Goal: Task Accomplishment & Management: Manage account settings

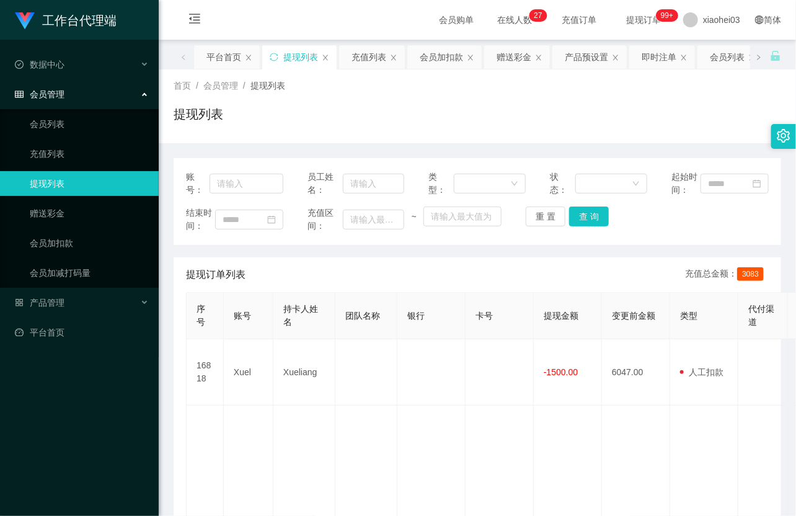
scroll to position [69, 0]
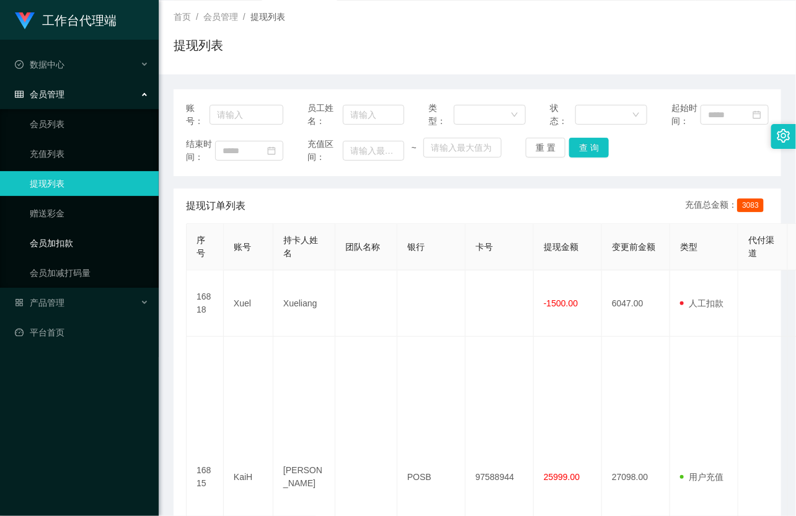
click at [51, 234] on link "会员加扣款" at bounding box center [89, 243] width 119 height 25
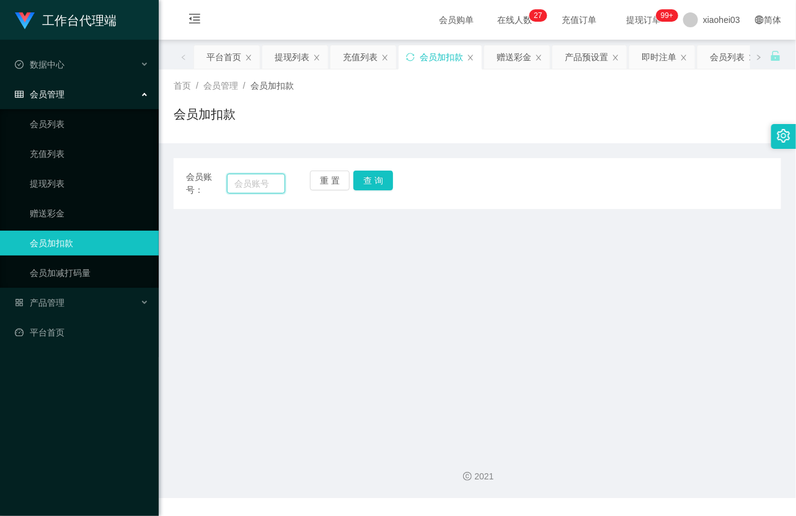
click at [257, 187] on input "text" at bounding box center [256, 184] width 58 height 20
paste input "teddy612"
type input "teddy612"
click at [358, 184] on button "查 询" at bounding box center [374, 181] width 40 height 20
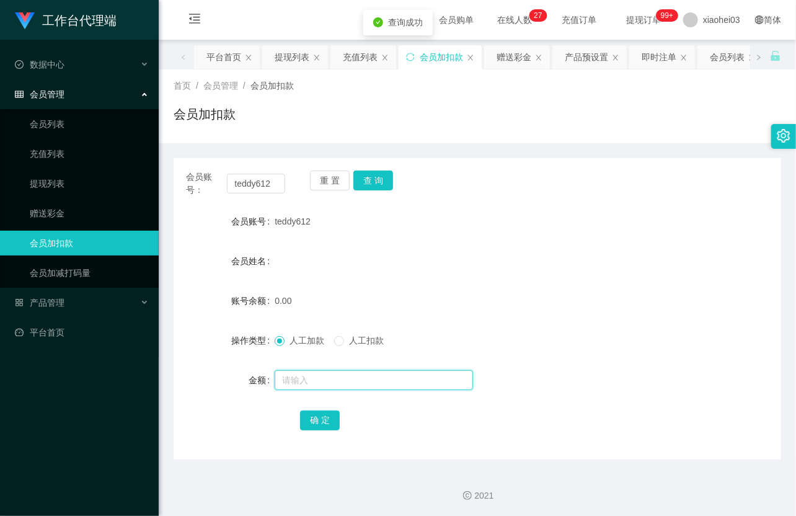
click at [324, 376] on input "text" at bounding box center [374, 380] width 198 height 20
type input "100"
click at [330, 419] on button "确 定" at bounding box center [320, 421] width 40 height 20
click at [61, 333] on link "平台首页" at bounding box center [82, 332] width 134 height 25
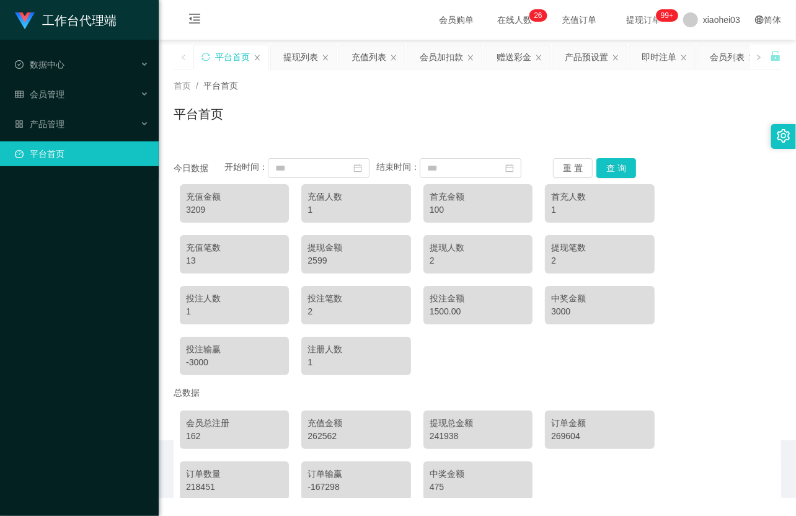
click at [71, 295] on div "工作台代理端 数据中心 会员管理 会员列表 充值列表 提现列表 赠送彩金 会员加扣款 会员加减打码量 产品管理 平台首页" at bounding box center [79, 258] width 159 height 516
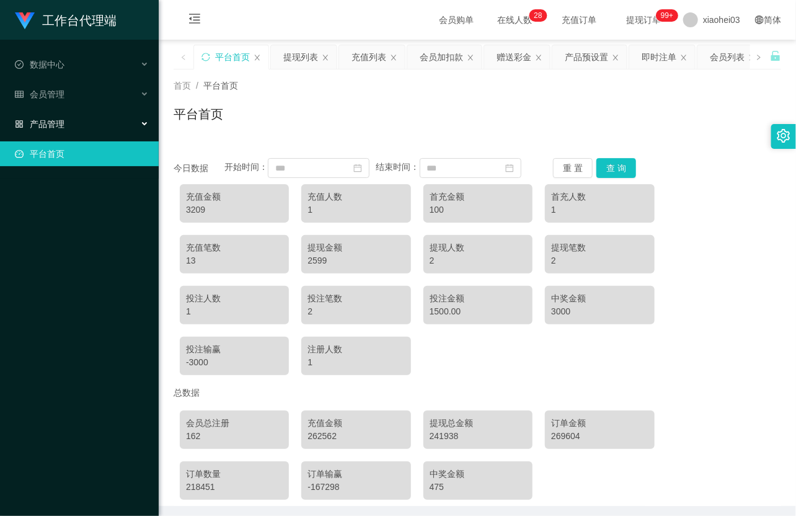
click at [63, 120] on span "产品管理" at bounding box center [40, 124] width 50 height 10
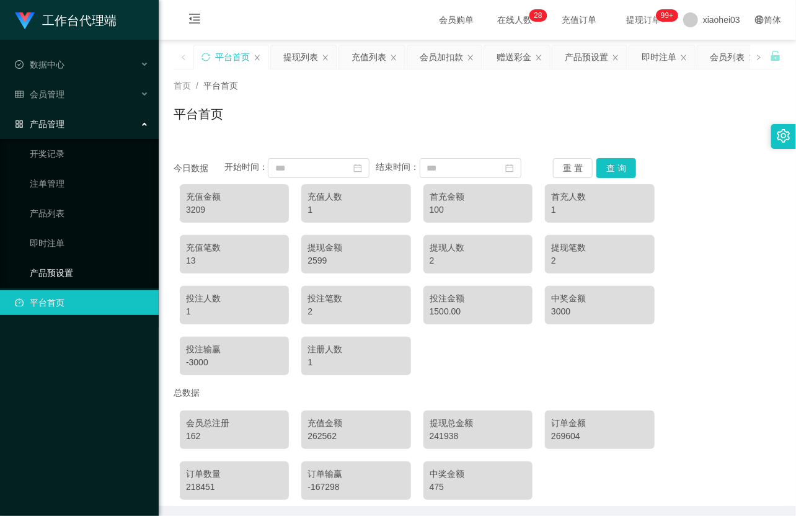
click at [72, 264] on link "产品预设置" at bounding box center [89, 273] width 119 height 25
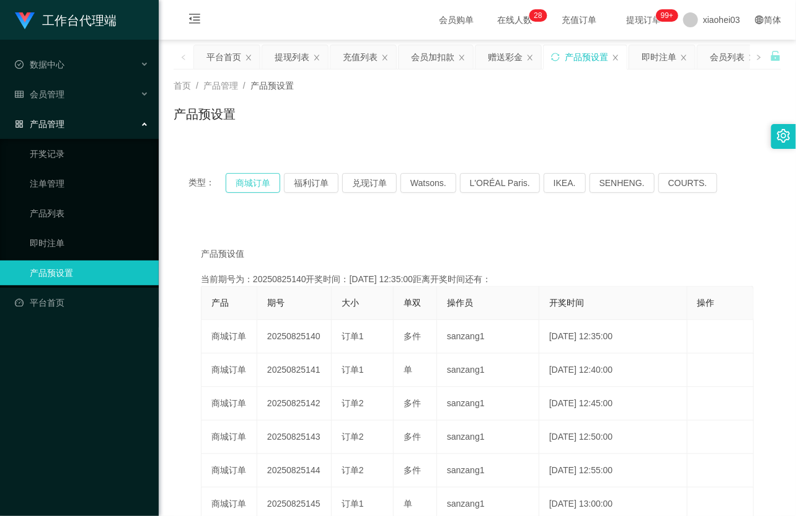
click at [246, 177] on button "商城订单" at bounding box center [253, 183] width 55 height 20
click at [519, 224] on div "产品预设值 添加期号 当前期号为：20250825140开奖时间：2025-08-25 12:35:00距离开奖时间还有： 产品 期号 大小 单双 操作员 开…" at bounding box center [478, 464] width 608 height 489
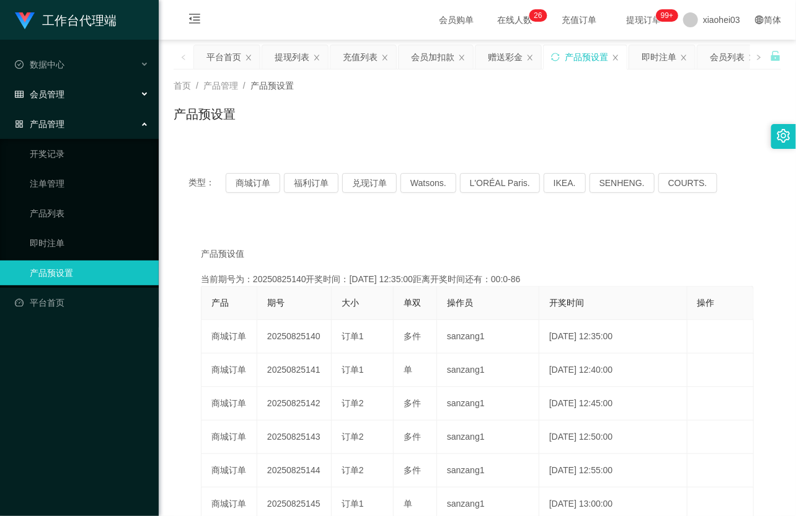
click at [68, 96] on div "会员管理" at bounding box center [79, 94] width 159 height 25
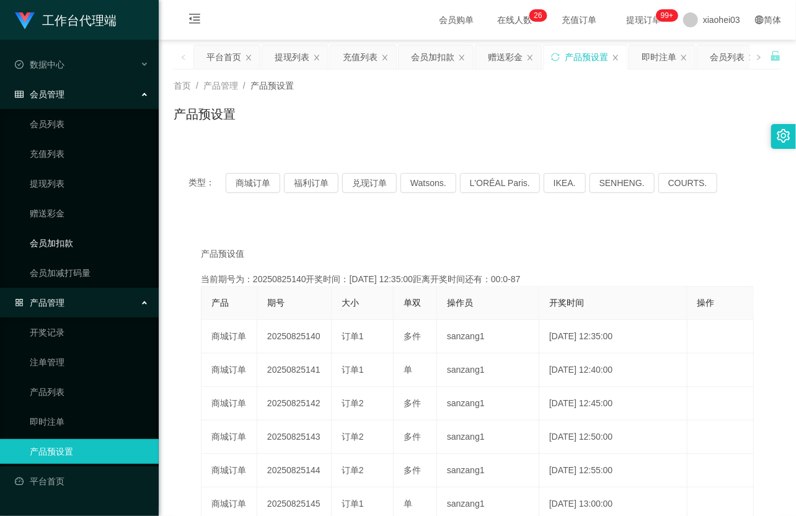
click at [73, 238] on link "会员加扣款" at bounding box center [89, 243] width 119 height 25
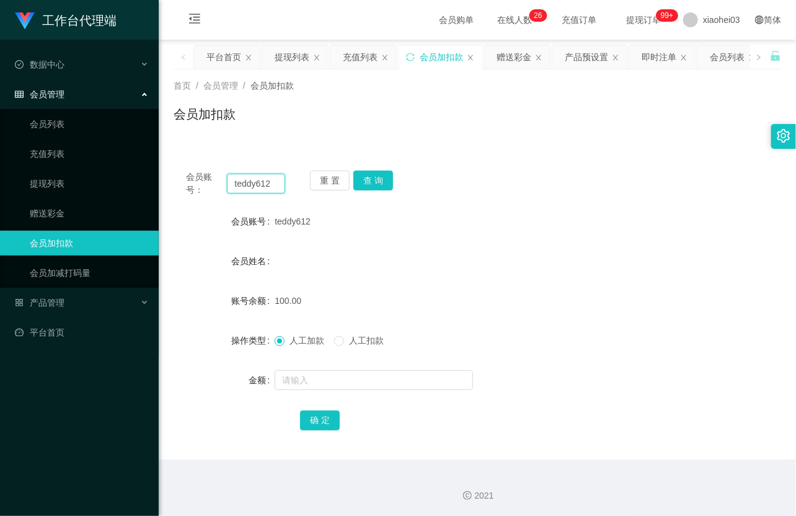
click at [250, 176] on input "teddy612" at bounding box center [256, 184] width 58 height 20
click at [367, 180] on button "查 询" at bounding box center [374, 181] width 40 height 20
click at [367, 180] on div "重 置 查 询" at bounding box center [359, 184] width 99 height 26
click at [367, 180] on button "查 询" at bounding box center [374, 181] width 40 height 20
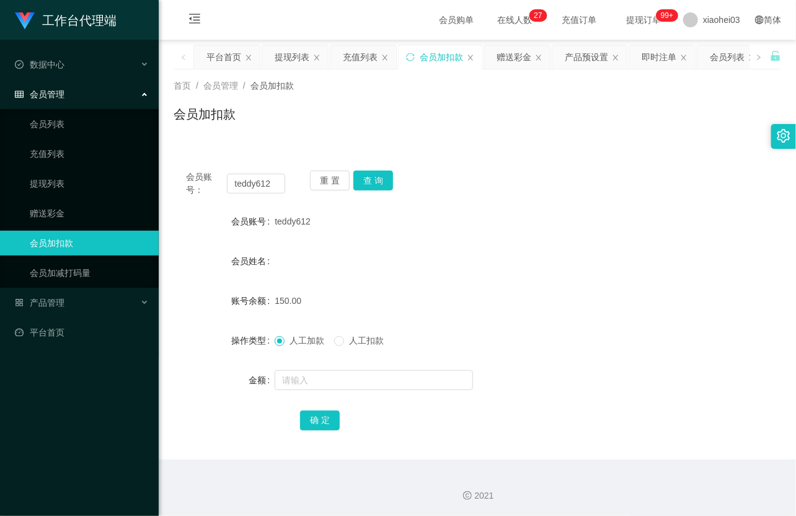
drag, startPoint x: 330, startPoint y: 250, endPoint x: 383, endPoint y: 225, distance: 58.8
click at [331, 250] on div "会员姓名" at bounding box center [478, 261] width 608 height 25
click at [47, 175] on link "提现列表" at bounding box center [89, 183] width 119 height 25
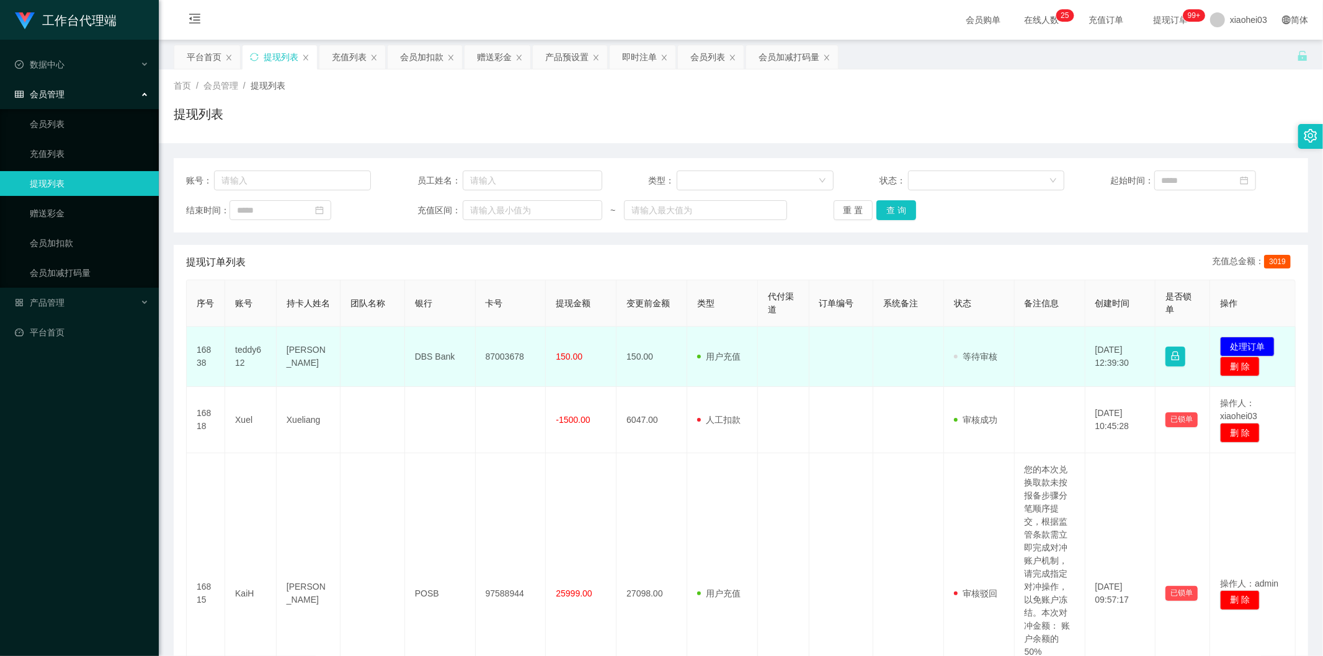
click at [244, 352] on td "teddy612" at bounding box center [250, 357] width 51 height 60
copy td "teddy612"
click at [1232, 343] on button "处理订单" at bounding box center [1247, 347] width 55 height 20
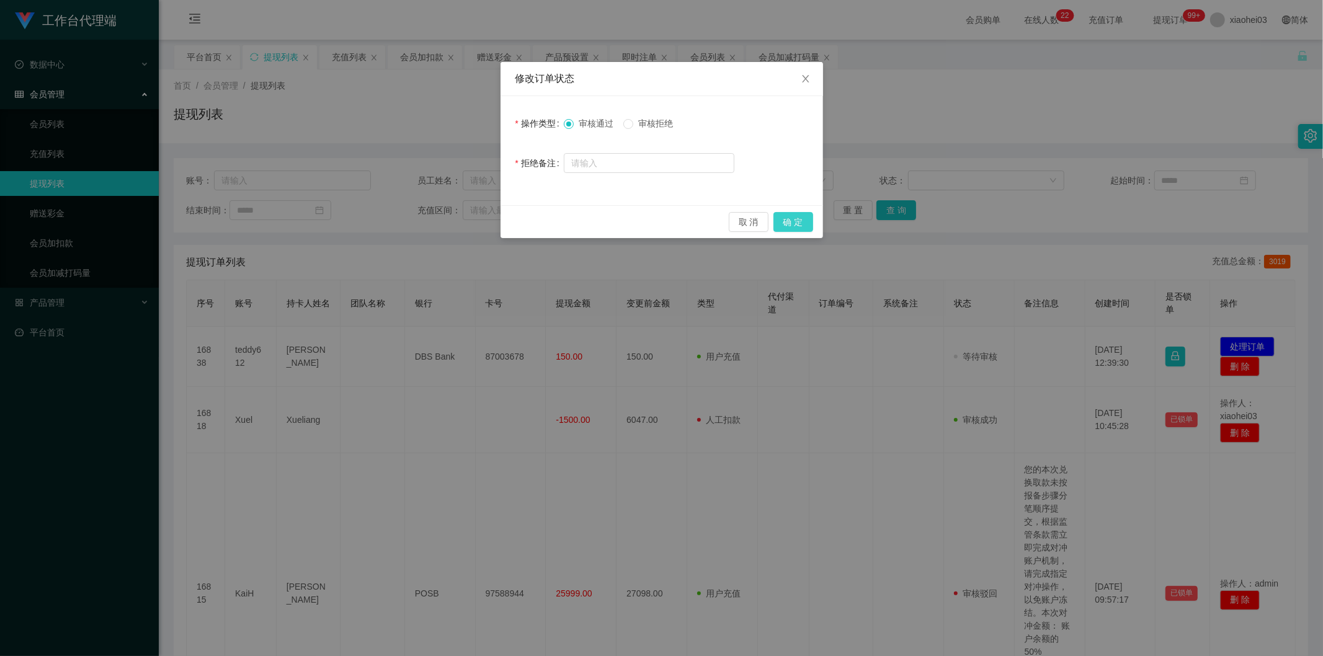
click at [793, 218] on button "确 定" at bounding box center [794, 222] width 40 height 20
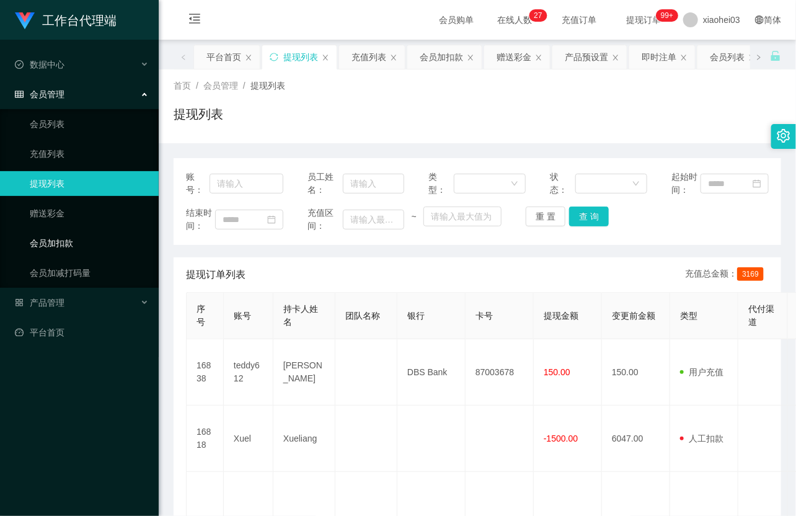
click at [66, 240] on link "会员加扣款" at bounding box center [89, 243] width 119 height 25
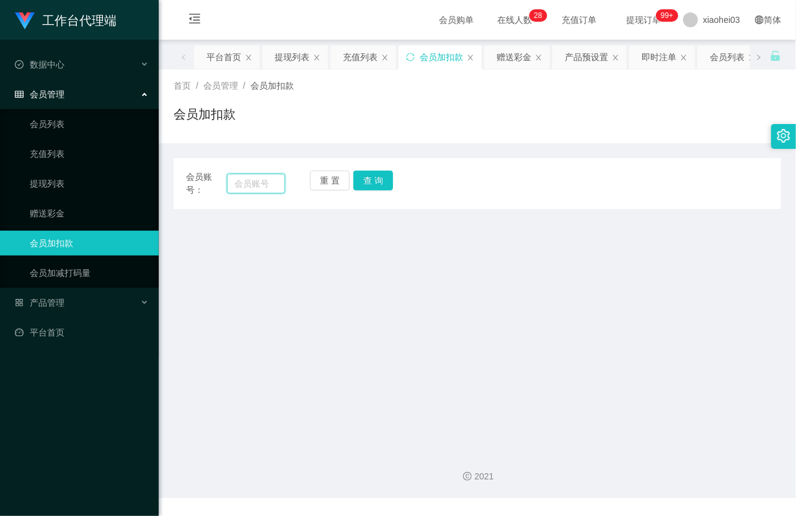
paste input "teddy612"
type input "teddy612"
click at [374, 166] on div "会员账号： teddy612 重 置 查 询 会员账号 会员姓名 账号余额 操作类型 人工加款 人工扣款 金额 确 定" at bounding box center [478, 183] width 608 height 51
click at [378, 178] on button "查 询" at bounding box center [374, 181] width 40 height 20
click at [378, 181] on button "查 询" at bounding box center [374, 181] width 40 height 20
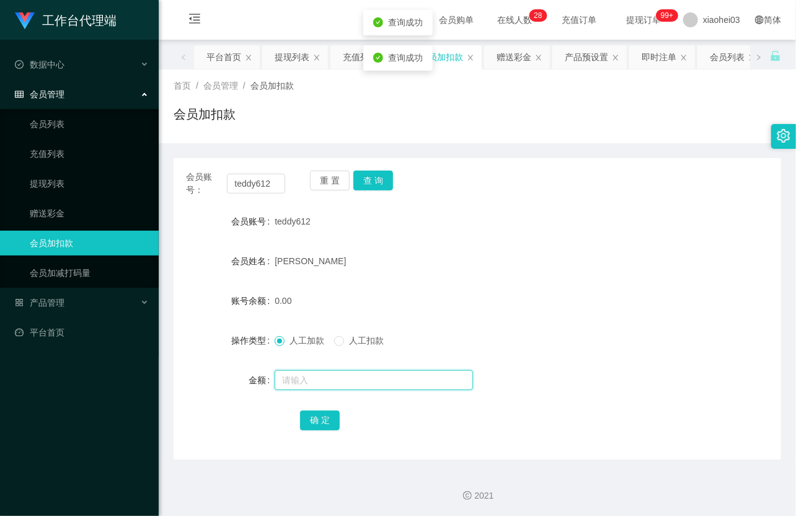
click at [308, 383] on input "text" at bounding box center [374, 380] width 198 height 20
type input "8"
drag, startPoint x: 327, startPoint y: 419, endPoint x: 349, endPoint y: 401, distance: 28.7
click at [327, 421] on button "确 定" at bounding box center [320, 421] width 40 height 20
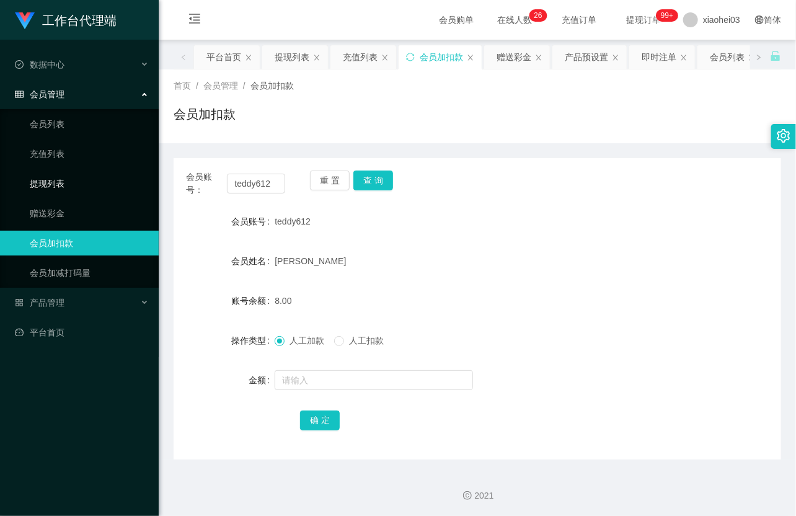
click at [74, 184] on link "提现列表" at bounding box center [89, 183] width 119 height 25
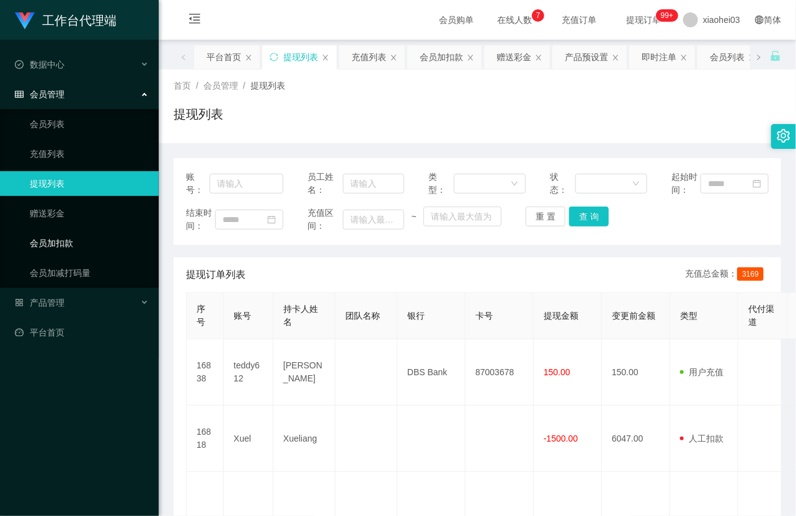
click at [42, 243] on link "会员加扣款" at bounding box center [89, 243] width 119 height 25
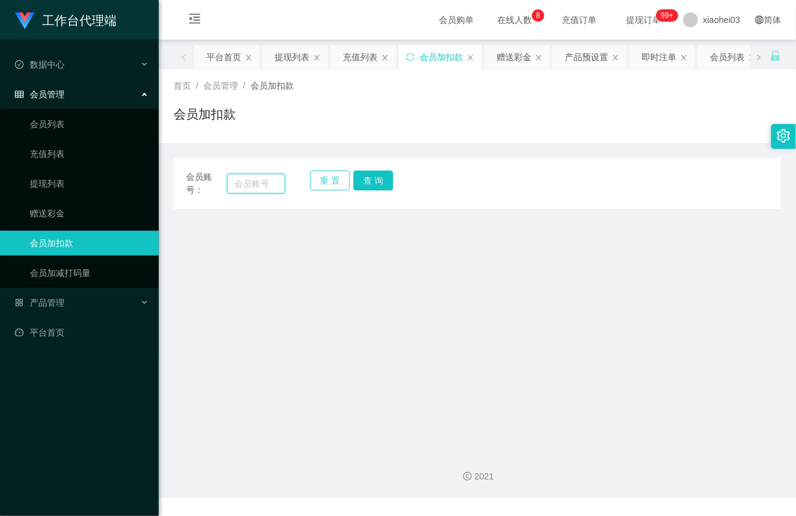
drag, startPoint x: 256, startPoint y: 184, endPoint x: 320, endPoint y: 189, distance: 64.7
click at [256, 184] on input "text" at bounding box center [256, 184] width 58 height 20
paste input "YT123"
click at [363, 177] on button "查 询" at bounding box center [374, 181] width 40 height 20
click at [363, 176] on button "查 询" at bounding box center [374, 181] width 40 height 20
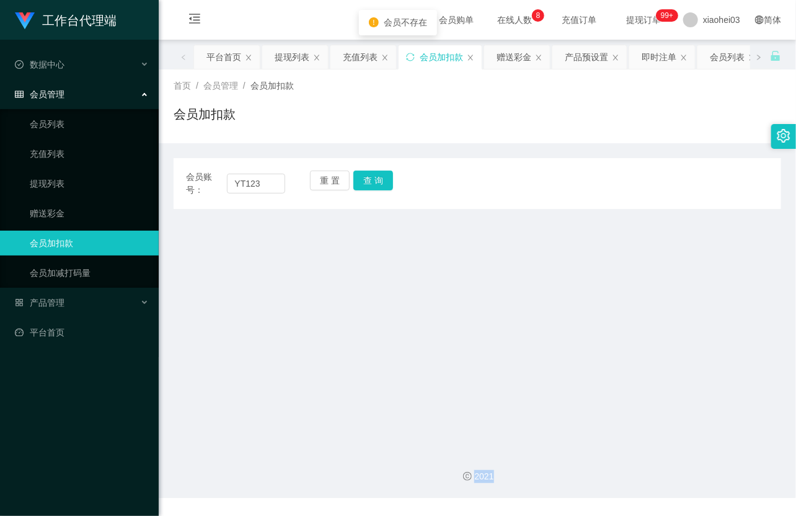
drag, startPoint x: 363, startPoint y: 176, endPoint x: 369, endPoint y: 199, distance: 23.6
click at [365, 176] on div "重 置 查 询" at bounding box center [359, 184] width 99 height 26
drag, startPoint x: 244, startPoint y: 187, endPoint x: 66, endPoint y: 145, distance: 183.4
click at [87, 154] on section "工作台代理端 数据中心 会员管理 会员列表 充值列表 提现列表 赠送彩金 会员加扣款 会员加减打码量 产品管理 平台首页 保存配置 重置配置 整体风格设置 主…" at bounding box center [398, 249] width 796 height 498
type input "yt123"
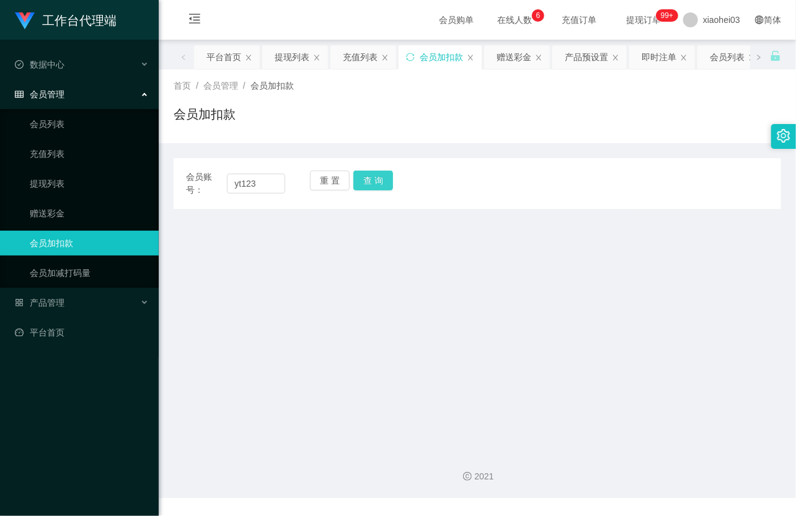
click at [380, 179] on button "查 询" at bounding box center [374, 181] width 40 height 20
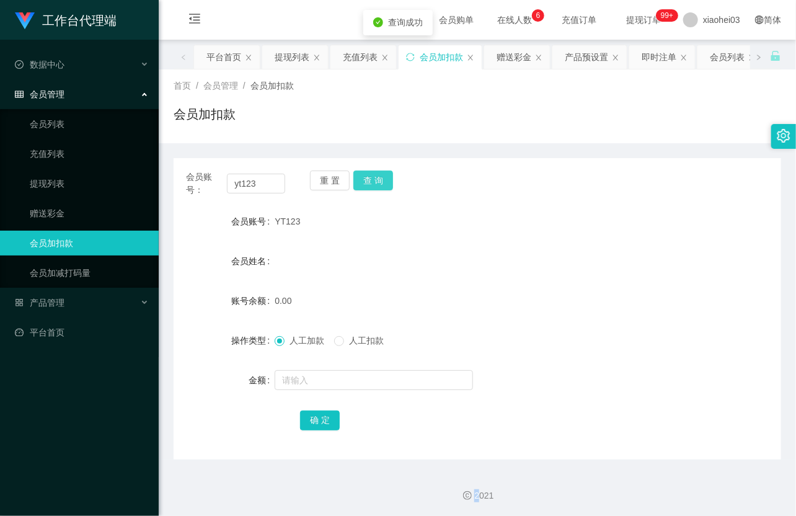
click at [380, 179] on div "重 置 查 询" at bounding box center [359, 184] width 99 height 26
click at [352, 382] on input "text" at bounding box center [374, 380] width 198 height 20
type input "100"
click at [323, 416] on button "确 定" at bounding box center [320, 421] width 40 height 20
click at [238, 180] on input "yt123" at bounding box center [256, 184] width 58 height 20
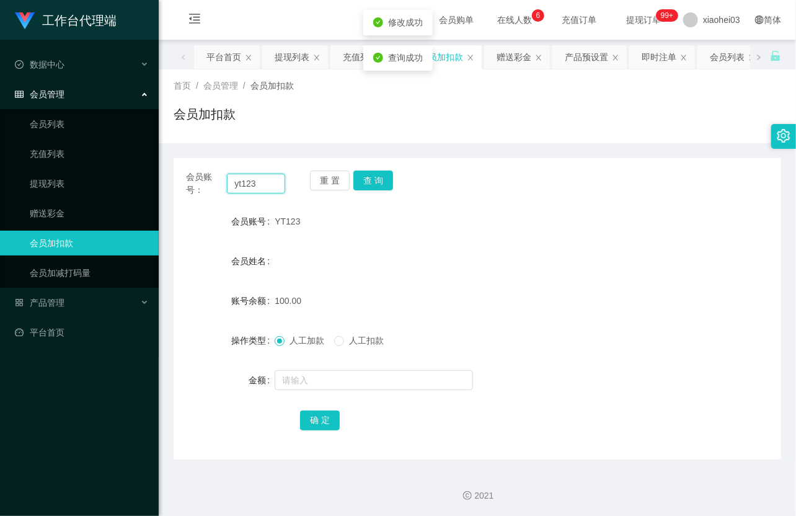
click at [265, 176] on input "yt123" at bounding box center [256, 184] width 58 height 20
drag, startPoint x: 267, startPoint y: 179, endPoint x: 148, endPoint y: 156, distance: 121.9
click at [148, 156] on section "工作台代理端 数据中心 会员管理 会员列表 充值列表 提现列表 赠送彩金 会员加扣款 会员加减打码量 产品管理 平台首页 保存配置 重置配置 整体风格设置 主…" at bounding box center [398, 258] width 796 height 517
click at [371, 179] on button "查 询" at bounding box center [374, 181] width 40 height 20
click at [371, 179] on div "重 置 查 询" at bounding box center [359, 184] width 99 height 26
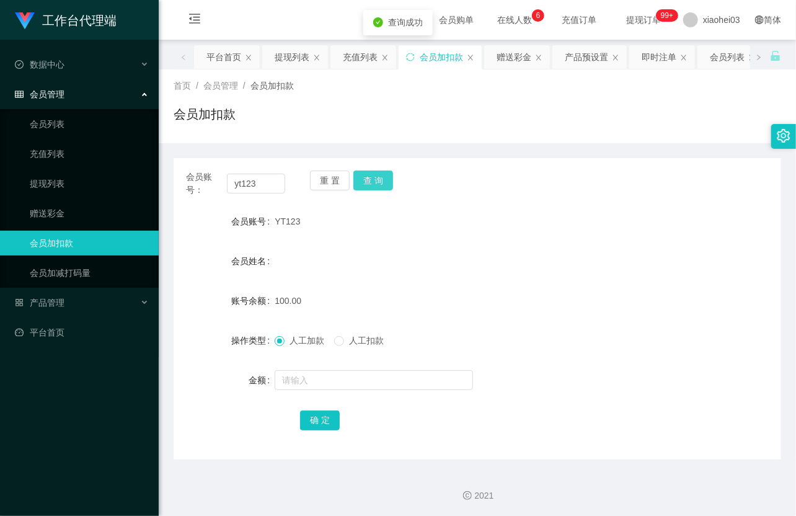
click at [371, 179] on button "查 询" at bounding box center [374, 181] width 40 height 20
click at [79, 301] on div "产品管理" at bounding box center [79, 302] width 159 height 25
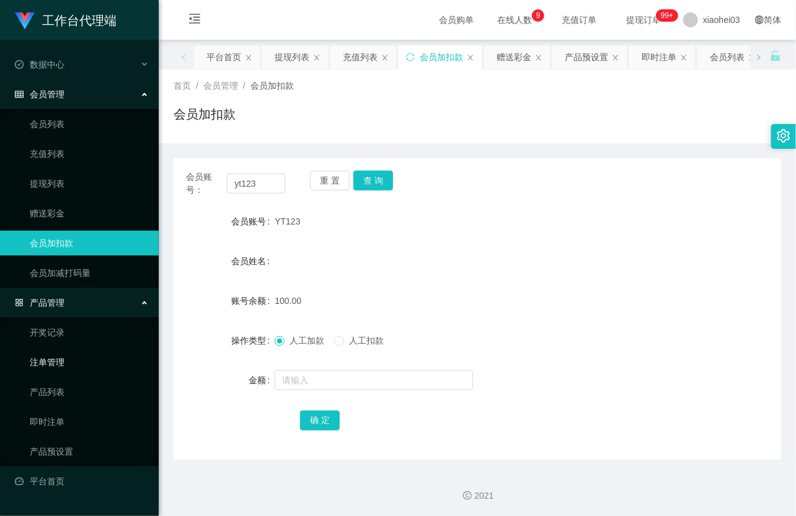
scroll to position [1, 0]
click at [60, 445] on link "产品预设置" at bounding box center [89, 451] width 119 height 25
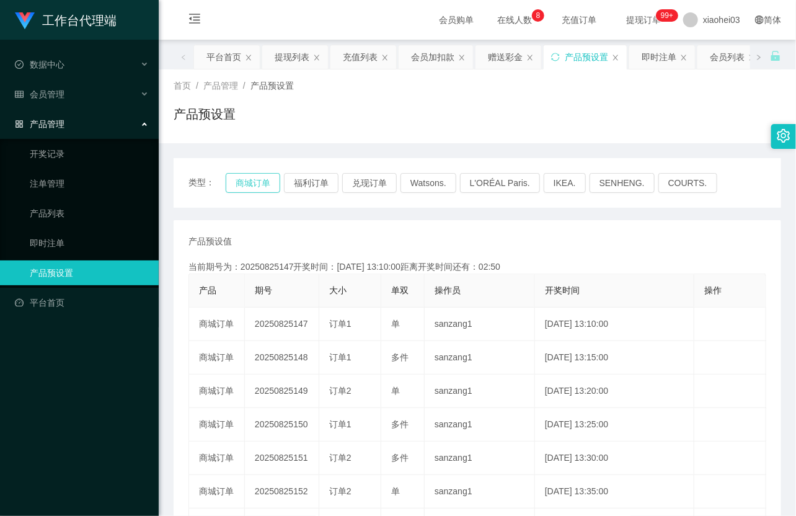
click at [267, 184] on button "商城订单" at bounding box center [253, 183] width 55 height 20
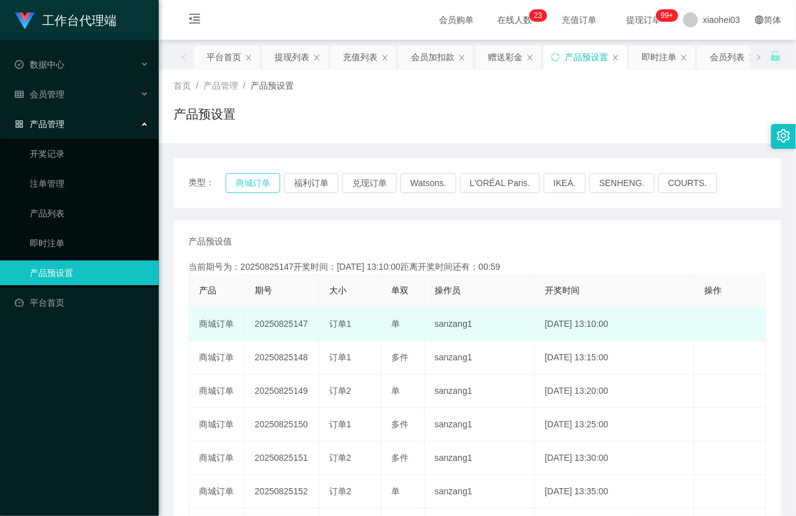
type button "k3wph"
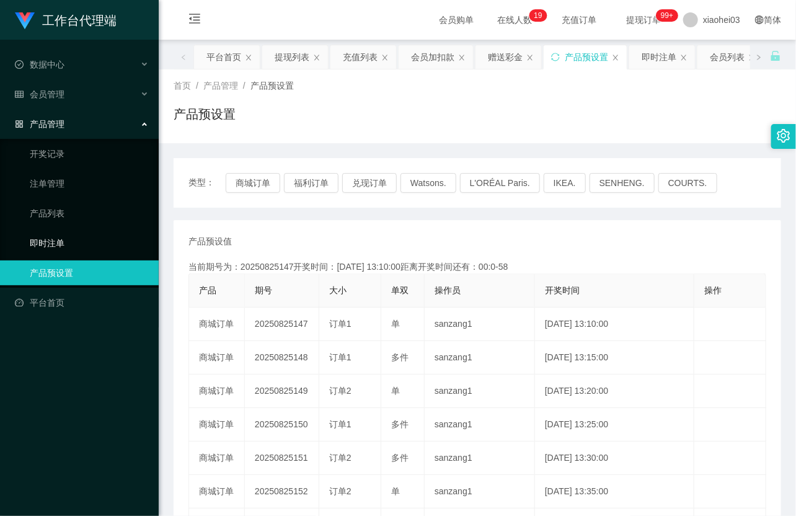
click at [79, 250] on link "即时注单" at bounding box center [89, 243] width 119 height 25
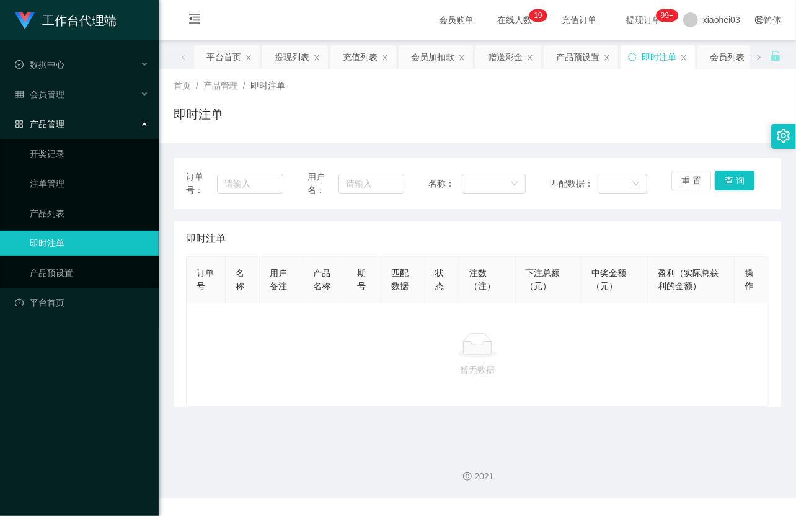
click at [76, 115] on div "产品管理" at bounding box center [79, 124] width 159 height 25
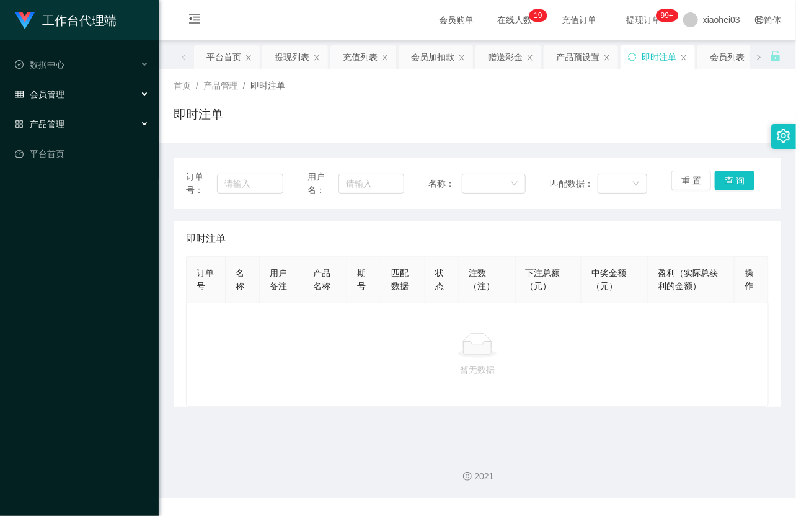
click at [82, 93] on div "会员管理" at bounding box center [79, 94] width 159 height 25
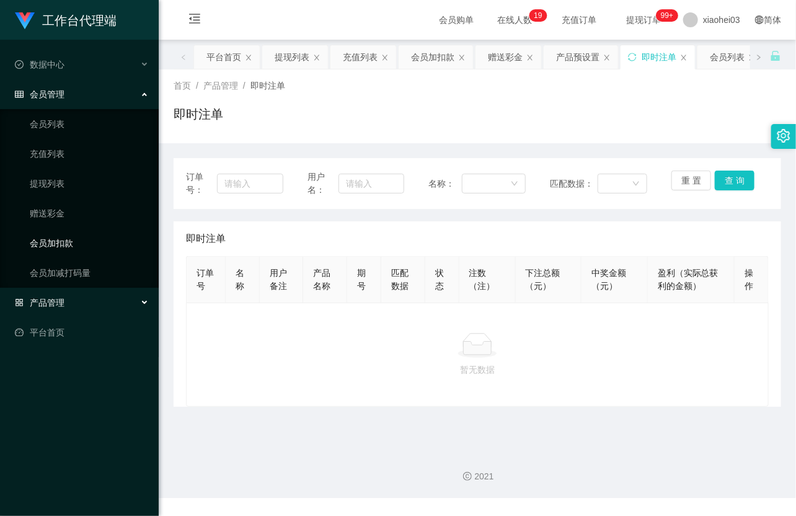
click at [82, 234] on link "会员加扣款" at bounding box center [89, 243] width 119 height 25
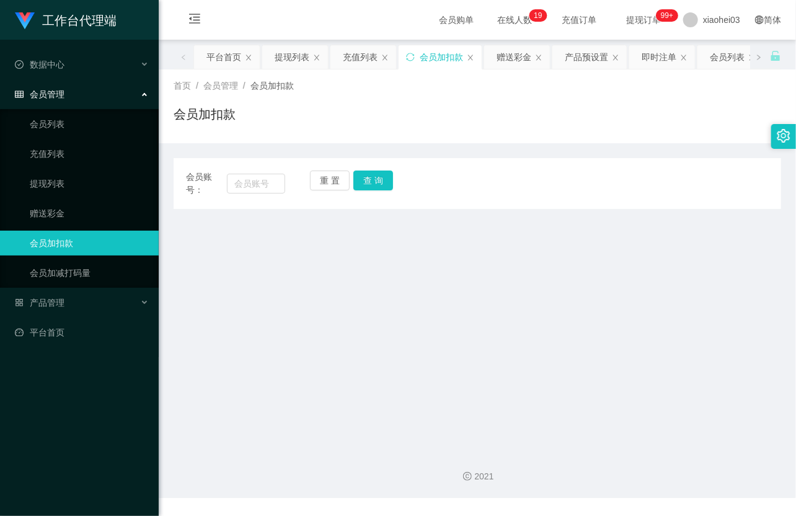
click at [225, 184] on span "会员账号：" at bounding box center [206, 184] width 41 height 26
click at [257, 184] on input "text" at bounding box center [256, 184] width 58 height 20
paste input "yt123"
type input "yt123"
click at [370, 177] on button "查 询" at bounding box center [374, 181] width 40 height 20
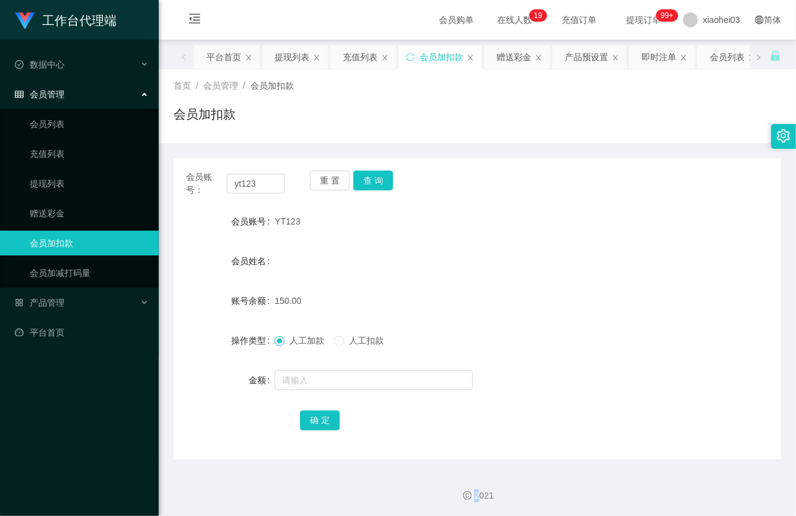
click at [370, 177] on div "重 置 查 询" at bounding box center [359, 184] width 99 height 26
click at [50, 207] on link "赠送彩金" at bounding box center [89, 213] width 119 height 25
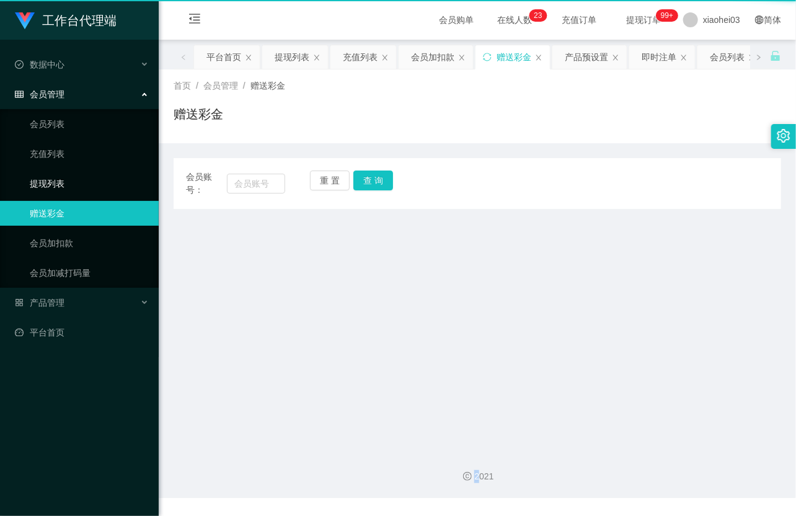
click at [53, 187] on link "提现列表" at bounding box center [89, 183] width 119 height 25
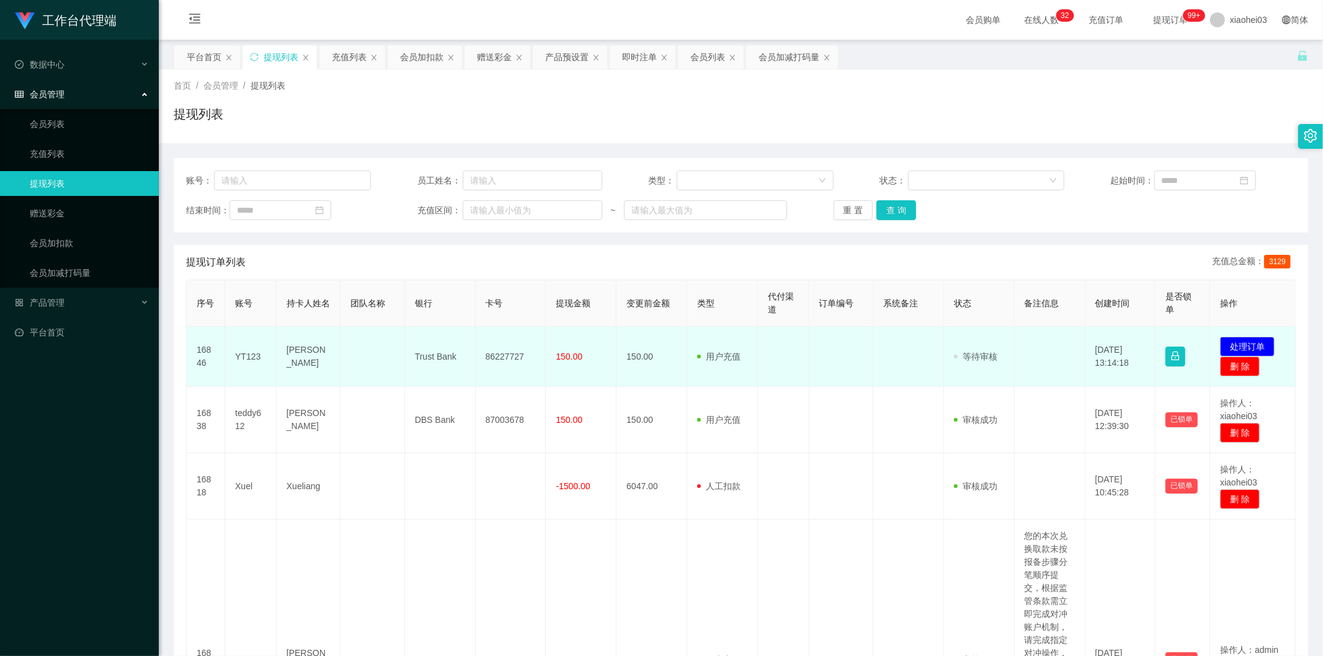
click at [242, 354] on td "YT123" at bounding box center [250, 357] width 51 height 60
click at [242, 352] on td "YT123" at bounding box center [250, 357] width 51 height 60
copy td "YT123"
click at [1236, 342] on button "处理订单" at bounding box center [1247, 347] width 55 height 20
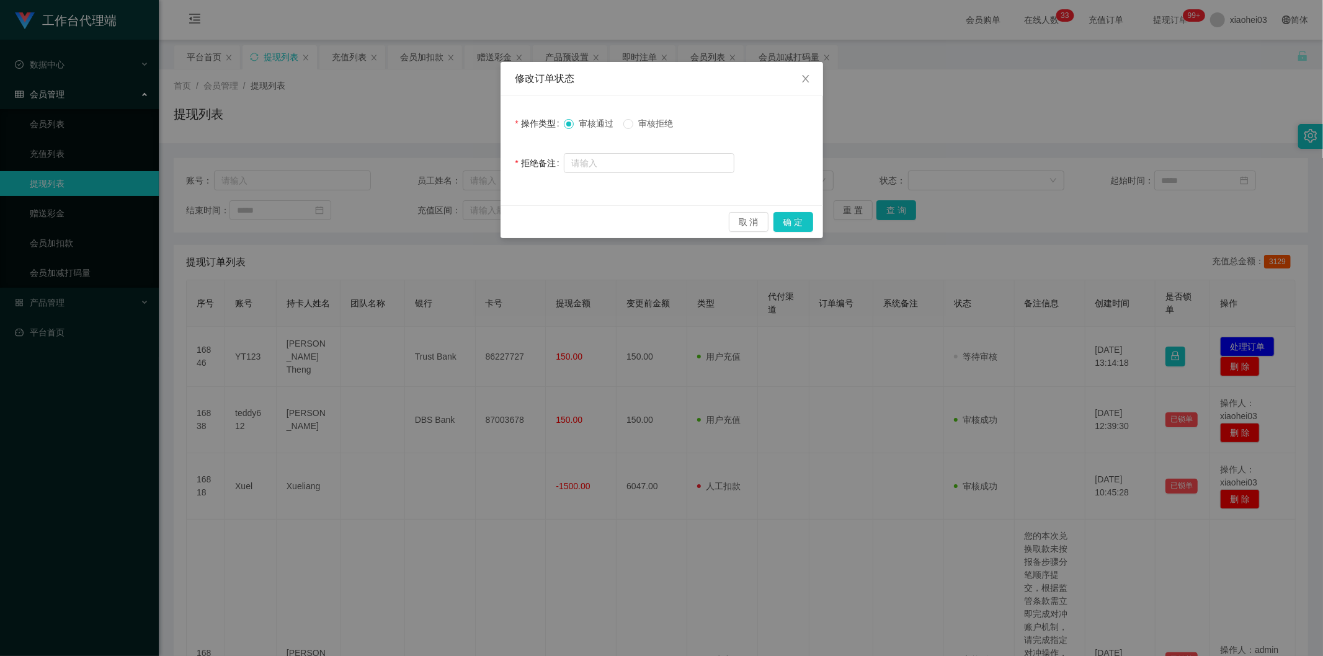
click at [772, 214] on div "取 消 确 定" at bounding box center [662, 222] width 303 height 20
click at [774, 215] on button "确 定" at bounding box center [794, 222] width 40 height 20
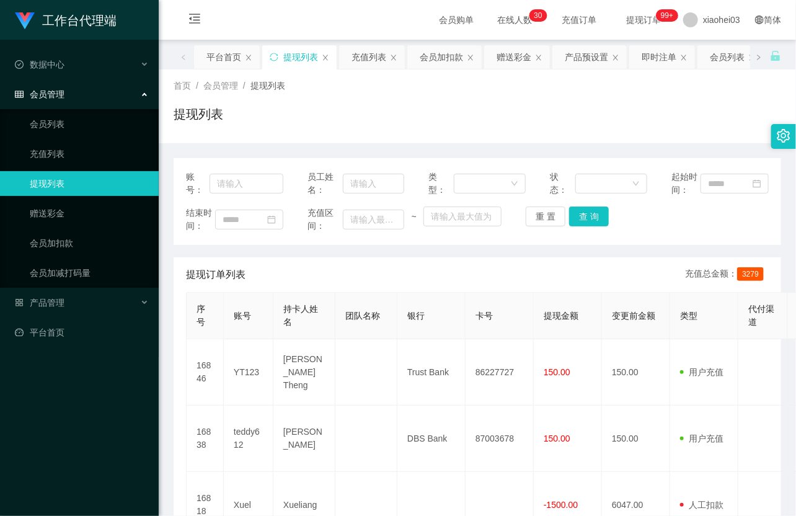
click at [58, 257] on ul "会员列表 充值列表 提现列表 赠送彩金 会员加扣款 会员加减打码量" at bounding box center [79, 198] width 159 height 179
click at [64, 248] on link "会员加扣款" at bounding box center [89, 243] width 119 height 25
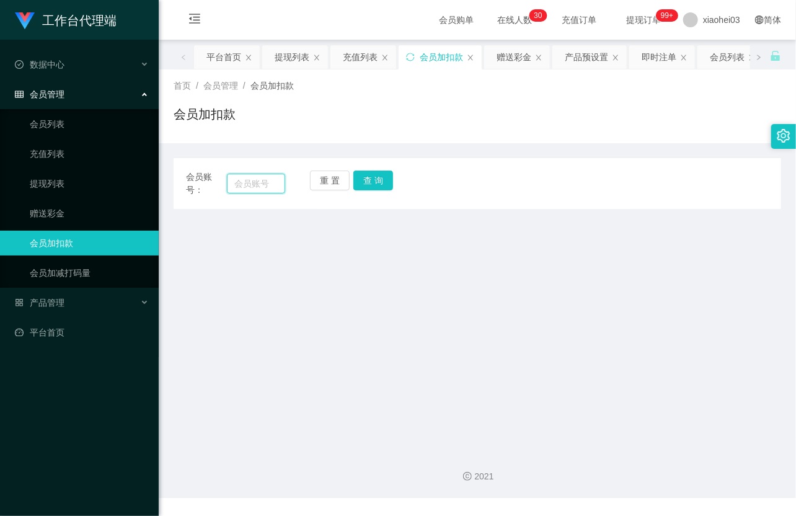
click at [267, 177] on input "text" at bounding box center [256, 184] width 58 height 20
paste input "yt123"
type input "yt123"
click at [368, 181] on button "查 询" at bounding box center [374, 181] width 40 height 20
drag, startPoint x: 369, startPoint y: 179, endPoint x: 368, endPoint y: 187, distance: 8.7
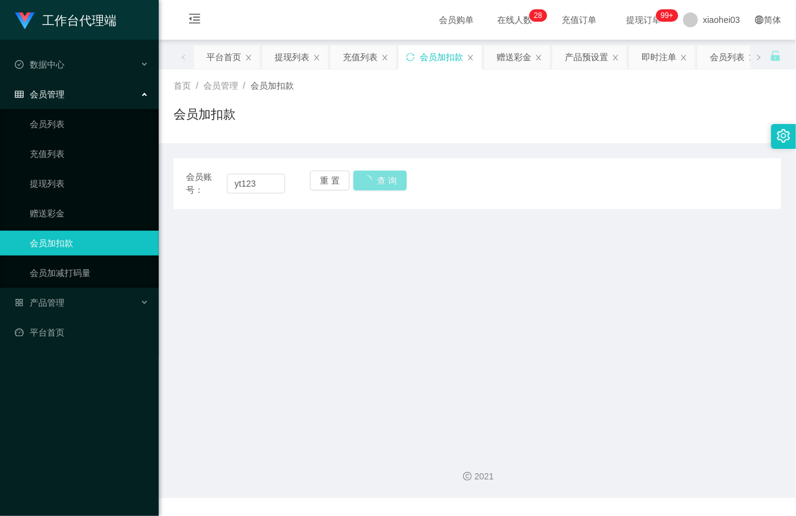
click at [369, 184] on button "查 询" at bounding box center [380, 181] width 53 height 20
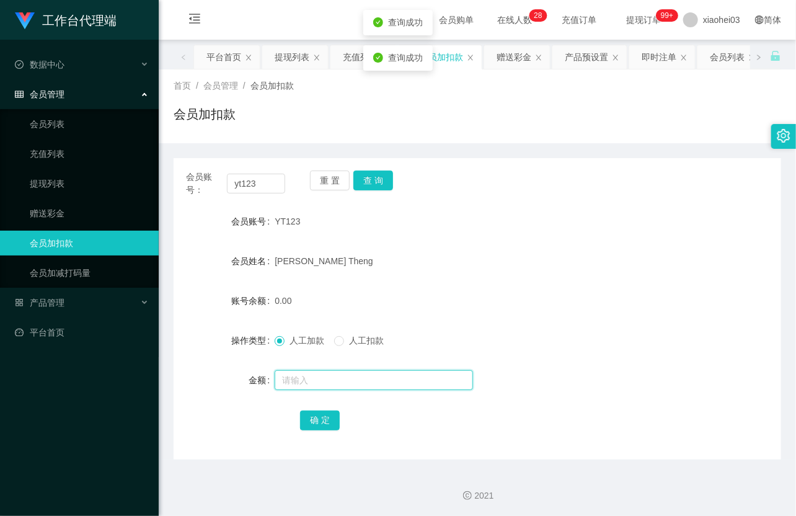
drag, startPoint x: 318, startPoint y: 385, endPoint x: 319, endPoint y: 375, distance: 10.0
click at [319, 381] on input "text" at bounding box center [374, 380] width 198 height 20
type input "16"
click at [338, 412] on div "确 定" at bounding box center [477, 420] width 355 height 25
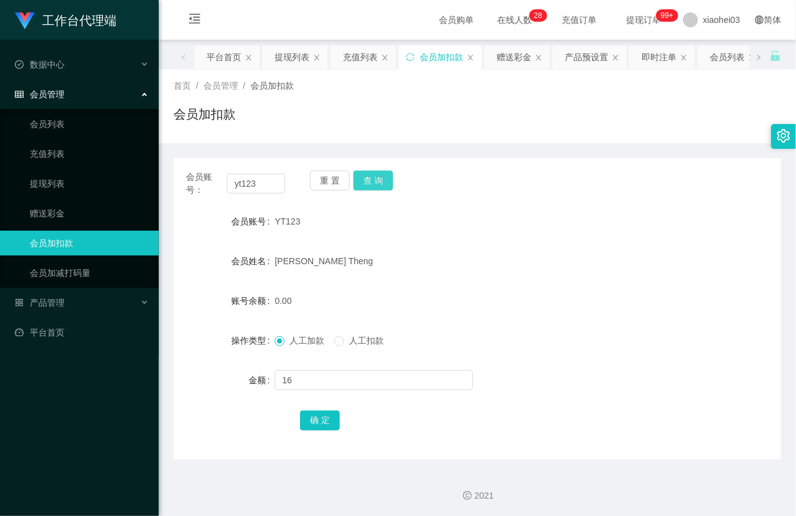
click at [377, 184] on button "查 询" at bounding box center [374, 181] width 40 height 20
click at [376, 191] on div "重 置 查 询" at bounding box center [359, 184] width 99 height 26
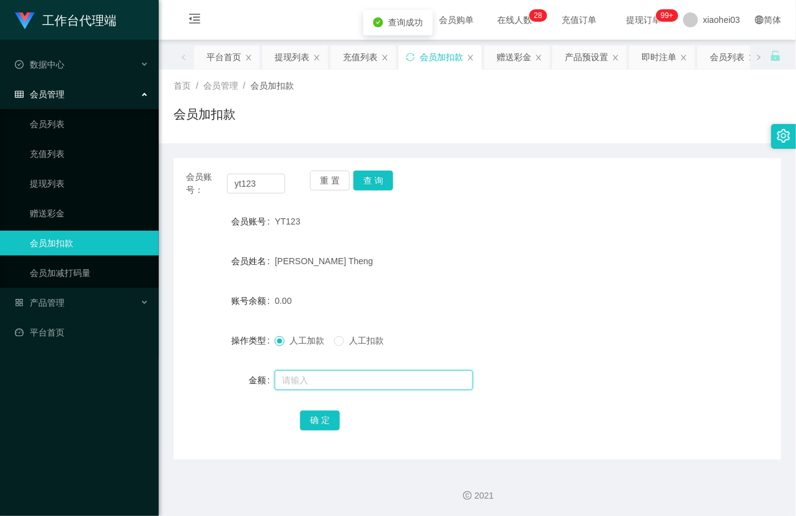
click at [324, 386] on input "text" at bounding box center [374, 380] width 198 height 20
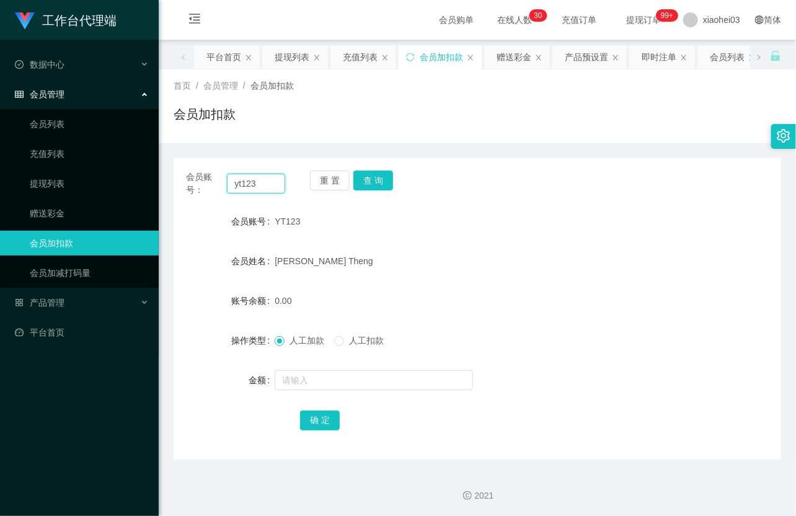
click at [272, 172] on div "会员账号： yt123" at bounding box center [235, 184] width 99 height 26
drag, startPoint x: 270, startPoint y: 182, endPoint x: 29, endPoint y: 126, distance: 247.8
click at [19, 126] on section "工作台代理端 数据中心 会员管理 会员列表 充值列表 提现列表 赠送彩金 会员加扣款 会员加减打码量 产品管理 平台首页 保存配置 重置配置 整体风格设置 主…" at bounding box center [398, 258] width 796 height 517
click at [261, 188] on input "yt123" at bounding box center [256, 184] width 58 height 20
click at [268, 183] on input "yt123" at bounding box center [256, 184] width 58 height 20
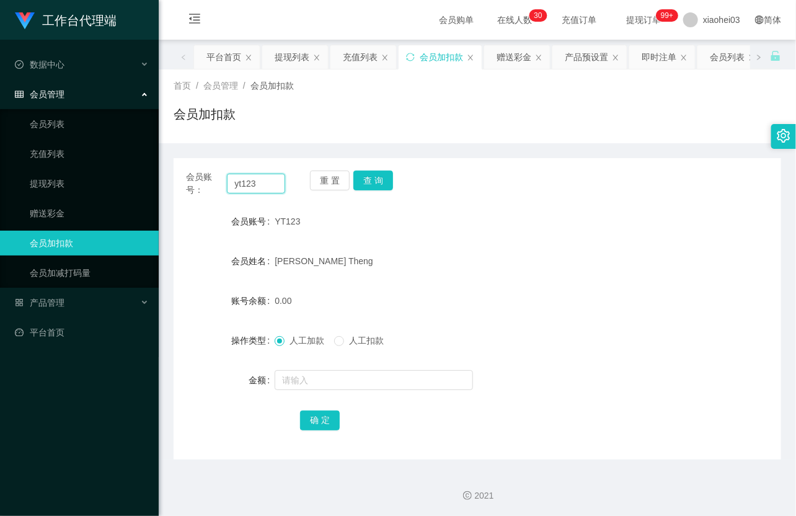
click at [267, 184] on input "yt123" at bounding box center [256, 184] width 58 height 20
click at [377, 177] on button "查 询" at bounding box center [374, 181] width 40 height 20
click at [378, 177] on div "重 置 查 询" at bounding box center [359, 184] width 99 height 26
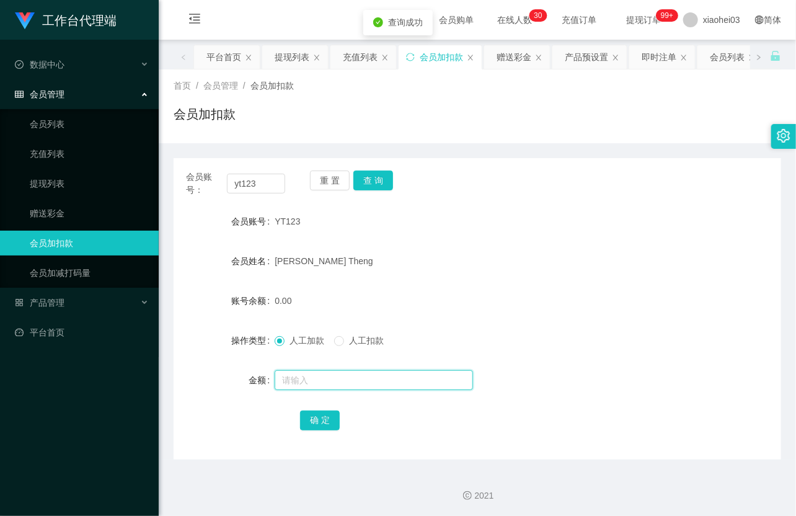
click at [333, 376] on input "text" at bounding box center [374, 380] width 198 height 20
type input "16"
click at [328, 424] on button "确 定" at bounding box center [320, 421] width 40 height 20
click at [435, 282] on form "会员账号 YT123 会员姓名 Teh Lee Theng 账号余额 16.00 操作类型 人工加款 人工扣款 金额 确 定" at bounding box center [478, 320] width 608 height 223
click at [336, 102] on div "首页 / 会员管理 / 会员加扣款 / 会员加扣款" at bounding box center [478, 106] width 608 height 54
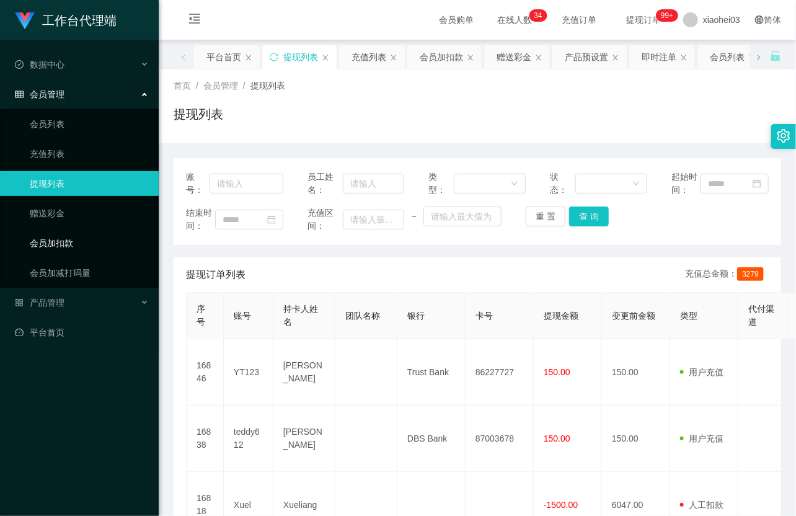
click at [96, 243] on link "会员加扣款" at bounding box center [89, 243] width 119 height 25
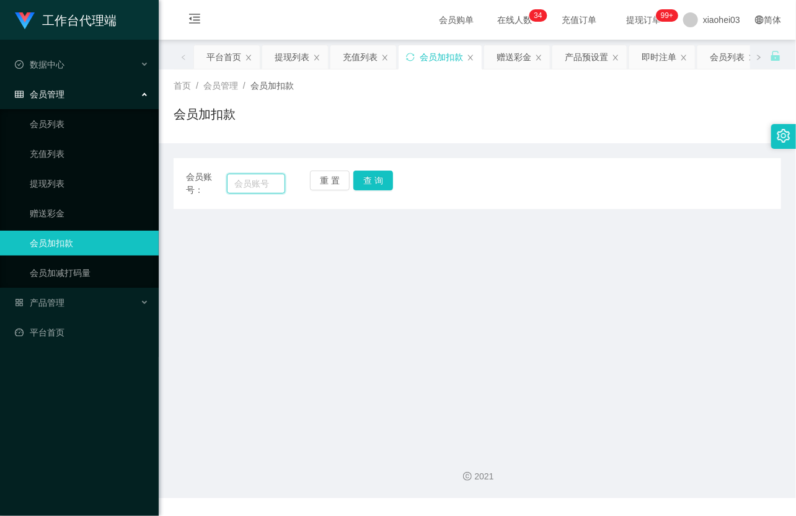
drag, startPoint x: 272, startPoint y: 176, endPoint x: 284, endPoint y: 174, distance: 12.5
click at [277, 176] on input "text" at bounding box center [256, 184] width 58 height 20
paste input "446924052"
type input "446924052"
click at [381, 176] on button "查 询" at bounding box center [374, 181] width 40 height 20
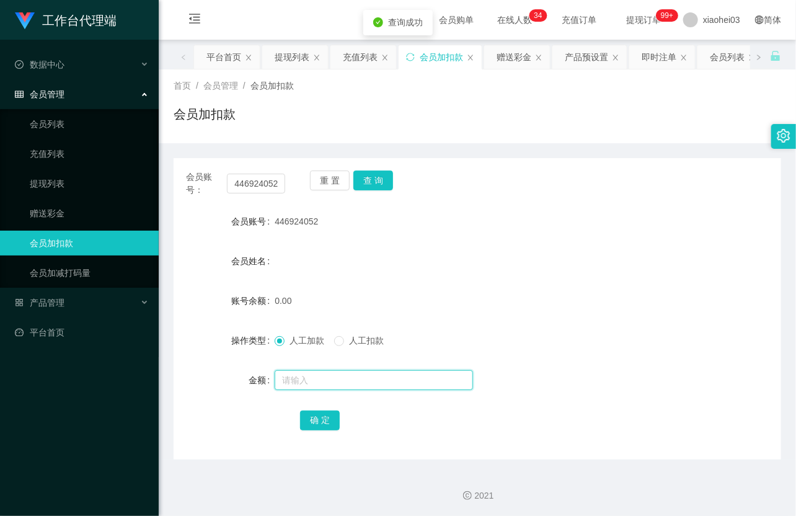
click at [354, 373] on input "text" at bounding box center [374, 380] width 198 height 20
type input "100"
click at [325, 417] on button "确 定" at bounding box center [320, 421] width 40 height 20
click at [561, 220] on div "446924052" at bounding box center [452, 221] width 355 height 25
click at [69, 189] on link "提现列表" at bounding box center [89, 183] width 119 height 25
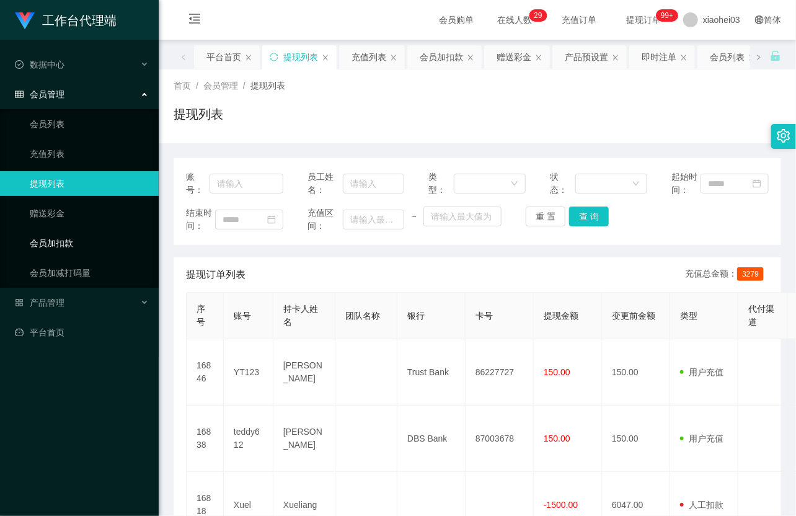
click at [68, 244] on link "会员加扣款" at bounding box center [89, 243] width 119 height 25
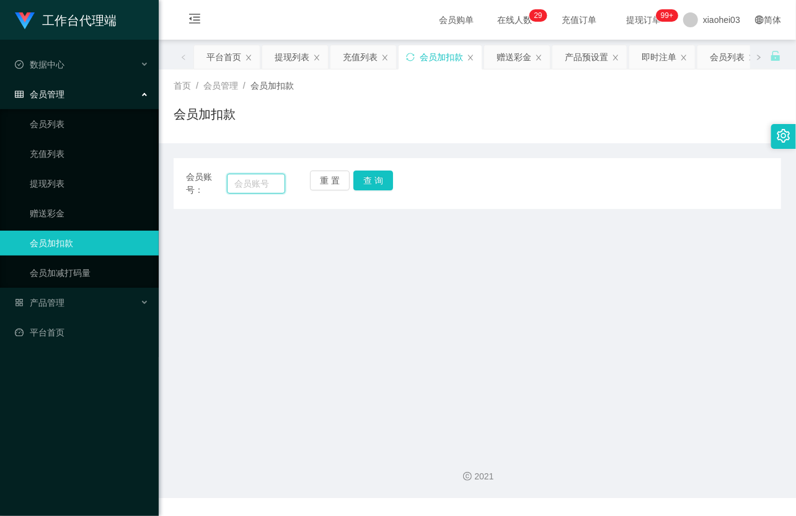
click at [252, 183] on input "text" at bounding box center [256, 184] width 58 height 20
paste input "teddy612"
type input "teddy612"
click at [374, 181] on button "查 询" at bounding box center [374, 181] width 40 height 20
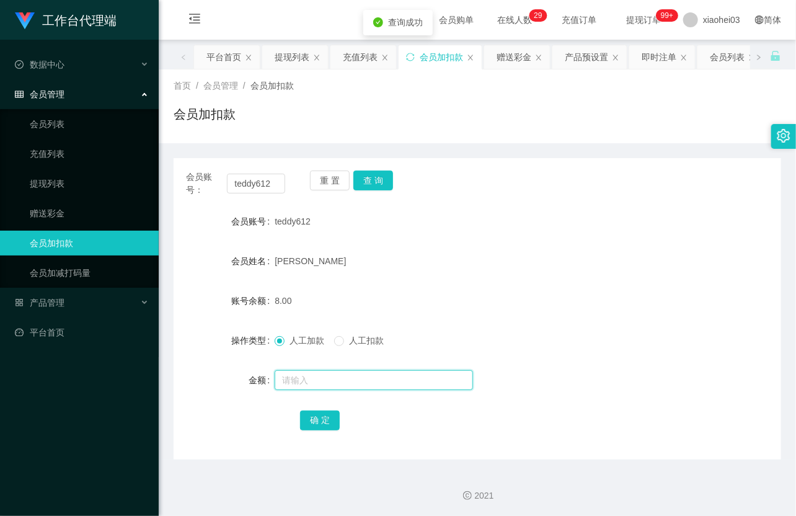
click at [318, 383] on input "text" at bounding box center [374, 380] width 198 height 20
type input "8"
click at [301, 414] on button "确 定" at bounding box center [320, 421] width 40 height 20
click at [73, 182] on link "提现列表" at bounding box center [89, 183] width 119 height 25
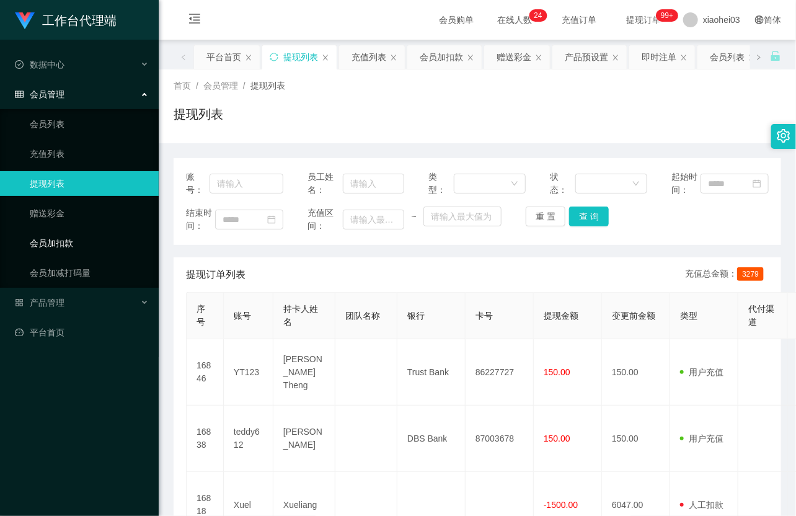
drag, startPoint x: 63, startPoint y: 244, endPoint x: 79, endPoint y: 238, distance: 16.7
click at [62, 244] on link "会员加扣款" at bounding box center [89, 243] width 119 height 25
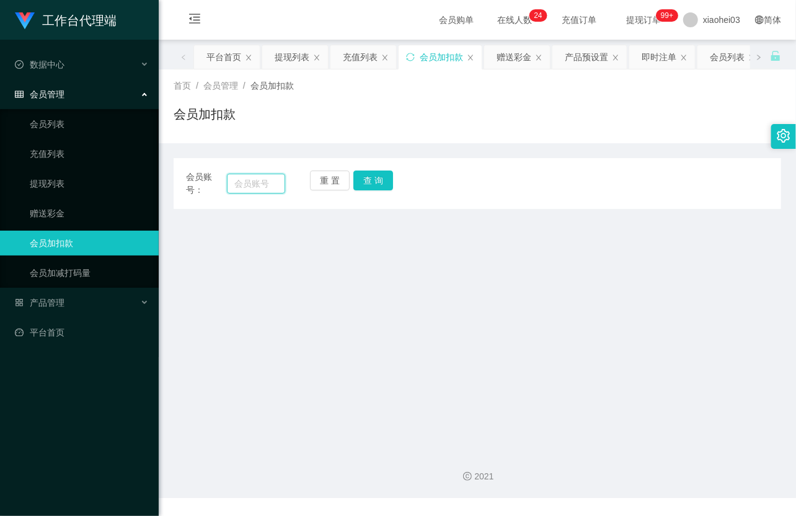
click at [233, 177] on input "text" at bounding box center [256, 184] width 58 height 20
paste input "yt123"
type input "yt123"
click at [380, 180] on button "查 询" at bounding box center [374, 181] width 40 height 20
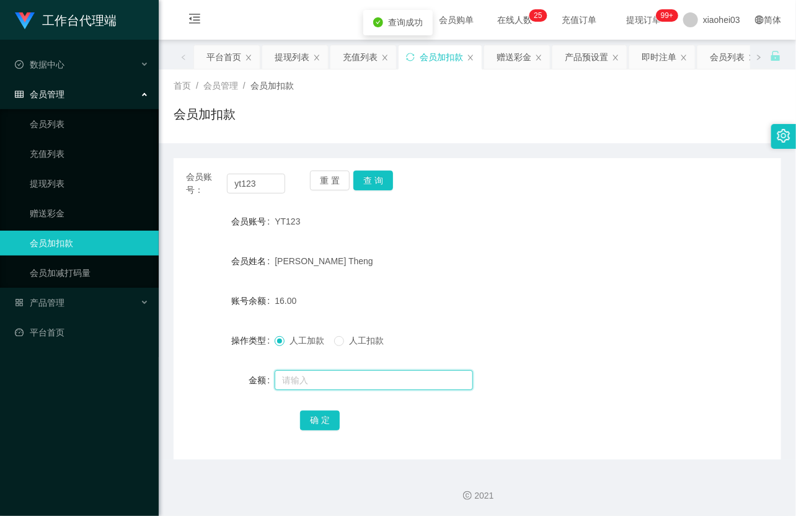
click at [302, 378] on input "text" at bounding box center [374, 380] width 198 height 20
type input "8"
drag, startPoint x: 310, startPoint y: 419, endPoint x: 314, endPoint y: 414, distance: 6.6
click at [310, 419] on button "确 定" at bounding box center [320, 421] width 40 height 20
click at [529, 256] on div "[PERSON_NAME]" at bounding box center [452, 261] width 355 height 25
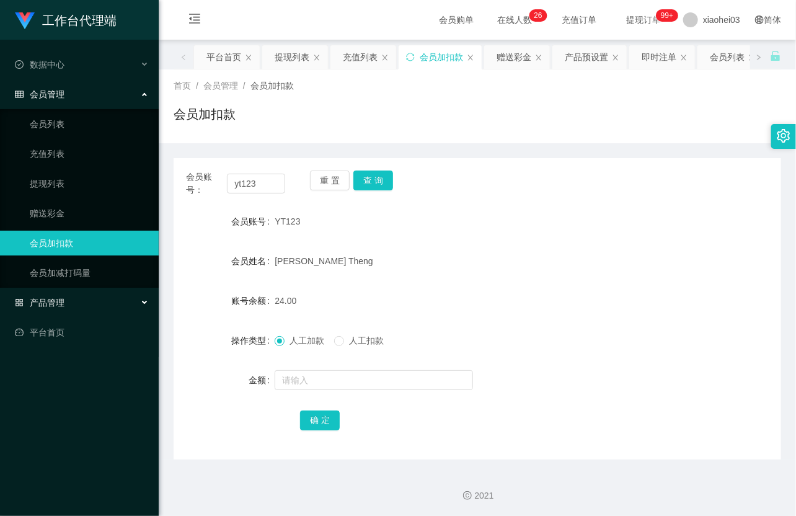
click at [78, 301] on div "产品管理" at bounding box center [79, 302] width 159 height 25
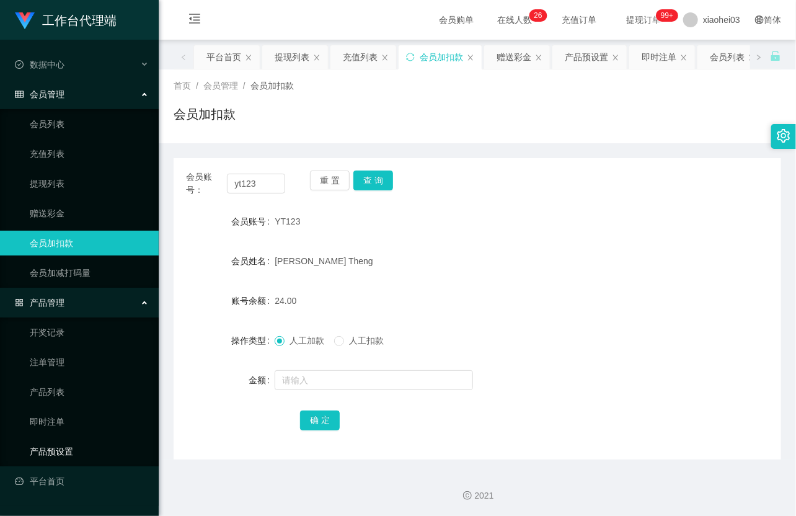
click at [69, 449] on link "产品预设置" at bounding box center [89, 451] width 119 height 25
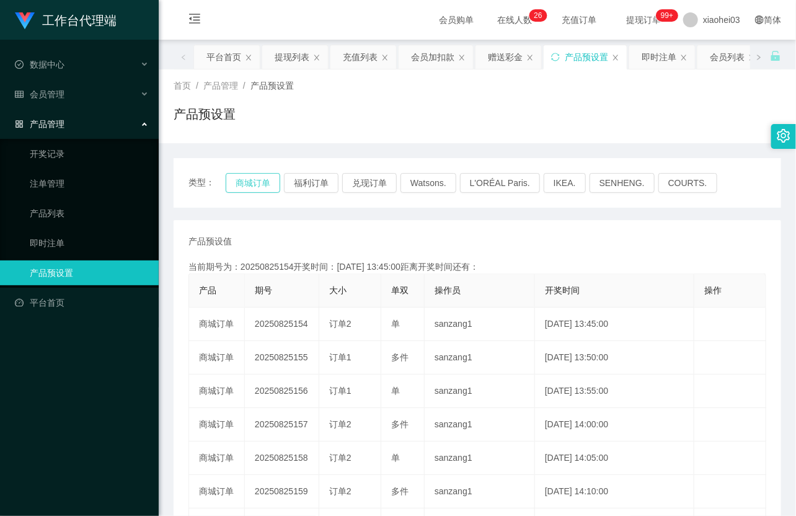
click at [269, 181] on button "商城订单" at bounding box center [253, 183] width 55 height 20
click at [269, 180] on button "商城订单" at bounding box center [253, 183] width 55 height 20
click at [268, 180] on button "商城订单" at bounding box center [253, 183] width 55 height 20
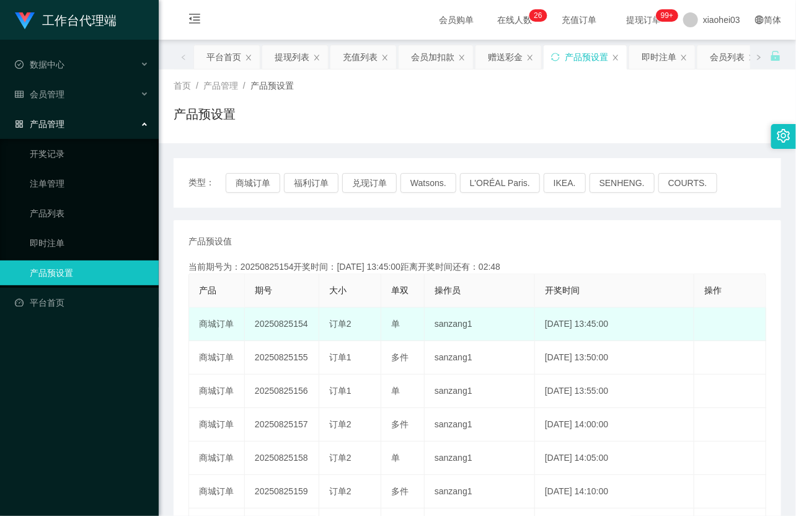
click at [417, 323] on td "单" at bounding box center [402, 324] width 43 height 33
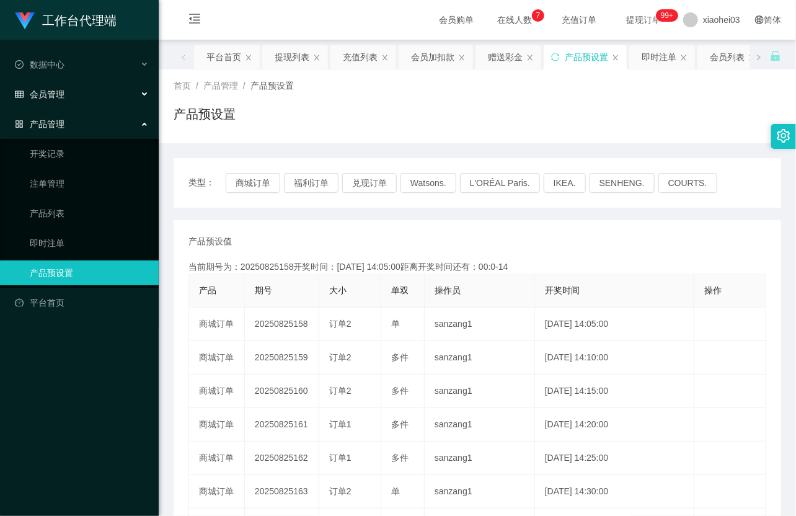
click at [74, 93] on div "会员管理" at bounding box center [79, 94] width 159 height 25
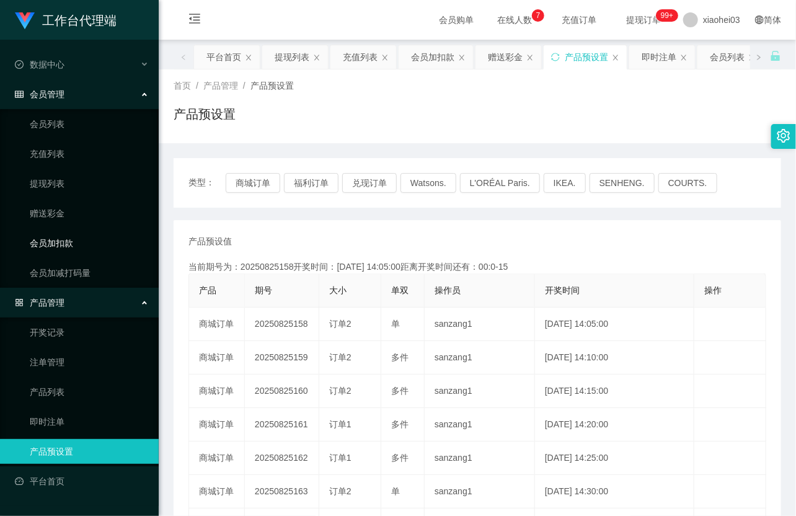
drag, startPoint x: 68, startPoint y: 244, endPoint x: 100, endPoint y: 227, distance: 35.8
click at [67, 244] on link "会员加扣款" at bounding box center [89, 243] width 119 height 25
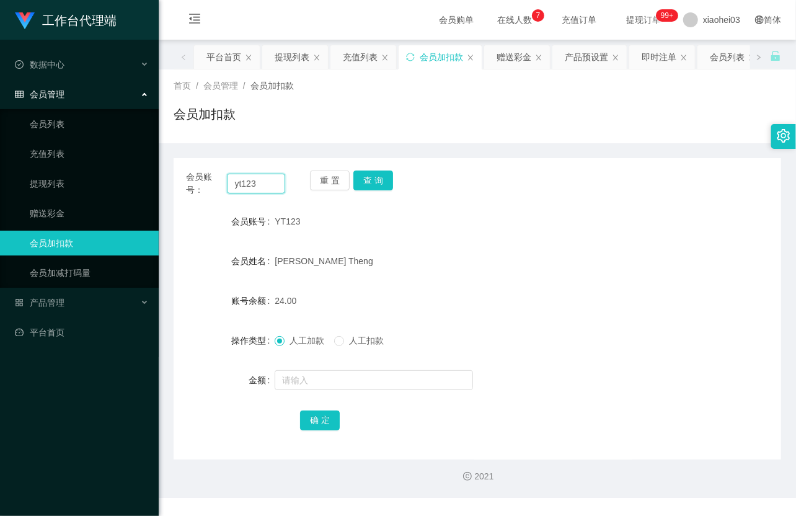
click at [265, 176] on input "yt123" at bounding box center [256, 184] width 58 height 20
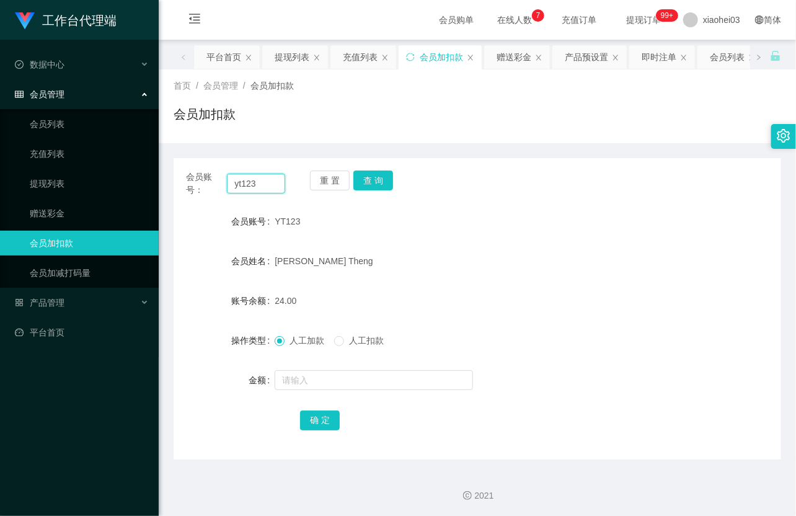
click at [275, 177] on input "yt123" at bounding box center [256, 184] width 58 height 20
paste input "446924052"
type input "446924052"
click at [389, 192] on div "重 置 查 询" at bounding box center [359, 184] width 99 height 26
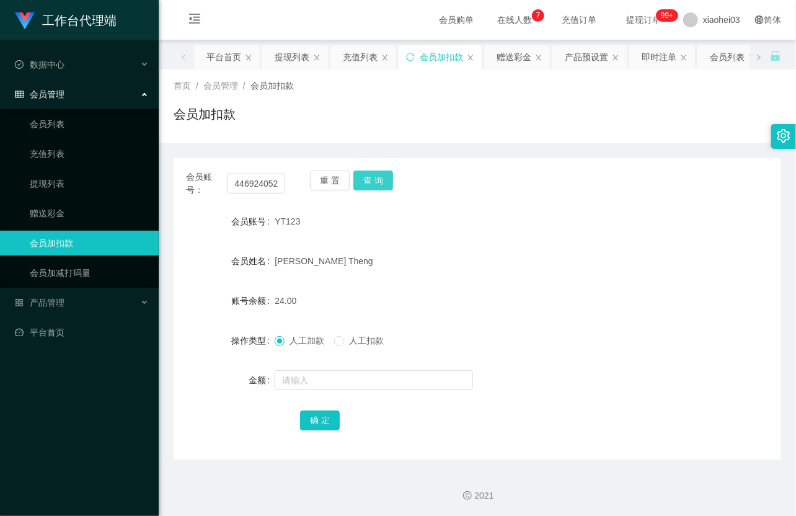
click at [383, 184] on button "查 询" at bounding box center [374, 181] width 40 height 20
click at [383, 184] on div "重 置 查 询" at bounding box center [359, 184] width 99 height 26
drag, startPoint x: 383, startPoint y: 184, endPoint x: 383, endPoint y: 245, distance: 60.8
click at [382, 188] on button "查 询" at bounding box center [374, 181] width 40 height 20
click at [323, 264] on div "会员姓名" at bounding box center [478, 261] width 608 height 25
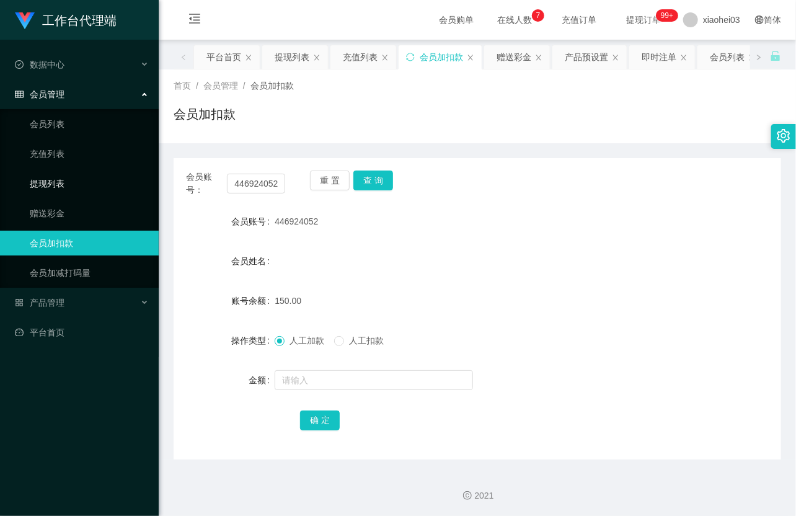
click at [50, 181] on link "提现列表" at bounding box center [89, 183] width 119 height 25
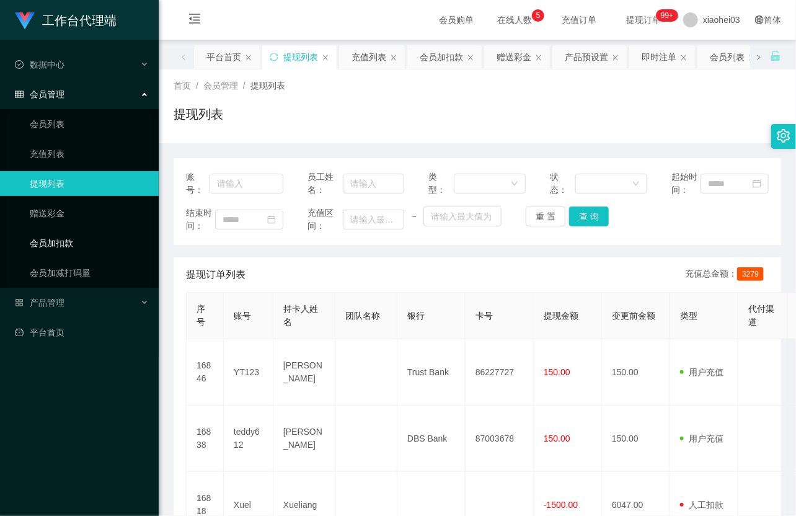
click at [72, 248] on link "会员加扣款" at bounding box center [89, 243] width 119 height 25
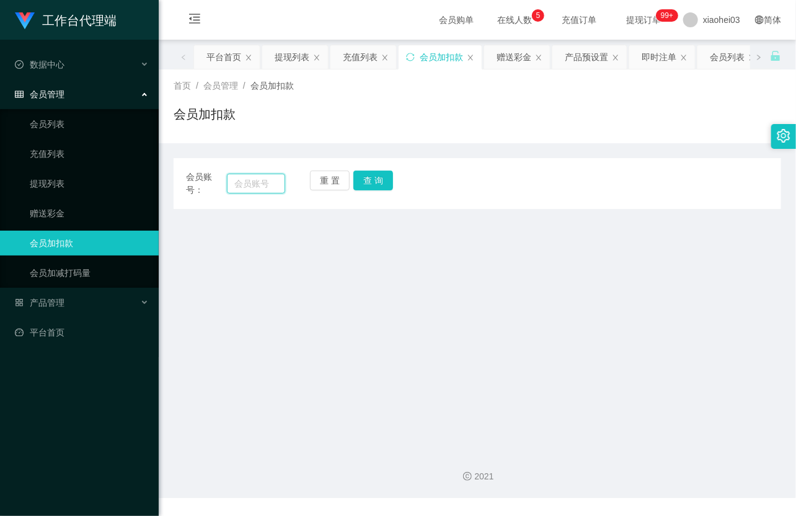
click at [275, 181] on input "text" at bounding box center [256, 184] width 58 height 20
paste input "teddy612"
type input "teddy612"
click at [380, 184] on button "查 询" at bounding box center [374, 181] width 40 height 20
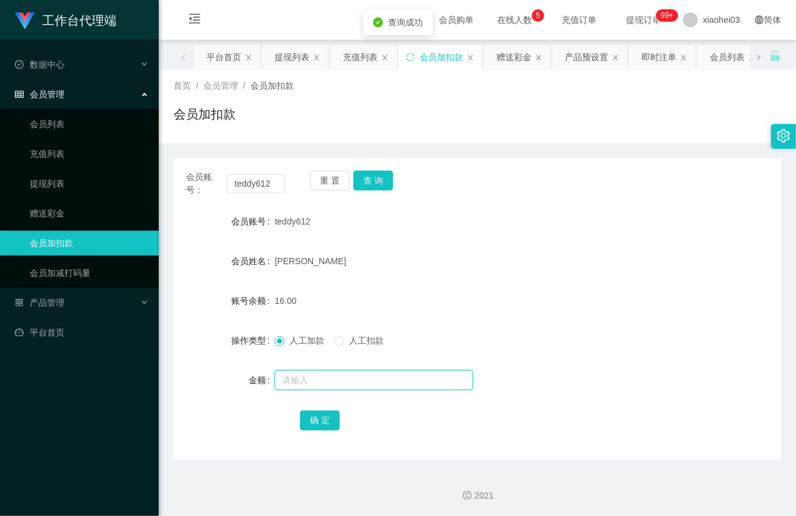
click at [332, 387] on input "text" at bounding box center [374, 380] width 198 height 20
click at [336, 377] on input "text" at bounding box center [374, 380] width 198 height 20
type input "8"
click at [320, 417] on button "确 定" at bounding box center [320, 421] width 40 height 20
click at [429, 312] on div "16.00" at bounding box center [452, 300] width 355 height 25
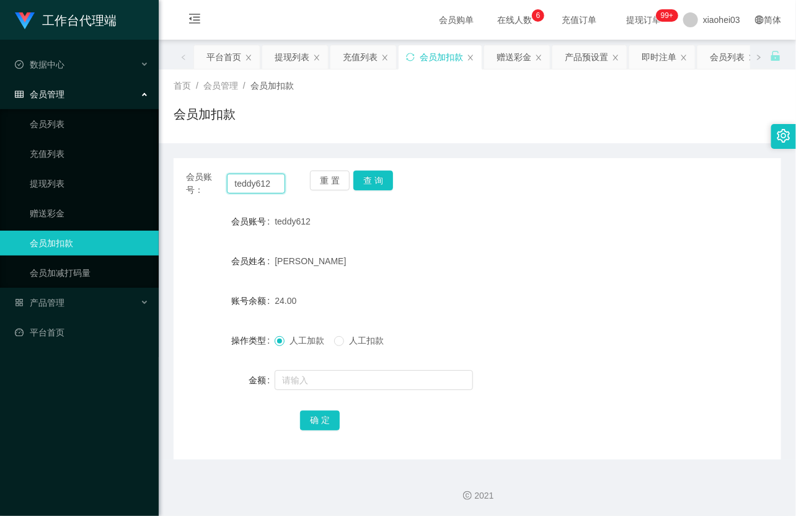
click at [242, 189] on input "teddy612" at bounding box center [256, 184] width 58 height 20
paste input "85292216"
type input "85292216"
click at [375, 174] on button "查 询" at bounding box center [374, 181] width 40 height 20
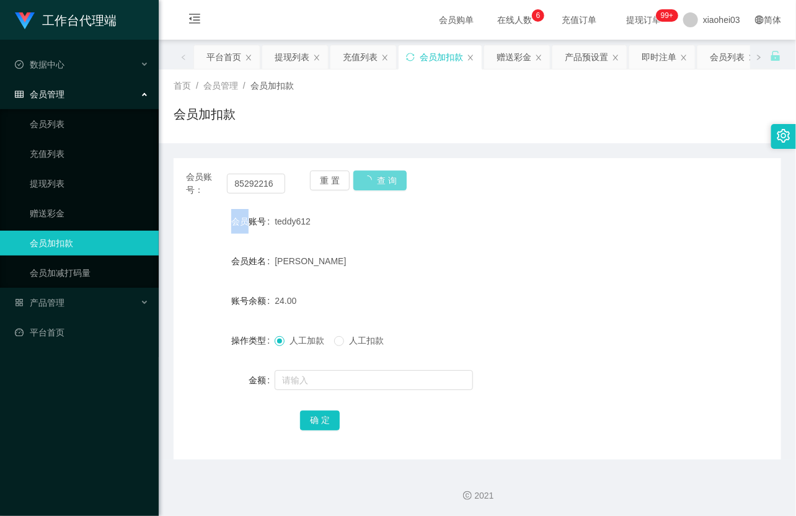
click at [375, 174] on div "重 置 查 询" at bounding box center [359, 184] width 99 height 26
click at [333, 386] on input "text" at bounding box center [374, 380] width 198 height 20
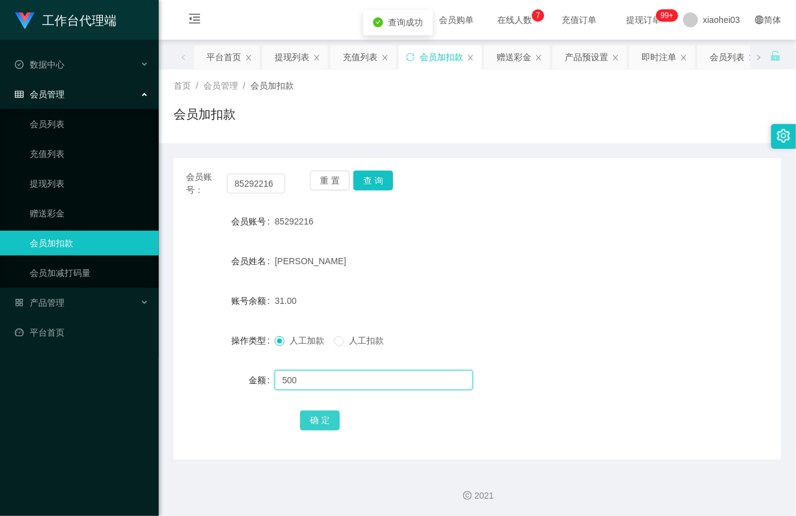
type input "500"
click at [324, 416] on button "确 定" at bounding box center [320, 421] width 40 height 20
click at [462, 252] on div "Shirlyn Lim" at bounding box center [452, 261] width 355 height 25
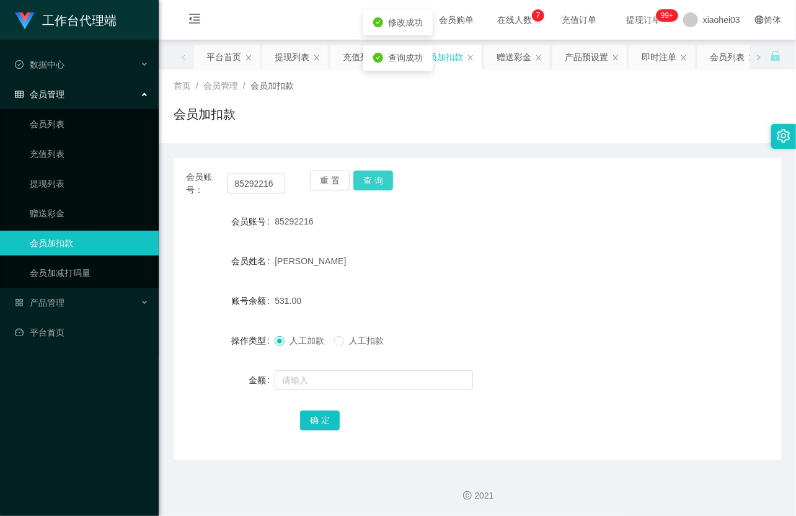
click at [386, 176] on button "查 询" at bounding box center [374, 181] width 40 height 20
click at [386, 176] on div "重 置 查 询" at bounding box center [359, 184] width 99 height 26
click at [387, 181] on button "查 询" at bounding box center [374, 181] width 40 height 20
click at [386, 182] on div "重 置 查 询" at bounding box center [359, 184] width 99 height 26
click at [275, 179] on input "85292216" at bounding box center [256, 184] width 58 height 20
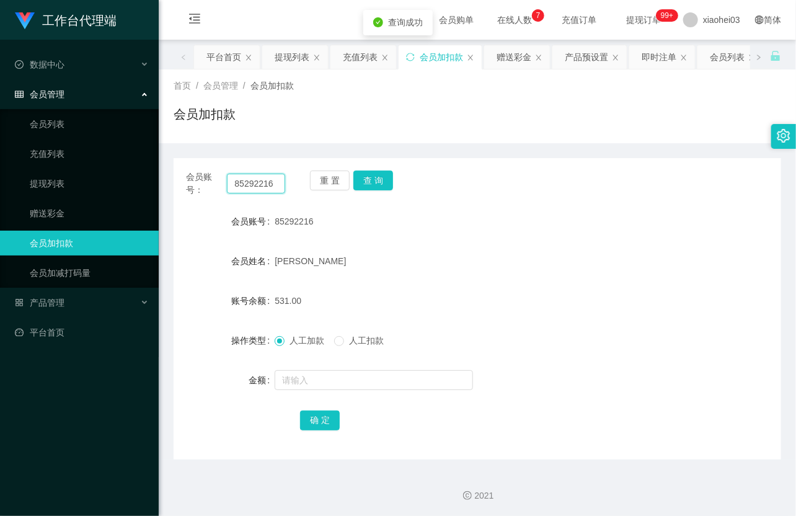
click at [275, 179] on input "85292216" at bounding box center [256, 184] width 58 height 20
click at [253, 174] on input "text" at bounding box center [256, 184] width 58 height 20
paste input "446924052"
type input "446924052"
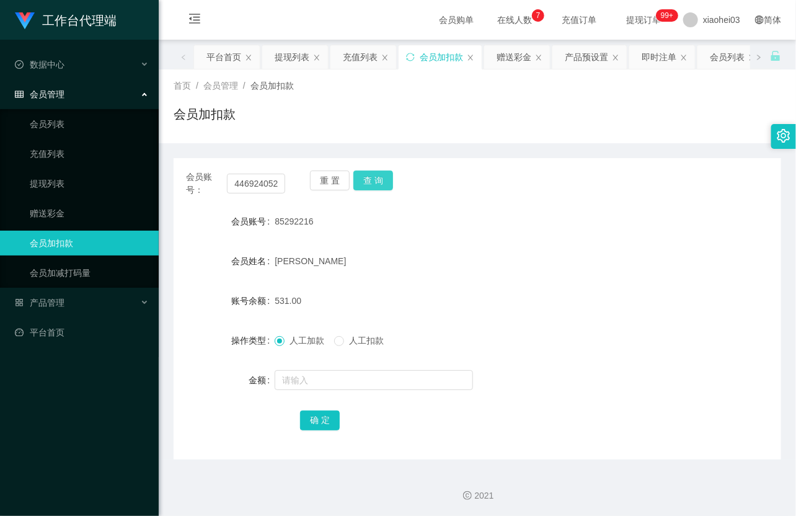
click at [374, 179] on button "查 询" at bounding box center [374, 181] width 40 height 20
click at [349, 337] on span "人工扣款" at bounding box center [366, 341] width 45 height 10
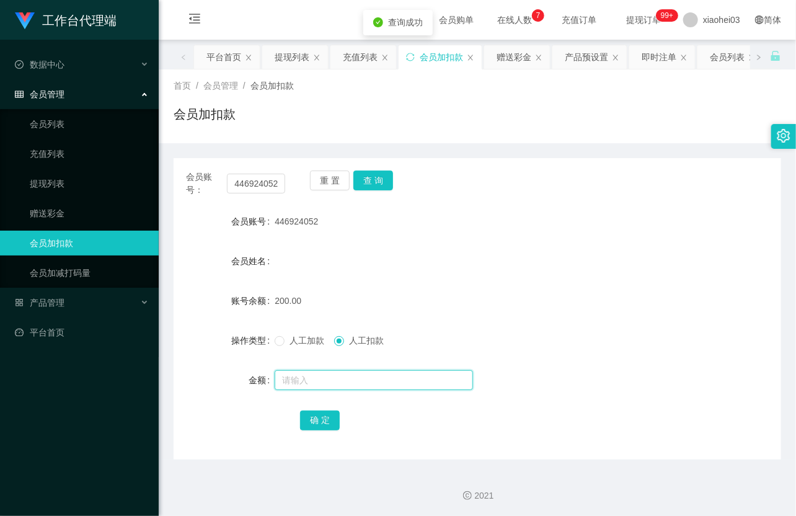
click at [356, 377] on input "text" at bounding box center [374, 380] width 198 height 20
type input "50"
click at [328, 413] on button "确 定" at bounding box center [320, 421] width 40 height 20
click at [56, 183] on link "提现列表" at bounding box center [89, 183] width 119 height 25
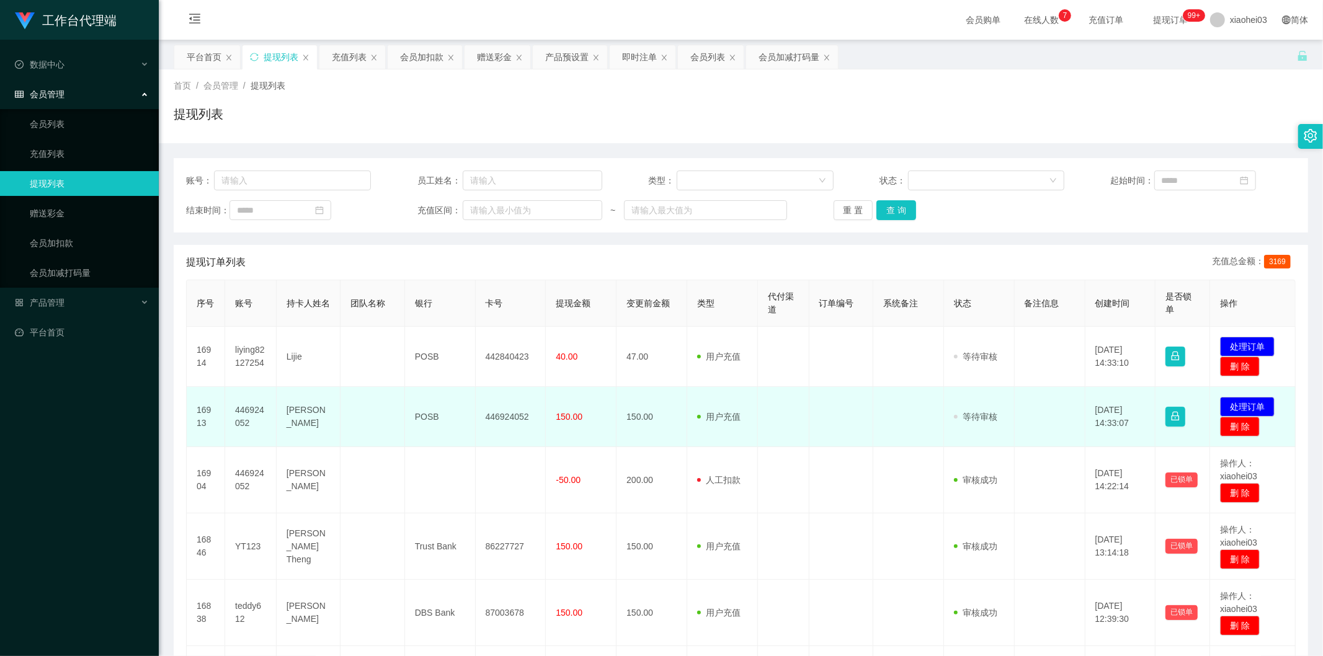
click at [246, 408] on td "446924052" at bounding box center [250, 417] width 51 height 60
copy td "446924052"
click at [246, 408] on td "446924052" at bounding box center [250, 417] width 51 height 60
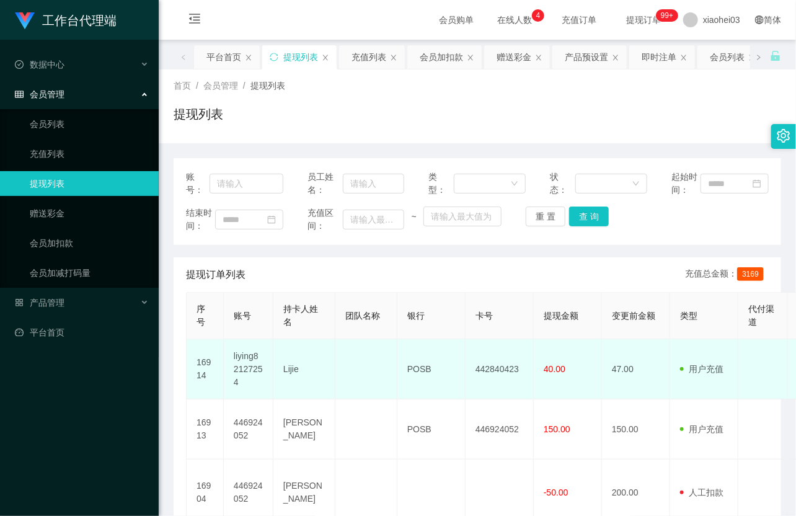
click at [243, 366] on td "liying82127254" at bounding box center [249, 369] width 50 height 60
copy td "liying82127254"
click at [244, 366] on td "liying82127254" at bounding box center [249, 369] width 50 height 60
click at [254, 359] on td "liying82127254" at bounding box center [249, 369] width 50 height 60
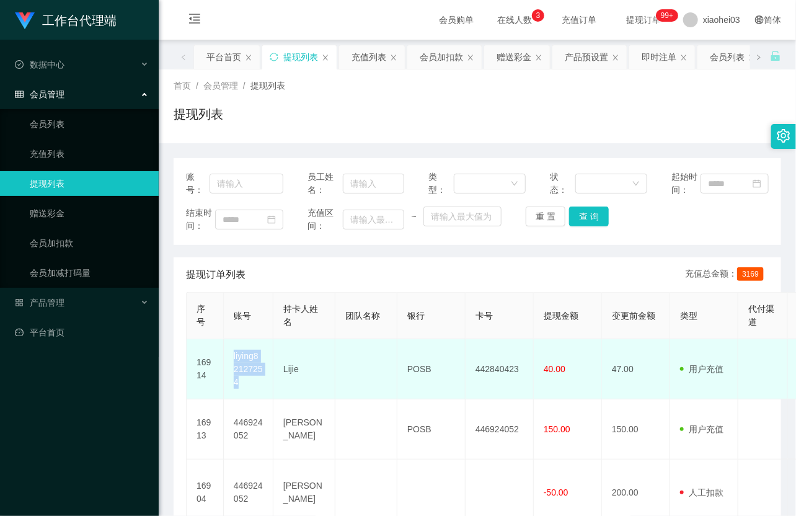
click at [254, 359] on td "liying82127254" at bounding box center [249, 369] width 50 height 60
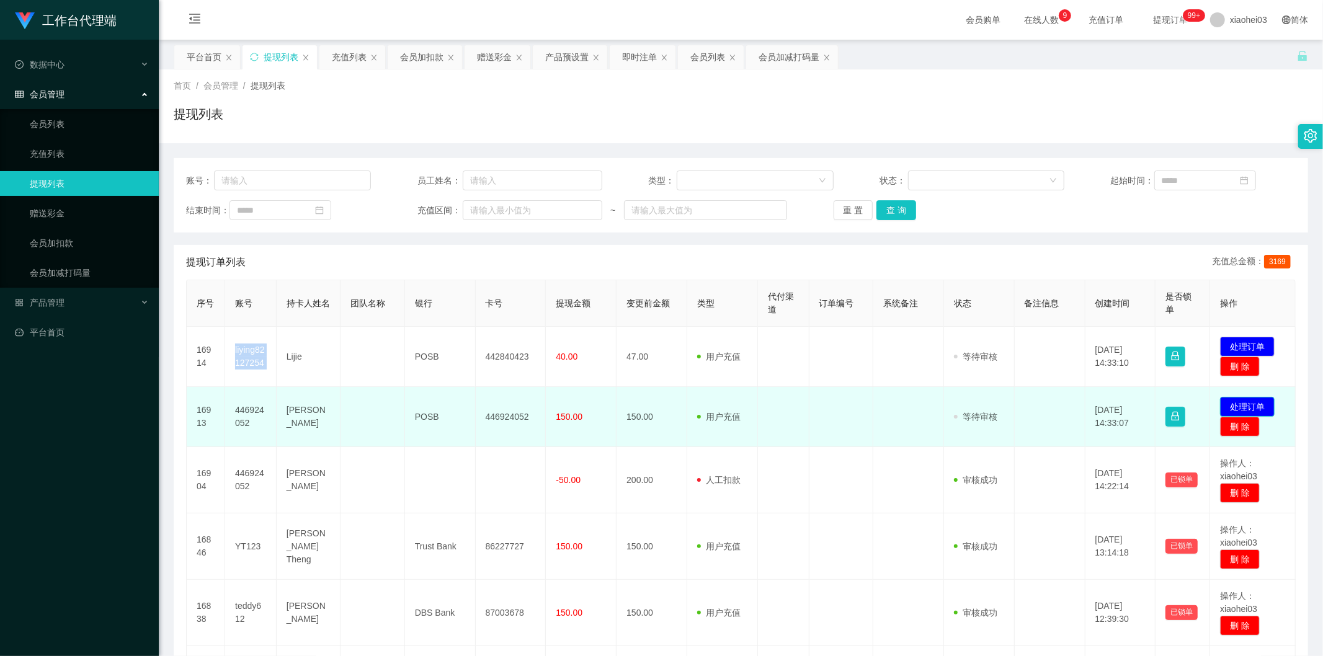
click at [1253, 400] on button "处理订单" at bounding box center [1247, 407] width 55 height 20
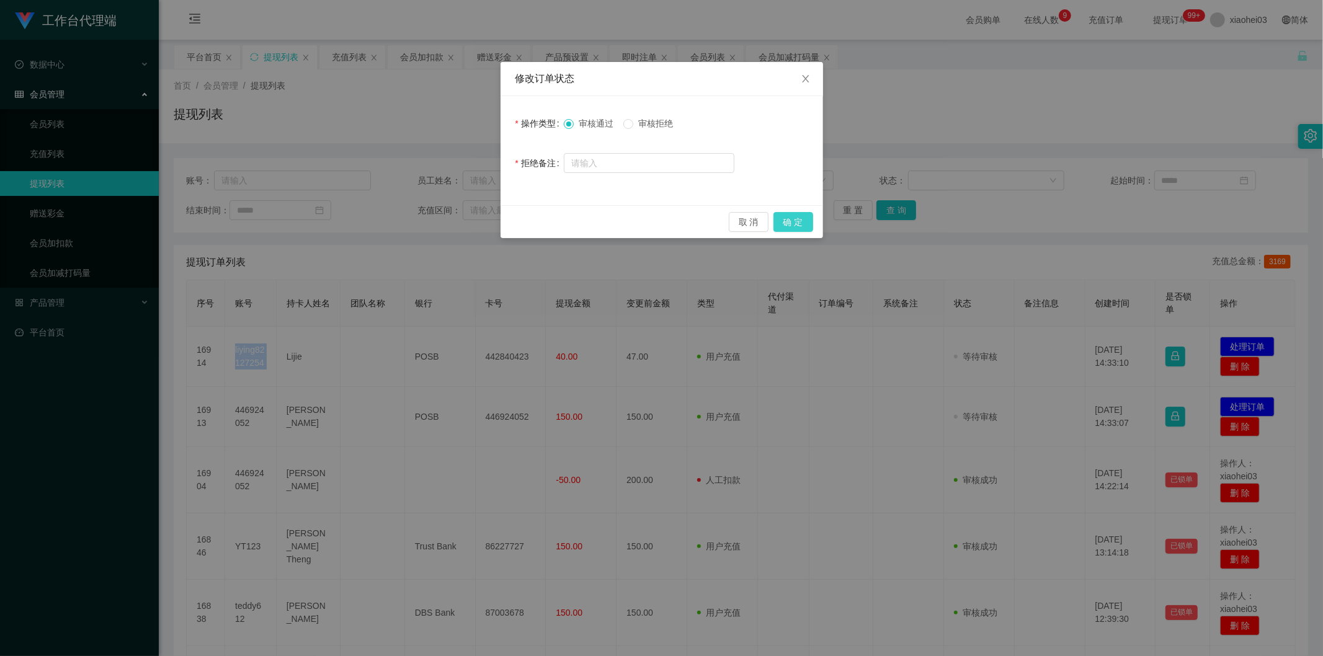
click at [795, 218] on button "确 定" at bounding box center [794, 222] width 40 height 20
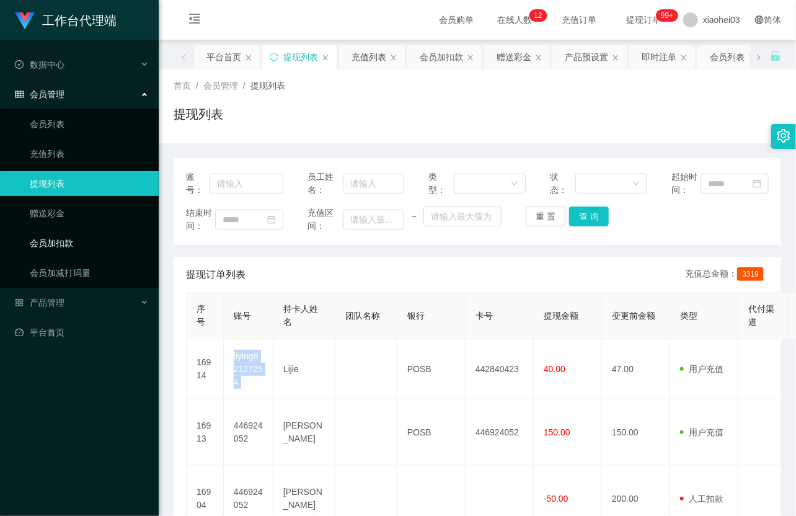
click at [61, 236] on link "会员加扣款" at bounding box center [89, 243] width 119 height 25
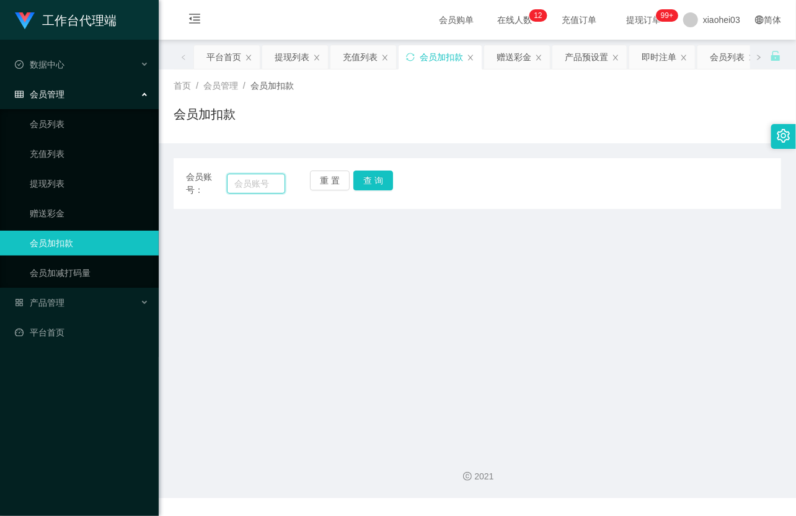
click at [276, 182] on input "text" at bounding box center [256, 184] width 58 height 20
paste input "446924052"
type input "446924052"
click at [388, 181] on button "查 询" at bounding box center [374, 181] width 40 height 20
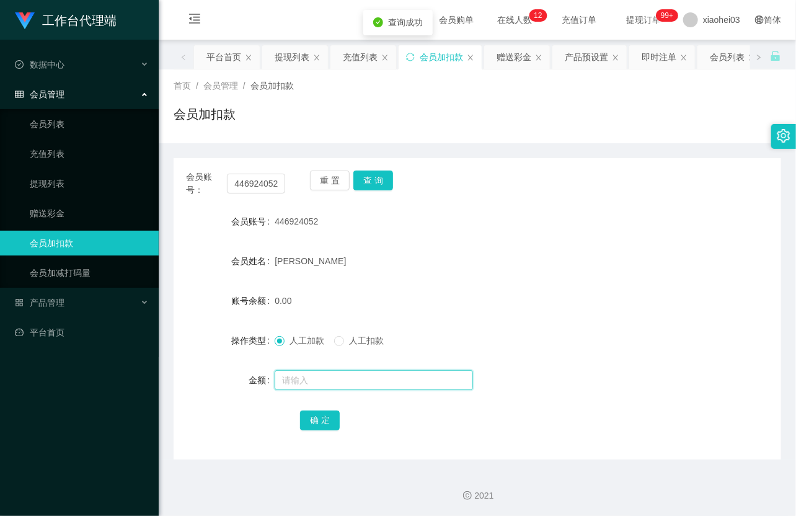
click at [323, 386] on input "text" at bounding box center [374, 380] width 198 height 20
type input "8"
click at [310, 419] on button "确 定" at bounding box center [320, 421] width 40 height 20
click at [468, 275] on form "会员账号 446924052 会员姓名 NOBI NOOR 账号余额 8.00 操作类型 人工加款 人工扣款 金额 确 定" at bounding box center [478, 320] width 608 height 223
click at [355, 163] on div "会员账号： 446924052 重 置 查 询 会员账号 446924052 会员姓名 NOBI NOOR 账号余额 8.00 操作类型 人工加款 人工扣款 …" at bounding box center [478, 308] width 608 height 301
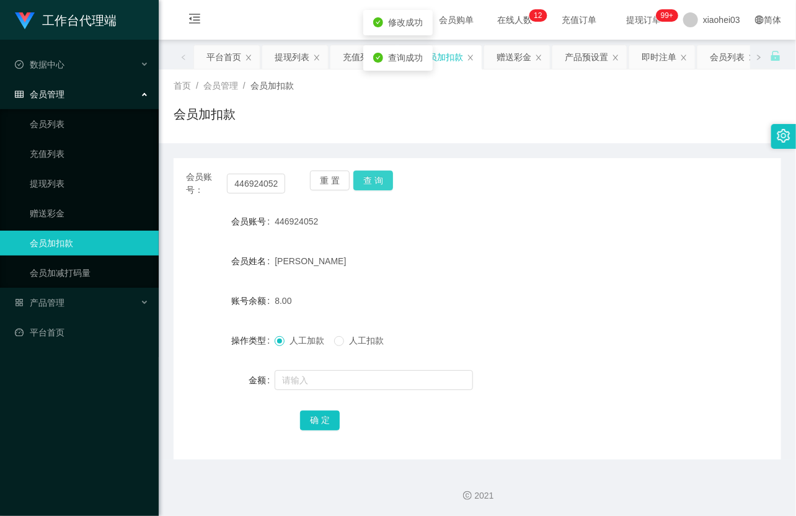
click at [368, 176] on button "查 询" at bounding box center [374, 181] width 40 height 20
click at [368, 176] on div "重 置 查 询" at bounding box center [359, 184] width 99 height 26
click at [259, 184] on input "446924052" at bounding box center [256, 184] width 58 height 20
click at [259, 183] on input "446924052" at bounding box center [256, 184] width 58 height 20
paste input "yt123"
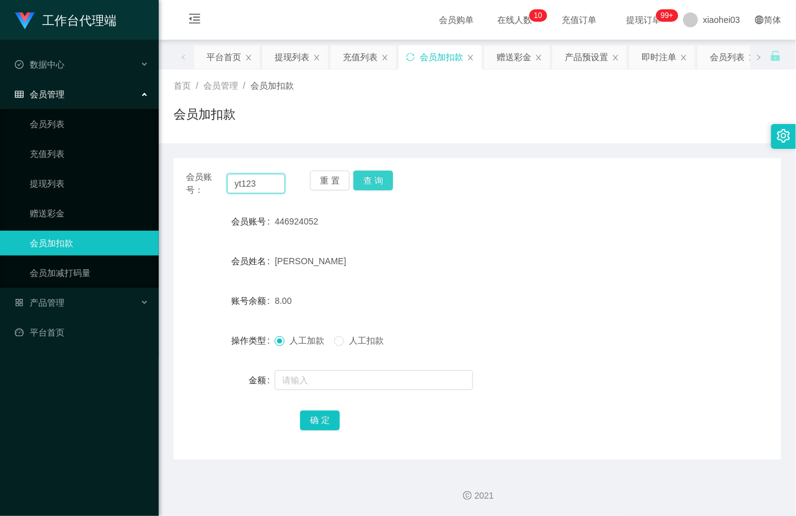
type input "yt123"
click at [381, 179] on button "查 询" at bounding box center [374, 181] width 40 height 20
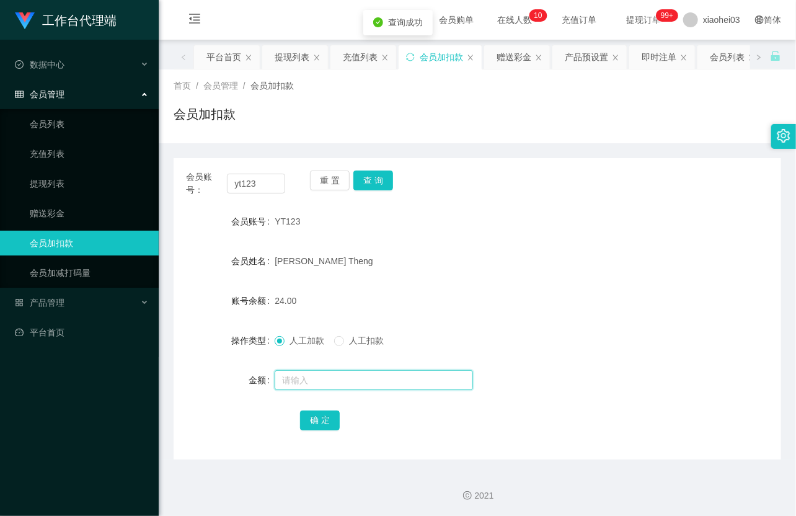
click at [361, 375] on input "text" at bounding box center [374, 380] width 198 height 20
type input "8"
click at [324, 419] on button "确 定" at bounding box center [320, 421] width 40 height 20
click at [377, 290] on div "32.00" at bounding box center [452, 300] width 355 height 25
click at [72, 188] on link "提现列表" at bounding box center [89, 183] width 119 height 25
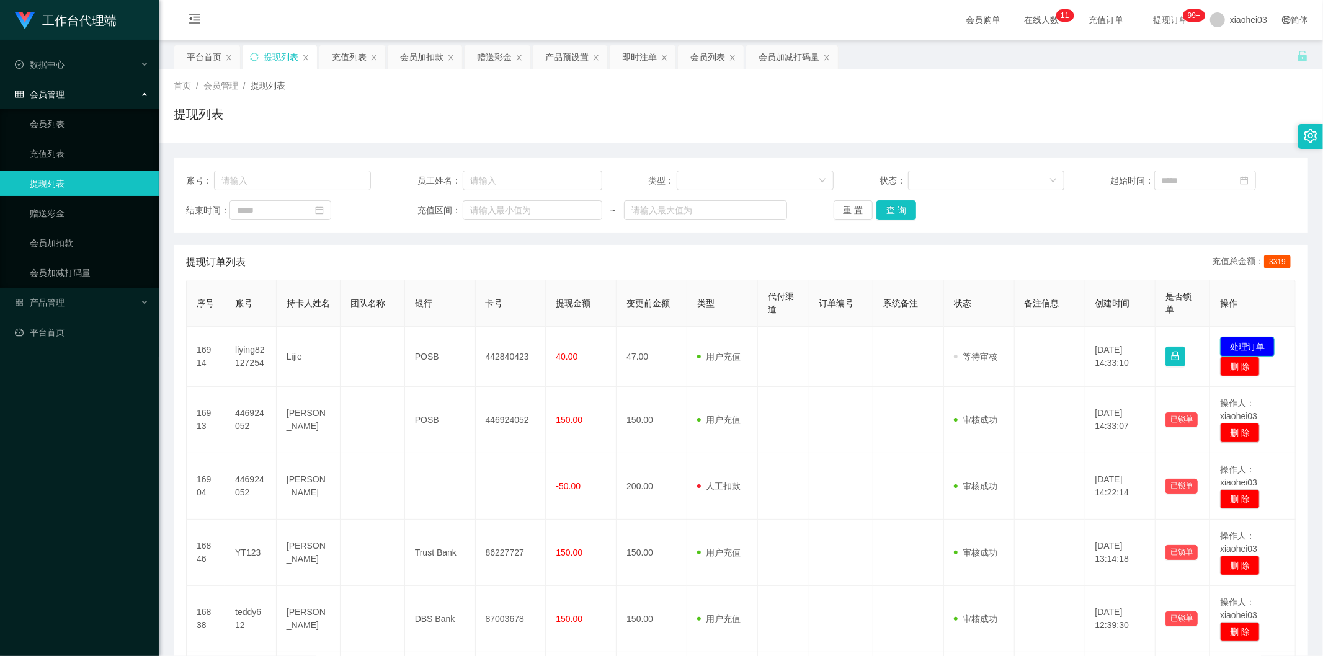
click at [1229, 347] on button "处理订单" at bounding box center [1247, 347] width 55 height 20
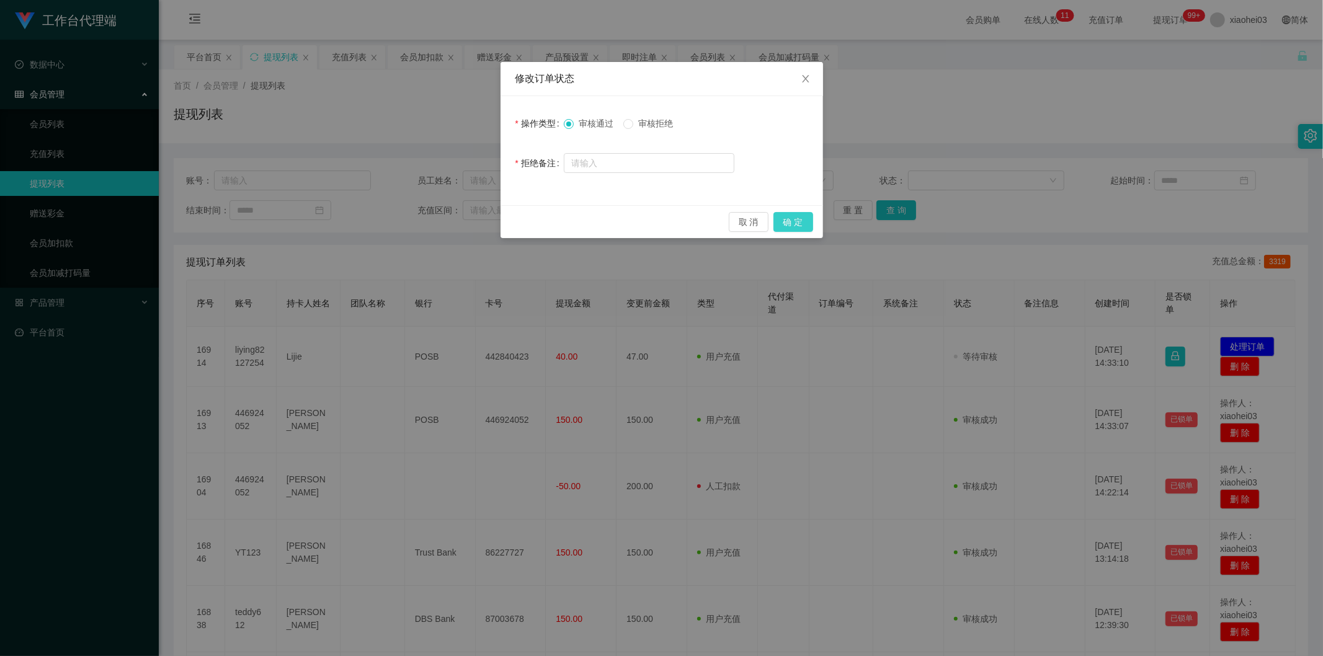
click at [805, 221] on button "确 定" at bounding box center [794, 222] width 40 height 20
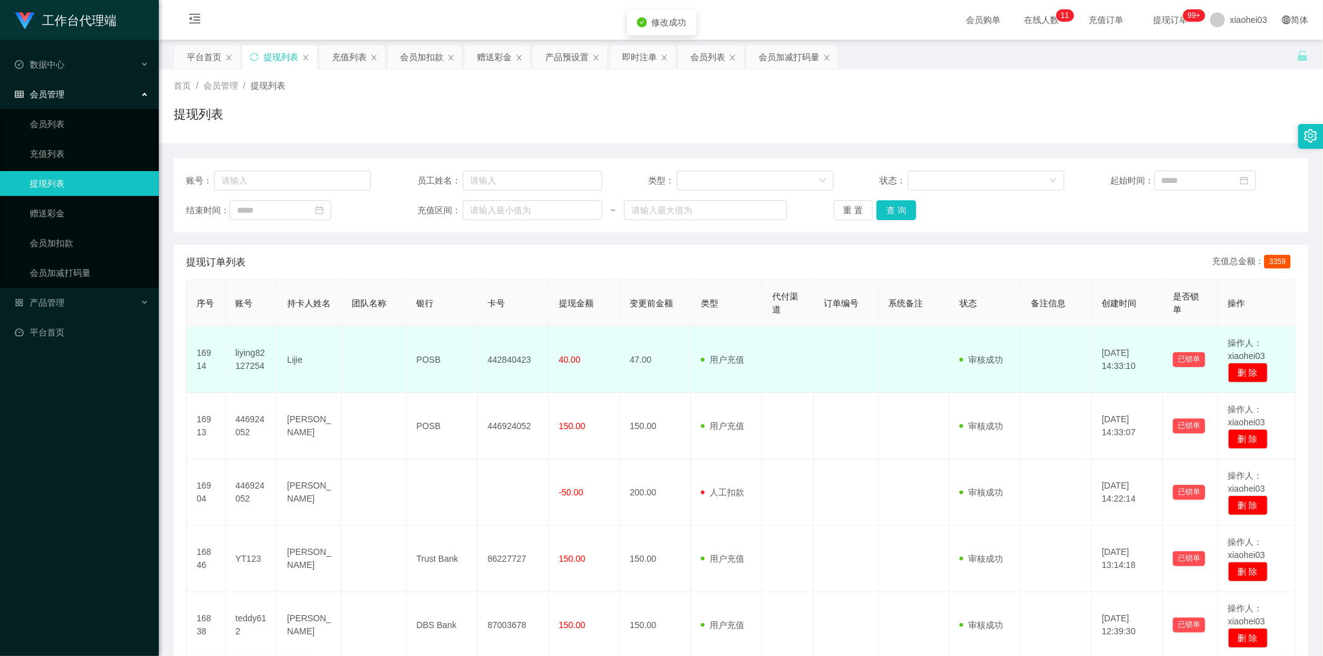
click at [730, 345] on td "用户充值 人工扣款" at bounding box center [726, 360] width 71 height 66
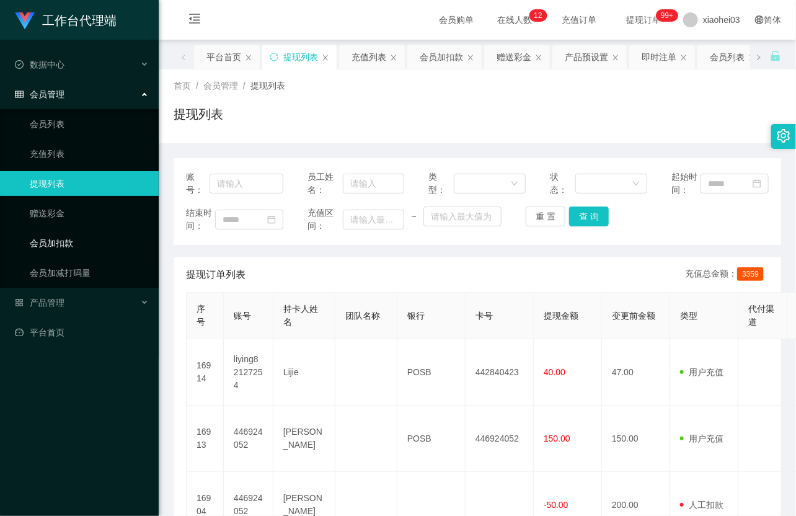
click at [97, 243] on link "会员加扣款" at bounding box center [89, 243] width 119 height 25
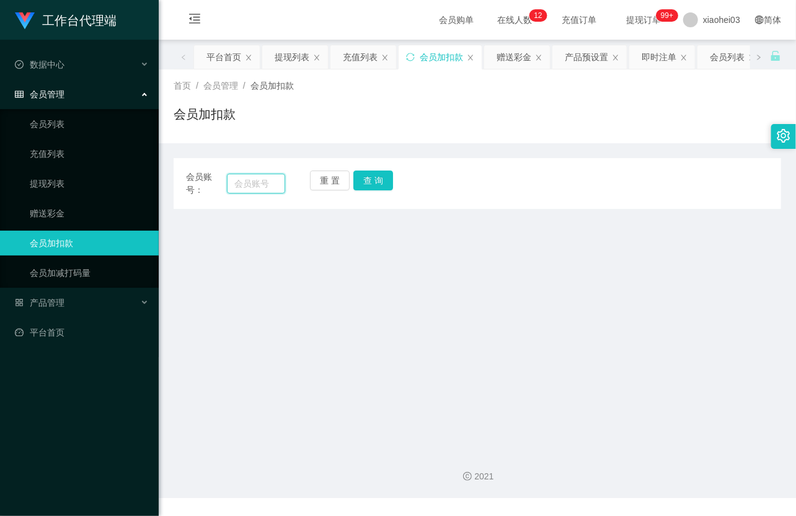
click at [234, 181] on input "text" at bounding box center [256, 184] width 58 height 20
paste input "446924052"
type input "446924052"
click at [380, 184] on button "查 询" at bounding box center [374, 181] width 40 height 20
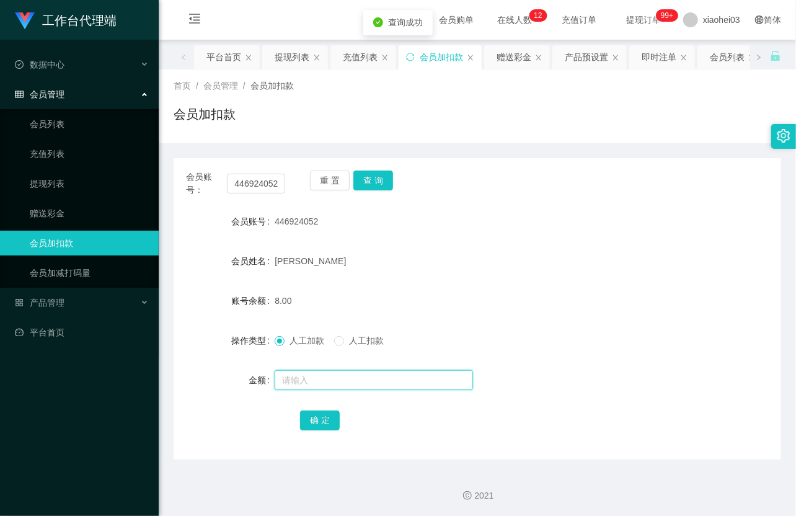
click at [324, 377] on input "text" at bounding box center [374, 380] width 198 height 20
type input "8"
click at [323, 417] on button "确 定" at bounding box center [320, 421] width 40 height 20
click at [491, 255] on div "[PERSON_NAME]" at bounding box center [452, 261] width 355 height 25
click at [54, 180] on link "提现列表" at bounding box center [89, 183] width 119 height 25
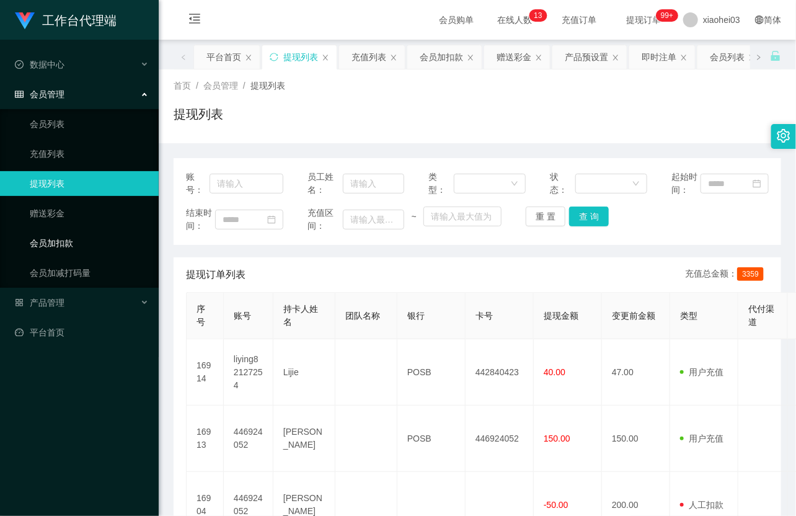
click at [84, 249] on link "会员加扣款" at bounding box center [89, 243] width 119 height 25
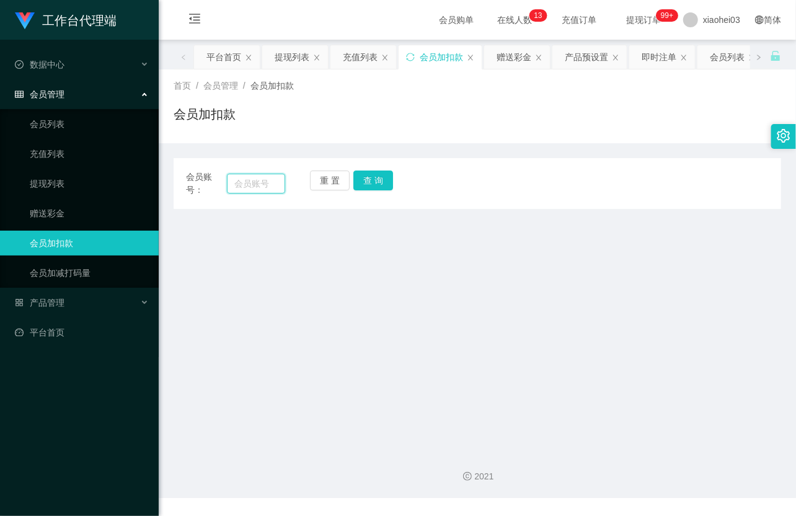
click at [270, 184] on input "text" at bounding box center [256, 184] width 58 height 20
paste input "teddy612"
type input "teddy612"
click at [381, 179] on button "查 询" at bounding box center [374, 181] width 40 height 20
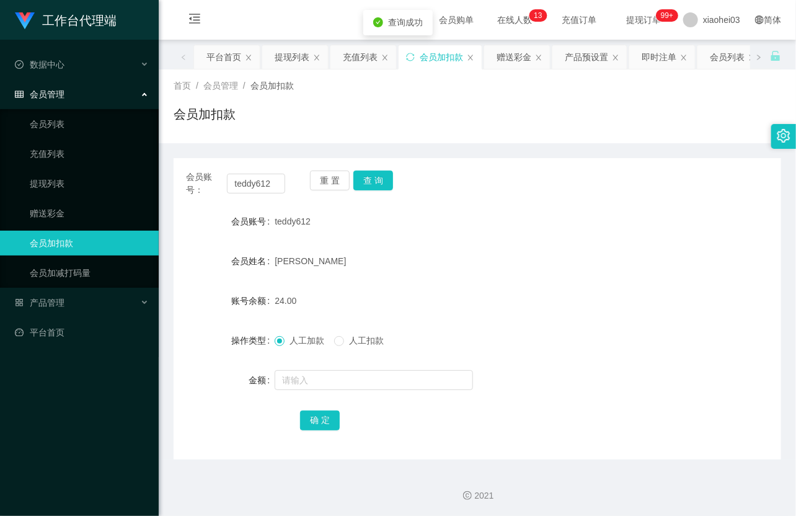
click at [307, 391] on div at bounding box center [452, 380] width 355 height 25
click at [307, 385] on input "text" at bounding box center [374, 380] width 198 height 20
type input "8"
drag, startPoint x: 323, startPoint y: 406, endPoint x: 323, endPoint y: 414, distance: 8.7
click at [323, 406] on form "会员账号 teddy612 会员姓名 [PERSON_NAME] 账号余额 24.00 操作类型 人工加款 人工扣款 金额 8 确 定" at bounding box center [478, 320] width 608 height 223
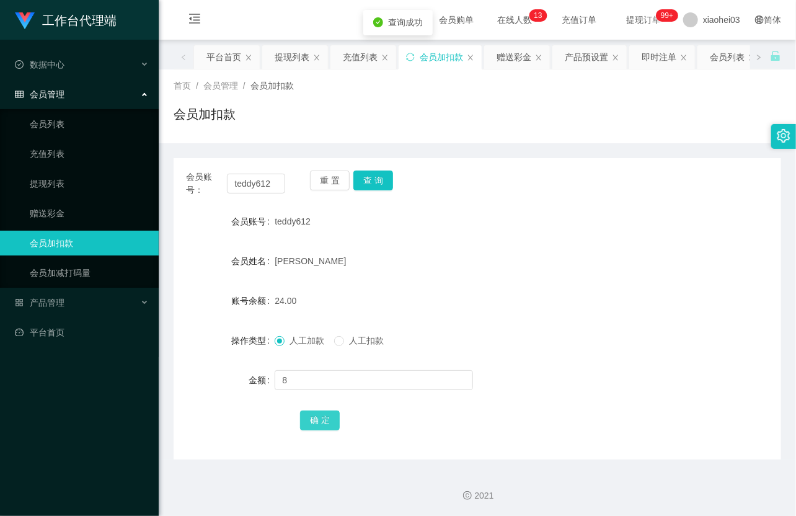
click at [323, 426] on button "确 定" at bounding box center [320, 421] width 40 height 20
click at [453, 269] on div "[PERSON_NAME]" at bounding box center [452, 261] width 355 height 25
click at [258, 185] on input "teddy612" at bounding box center [256, 184] width 58 height 20
paste input "86222573"
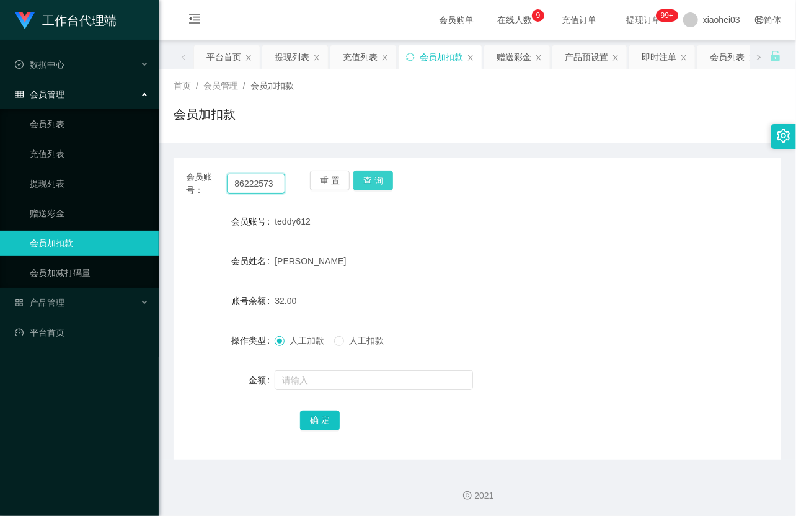
type input "86222573"
click at [370, 182] on button "查 询" at bounding box center [374, 181] width 40 height 20
click at [370, 182] on div "重 置 查 询" at bounding box center [359, 184] width 99 height 26
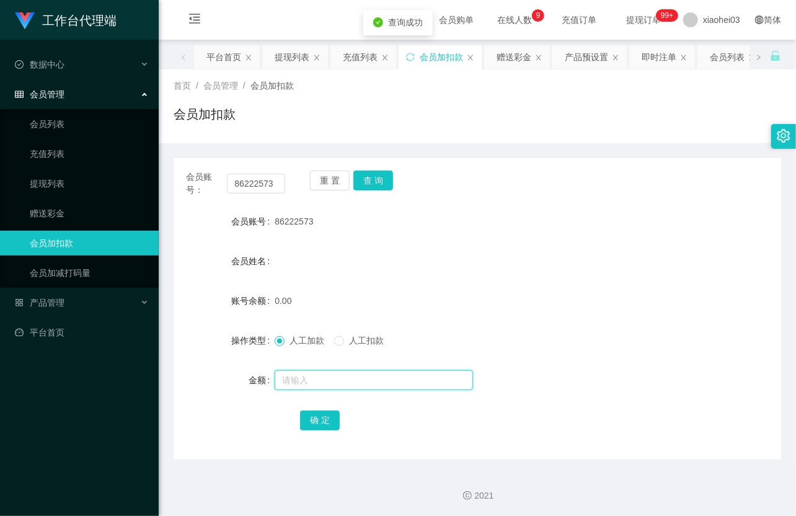
click at [339, 373] on input "text" at bounding box center [374, 380] width 198 height 20
type input "100"
click at [327, 417] on button "确 定" at bounding box center [320, 421] width 40 height 20
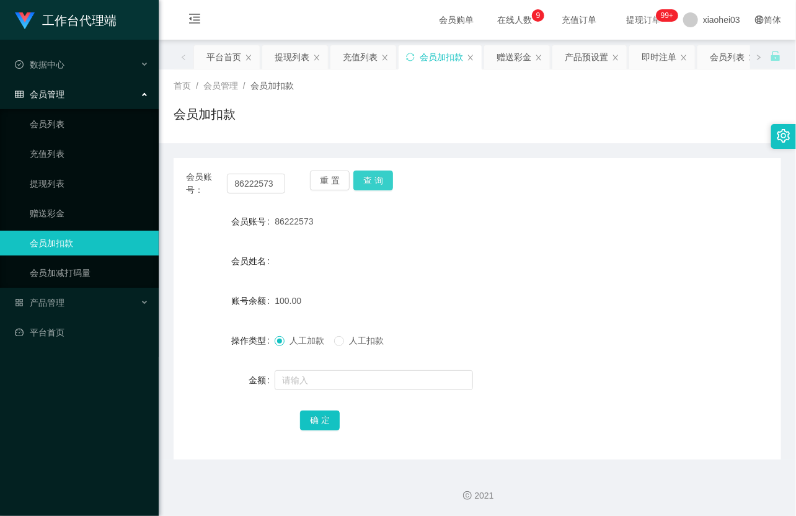
click at [388, 185] on button "查 询" at bounding box center [374, 181] width 40 height 20
drag, startPoint x: 388, startPoint y: 185, endPoint x: 413, endPoint y: 170, distance: 28.9
click at [388, 186] on div "重 置 查 询" at bounding box center [359, 184] width 99 height 26
click at [277, 184] on input "86222573" at bounding box center [256, 184] width 58 height 20
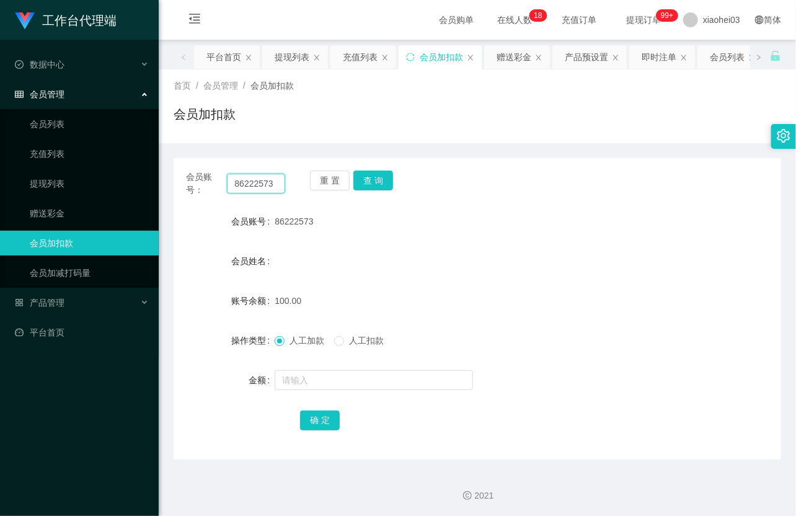
paste input "teddy612"
type input "teddy612"
click at [367, 186] on button "查 询" at bounding box center [374, 181] width 40 height 20
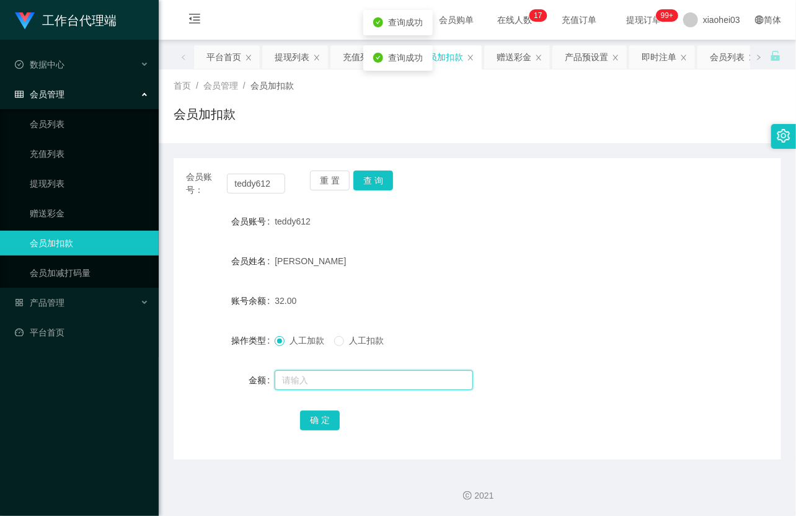
click at [333, 388] on input "text" at bounding box center [374, 380] width 198 height 20
type input "8"
click at [315, 417] on button "确 定" at bounding box center [320, 421] width 40 height 20
click at [505, 244] on form "会员账号 teddy612 会员姓名 Wang Pan 账号余额 40.00 操作类型 人工加款 人工扣款 金额 确 定" at bounding box center [478, 320] width 608 height 223
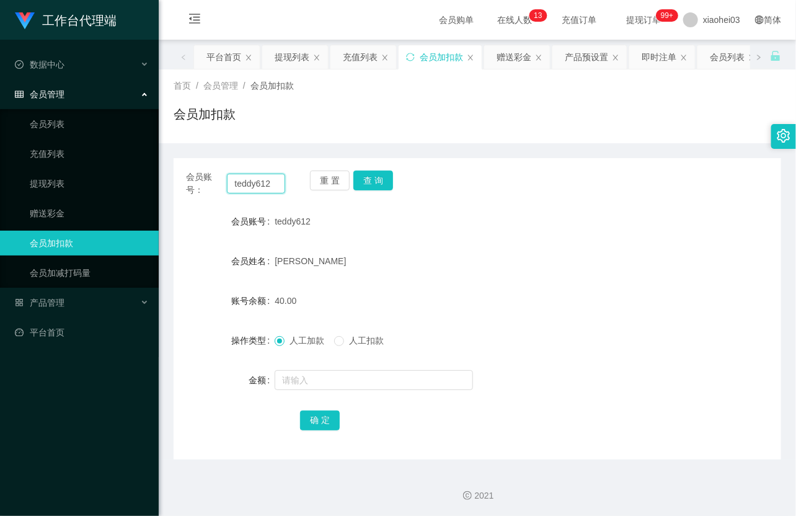
click at [257, 189] on input "teddy612" at bounding box center [256, 184] width 58 height 20
click at [258, 189] on input "teddy612" at bounding box center [256, 184] width 58 height 20
paste input "44692405"
type input "446924052"
click at [377, 177] on button "查 询" at bounding box center [374, 181] width 40 height 20
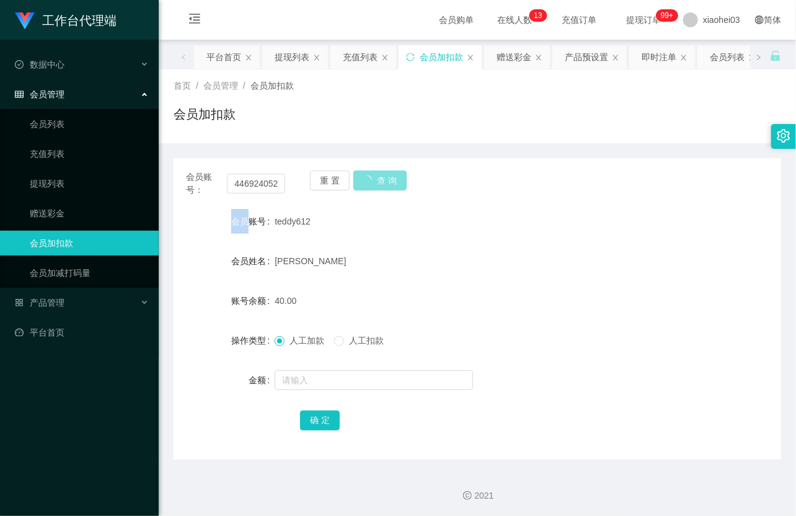
click at [377, 177] on div "重 置 查 询" at bounding box center [359, 184] width 99 height 26
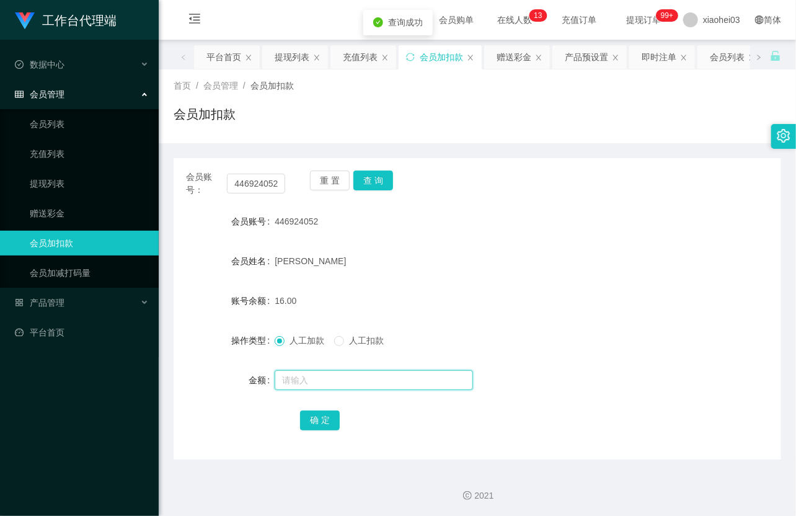
click at [365, 370] on input "text" at bounding box center [374, 380] width 198 height 20
type input "8"
drag, startPoint x: 306, startPoint y: 426, endPoint x: 313, endPoint y: 424, distance: 7.7
click at [306, 426] on button "确 定" at bounding box center [320, 421] width 40 height 20
click at [71, 294] on div "产品管理" at bounding box center [79, 302] width 159 height 25
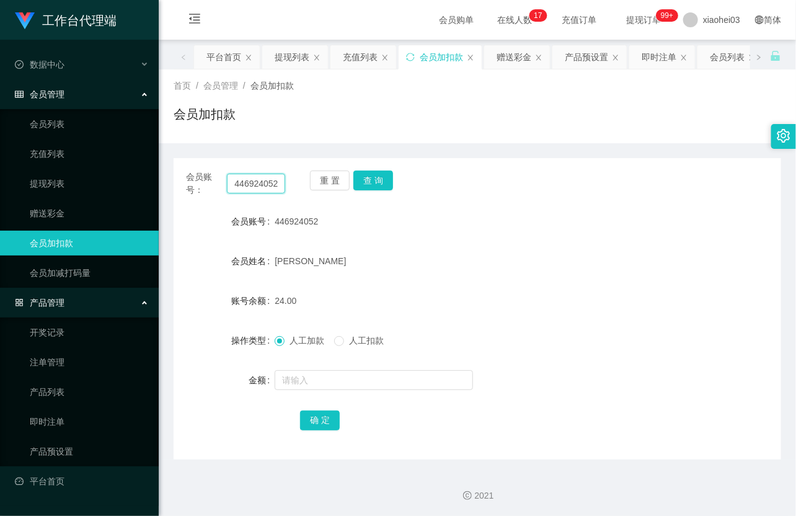
click at [249, 187] on input "446924052" at bounding box center [256, 184] width 58 height 20
click at [247, 190] on input "446924052" at bounding box center [256, 184] width 58 height 20
paste input "teddy61"
type input "teddy612"
click at [377, 174] on button "查 询" at bounding box center [374, 181] width 40 height 20
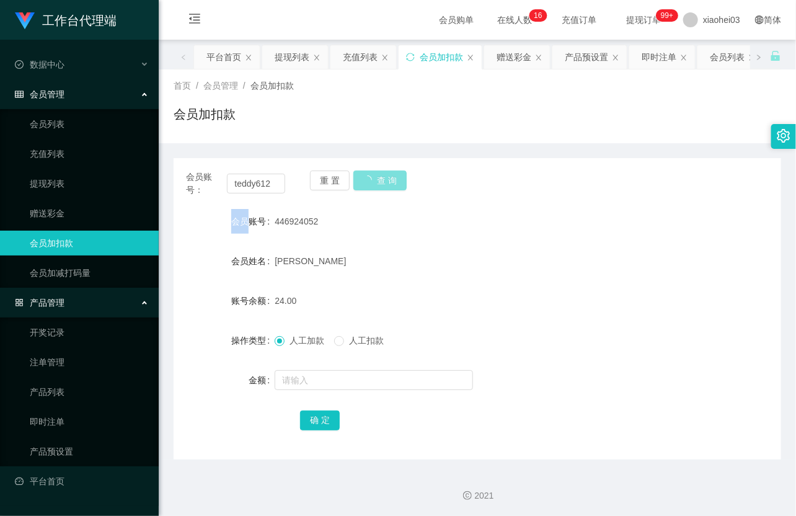
click at [377, 174] on div "重 置 查 询" at bounding box center [359, 184] width 99 height 26
drag, startPoint x: 377, startPoint y: 174, endPoint x: 373, endPoint y: 239, distance: 65.9
click at [379, 174] on button "查 询" at bounding box center [374, 181] width 40 height 20
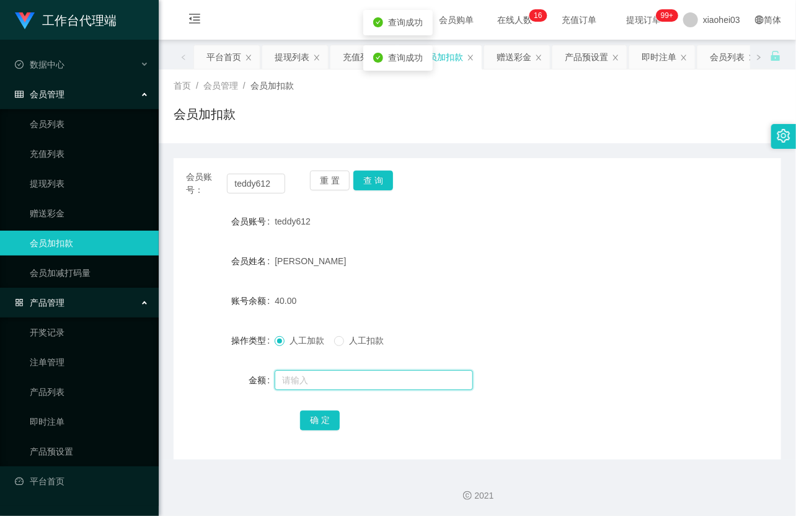
click at [342, 373] on input "text" at bounding box center [374, 380] width 198 height 20
type input "100"
click at [324, 419] on button "确 定" at bounding box center [320, 421] width 40 height 20
click at [462, 275] on form "会员账号 teddy612 会员姓名 Wang Pan 账号余额 140.00 操作类型 人工加款 人工扣款 金额 确 定" at bounding box center [478, 320] width 608 height 223
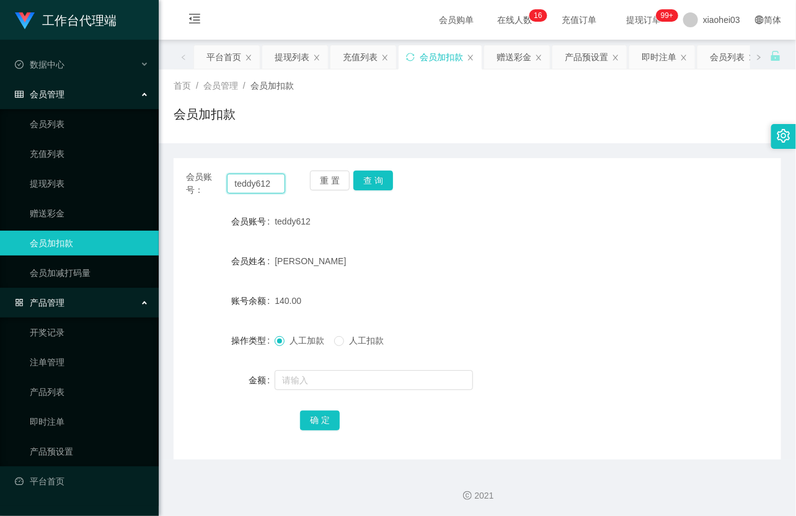
click at [262, 187] on input "teddy612" at bounding box center [256, 184] width 58 height 20
click at [262, 186] on input "teddy612" at bounding box center [256, 184] width 58 height 20
paste input "yt123"
type input "yt123"
click at [367, 176] on button "查 询" at bounding box center [374, 181] width 40 height 20
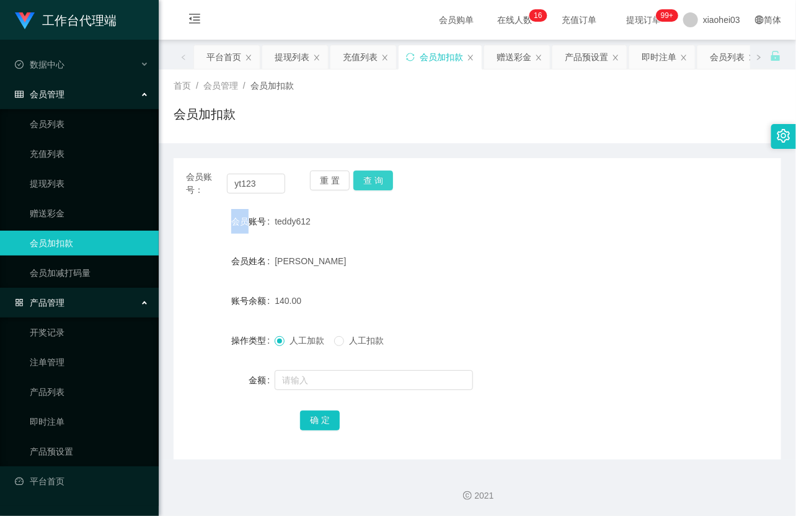
click at [367, 176] on div "重 置 查 询" at bounding box center [359, 184] width 99 height 26
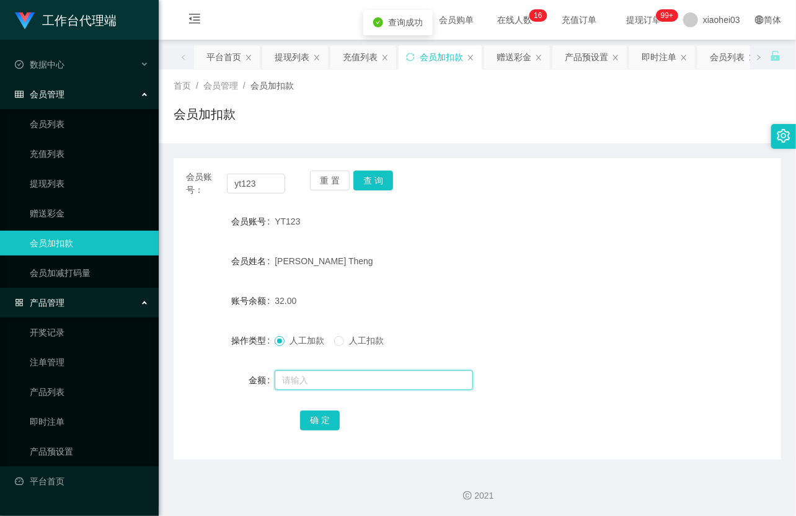
click at [373, 385] on input "text" at bounding box center [374, 380] width 198 height 20
type input "100"
click at [337, 414] on button "确 定" at bounding box center [320, 421] width 40 height 20
click at [429, 284] on form "会员账号 YT123 会员姓名 Teh Lee Theng 账号余额 132.00 操作类型 人工加款 人工扣款 金额 确 定" at bounding box center [478, 320] width 608 height 223
click at [284, 188] on div "会员账号： yt123 重 置 查 询" at bounding box center [478, 184] width 608 height 26
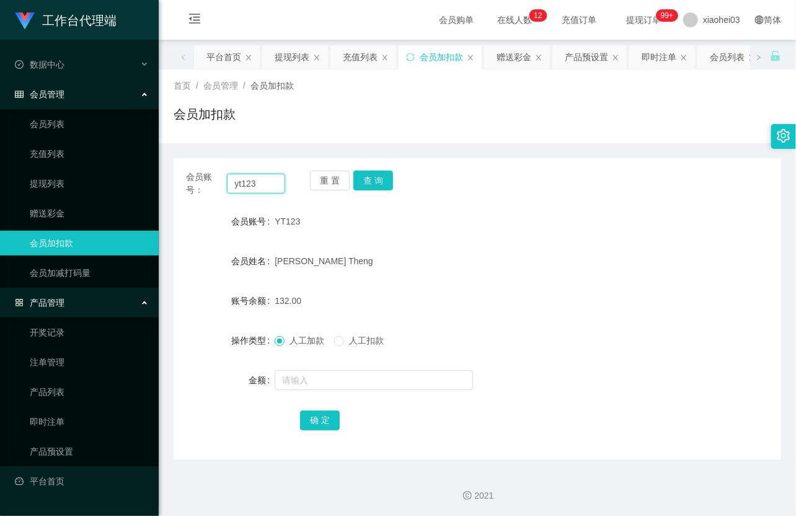
click at [272, 181] on input "yt123" at bounding box center [256, 184] width 58 height 20
paste input "446924052"
type input "446924052"
click at [380, 177] on button "查 询" at bounding box center [374, 181] width 40 height 20
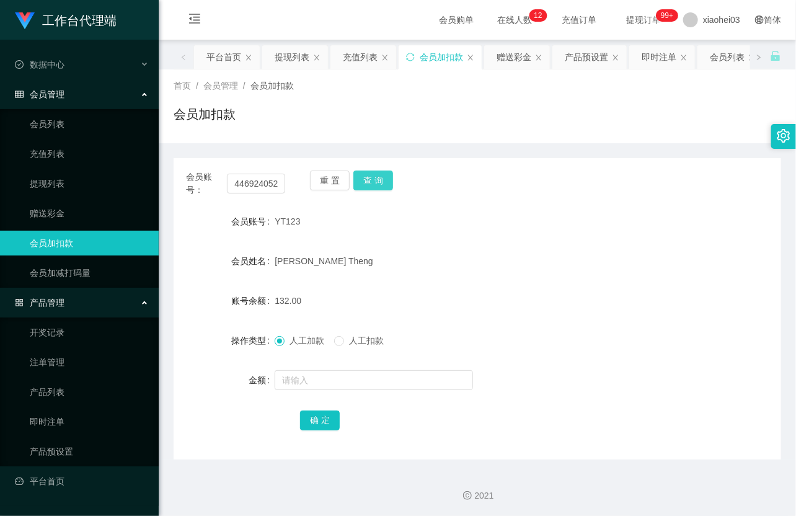
click at [380, 177] on button "查 询" at bounding box center [374, 181] width 40 height 20
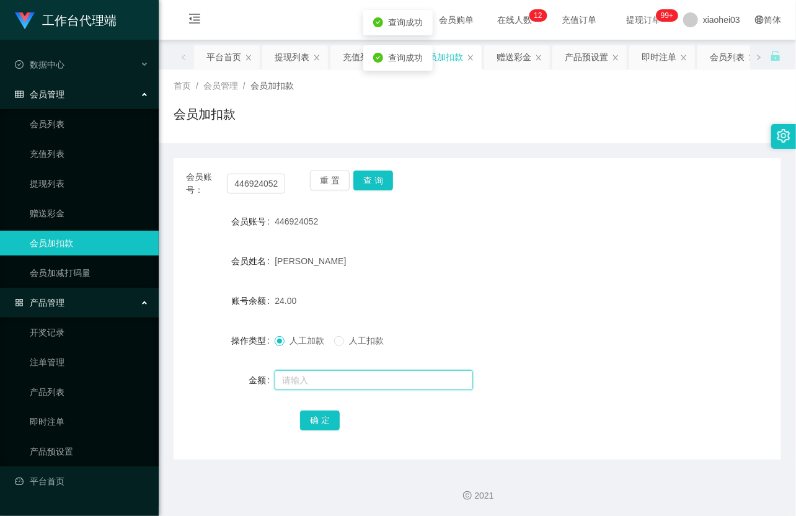
click at [355, 373] on input "text" at bounding box center [374, 380] width 198 height 20
type input "100"
click at [320, 422] on button "确 定" at bounding box center [320, 421] width 40 height 20
drag, startPoint x: 402, startPoint y: 283, endPoint x: 367, endPoint y: 270, distance: 37.5
click at [401, 283] on form "会员账号 446924052 会员姓名 NOBI NOOR 账号余额 124.00 操作类型 人工加款 人工扣款 金额 确 定" at bounding box center [478, 320] width 608 height 223
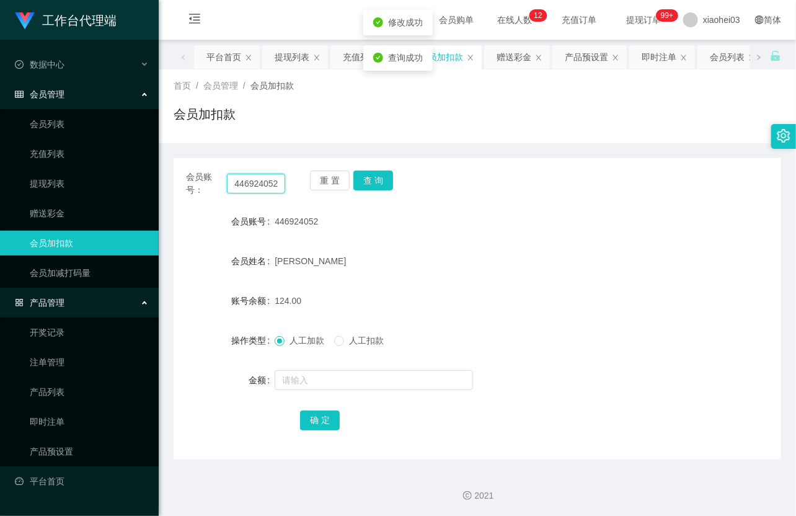
click at [257, 185] on input "446924052" at bounding box center [256, 184] width 58 height 20
click at [58, 184] on link "提现列表" at bounding box center [89, 183] width 119 height 25
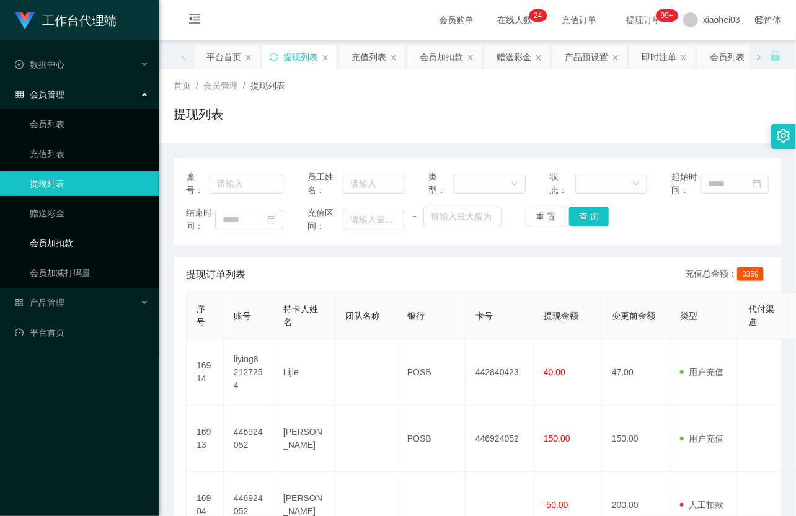
click at [89, 249] on link "会员加扣款" at bounding box center [89, 243] width 119 height 25
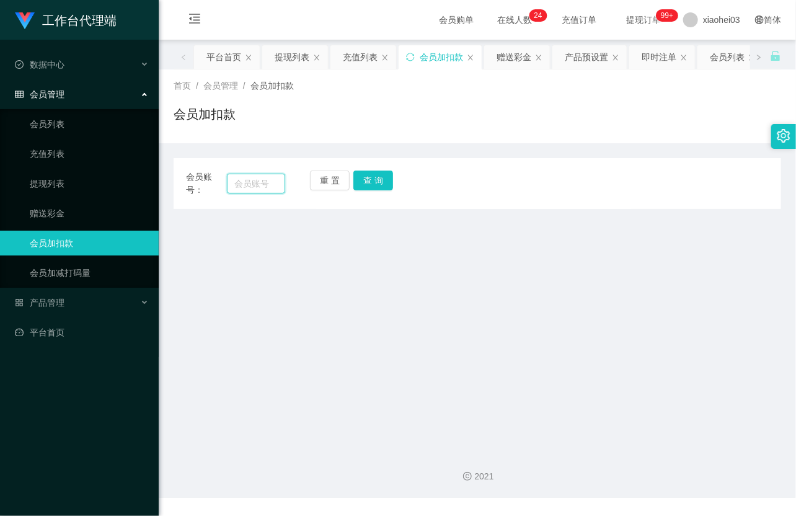
click at [253, 189] on input "text" at bounding box center [256, 184] width 58 height 20
paste input "446924052"
type input "446924052"
click at [377, 183] on button "查 询" at bounding box center [374, 181] width 40 height 20
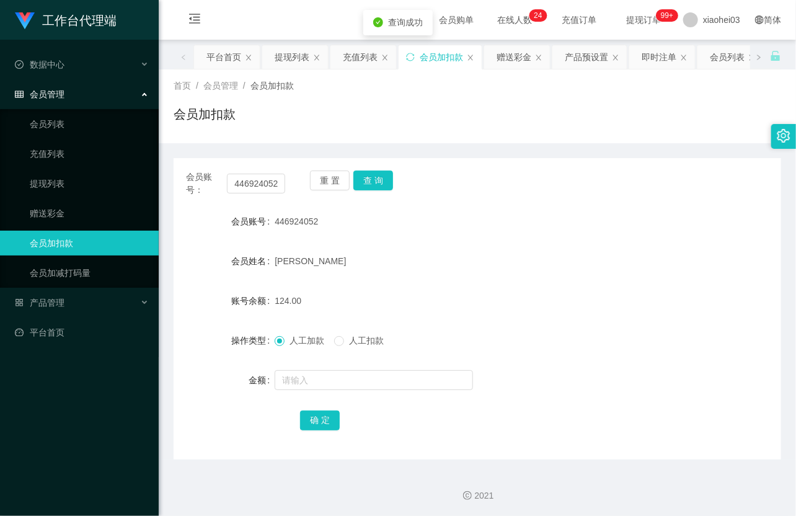
click at [503, 178] on div "会员账号： 446924052 重 置 查 询" at bounding box center [478, 184] width 608 height 26
drag, startPoint x: 48, startPoint y: 187, endPoint x: 54, endPoint y: 150, distance: 37.0
click at [48, 187] on link "提现列表" at bounding box center [89, 183] width 119 height 25
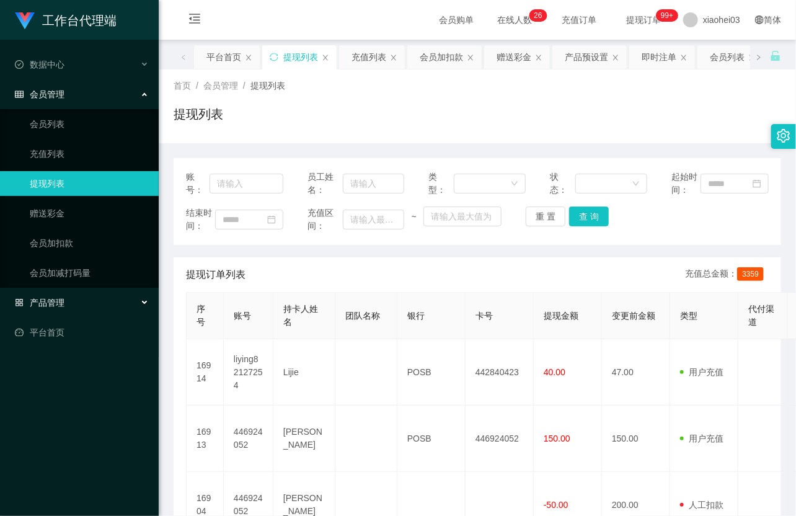
click at [71, 306] on div "产品管理" at bounding box center [79, 302] width 159 height 25
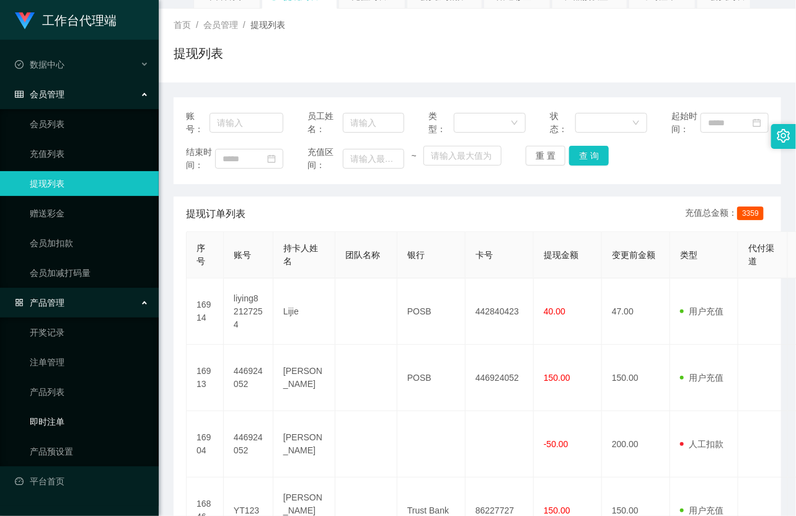
scroll to position [138, 0]
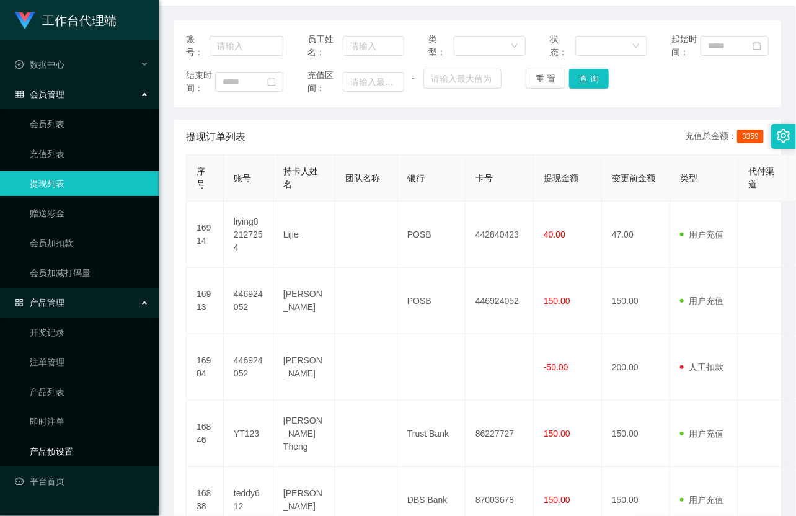
click at [71, 453] on link "产品预设置" at bounding box center [89, 451] width 119 height 25
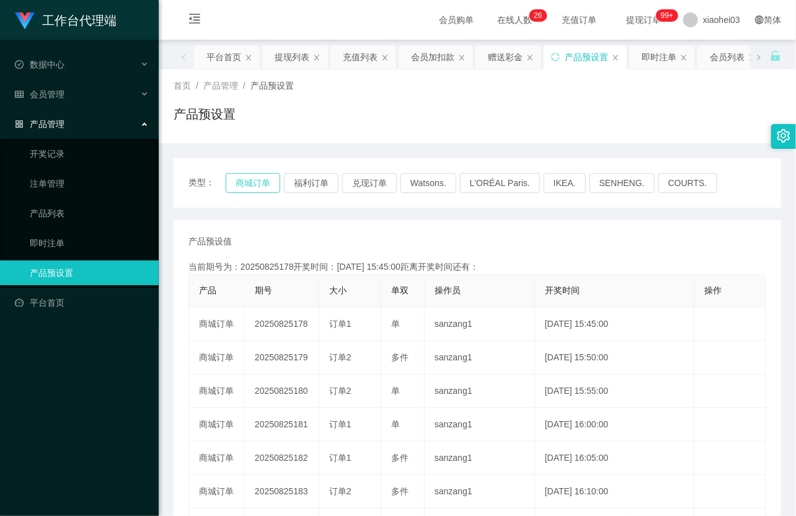
click at [250, 185] on button "商城订单" at bounding box center [253, 183] width 55 height 20
click at [249, 187] on button "商城订单" at bounding box center [253, 183] width 55 height 20
click at [249, 188] on button "商城订单" at bounding box center [253, 183] width 55 height 20
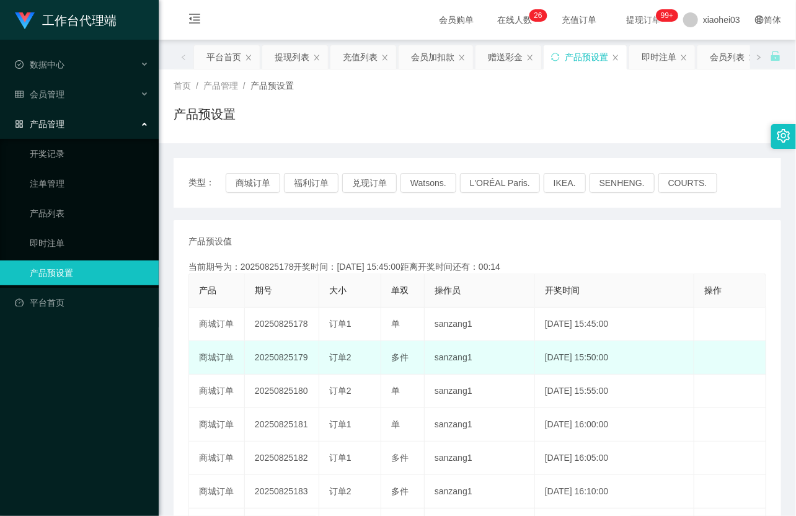
click at [537, 355] on td "2025-08-25 15:50:00" at bounding box center [614, 357] width 159 height 33
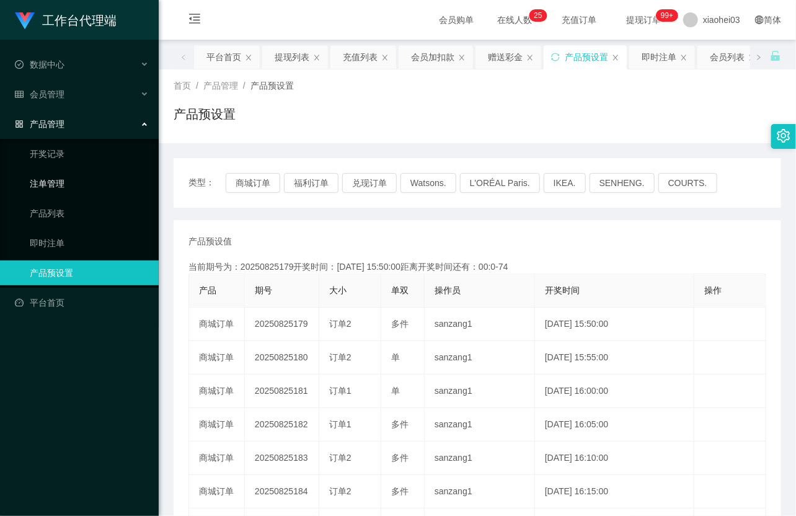
click at [75, 182] on link "注单管理" at bounding box center [89, 183] width 119 height 25
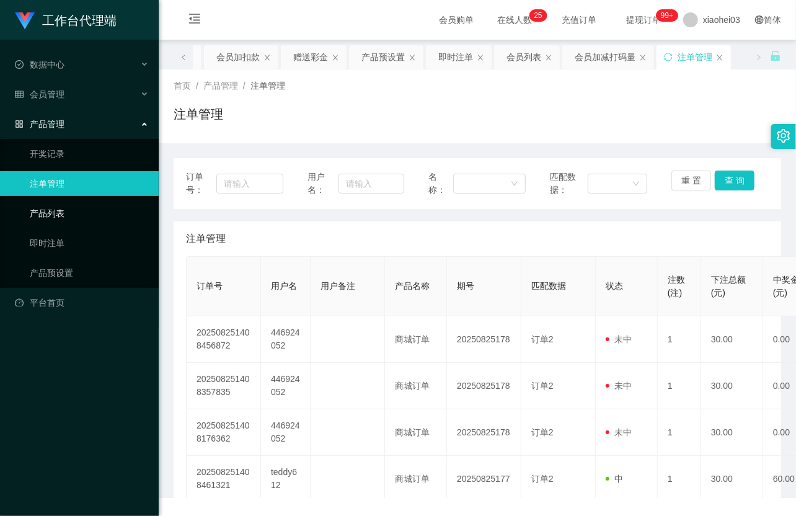
click at [66, 211] on link "产品列表" at bounding box center [89, 213] width 119 height 25
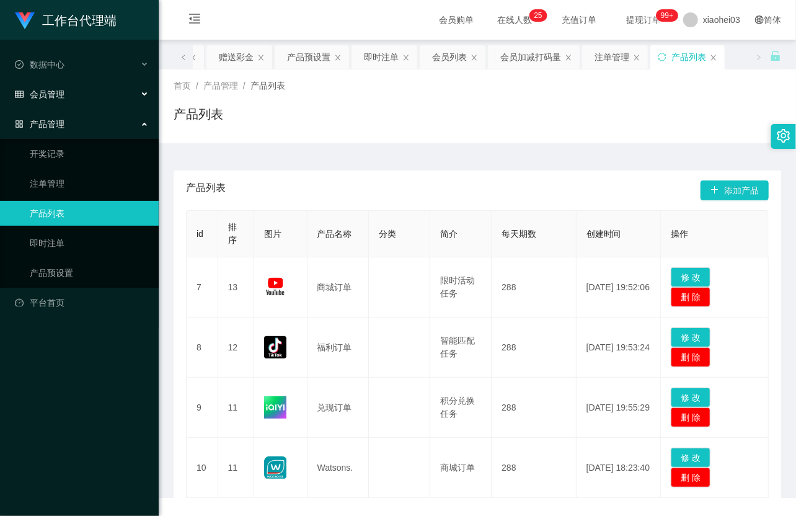
click at [71, 94] on div "会员管理" at bounding box center [79, 94] width 159 height 25
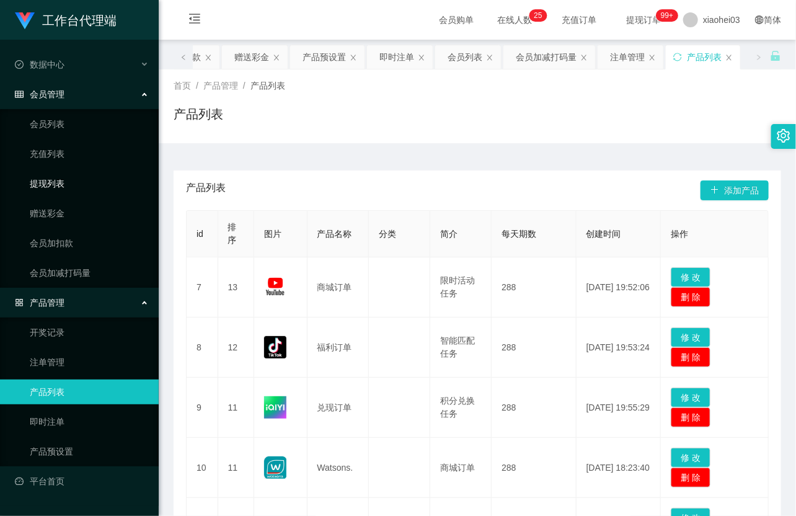
click at [58, 181] on link "提现列表" at bounding box center [89, 183] width 119 height 25
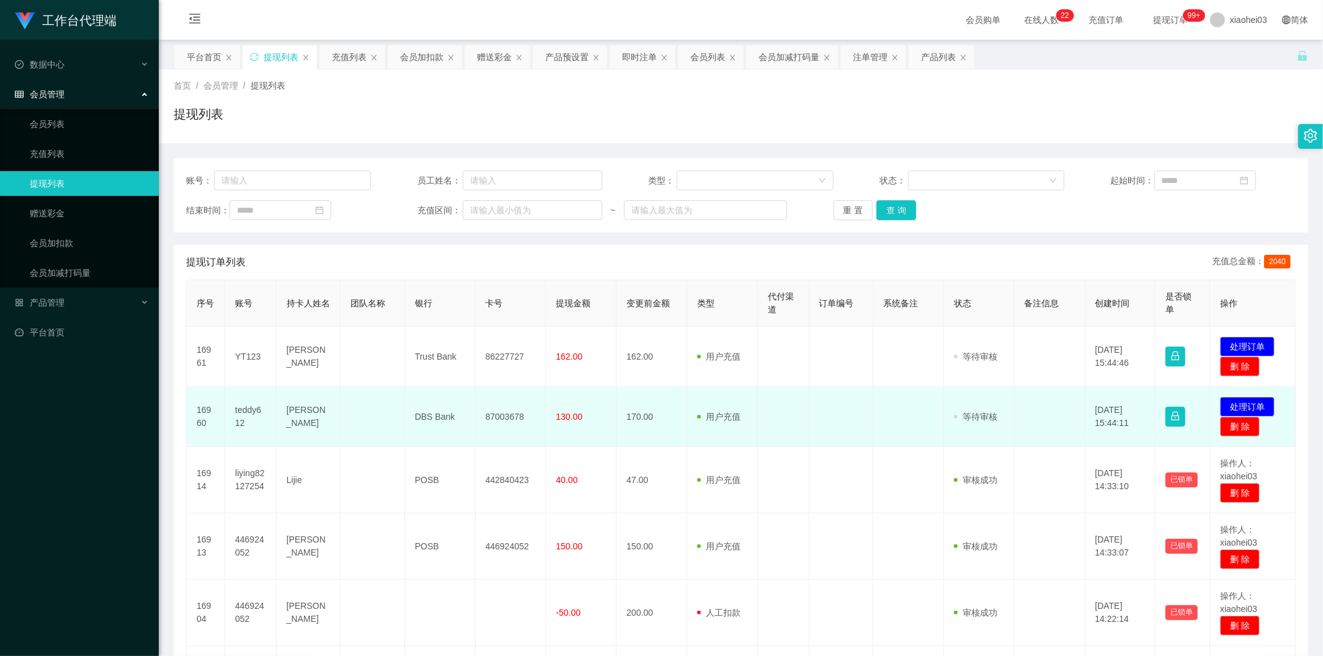
click at [238, 406] on td "teddy612" at bounding box center [250, 417] width 51 height 60
click at [239, 409] on td "teddy612" at bounding box center [250, 417] width 51 height 60
copy td "teddy612"
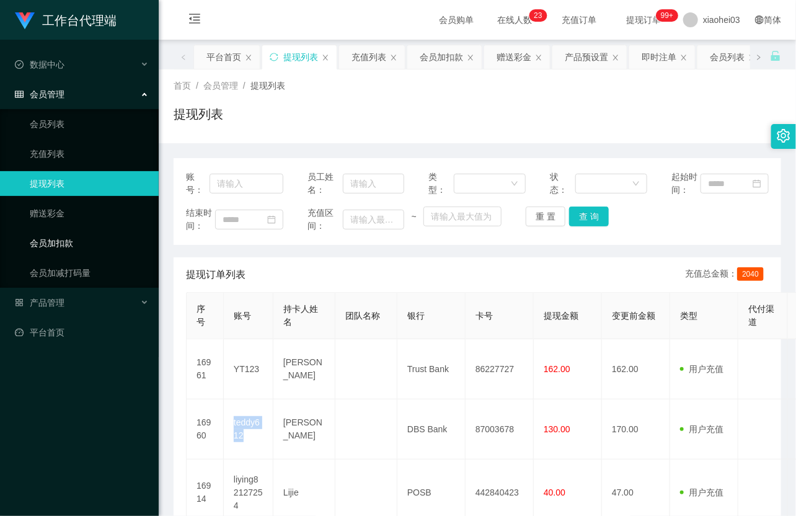
click at [74, 248] on link "会员加扣款" at bounding box center [89, 243] width 119 height 25
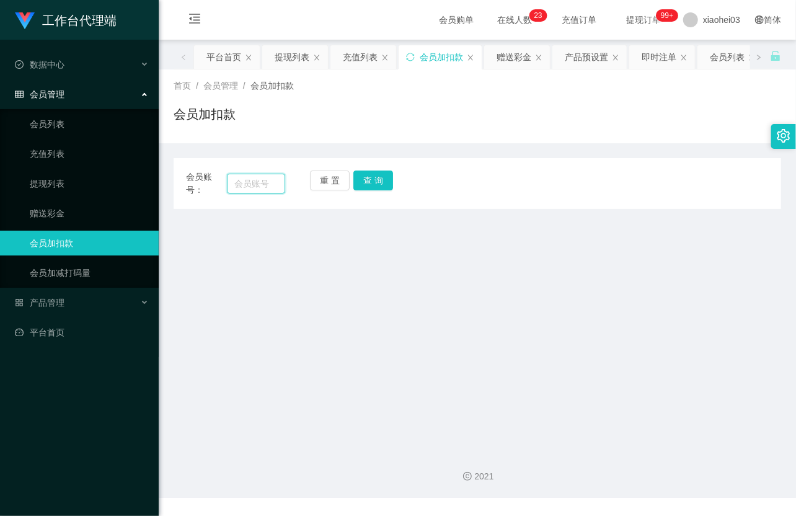
click at [252, 177] on input "text" at bounding box center [256, 184] width 58 height 20
paste input "446924052"
type input "446924052"
click at [369, 182] on button "查 询" at bounding box center [374, 181] width 40 height 20
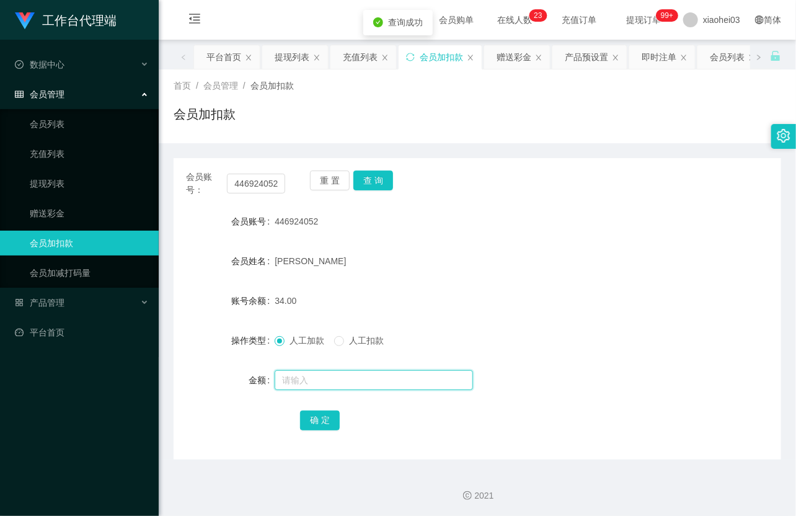
click at [308, 380] on input "text" at bounding box center [374, 380] width 198 height 20
type input "130"
click at [326, 422] on button "确 定" at bounding box center [320, 421] width 40 height 20
click at [503, 265] on div "[PERSON_NAME]" at bounding box center [452, 261] width 355 height 25
click at [56, 183] on link "提现列表" at bounding box center [89, 183] width 119 height 25
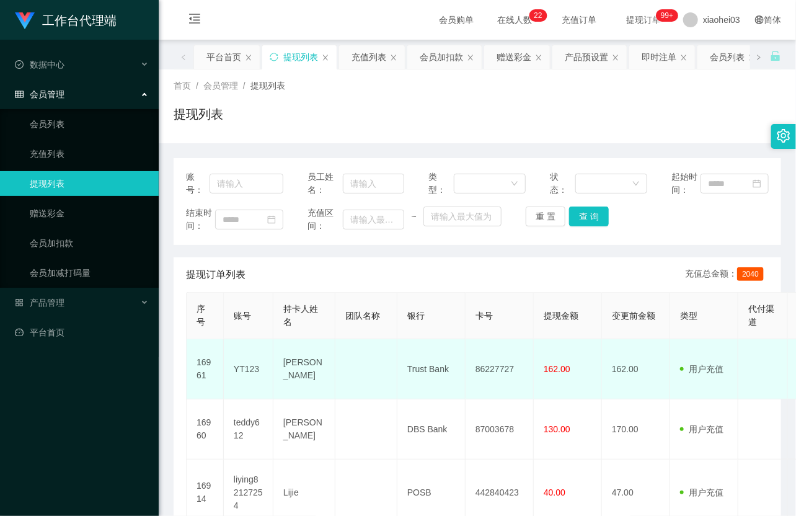
click at [250, 360] on td "YT123" at bounding box center [249, 369] width 50 height 60
click at [249, 372] on td "YT123" at bounding box center [249, 369] width 50 height 60
copy td "YT123"
click at [249, 372] on td "YT123" at bounding box center [249, 369] width 50 height 60
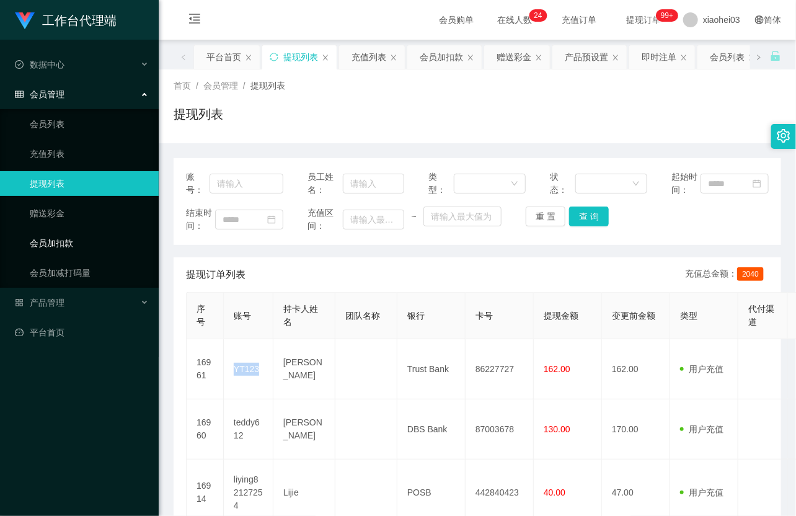
click at [84, 240] on link "会员加扣款" at bounding box center [89, 243] width 119 height 25
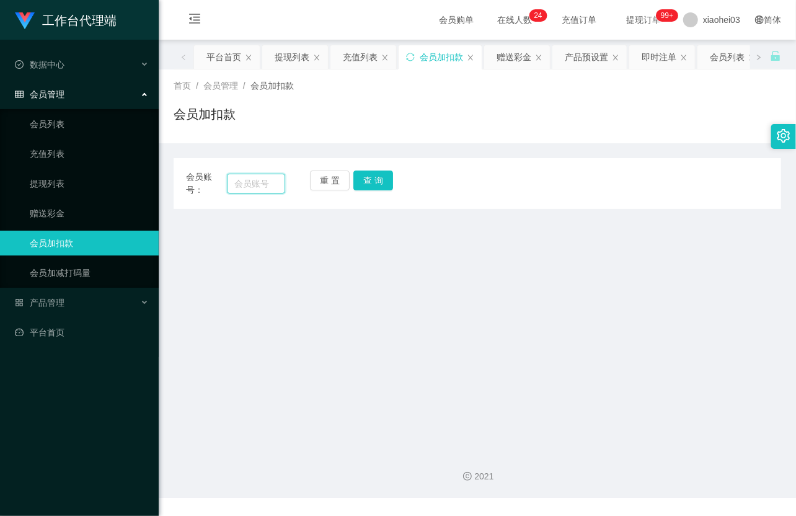
click at [236, 185] on input "text" at bounding box center [256, 184] width 58 height 20
paste input "85292216"
click at [375, 187] on button "查 询" at bounding box center [374, 181] width 40 height 20
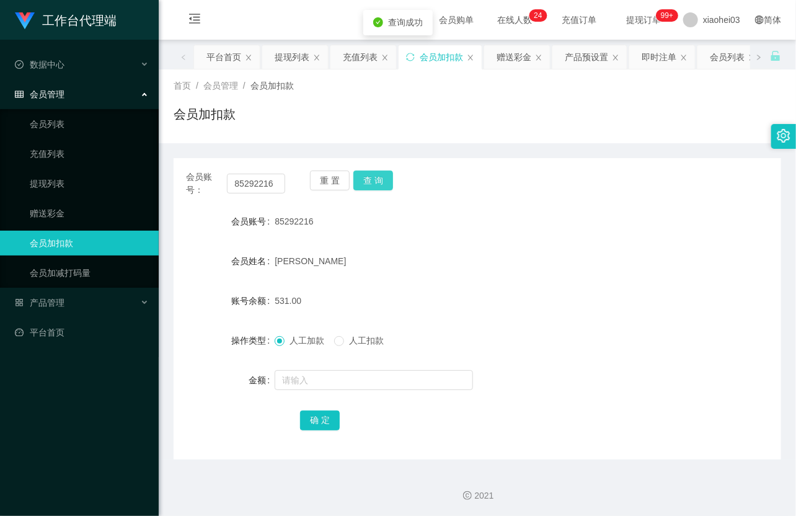
click at [375, 187] on button "查 询" at bounding box center [374, 181] width 40 height 20
click at [375, 187] on div "重 置 查 询" at bounding box center [359, 184] width 99 height 26
click at [257, 180] on input "85292216" at bounding box center [256, 184] width 58 height 20
paste input "446924052"
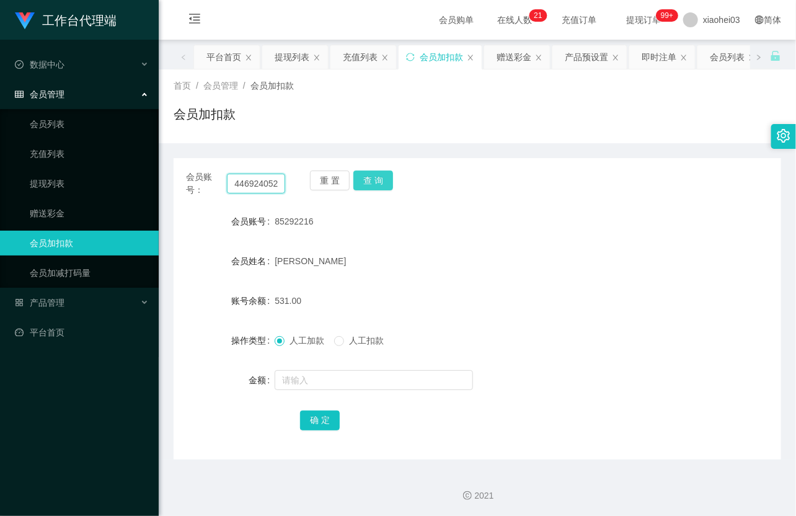
type input "446924052"
drag, startPoint x: 385, startPoint y: 176, endPoint x: 379, endPoint y: 180, distance: 7.6
click at [385, 176] on button "查 询" at bounding box center [374, 181] width 40 height 20
click at [375, 182] on button "查 询" at bounding box center [380, 181] width 53 height 20
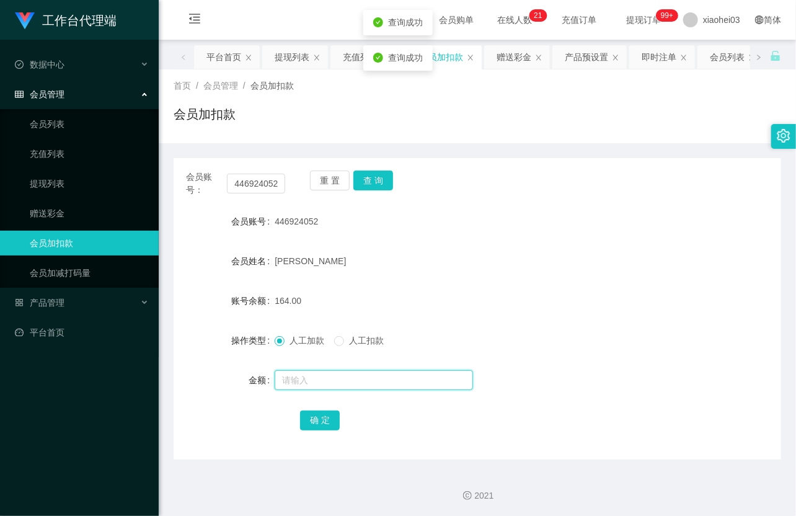
click at [348, 388] on input "text" at bounding box center [374, 380] width 198 height 20
type input "8"
click at [326, 416] on button "确 定" at bounding box center [320, 421] width 40 height 20
drag, startPoint x: 380, startPoint y: 262, endPoint x: 370, endPoint y: 257, distance: 10.5
click at [373, 257] on div "[PERSON_NAME]" at bounding box center [452, 261] width 355 height 25
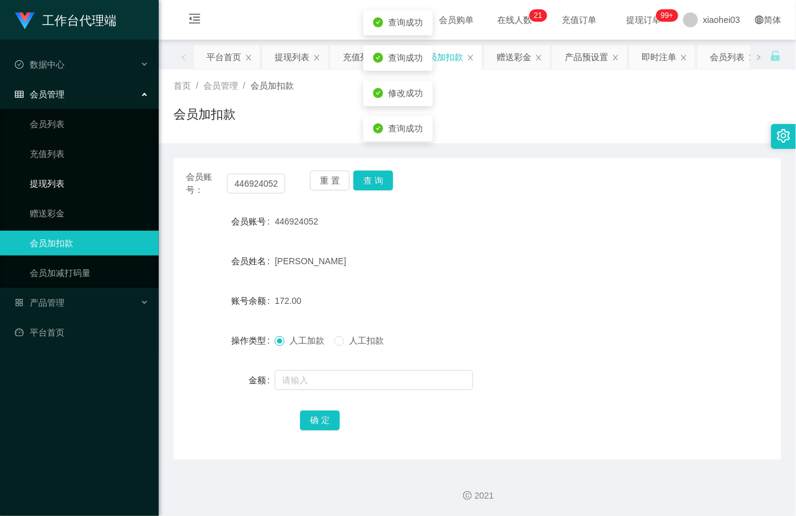
click at [87, 181] on link "提现列表" at bounding box center [89, 183] width 119 height 25
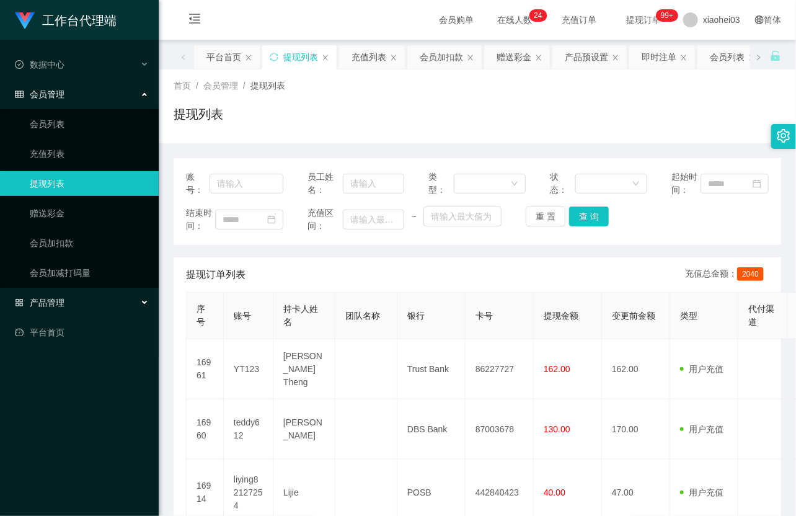
click at [76, 310] on div "产品管理" at bounding box center [79, 302] width 159 height 25
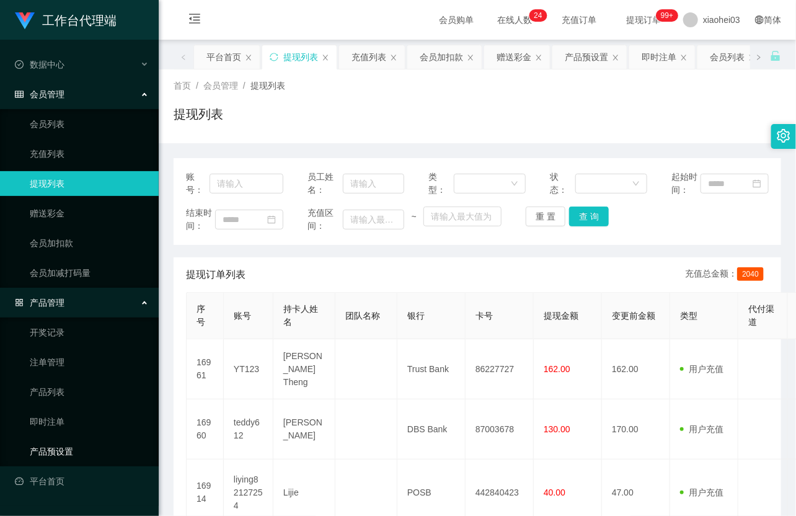
click at [72, 447] on link "产品预设置" at bounding box center [89, 451] width 119 height 25
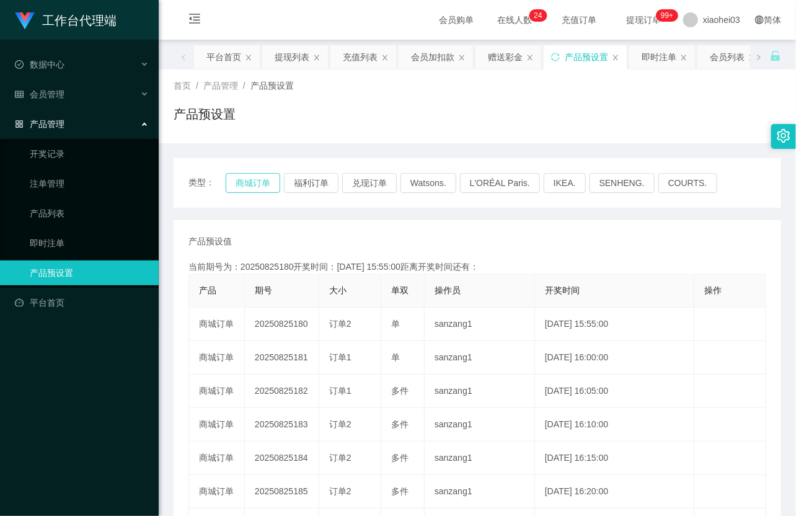
click at [252, 180] on button "商城订单" at bounding box center [253, 183] width 55 height 20
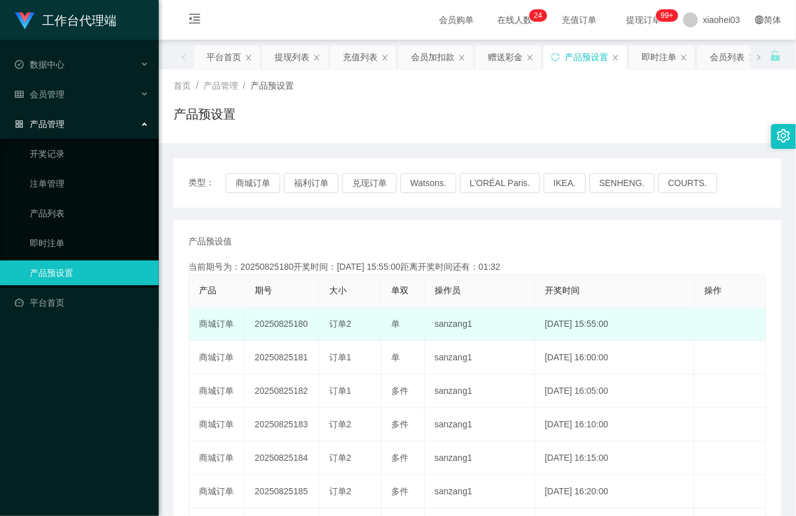
click at [321, 325] on td "订单2" at bounding box center [350, 324] width 62 height 33
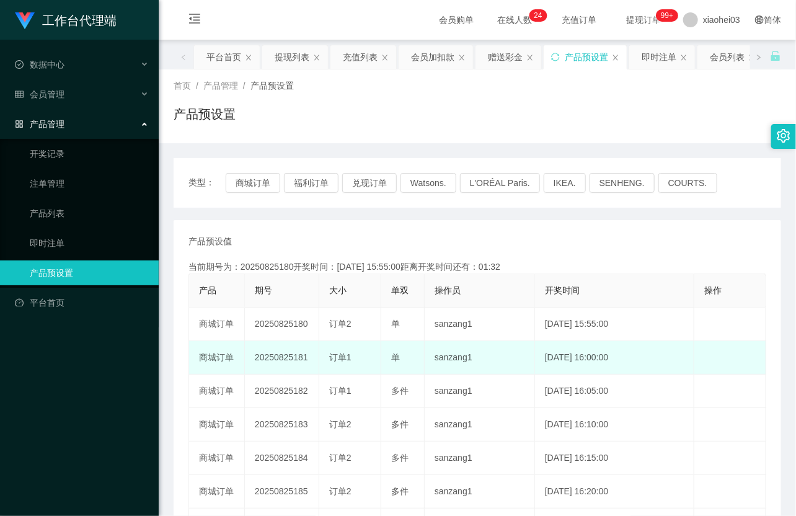
click at [327, 354] on td "订单1" at bounding box center [350, 357] width 62 height 33
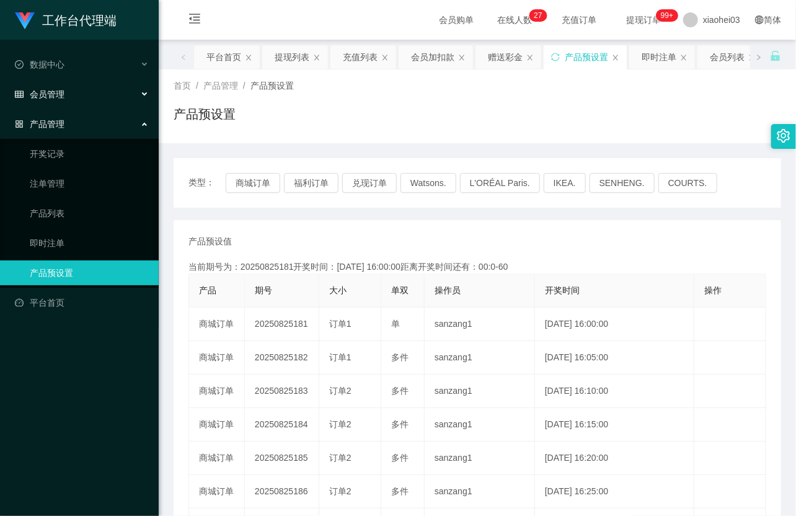
click at [96, 107] on li "会员管理 会员列表 充值列表 提现列表 赠送彩金 会员加扣款 会员加减打码量" at bounding box center [79, 95] width 159 height 27
click at [93, 100] on div "会员管理" at bounding box center [79, 94] width 159 height 25
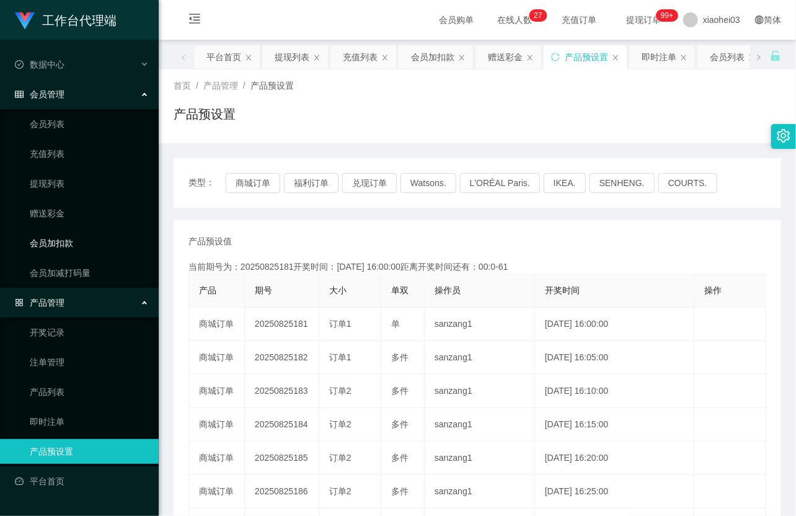
click at [64, 241] on link "会员加扣款" at bounding box center [89, 243] width 119 height 25
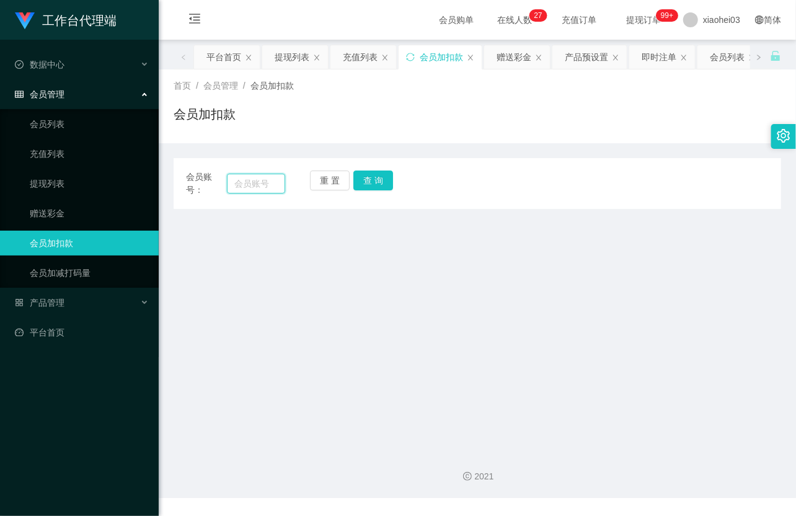
click at [272, 178] on input "text" at bounding box center [256, 184] width 58 height 20
paste input "teddy612"
type input "teddy612"
click at [377, 188] on button "查 询" at bounding box center [374, 181] width 40 height 20
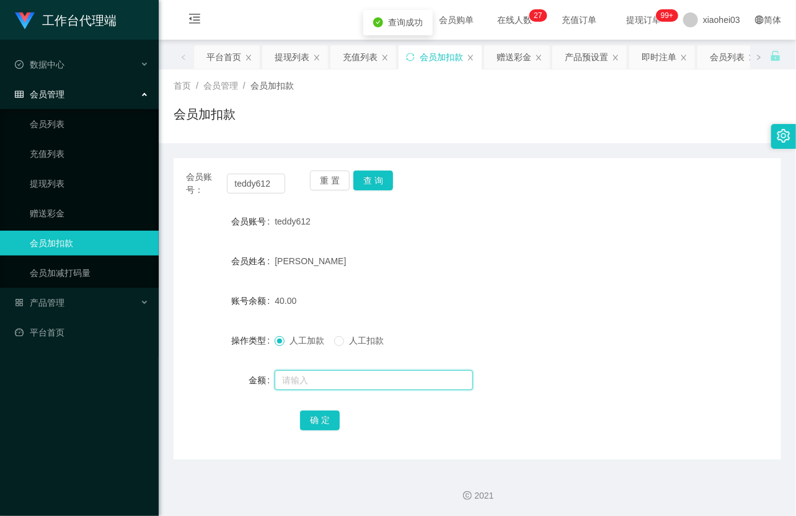
click at [324, 378] on input "text" at bounding box center [374, 380] width 198 height 20
type input "8"
click at [332, 426] on button "确 定" at bounding box center [320, 421] width 40 height 20
click at [58, 179] on link "提现列表" at bounding box center [89, 183] width 119 height 25
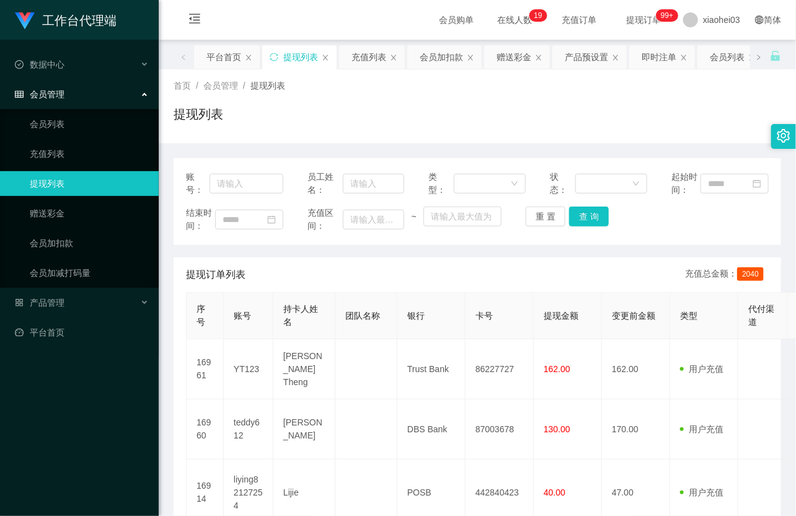
drag, startPoint x: 268, startPoint y: 233, endPoint x: 213, endPoint y: 279, distance: 71.3
drag, startPoint x: 90, startPoint y: 212, endPoint x: 98, endPoint y: 213, distance: 8.2
click at [90, 212] on link "赠送彩金" at bounding box center [89, 213] width 119 height 25
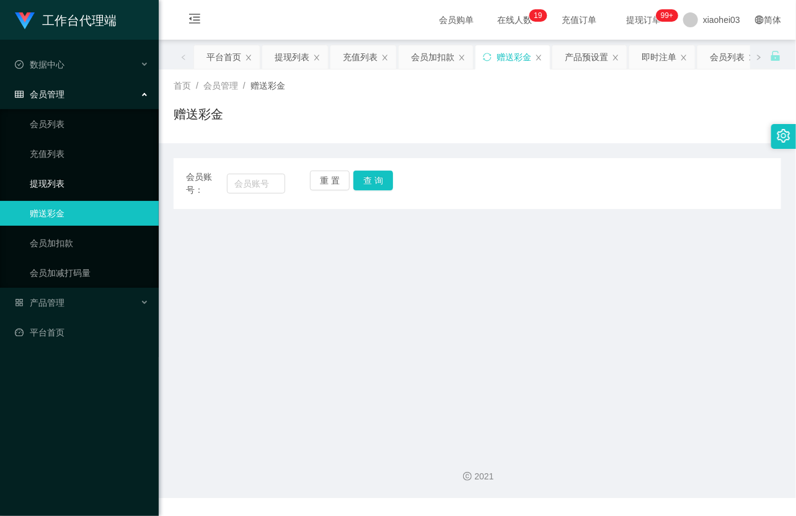
click at [79, 172] on link "提现列表" at bounding box center [89, 183] width 119 height 25
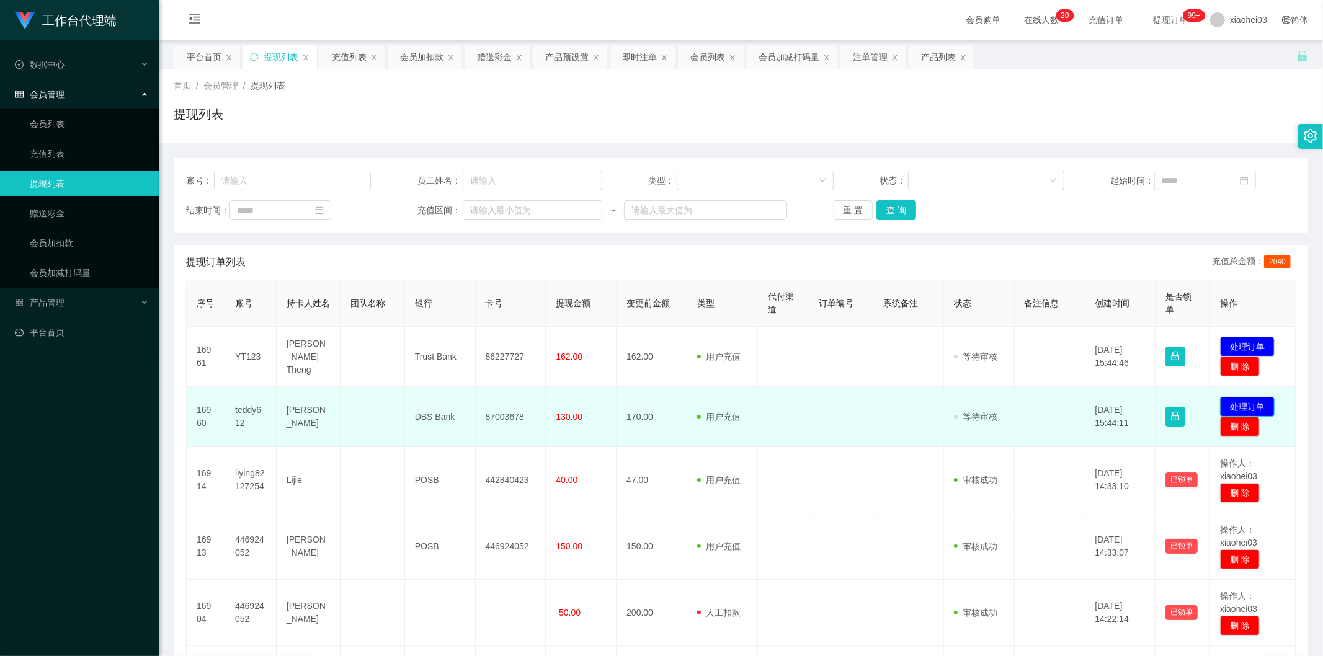
click at [1252, 401] on button "处理订单" at bounding box center [1247, 407] width 55 height 20
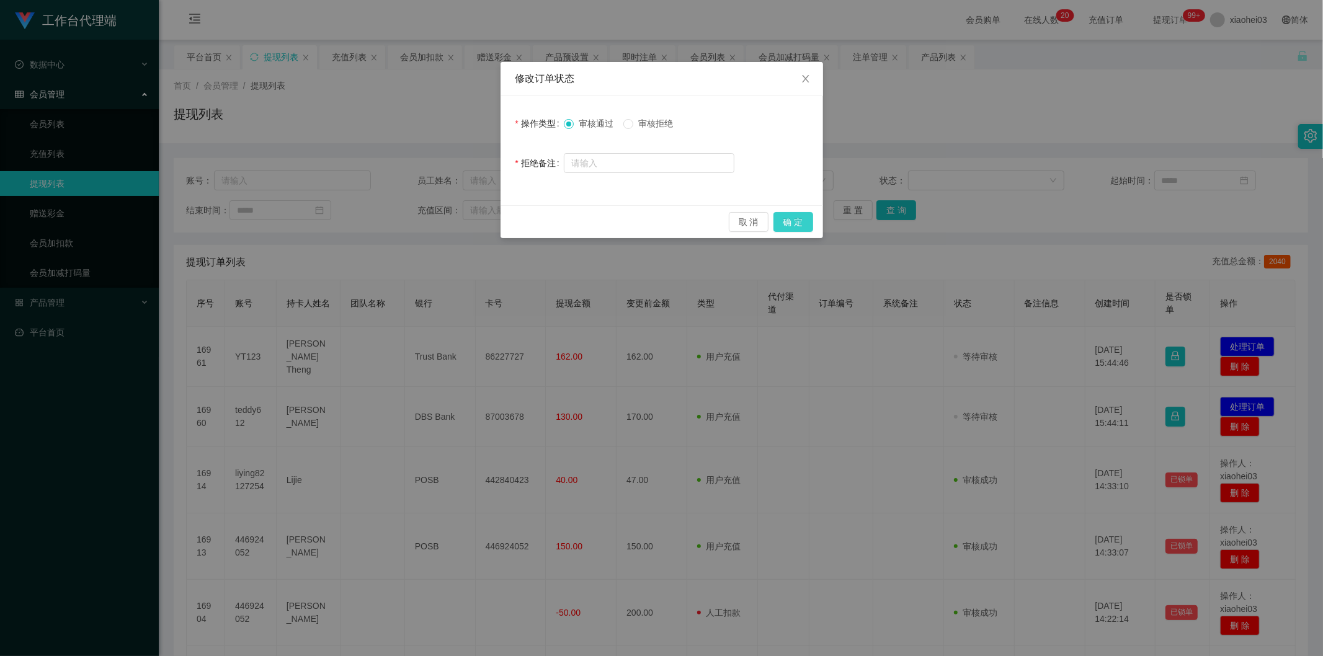
click at [793, 226] on button "确 定" at bounding box center [794, 222] width 40 height 20
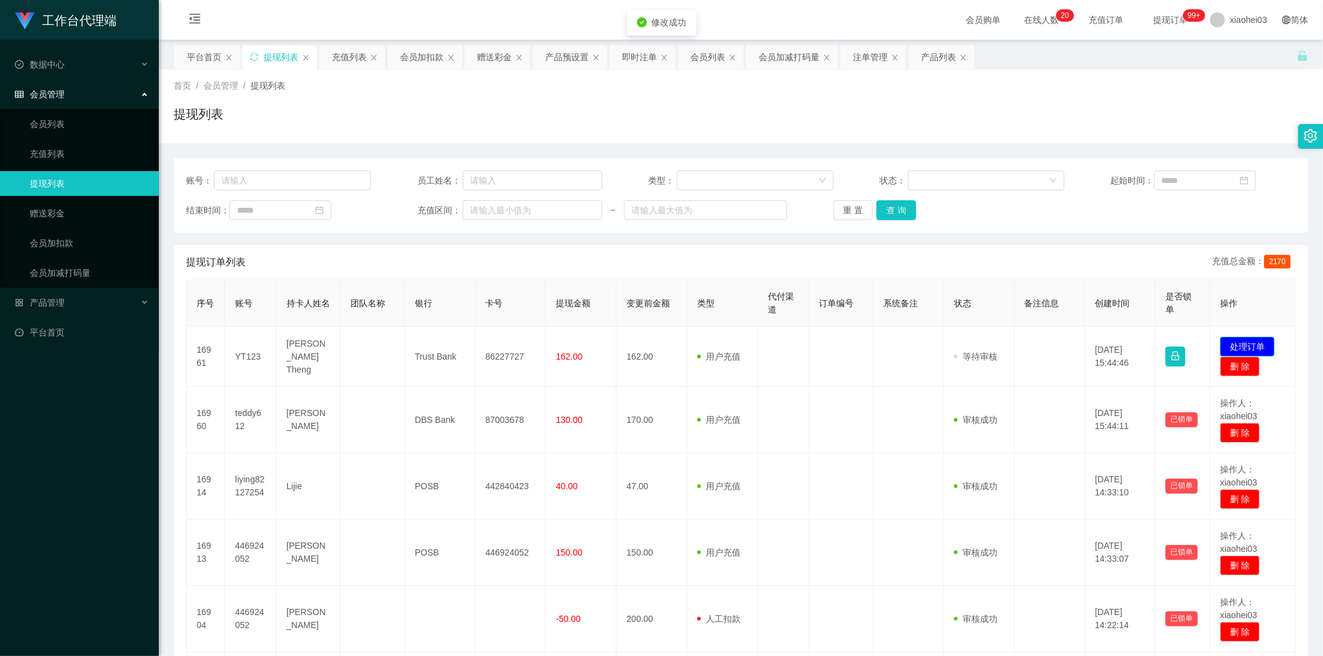
click at [1237, 343] on button "处理订单" at bounding box center [1247, 347] width 55 height 20
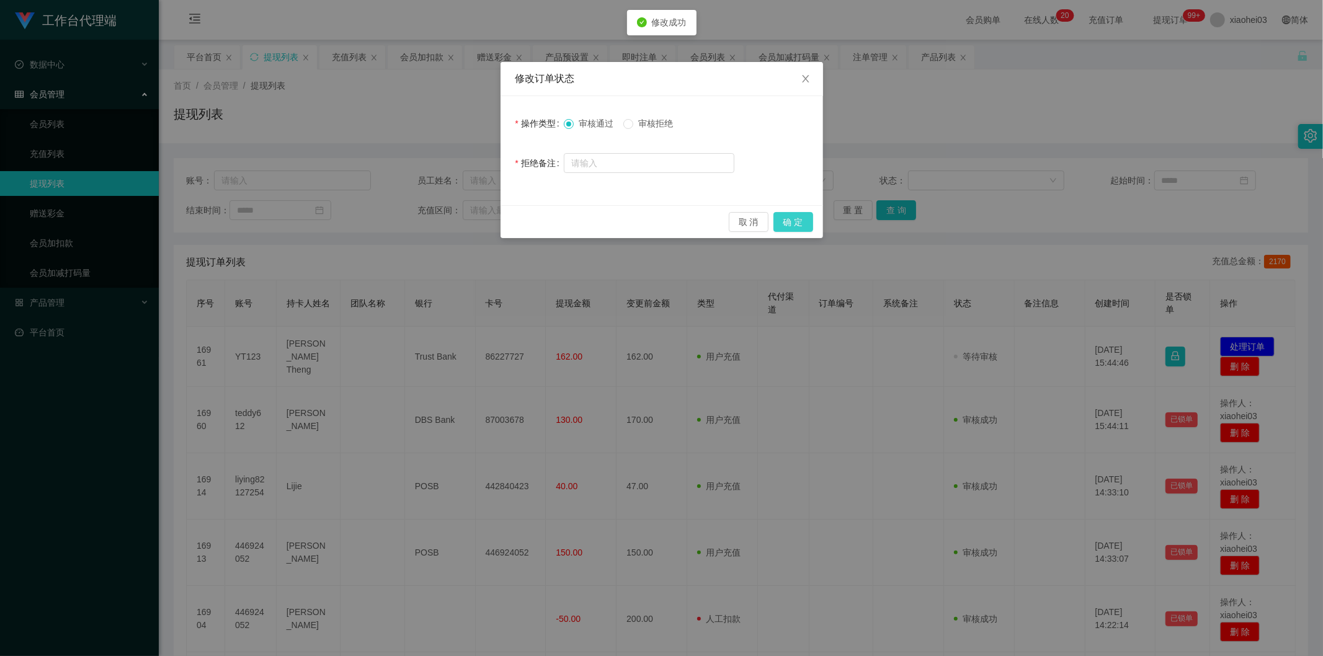
click at [790, 225] on button "确 定" at bounding box center [794, 222] width 40 height 20
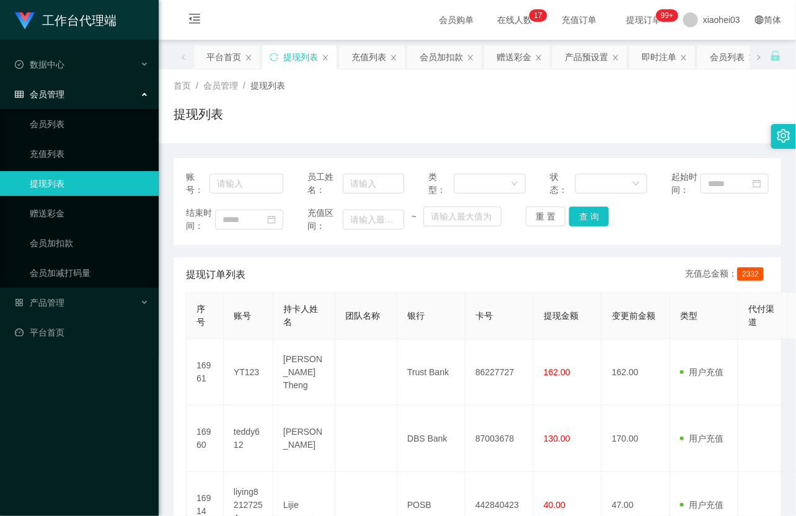
drag, startPoint x: 239, startPoint y: 164, endPoint x: 298, endPoint y: 146, distance: 61.6
click at [79, 239] on link "会员加扣款" at bounding box center [89, 243] width 119 height 25
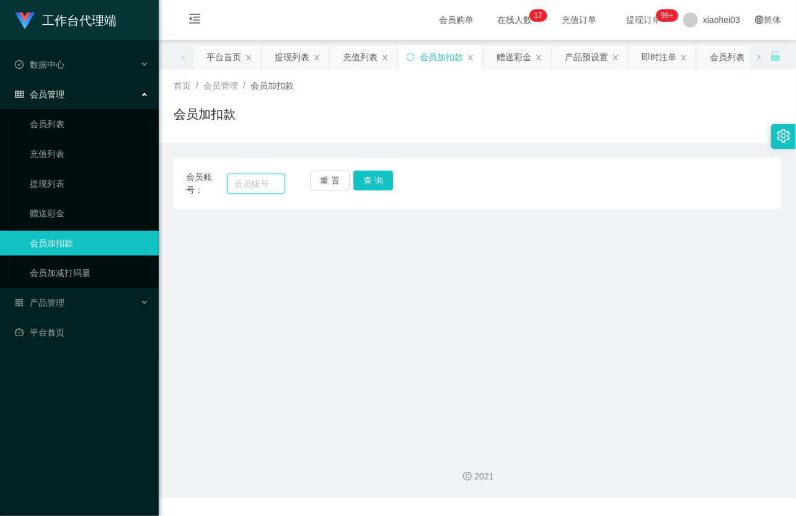
click at [254, 187] on input "text" at bounding box center [256, 184] width 58 height 20
paste input "teddy612"
type input "teddy612"
click at [385, 184] on button "查 询" at bounding box center [374, 181] width 40 height 20
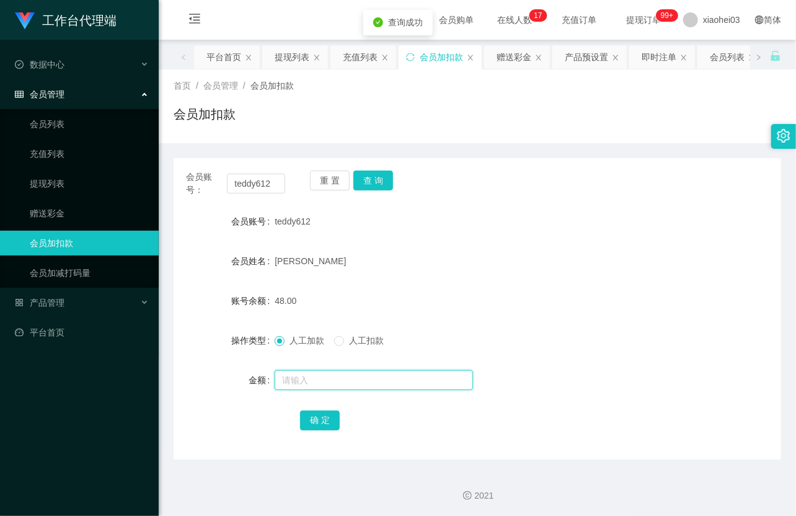
click at [312, 378] on input "text" at bounding box center [374, 380] width 198 height 20
type input "8"
click at [326, 416] on button "确 定" at bounding box center [320, 421] width 40 height 20
drag, startPoint x: 475, startPoint y: 318, endPoint x: 482, endPoint y: 311, distance: 9.2
click at [476, 317] on form "会员账号 teddy612 会员姓名 Wang Pan 账号余额 56.00 操作类型 人工加款 人工扣款 金额 确 定" at bounding box center [478, 320] width 608 height 223
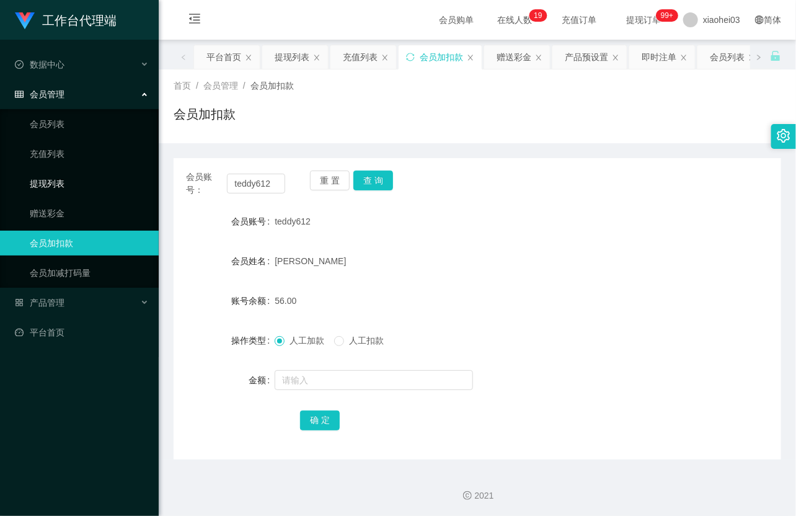
click at [43, 189] on link "提现列表" at bounding box center [89, 183] width 119 height 25
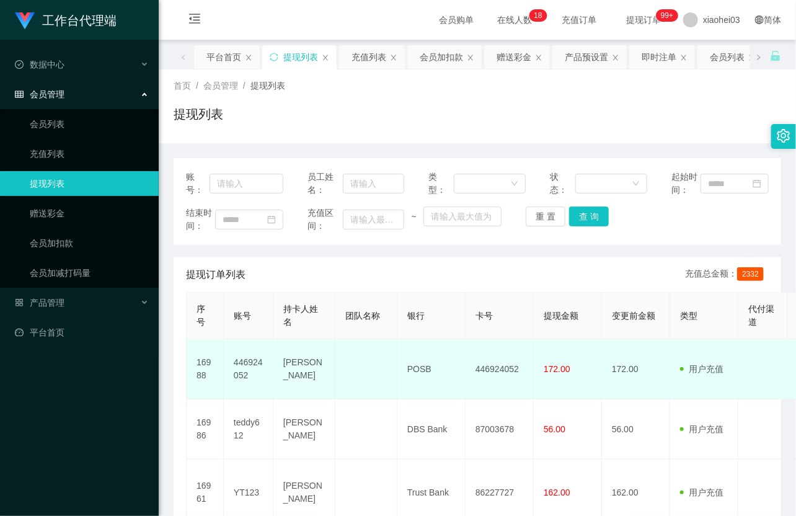
click at [251, 364] on td "446924052" at bounding box center [249, 369] width 50 height 60
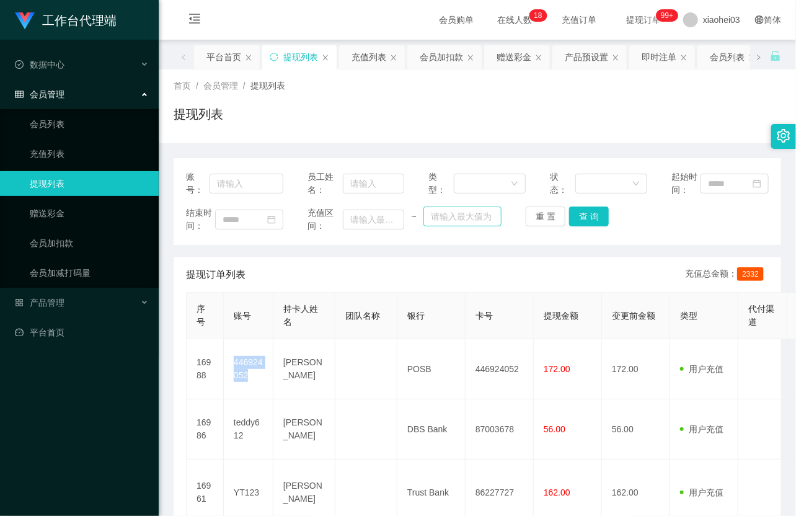
copy td "446924052"
click at [91, 244] on link "会员加扣款" at bounding box center [89, 243] width 119 height 25
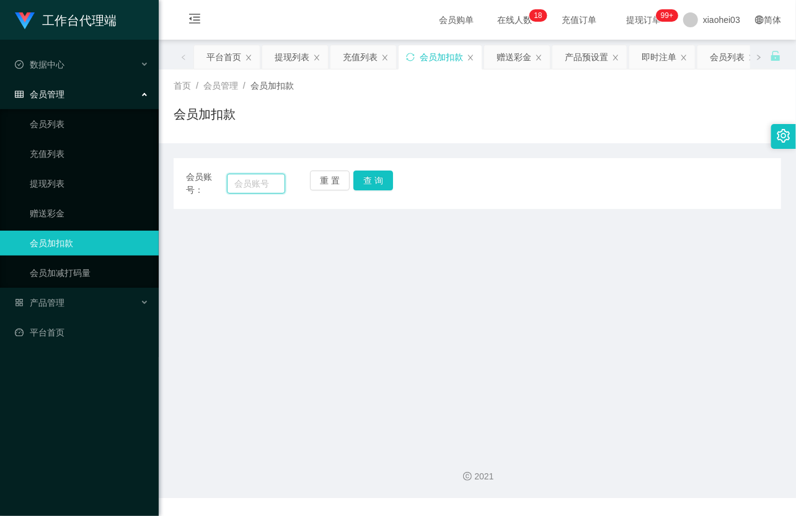
click at [262, 185] on input "text" at bounding box center [256, 184] width 58 height 20
paste input "yt123"
type input "yt123"
drag, startPoint x: 378, startPoint y: 182, endPoint x: 379, endPoint y: 192, distance: 9.9
click at [378, 182] on button "查 询" at bounding box center [374, 181] width 40 height 20
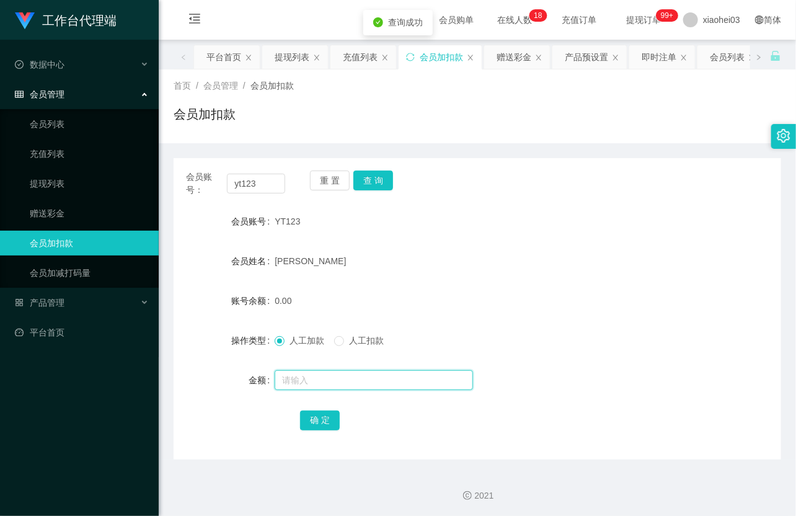
click at [317, 379] on input "text" at bounding box center [374, 380] width 198 height 20
type input "24"
drag, startPoint x: 321, startPoint y: 419, endPoint x: 342, endPoint y: 401, distance: 27.3
click at [321, 419] on button "确 定" at bounding box center [320, 421] width 40 height 20
click at [475, 230] on div "YT123" at bounding box center [452, 221] width 355 height 25
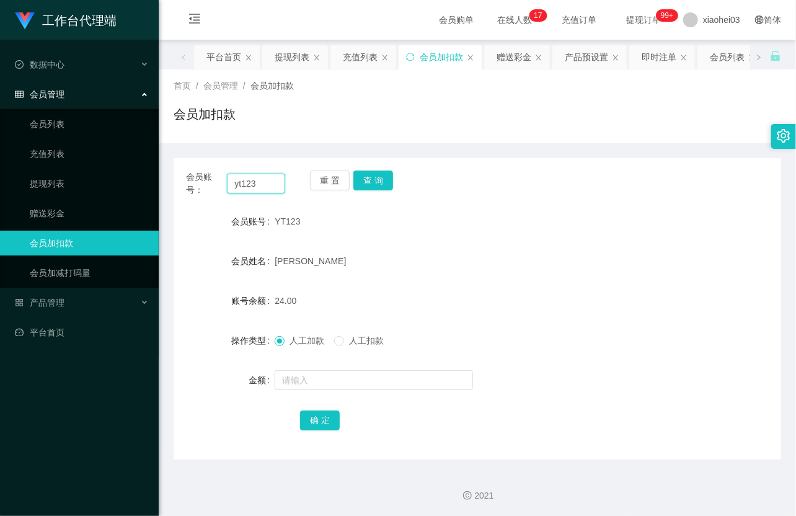
click at [258, 187] on input "yt123" at bounding box center [256, 184] width 58 height 20
drag, startPoint x: 258, startPoint y: 187, endPoint x: 270, endPoint y: 186, distance: 12.4
click at [258, 187] on input "yt123" at bounding box center [256, 184] width 58 height 20
paste input "446924052"
type input "446924052"
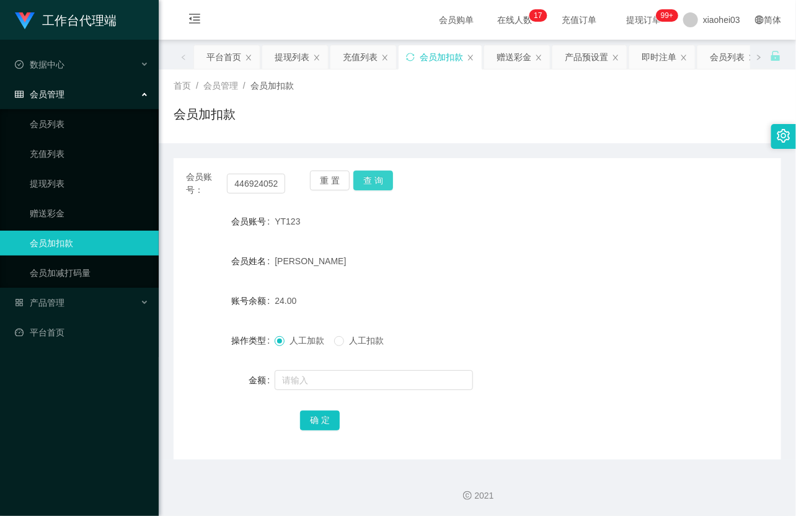
click at [383, 181] on button "查 询" at bounding box center [374, 181] width 40 height 20
click at [383, 181] on div "重 置 查 询" at bounding box center [359, 184] width 99 height 26
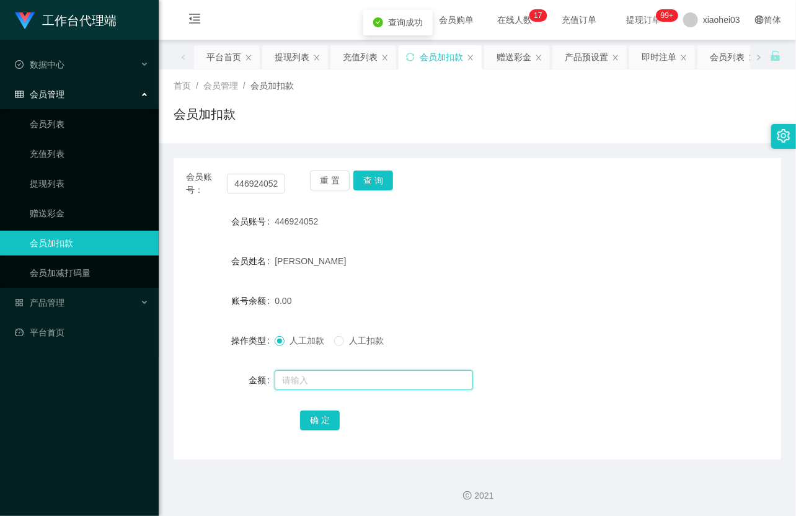
click at [337, 389] on input "text" at bounding box center [374, 380] width 198 height 20
type input "8"
click at [326, 419] on button "确 定" at bounding box center [320, 421] width 40 height 20
click at [478, 267] on div "[PERSON_NAME]" at bounding box center [452, 261] width 355 height 25
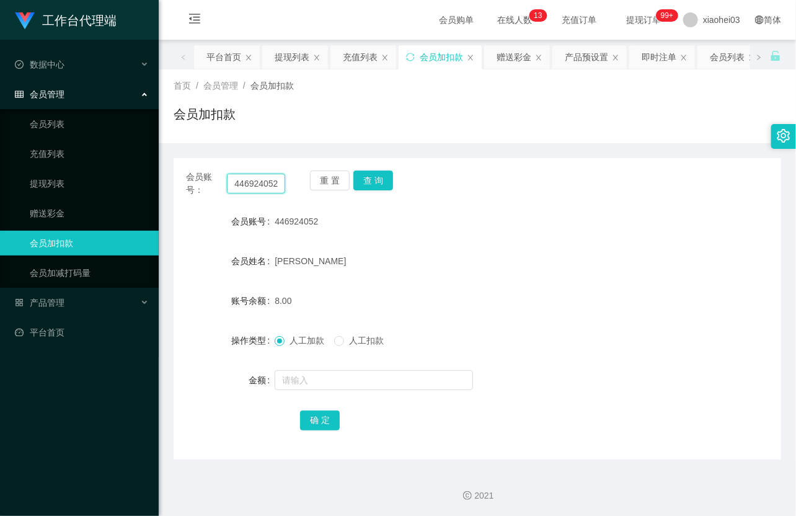
click at [255, 183] on input "446924052" at bounding box center [256, 184] width 58 height 20
paste input "86222573"
type input "86222573"
click at [377, 174] on button "查 询" at bounding box center [374, 181] width 40 height 20
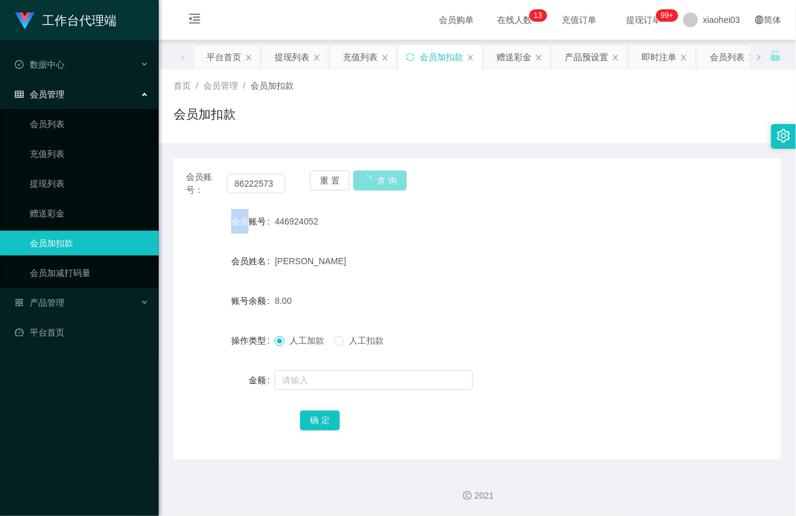
click at [377, 174] on div "重 置 查 询" at bounding box center [359, 184] width 99 height 26
click at [377, 174] on button "查 询" at bounding box center [374, 181] width 40 height 20
click at [342, 368] on div at bounding box center [452, 380] width 355 height 25
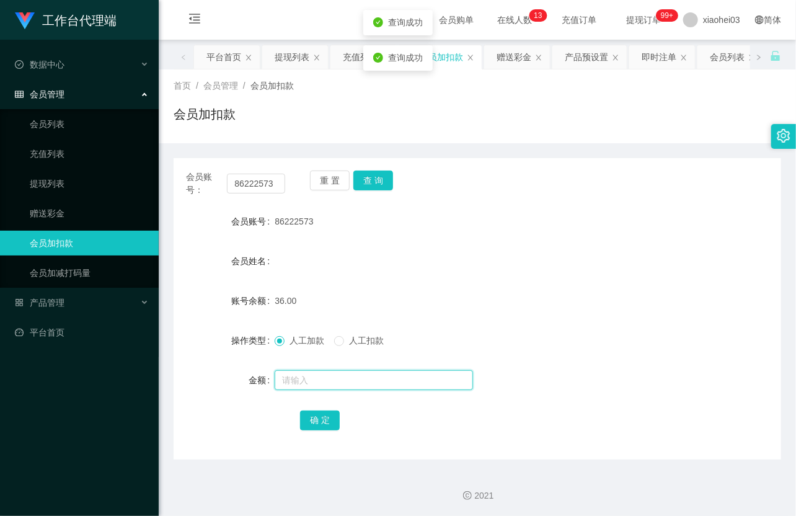
click at [343, 375] on input "text" at bounding box center [374, 380] width 198 height 20
type input "114"
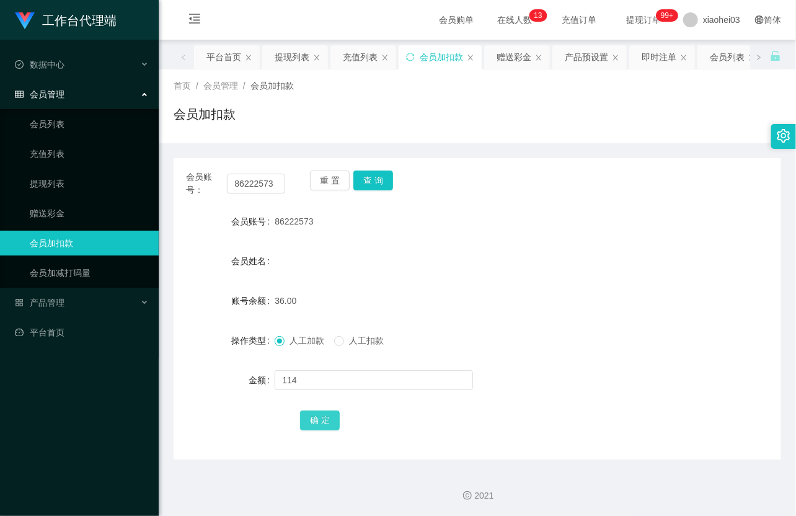
click at [320, 423] on button "确 定" at bounding box center [320, 421] width 40 height 20
click at [408, 220] on div "86222573" at bounding box center [452, 221] width 355 height 25
click at [52, 159] on link "充值列表" at bounding box center [89, 153] width 119 height 25
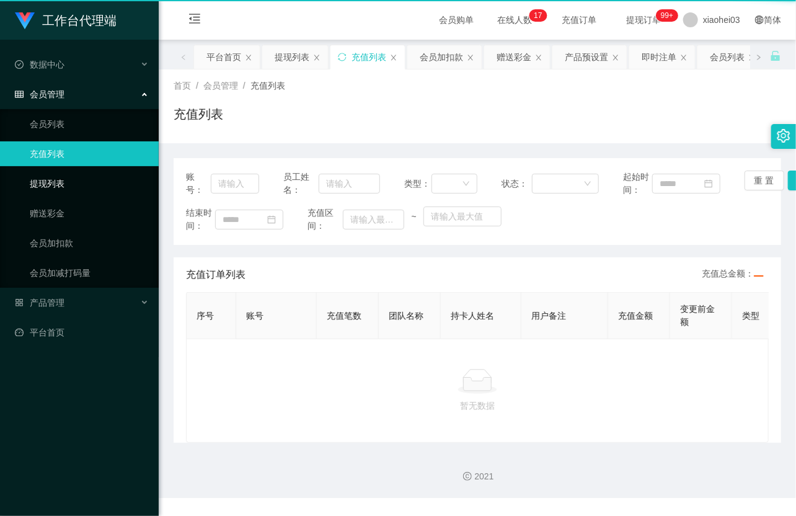
click at [56, 177] on link "提现列表" at bounding box center [89, 183] width 119 height 25
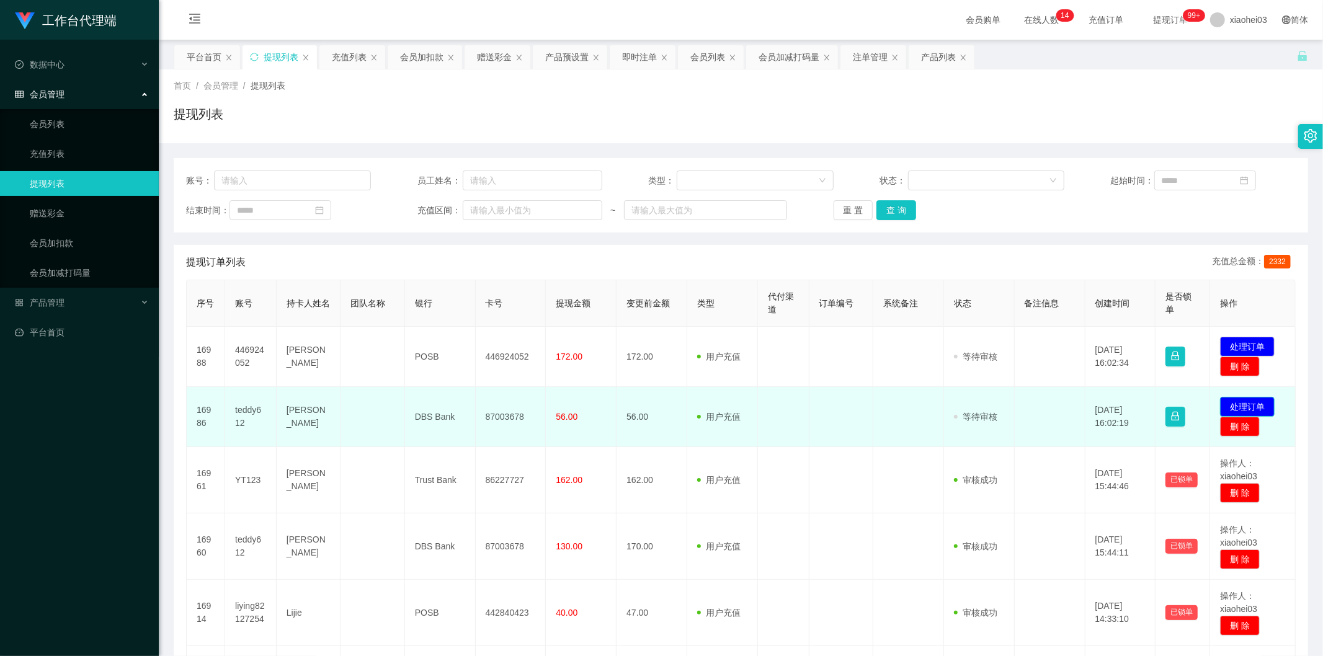
click at [1236, 400] on button "处理订单" at bounding box center [1247, 407] width 55 height 20
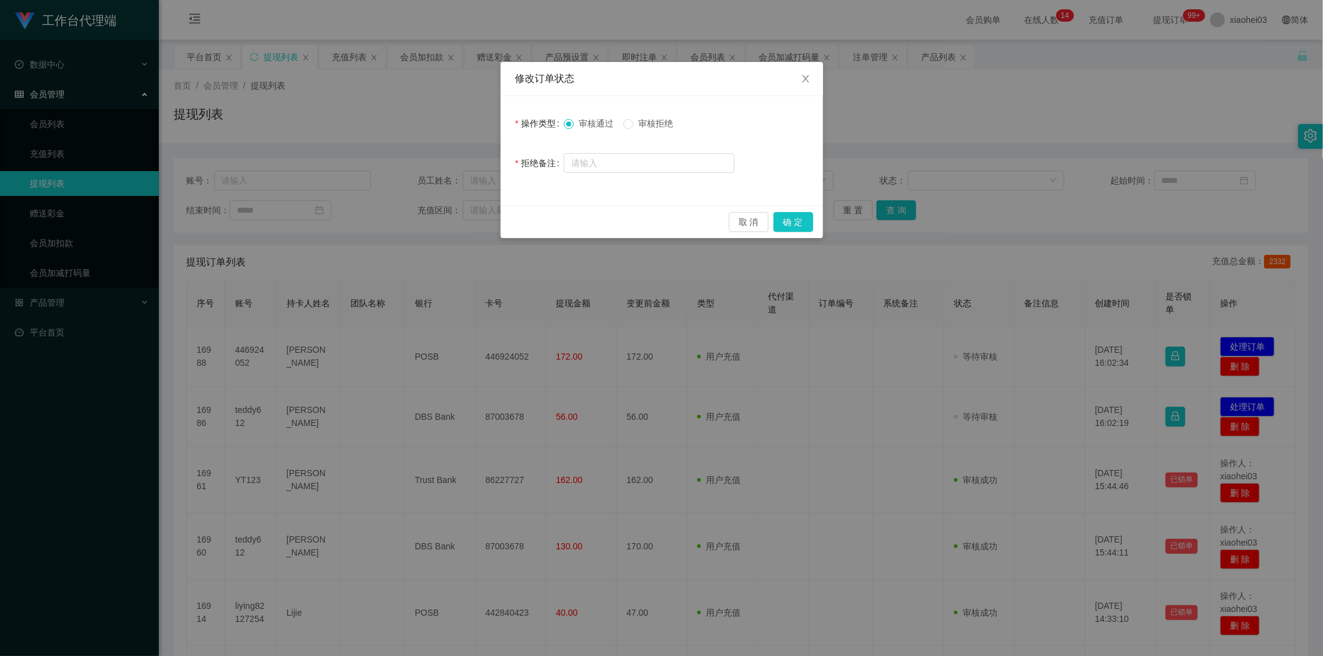
click at [798, 232] on div "取 消 确 定" at bounding box center [662, 221] width 323 height 33
click at [805, 220] on button "确 定" at bounding box center [794, 222] width 40 height 20
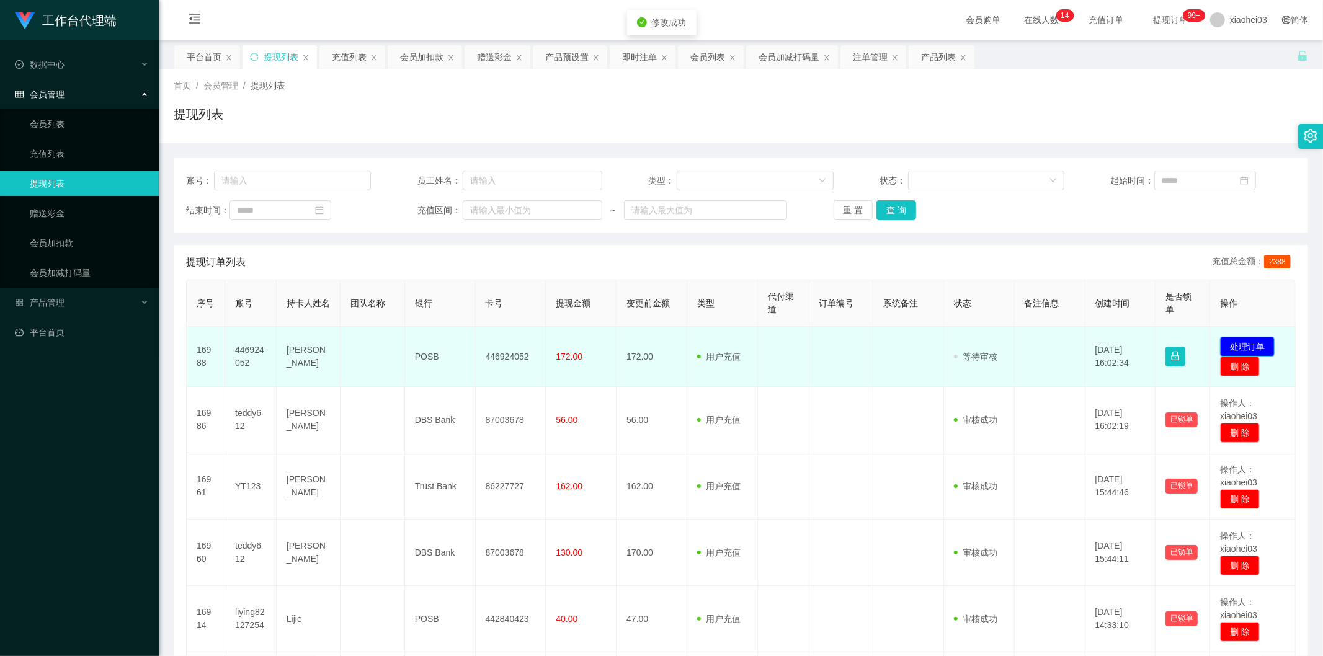
click at [1228, 335] on td "发起代付 处理订单 删 除" at bounding box center [1253, 357] width 86 height 60
click at [1234, 345] on button "处理订单" at bounding box center [1247, 347] width 55 height 20
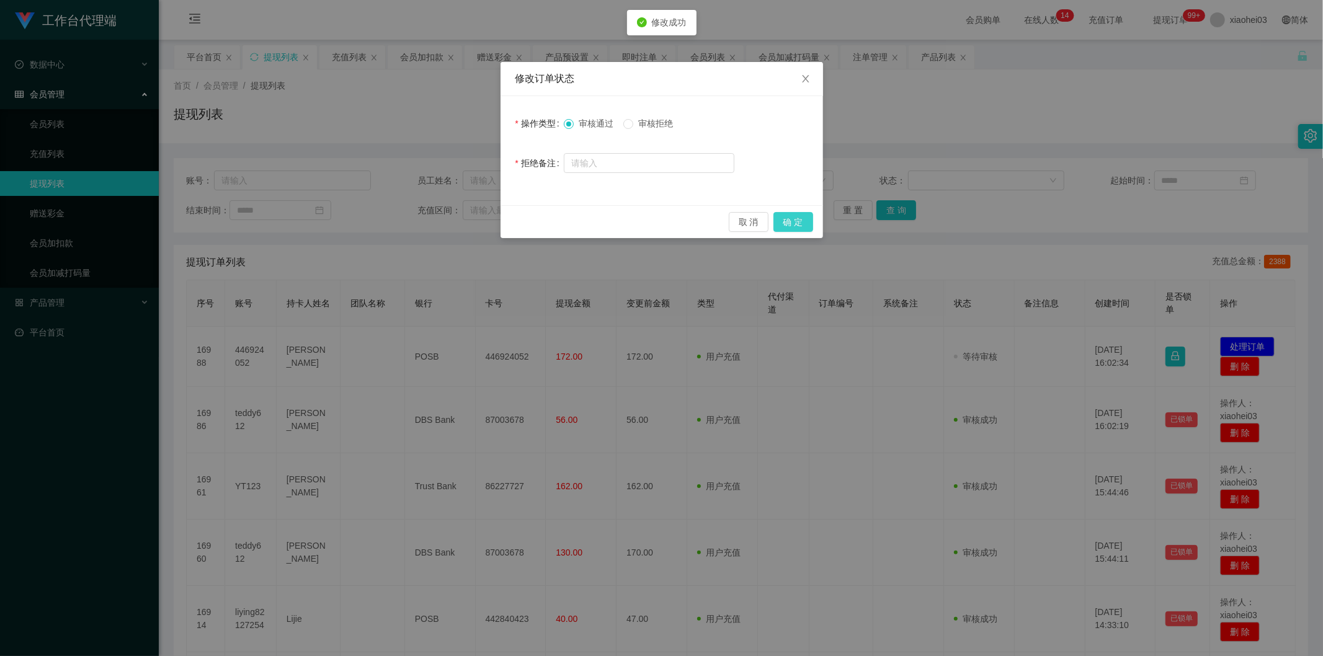
click at [800, 223] on button "确 定" at bounding box center [794, 222] width 40 height 20
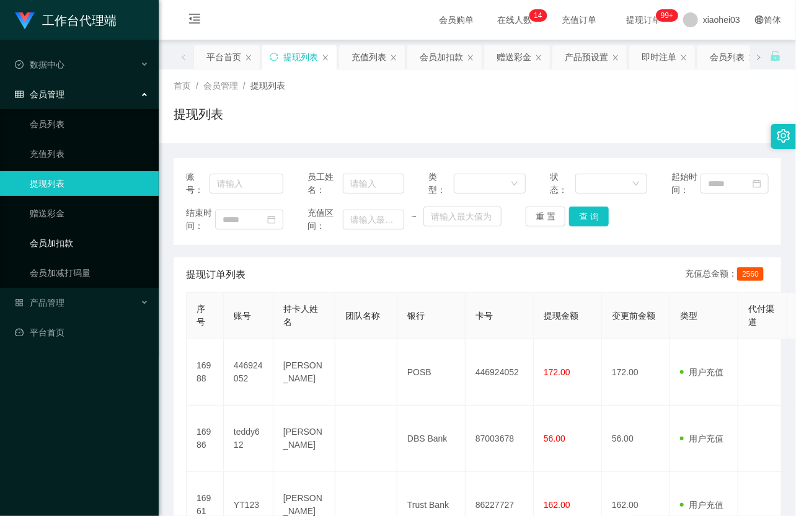
click at [60, 241] on link "会员加扣款" at bounding box center [89, 243] width 119 height 25
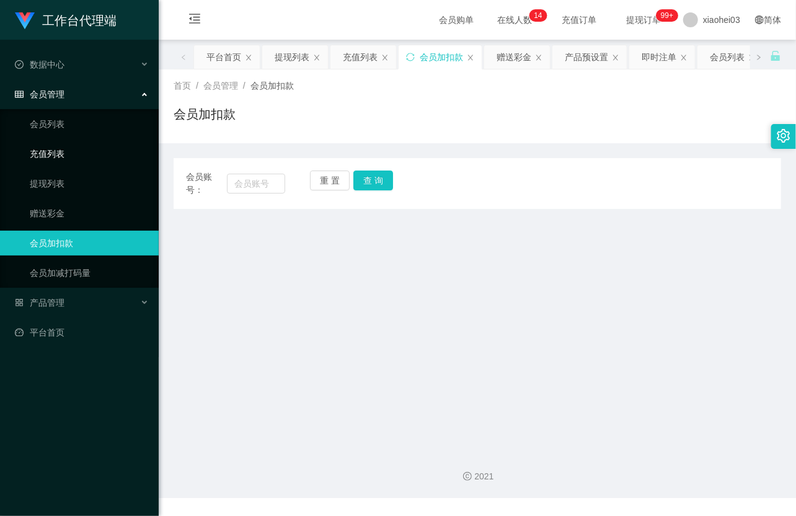
click at [68, 158] on link "充值列表" at bounding box center [89, 153] width 119 height 25
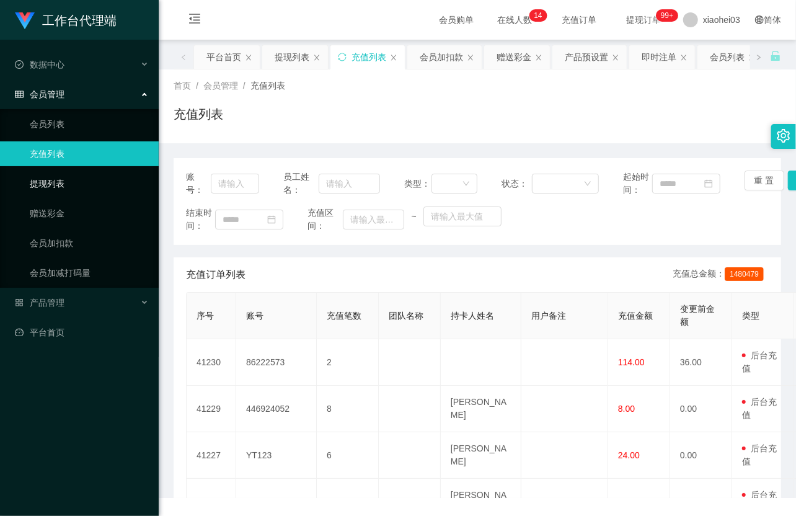
click at [63, 172] on link "提现列表" at bounding box center [89, 183] width 119 height 25
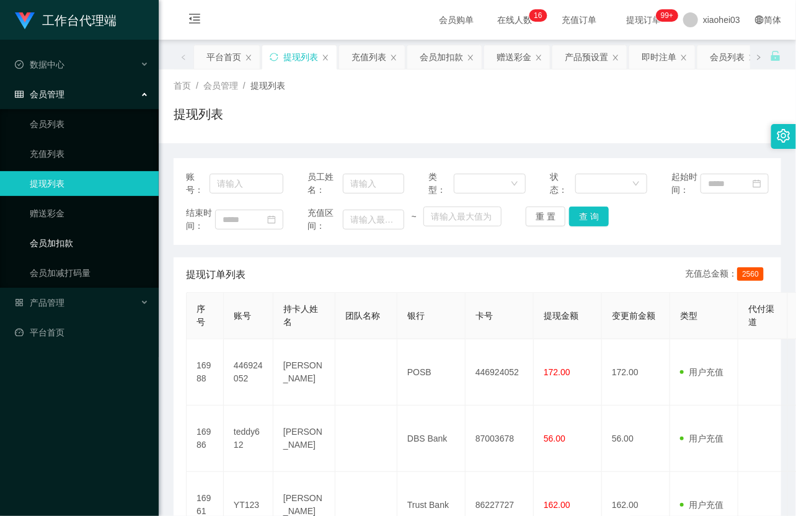
drag, startPoint x: 60, startPoint y: 246, endPoint x: 163, endPoint y: 239, distance: 103.8
click at [60, 246] on link "会员加扣款" at bounding box center [89, 243] width 119 height 25
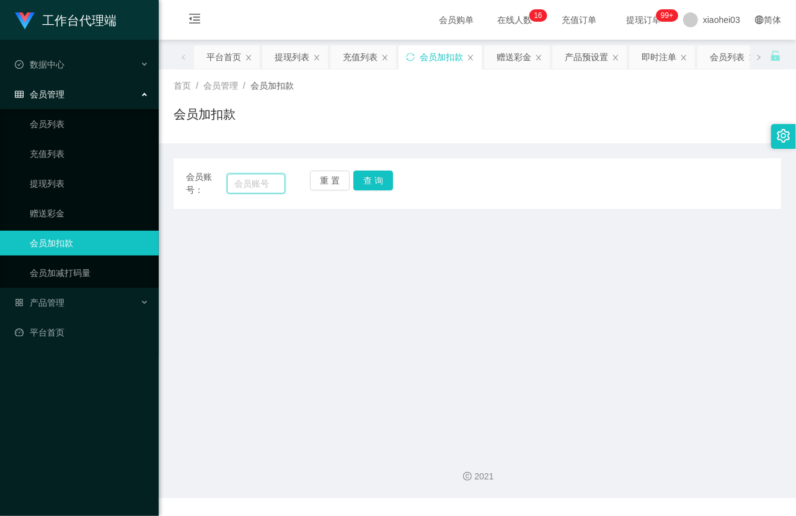
click at [244, 182] on input "text" at bounding box center [256, 184] width 58 height 20
paste input "446924052"
type input "446924052"
click at [377, 188] on button "查 询" at bounding box center [374, 181] width 40 height 20
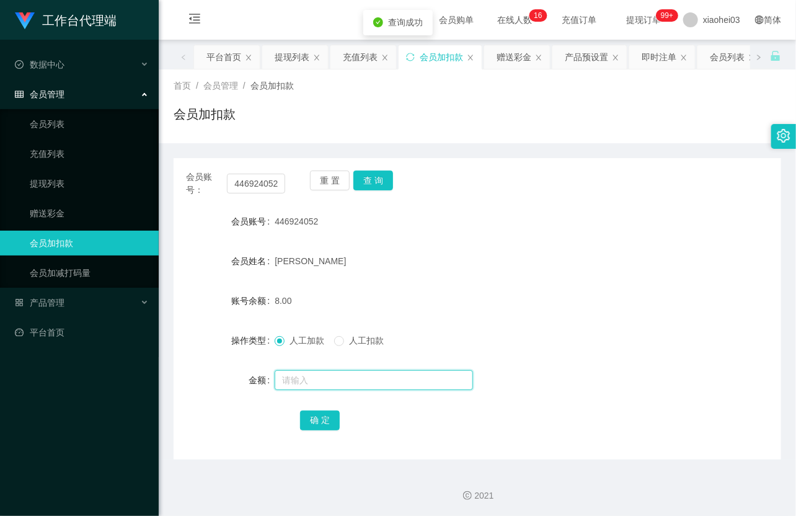
click at [314, 383] on input "text" at bounding box center [374, 380] width 198 height 20
type input "8"
click at [331, 417] on button "确 定" at bounding box center [320, 421] width 40 height 20
click at [450, 249] on div "[PERSON_NAME]" at bounding box center [452, 261] width 355 height 25
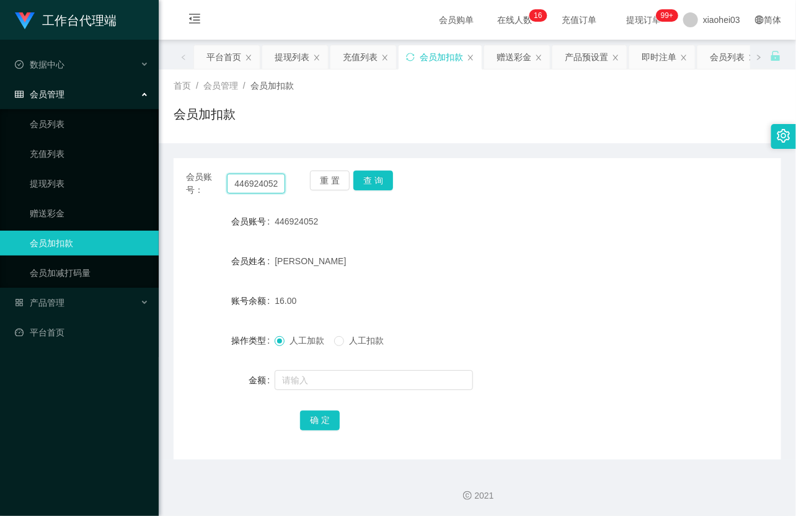
click at [252, 175] on input "446924052" at bounding box center [256, 184] width 58 height 20
click at [252, 174] on input "446924052" at bounding box center [256, 184] width 58 height 20
paste input "teddy61"
type input "teddy612"
click at [370, 178] on button "查 询" at bounding box center [374, 181] width 40 height 20
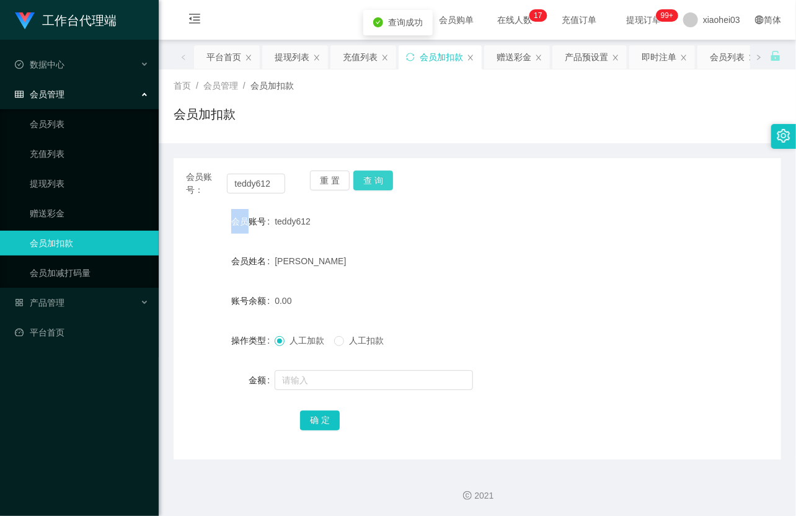
click at [370, 178] on div "重 置 查 询" at bounding box center [359, 184] width 99 height 26
click at [354, 374] on input "text" at bounding box center [374, 380] width 198 height 20
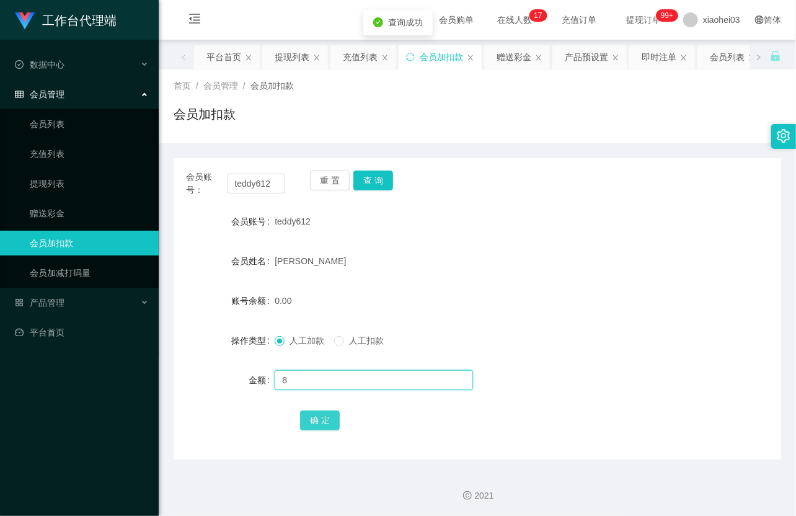
type input "8"
click at [331, 423] on button "确 定" at bounding box center [320, 421] width 40 height 20
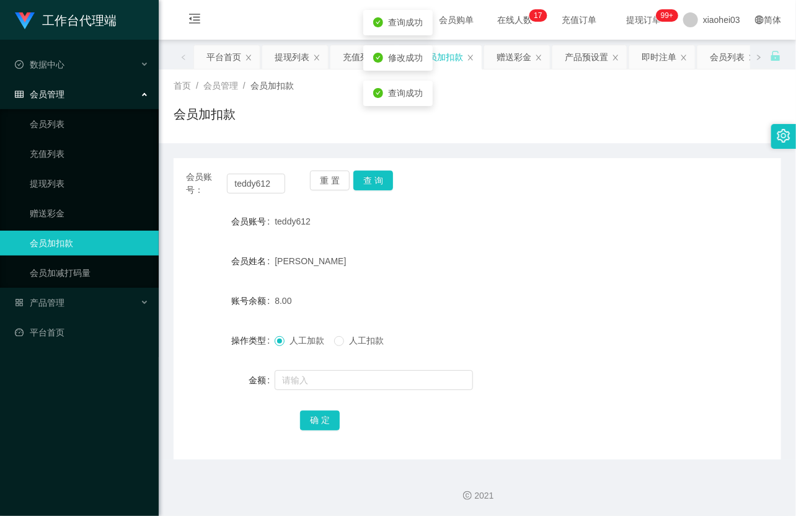
click at [416, 270] on div "[PERSON_NAME]" at bounding box center [452, 261] width 355 height 25
click at [71, 177] on link "提现列表" at bounding box center [89, 183] width 119 height 25
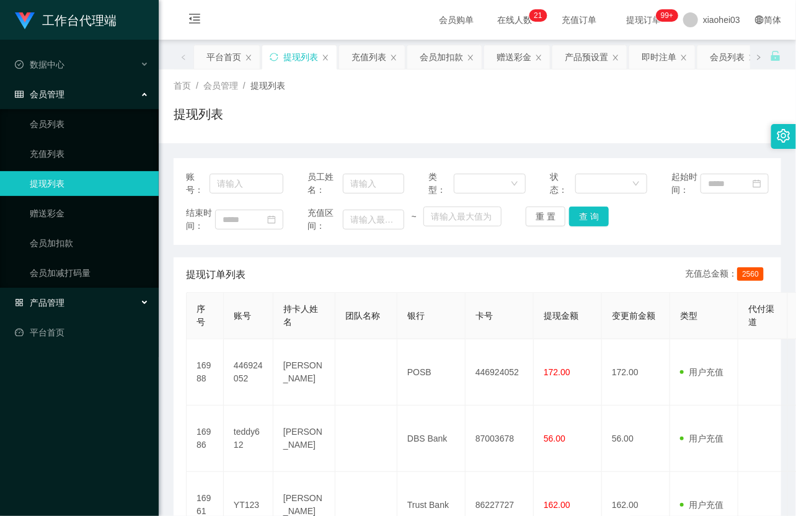
click at [62, 298] on span "产品管理" at bounding box center [40, 303] width 50 height 10
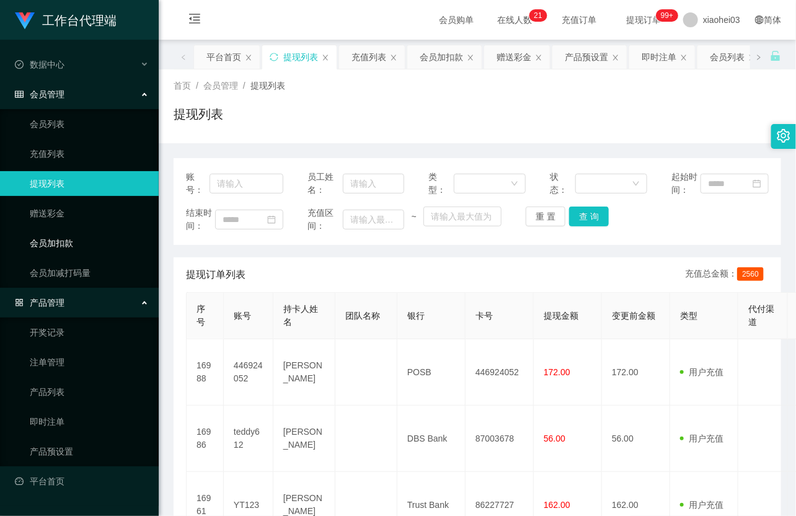
click at [62, 240] on link "会员加扣款" at bounding box center [89, 243] width 119 height 25
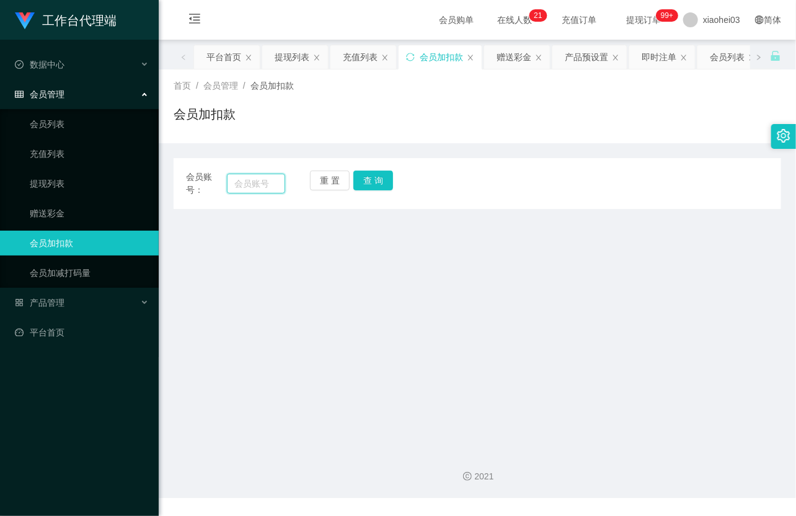
drag, startPoint x: 258, startPoint y: 184, endPoint x: 281, endPoint y: 185, distance: 23.0
click at [258, 184] on input "text" at bounding box center [256, 184] width 58 height 20
paste input "86222573"
type input "86222573"
click at [377, 178] on button "查 询" at bounding box center [374, 181] width 40 height 20
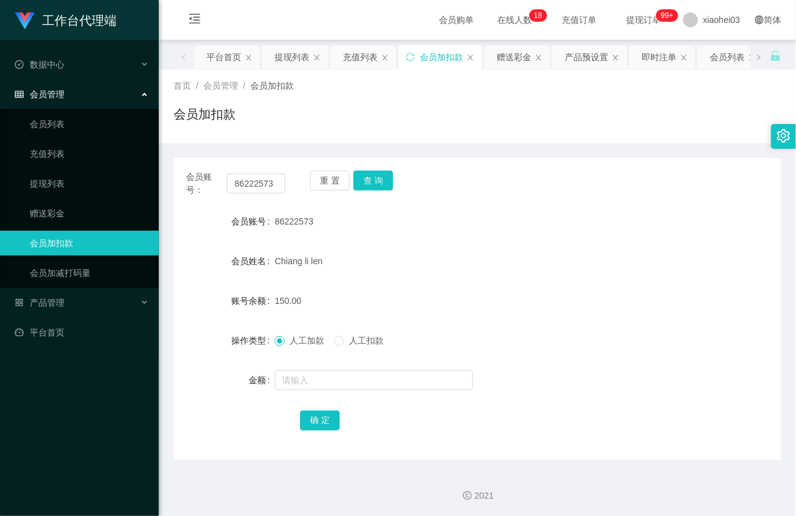
click at [736, 194] on div "会员账号： 86222573 重 置 查 询" at bounding box center [478, 184] width 608 height 26
click at [60, 183] on link "提现列表" at bounding box center [89, 183] width 119 height 25
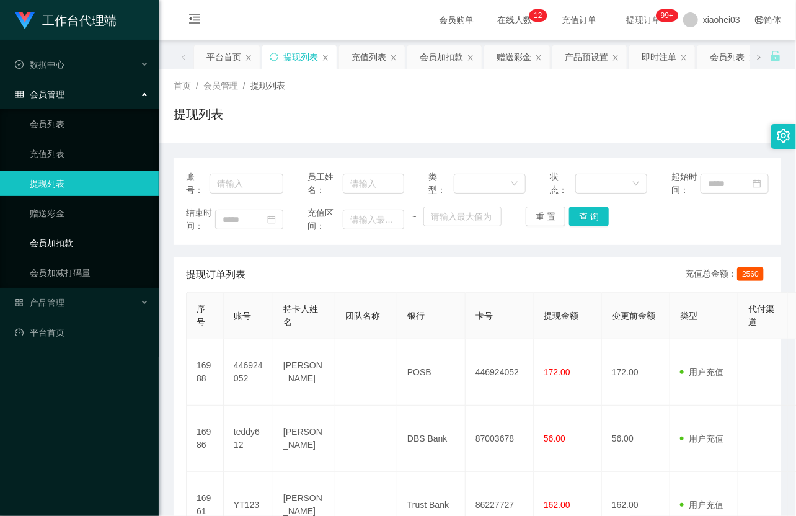
click at [63, 231] on link "会员加扣款" at bounding box center [89, 243] width 119 height 25
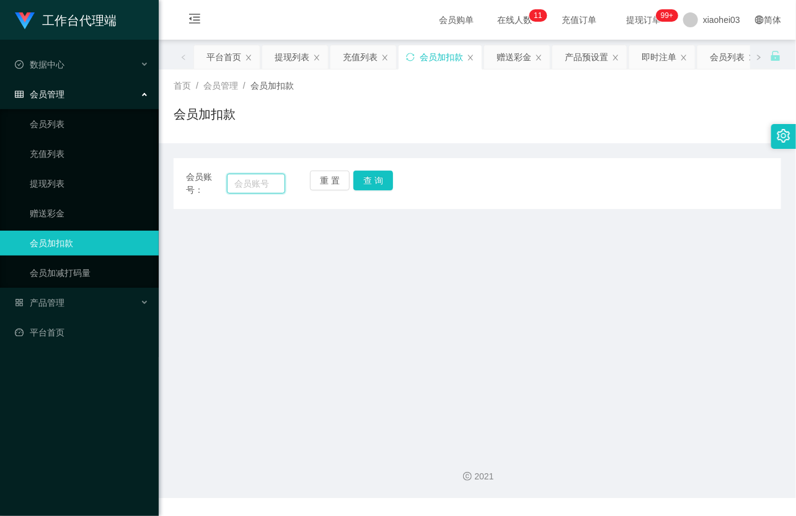
click at [259, 180] on input "text" at bounding box center [256, 184] width 58 height 20
paste input "yt123"
click at [393, 180] on div "重 置 查 询" at bounding box center [359, 184] width 99 height 26
click at [365, 180] on button "查 询" at bounding box center [374, 181] width 40 height 20
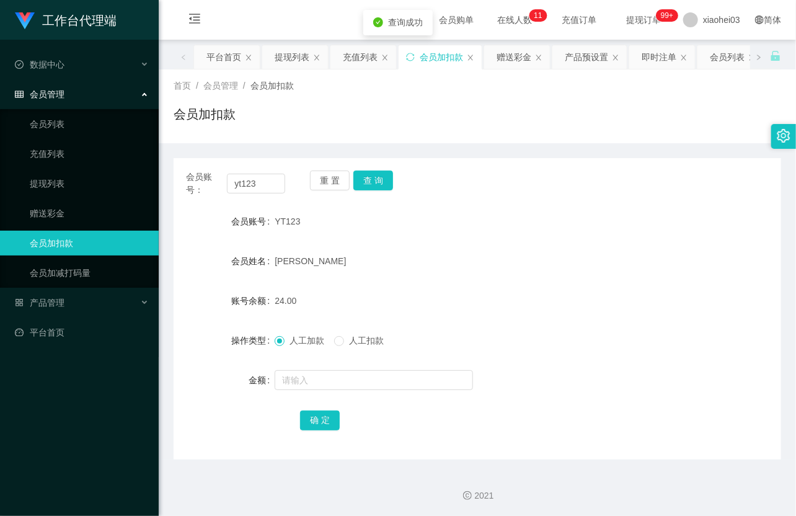
drag, startPoint x: 478, startPoint y: 221, endPoint x: 662, endPoint y: 16, distance: 275.9
click at [478, 220] on div "YT123" at bounding box center [452, 221] width 355 height 25
click at [225, 184] on span "会员账号：" at bounding box center [206, 184] width 41 height 26
click at [261, 184] on input "yt123" at bounding box center [256, 184] width 58 height 20
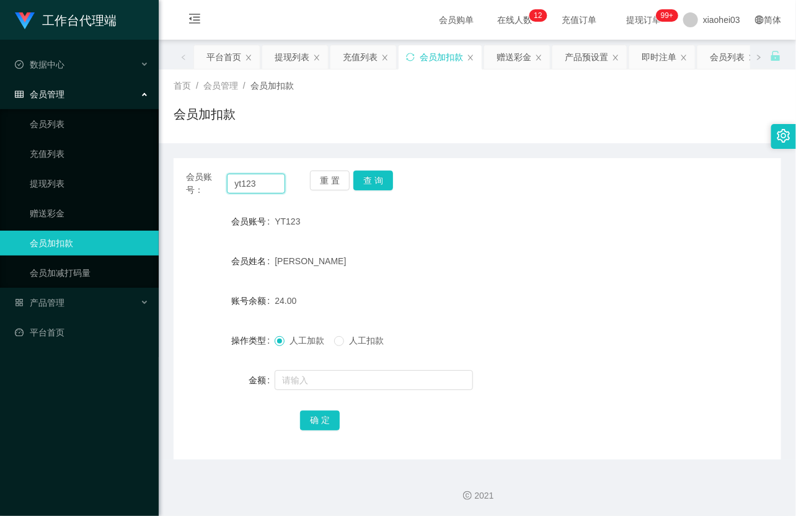
paste input "446924052"
type input "446924052"
click at [375, 182] on button "查 询" at bounding box center [374, 181] width 40 height 20
click at [375, 182] on div "重 置 查 询" at bounding box center [359, 184] width 99 height 26
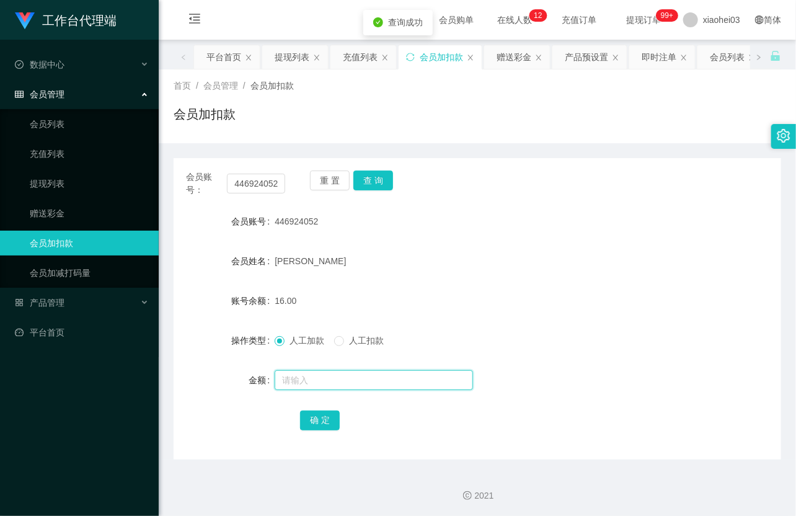
click at [327, 378] on input "text" at bounding box center [374, 380] width 198 height 20
type input "8"
click at [320, 422] on button "确 定" at bounding box center [320, 421] width 40 height 20
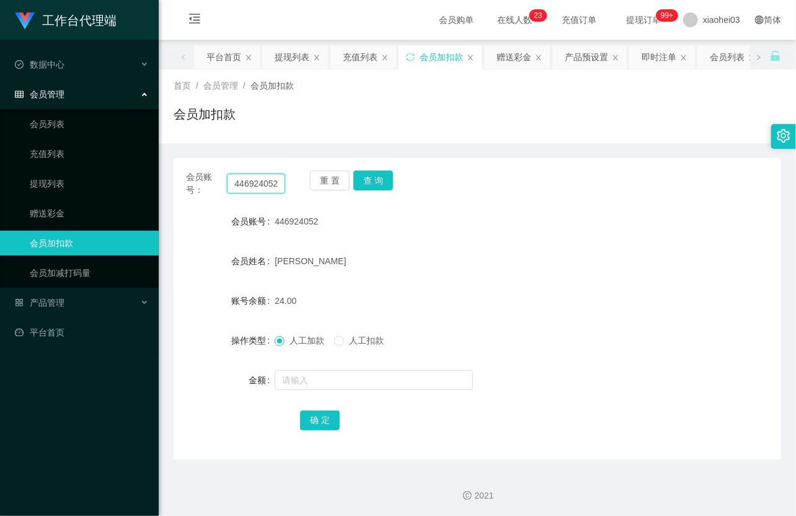
click at [250, 192] on input "446924052" at bounding box center [256, 184] width 58 height 20
paste input "teddy61"
type input "teddy612"
click at [373, 180] on button "查 询" at bounding box center [374, 181] width 40 height 20
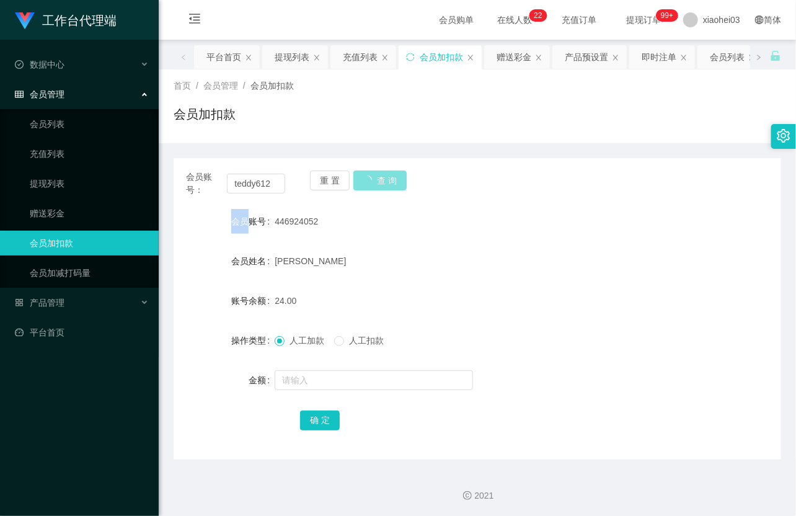
click at [373, 180] on div "重 置 查 询" at bounding box center [359, 184] width 99 height 26
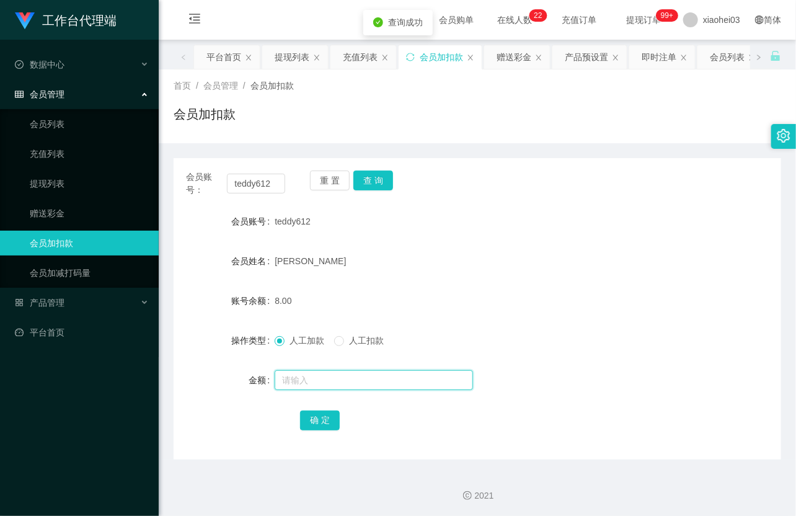
click at [342, 380] on input "text" at bounding box center [374, 380] width 198 height 20
type input "8"
click at [323, 416] on button "确 定" at bounding box center [320, 421] width 40 height 20
drag, startPoint x: 435, startPoint y: 299, endPoint x: 457, endPoint y: 279, distance: 29.9
click at [439, 296] on div "16.00" at bounding box center [452, 300] width 355 height 25
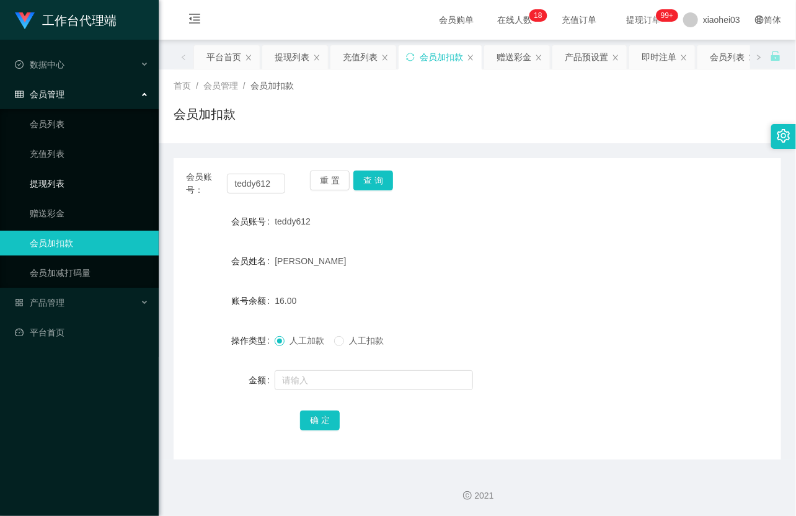
click at [63, 177] on link "提现列表" at bounding box center [89, 183] width 119 height 25
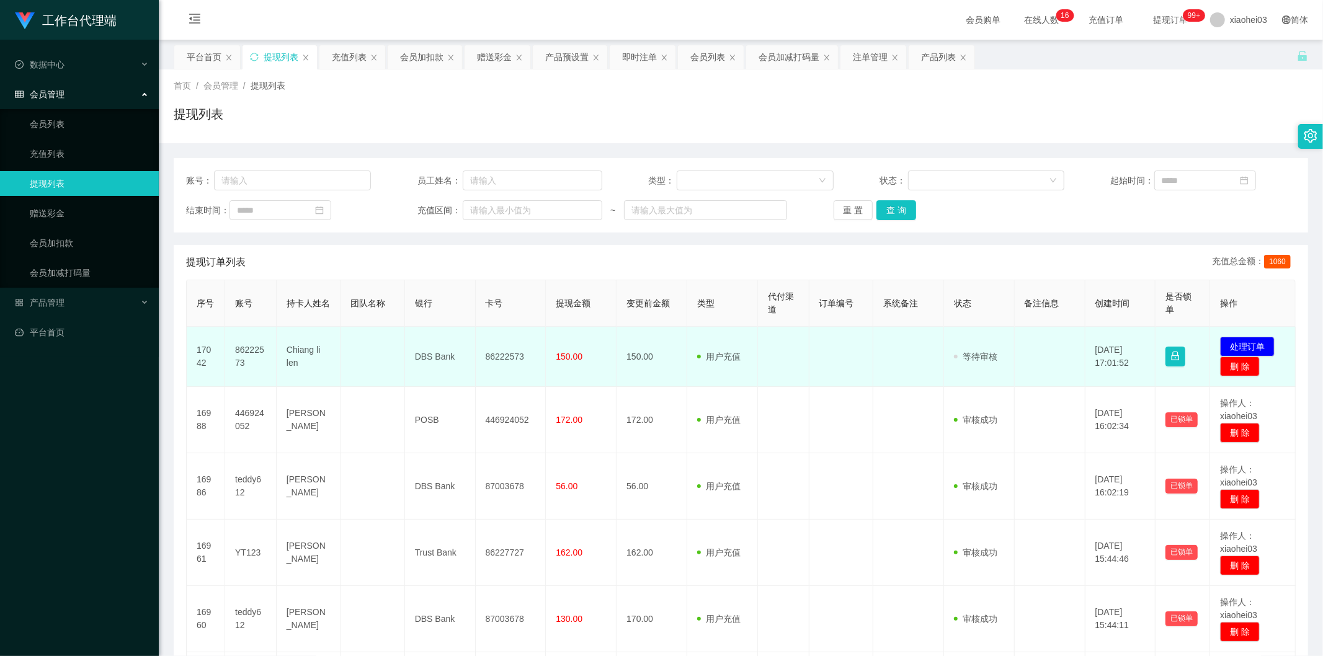
click at [240, 347] on td "86222573" at bounding box center [250, 357] width 51 height 60
click at [240, 346] on td "86222573" at bounding box center [250, 357] width 51 height 60
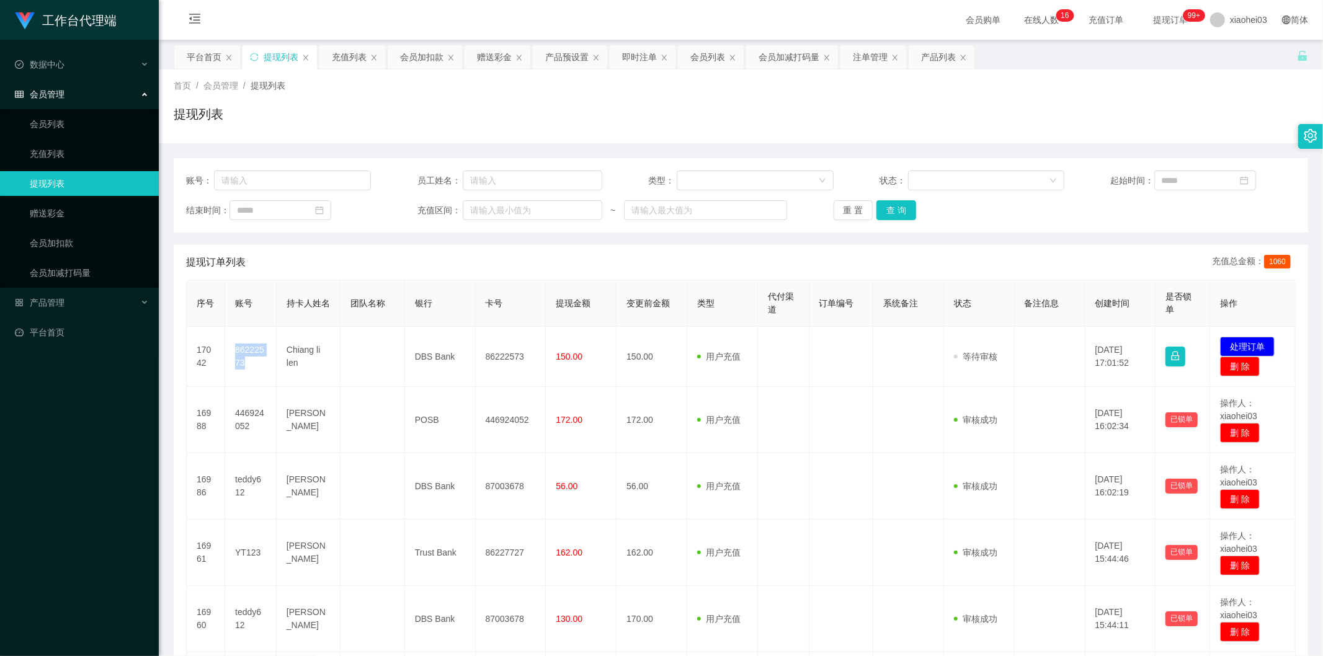
copy td "86222573"
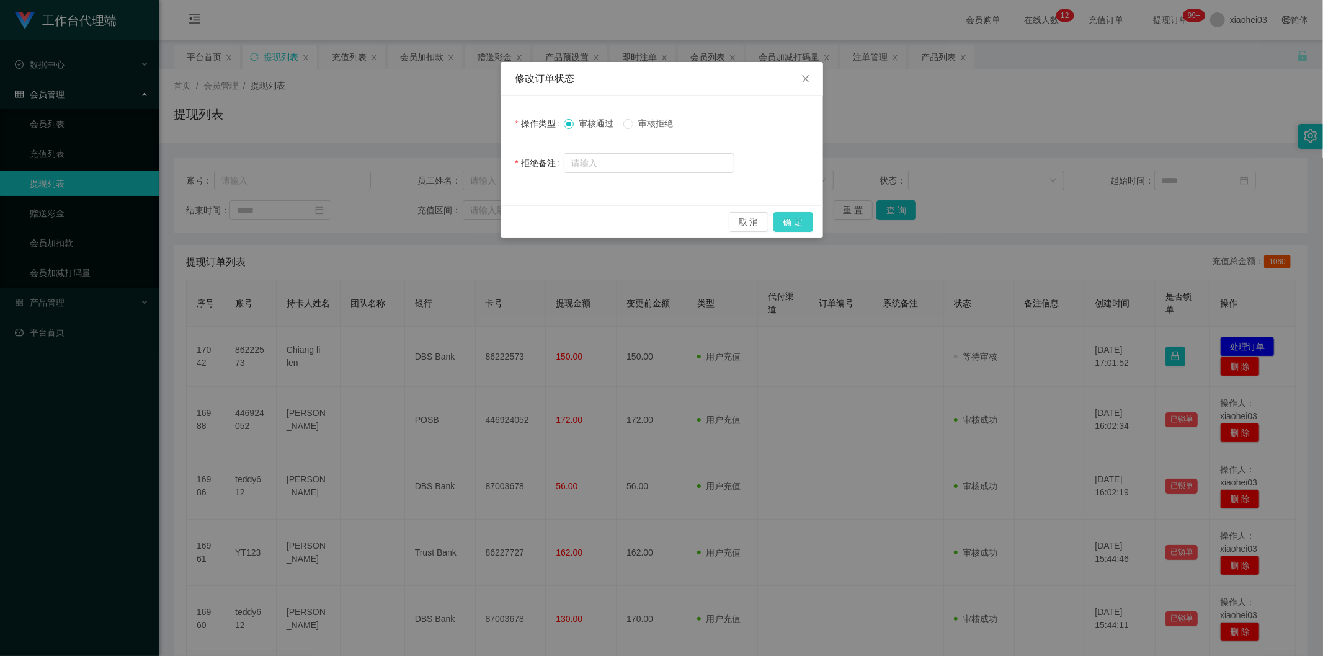
click at [792, 215] on button "确 定" at bounding box center [794, 222] width 40 height 20
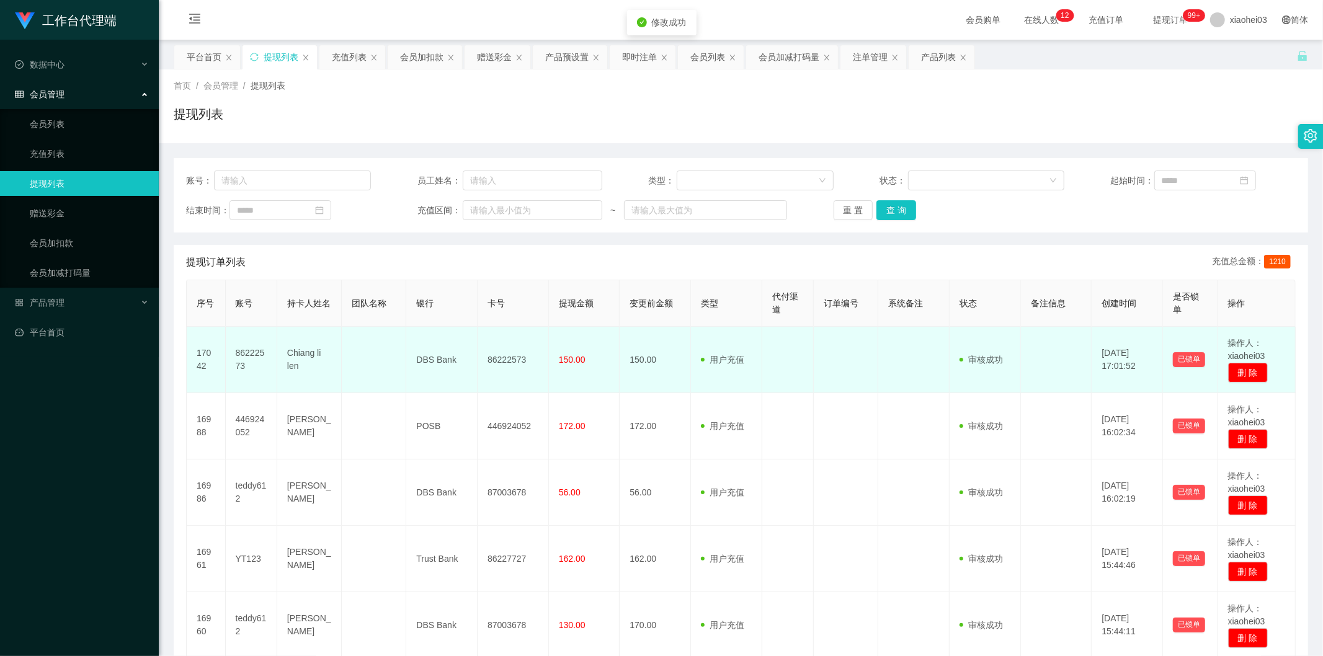
click at [691, 355] on td "用户充值 人工扣款" at bounding box center [726, 360] width 71 height 66
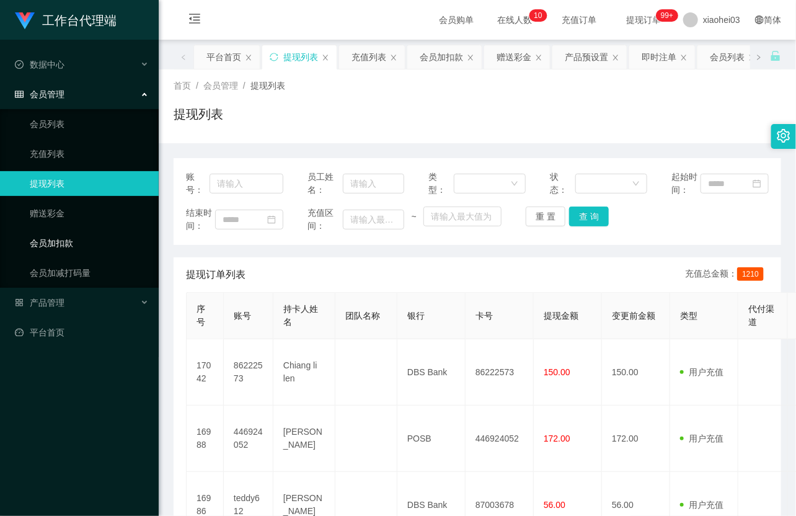
drag, startPoint x: 50, startPoint y: 244, endPoint x: 48, endPoint y: 238, distance: 6.5
click at [50, 244] on link "会员加扣款" at bounding box center [89, 243] width 119 height 25
click at [499, 305] on th "卡号" at bounding box center [500, 316] width 68 height 47
click at [51, 237] on link "会员加扣款" at bounding box center [89, 243] width 119 height 25
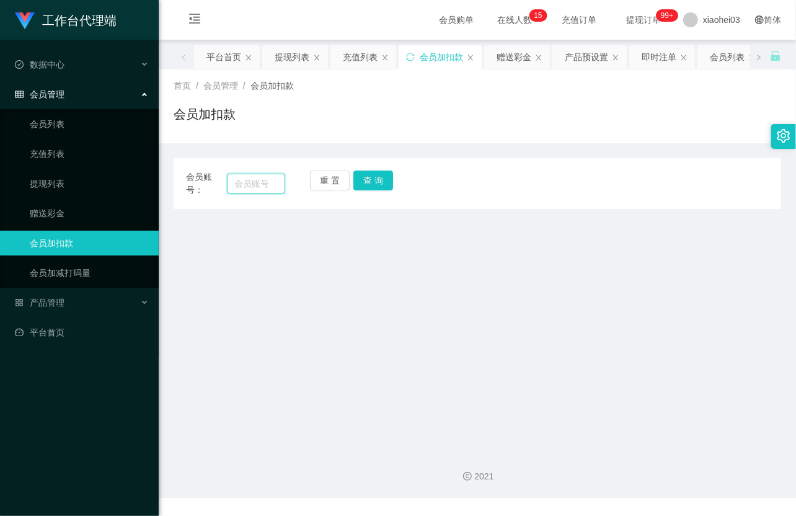
drag, startPoint x: 228, startPoint y: 181, endPoint x: 234, endPoint y: 181, distance: 6.2
click at [230, 181] on input "text" at bounding box center [256, 184] width 58 height 20
paste input "446924052"
type input "446924052"
click at [362, 183] on button "查 询" at bounding box center [374, 181] width 40 height 20
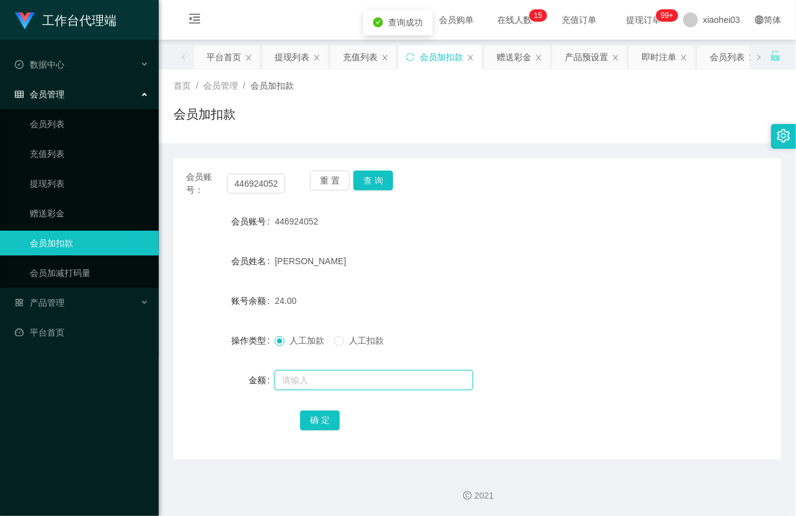
click at [339, 380] on input "text" at bounding box center [374, 380] width 198 height 20
type input "8"
click at [319, 414] on button "确 定" at bounding box center [320, 421] width 40 height 20
drag, startPoint x: 448, startPoint y: 304, endPoint x: 464, endPoint y: 287, distance: 23.3
click at [449, 308] on div "32.00" at bounding box center [452, 300] width 355 height 25
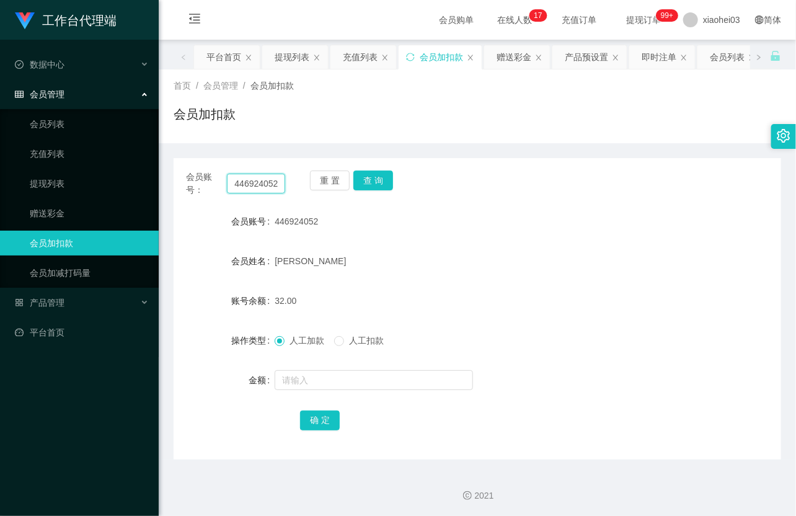
click at [253, 182] on input "446924052" at bounding box center [256, 184] width 58 height 20
paste input "yt123"
type input "yt123"
click at [375, 180] on button "查 询" at bounding box center [374, 181] width 40 height 20
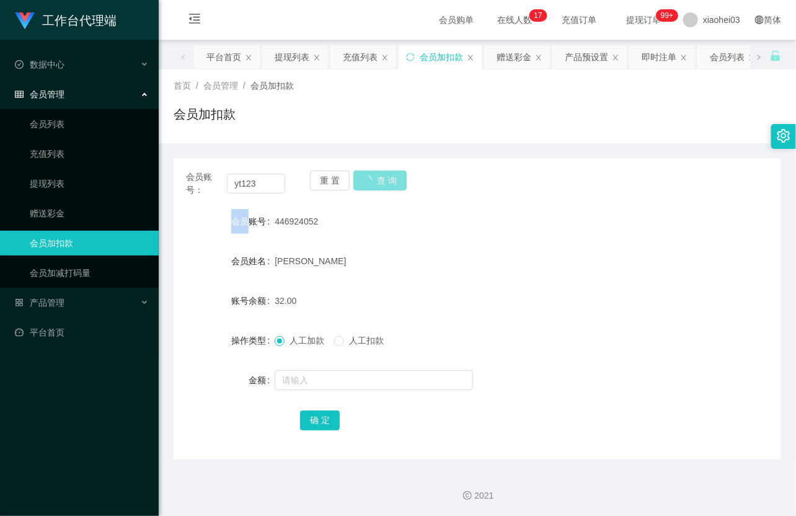
click at [375, 180] on div "重 置 查 询" at bounding box center [359, 184] width 99 height 26
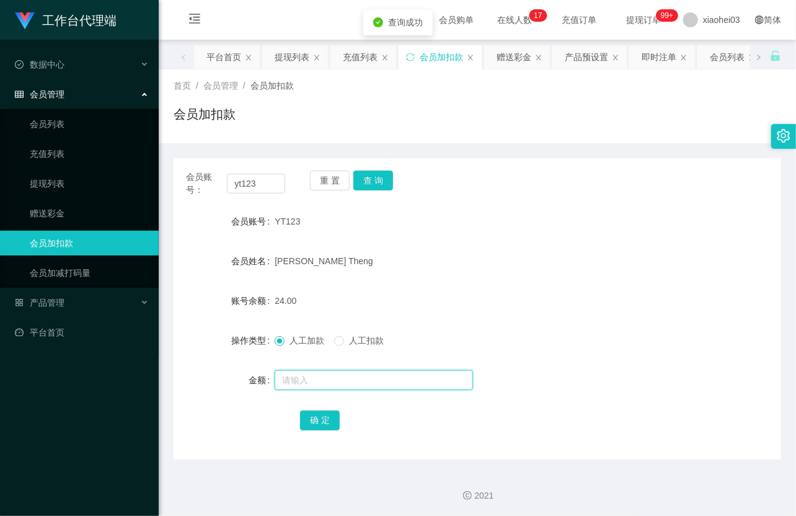
click at [334, 370] on input "text" at bounding box center [374, 380] width 198 height 20
type input "16"
click at [314, 421] on button "确 定" at bounding box center [320, 421] width 40 height 20
click at [435, 294] on div "40.00" at bounding box center [452, 300] width 355 height 25
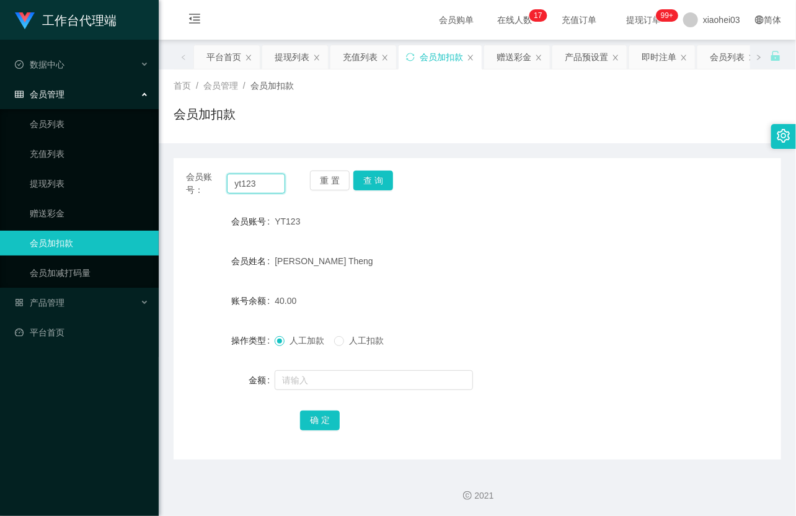
click at [252, 180] on input "yt123" at bounding box center [256, 184] width 58 height 20
paste input "8622257"
type input "86222573"
click at [391, 180] on button "查 询" at bounding box center [374, 181] width 40 height 20
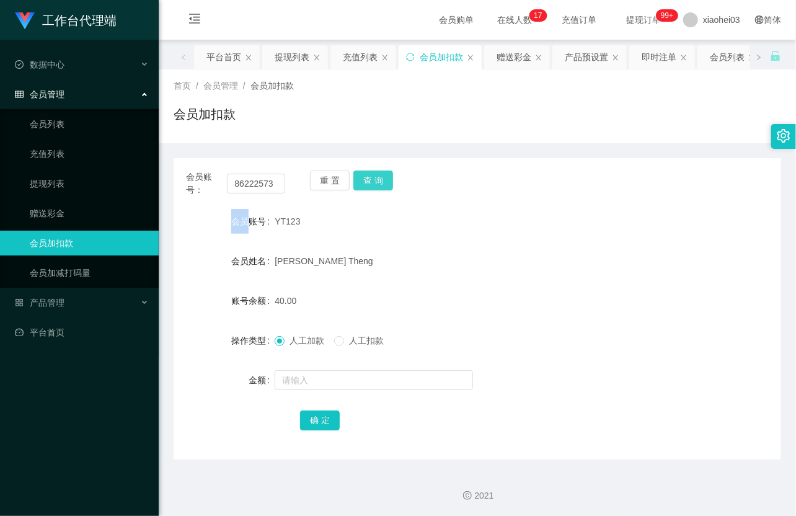
click at [391, 180] on div "重 置 查 询" at bounding box center [359, 184] width 99 height 26
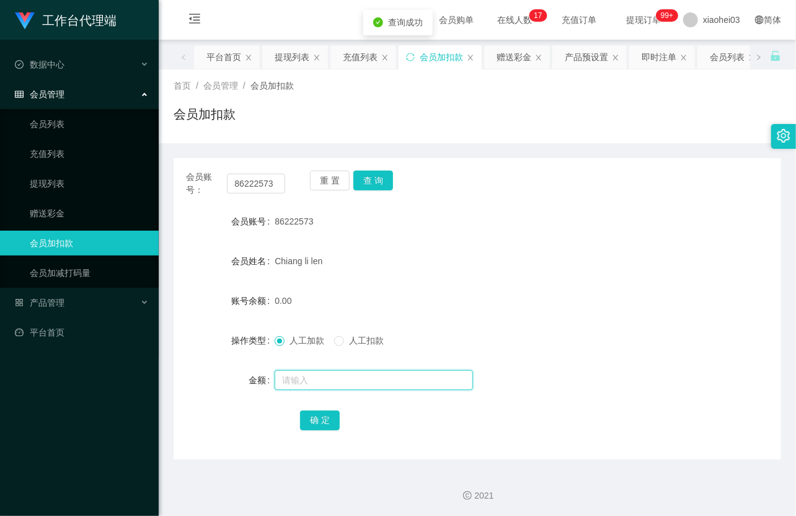
click at [342, 379] on input "text" at bounding box center [374, 380] width 198 height 20
type input "8"
click at [331, 419] on button "确 定" at bounding box center [320, 421] width 40 height 20
click at [536, 277] on form "会员账号 86222573 会员姓名 Chiang li len 账号余额 8.00 操作类型 人工加款 人工扣款 金额 确 定" at bounding box center [478, 320] width 608 height 223
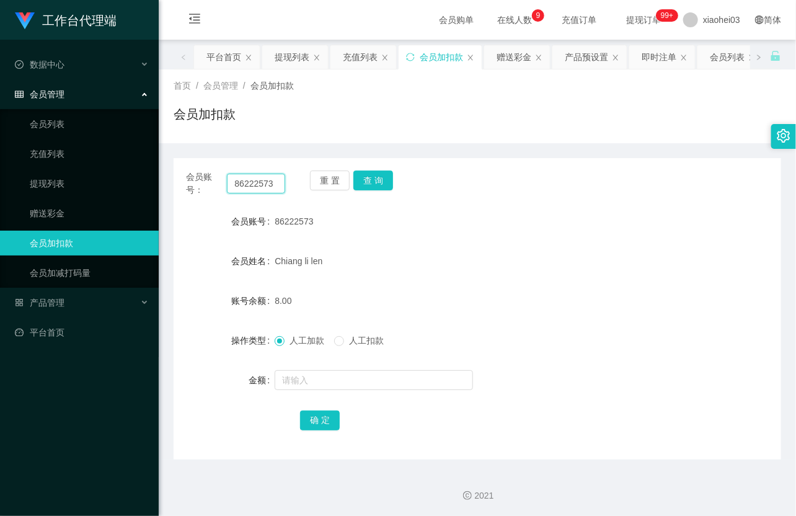
click at [273, 180] on input "86222573" at bounding box center [256, 184] width 58 height 20
paste input "446924052"
type input "446924052"
click at [385, 177] on button "查 询" at bounding box center [374, 181] width 40 height 20
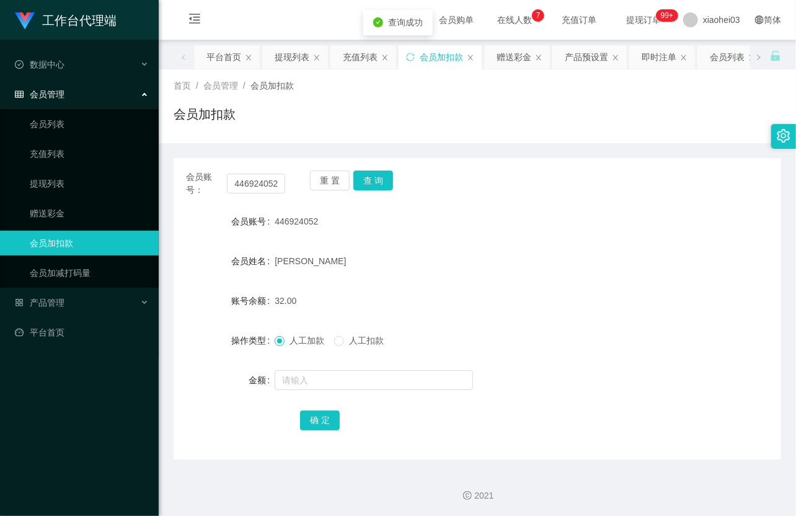
click at [336, 395] on form "会员账号 446924052 会员姓名 NOBI NOOR 账号余额 32.00 操作类型 人工加款 人工扣款 金额 确 定" at bounding box center [478, 320] width 608 height 223
click at [335, 387] on input "text" at bounding box center [374, 380] width 198 height 20
type input "8"
click at [338, 419] on button "确 定" at bounding box center [320, 421] width 40 height 20
click at [275, 178] on input "446924052" at bounding box center [256, 184] width 58 height 20
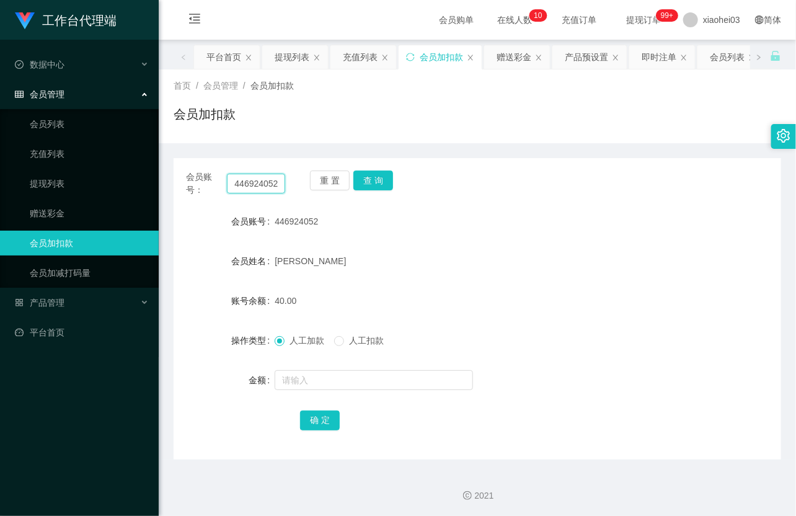
click at [275, 179] on input "446924052" at bounding box center [256, 184] width 58 height 20
paste input "86222573"
type input "86222573"
click at [381, 178] on button "查 询" at bounding box center [374, 181] width 40 height 20
click at [381, 178] on div "重 置 查 询" at bounding box center [359, 184] width 99 height 26
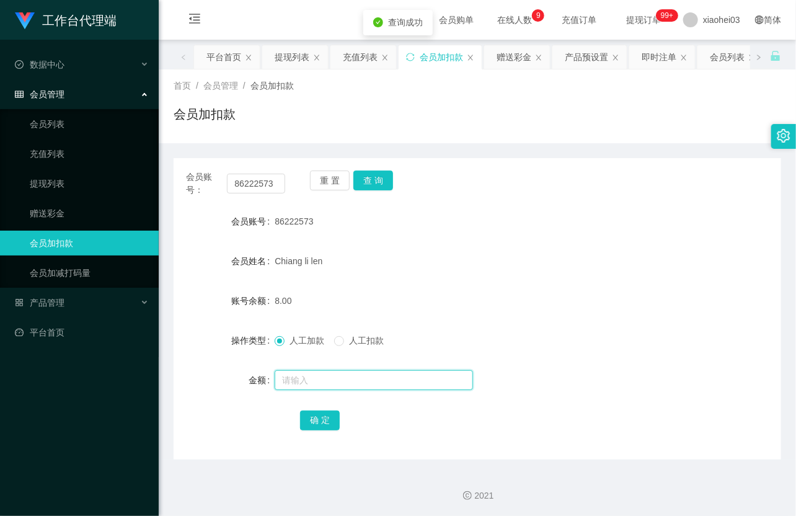
click at [328, 380] on input "text" at bounding box center [374, 380] width 198 height 20
type input "8"
click at [318, 419] on button "确 定" at bounding box center [320, 421] width 40 height 20
click at [465, 220] on div "86222573" at bounding box center [452, 221] width 355 height 25
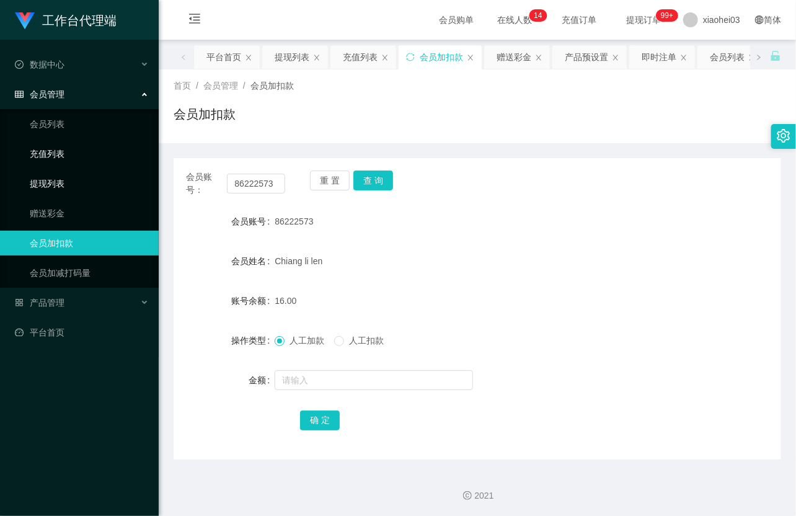
drag, startPoint x: 66, startPoint y: 184, endPoint x: 64, endPoint y: 164, distance: 19.9
click at [65, 184] on link "提现列表" at bounding box center [89, 183] width 119 height 25
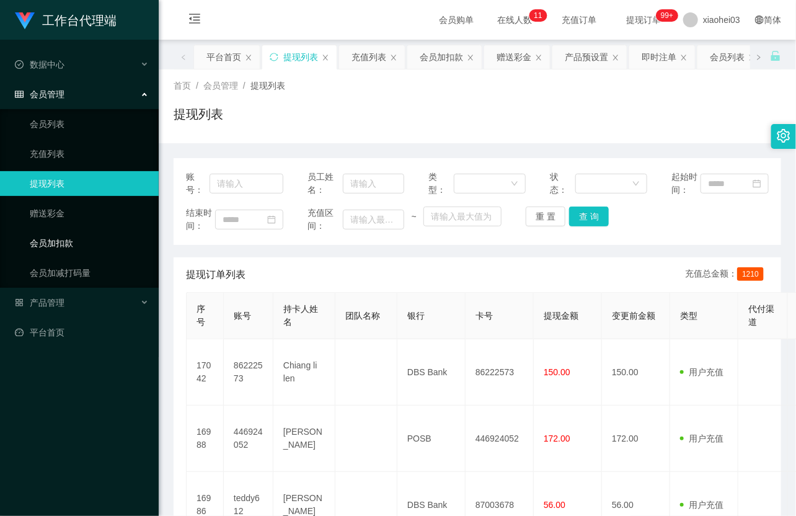
click at [54, 245] on link "会员加扣款" at bounding box center [89, 243] width 119 height 25
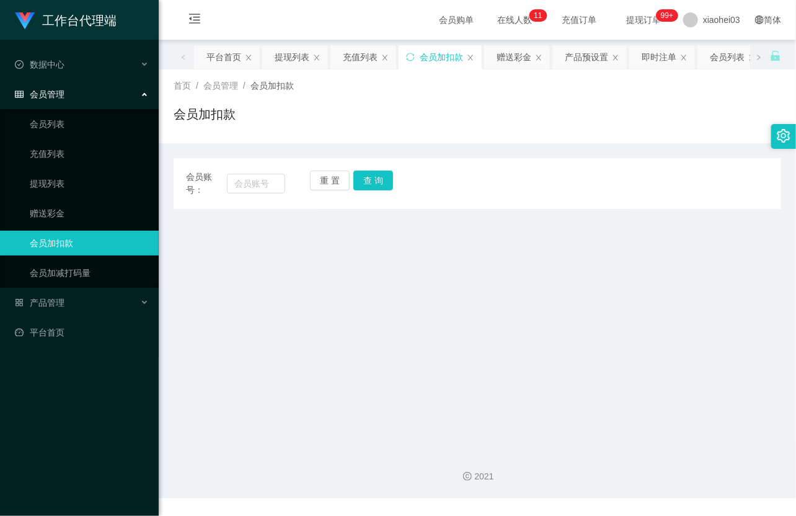
click at [542, 112] on div "会员加扣款" at bounding box center [478, 119] width 608 height 29
click at [82, 190] on link "提现列表" at bounding box center [89, 183] width 119 height 25
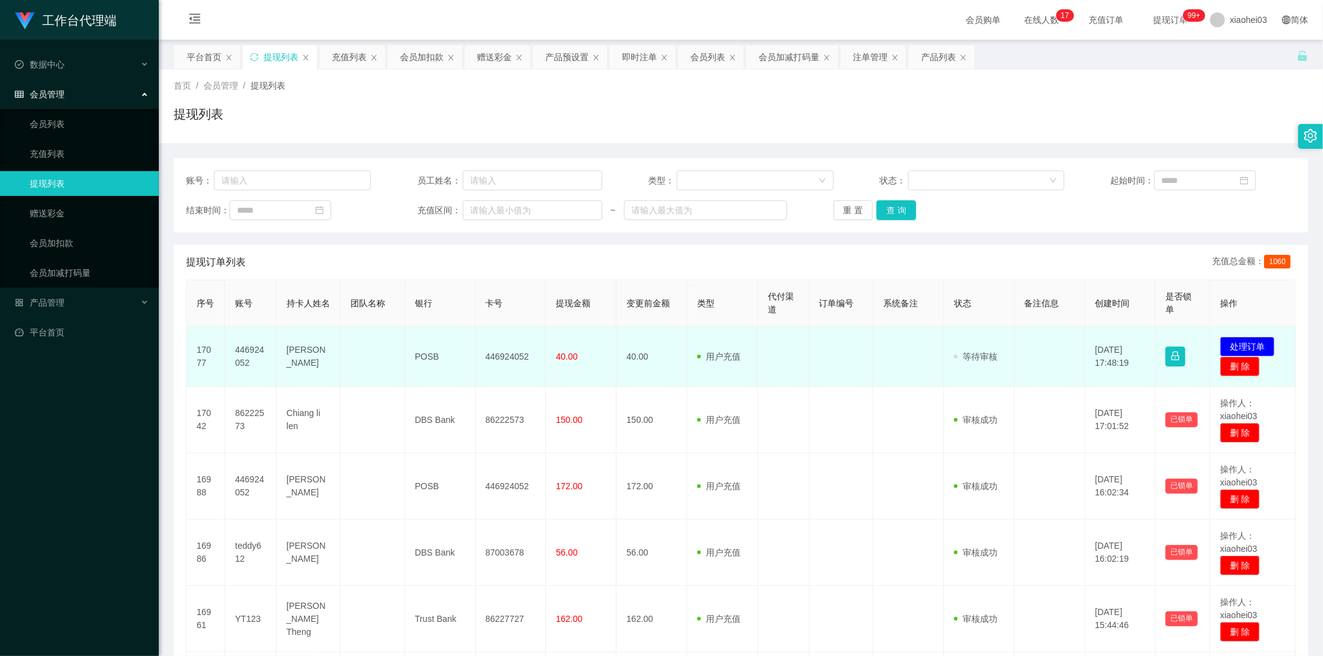
click at [252, 347] on td "446924052" at bounding box center [250, 357] width 51 height 60
click at [252, 346] on td "446924052" at bounding box center [250, 357] width 51 height 60
copy td "446924052"
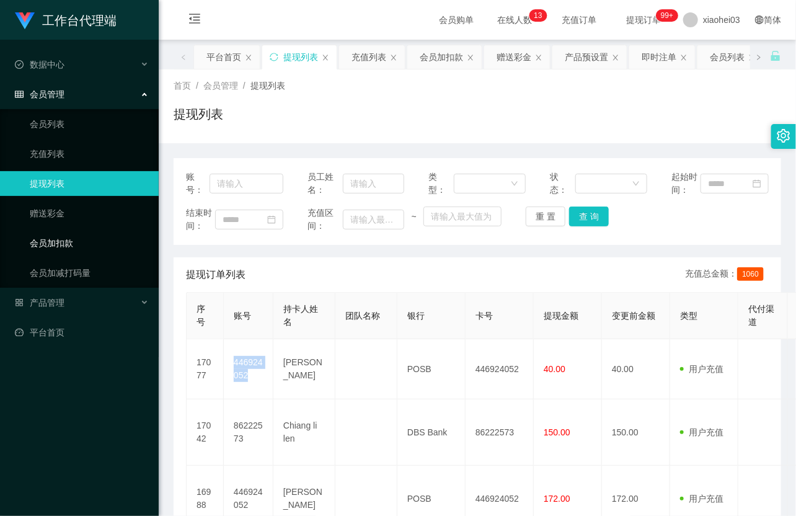
click at [61, 243] on link "会员加扣款" at bounding box center [89, 243] width 119 height 25
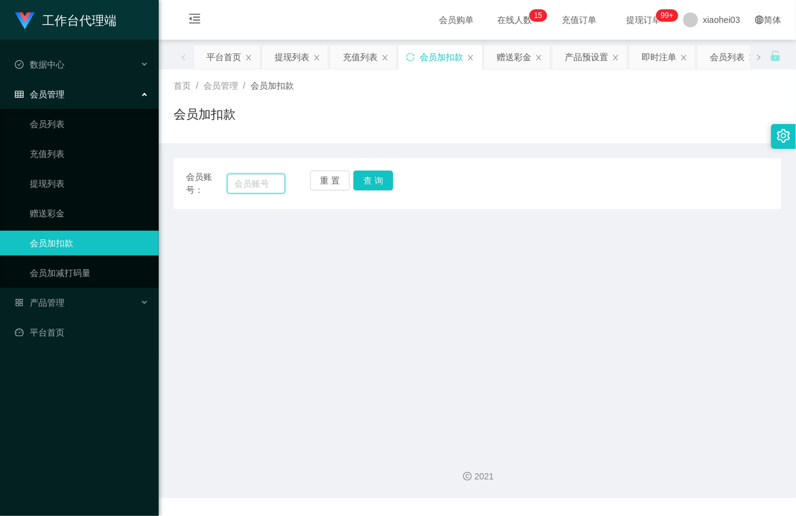
click at [254, 184] on input "text" at bounding box center [256, 184] width 58 height 20
paste input "teddy612"
type input "teddy612"
click at [375, 181] on button "查 询" at bounding box center [374, 181] width 40 height 20
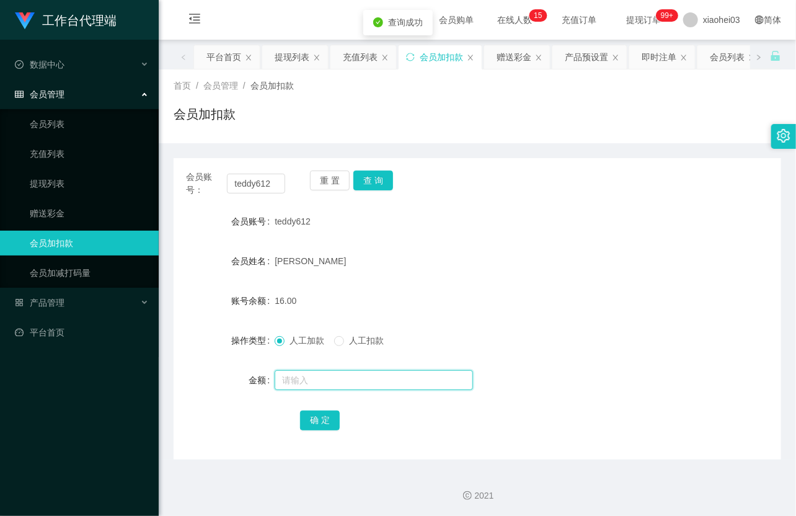
click at [305, 386] on input "text" at bounding box center [374, 380] width 198 height 20
type input "8"
click at [307, 422] on button "确 定" at bounding box center [320, 421] width 40 height 20
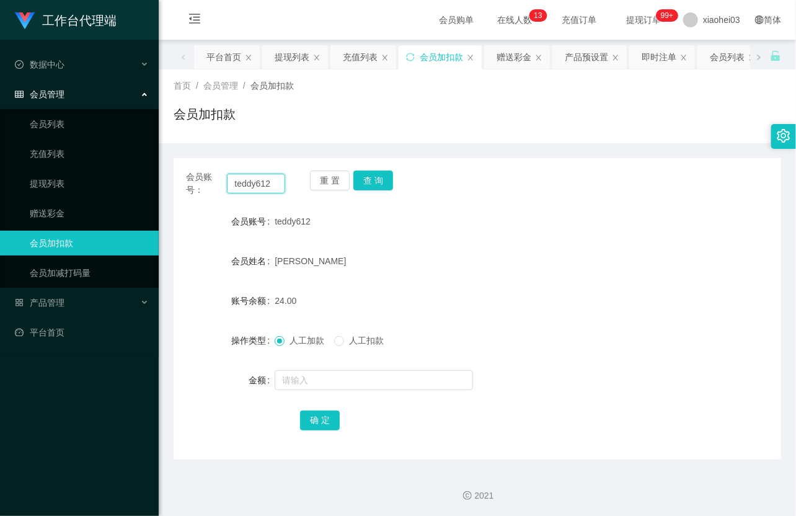
click at [268, 182] on input "teddy612" at bounding box center [256, 184] width 58 height 20
click at [275, 184] on input "teddy612" at bounding box center [256, 184] width 58 height 20
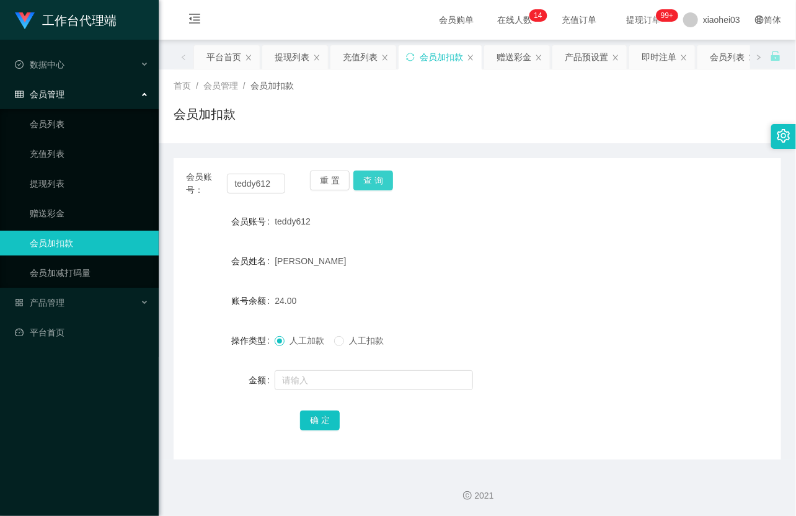
click at [377, 176] on button "查 询" at bounding box center [374, 181] width 40 height 20
click at [349, 383] on input "text" at bounding box center [374, 380] width 198 height 20
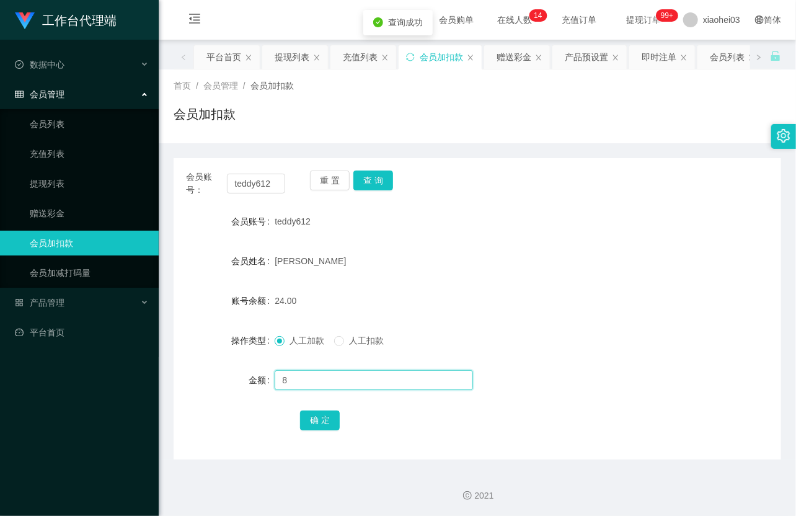
type input "8"
click at [325, 421] on button "确 定" at bounding box center [320, 421] width 40 height 20
drag, startPoint x: 336, startPoint y: 274, endPoint x: 358, endPoint y: 258, distance: 27.2
click at [336, 274] on form "会员账号 teddy612 会员姓名 Wang Pan 账号余额 32.00 操作类型 人工加款 人工扣款 金额 确 定" at bounding box center [478, 320] width 608 height 223
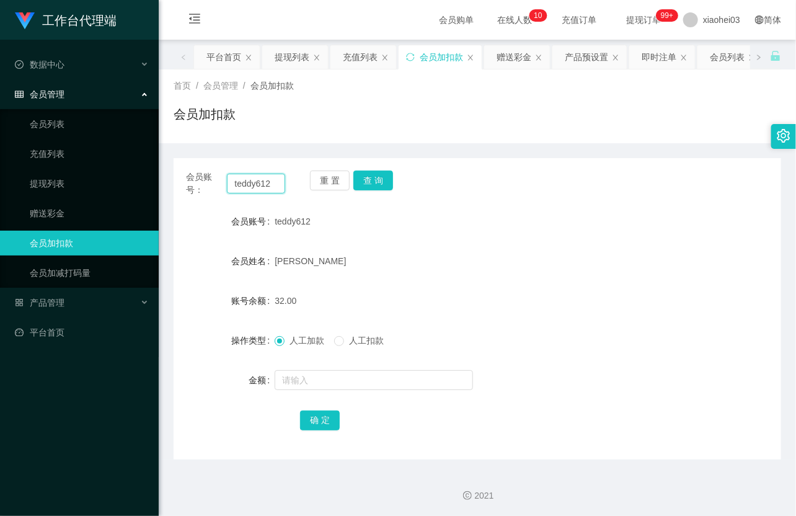
click at [267, 181] on input "teddy612" at bounding box center [256, 184] width 58 height 20
paste input "86222573"
type input "86222573"
click at [380, 179] on button "查 询" at bounding box center [374, 181] width 40 height 20
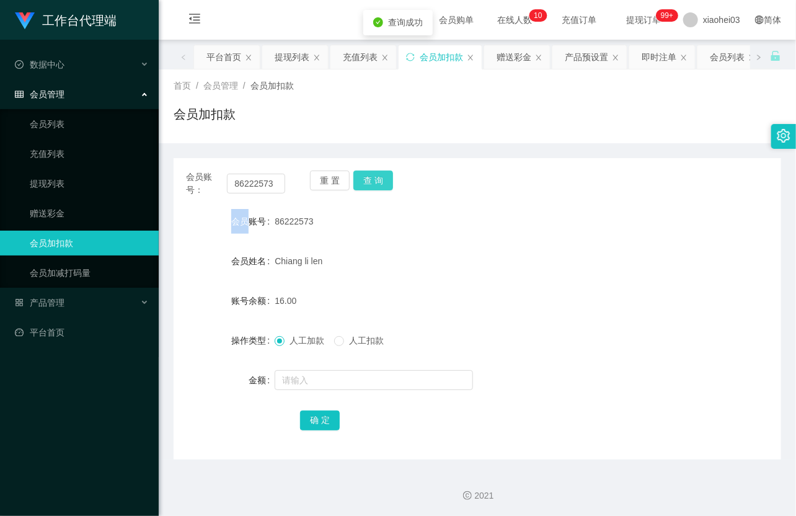
drag, startPoint x: 380, startPoint y: 179, endPoint x: 391, endPoint y: 232, distance: 54.4
click at [380, 179] on div "重 置 查 询" at bounding box center [359, 184] width 99 height 26
click at [339, 380] on input "text" at bounding box center [374, 380] width 198 height 20
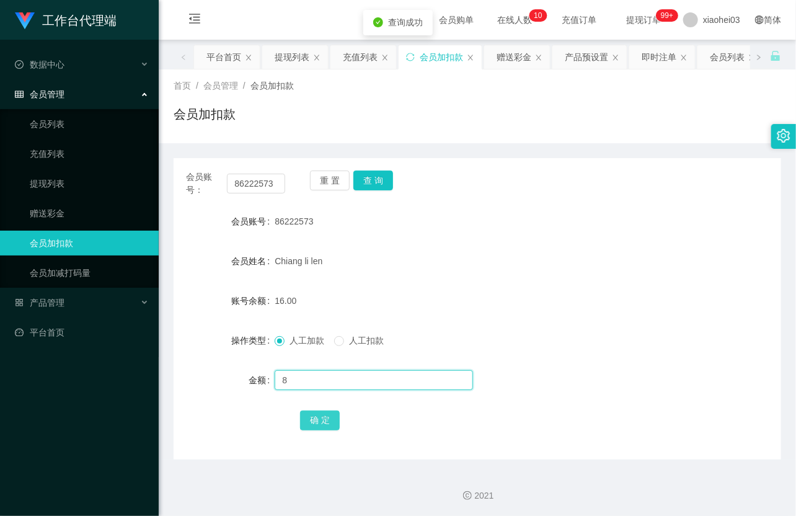
type input "8"
drag, startPoint x: 313, startPoint y: 422, endPoint x: 354, endPoint y: 391, distance: 51.7
click at [313, 422] on button "确 定" at bounding box center [320, 421] width 40 height 20
click at [506, 277] on form "会员账号 86222573 会员姓名 Chiang li len 账号余额 16.00 操作类型 人工加款 人工扣款 金额 确 定" at bounding box center [478, 320] width 608 height 223
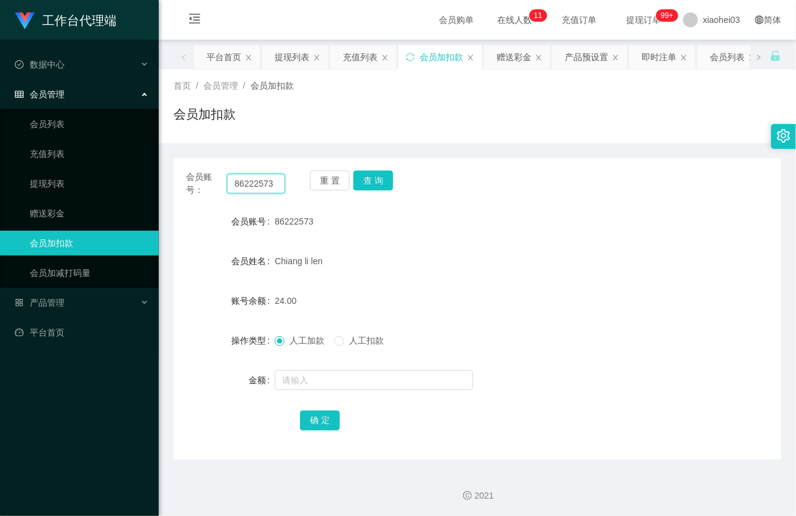
click at [255, 186] on input "86222573" at bounding box center [256, 184] width 58 height 20
paste input "446924052"
type input "446924052"
click at [380, 184] on button "查 询" at bounding box center [374, 181] width 40 height 20
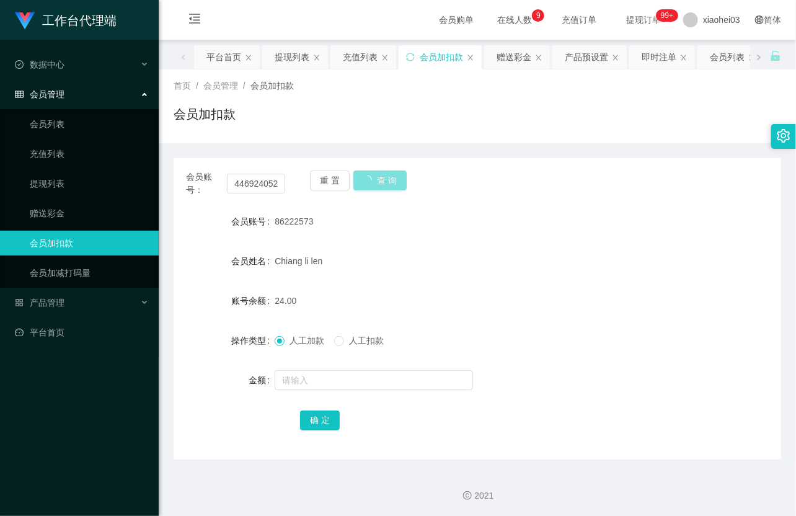
click at [380, 184] on button "查 询" at bounding box center [380, 181] width 53 height 20
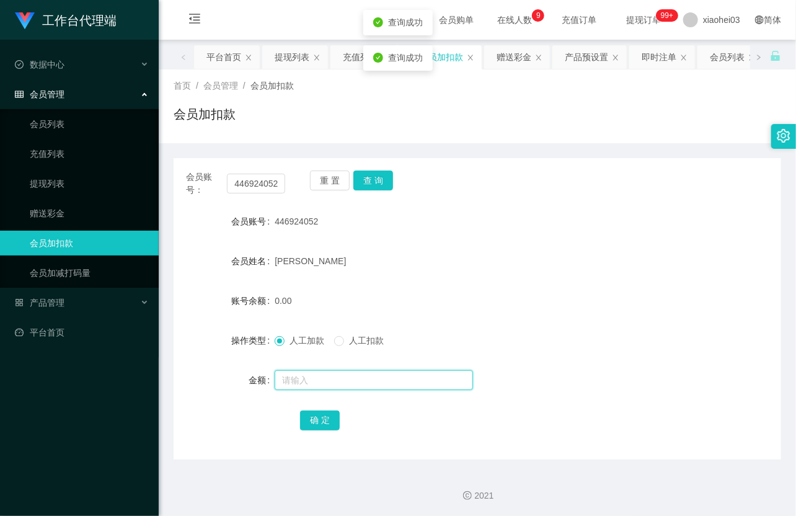
click at [318, 376] on input "text" at bounding box center [374, 380] width 198 height 20
type input "8"
click at [318, 419] on button "确 定" at bounding box center [320, 421] width 40 height 20
click at [65, 184] on link "提现列表" at bounding box center [89, 183] width 119 height 25
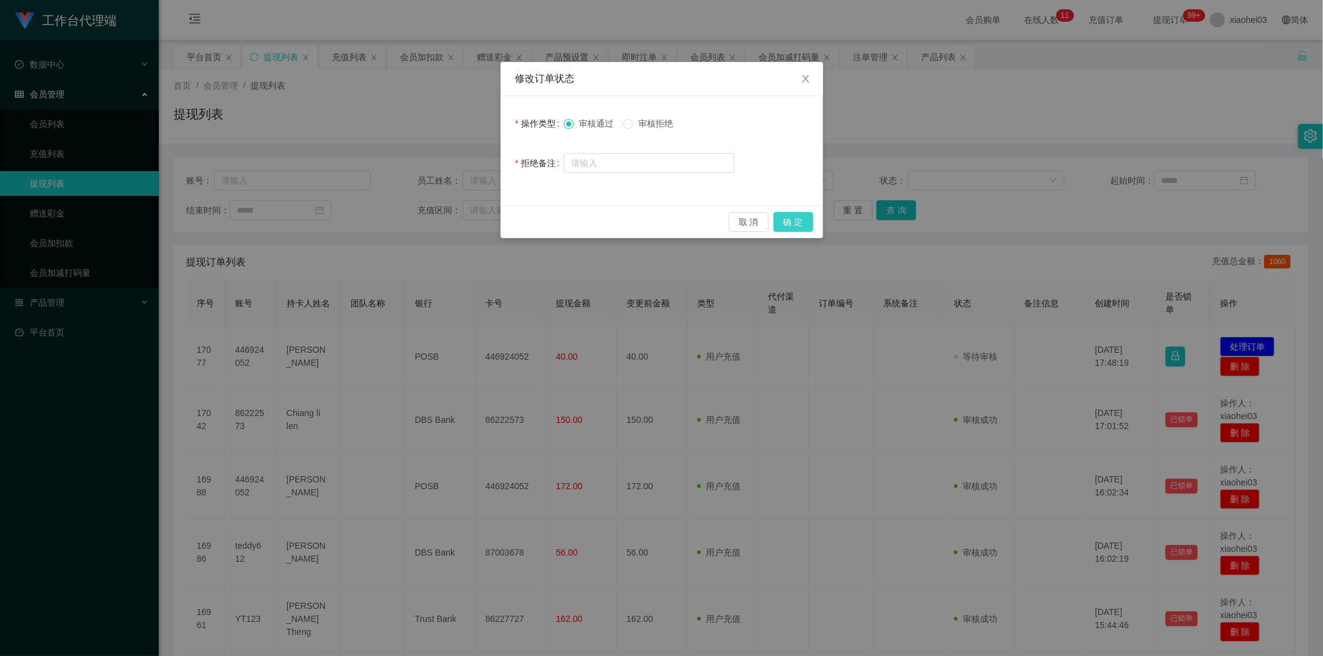
click at [794, 218] on button "确 定" at bounding box center [794, 222] width 40 height 20
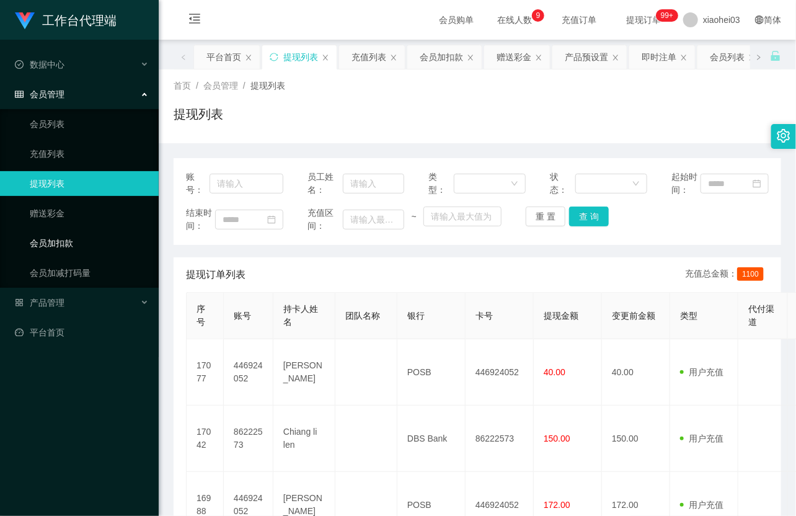
click at [63, 247] on link "会员加扣款" at bounding box center [89, 243] width 119 height 25
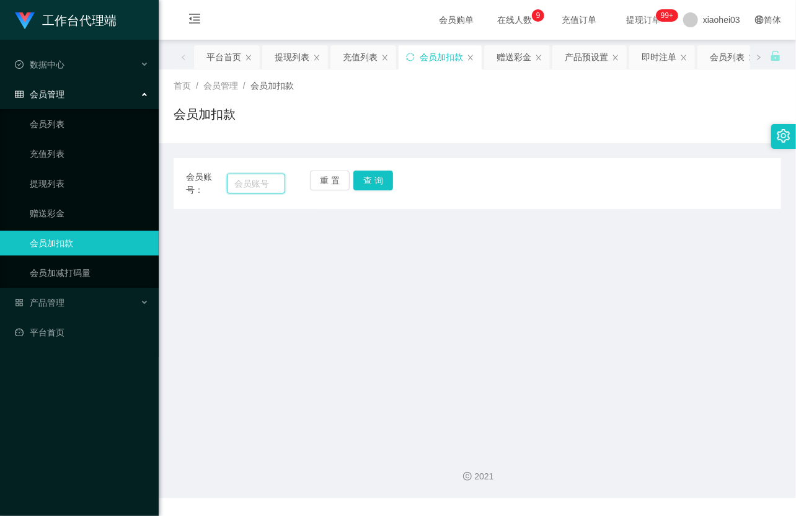
click at [242, 180] on input "text" at bounding box center [256, 184] width 58 height 20
paste input "m2122002z"
type input "m2122002z"
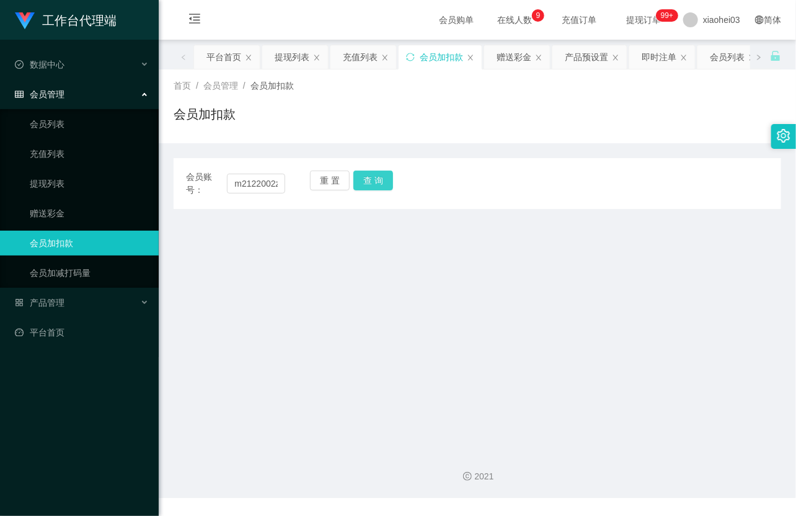
click at [368, 176] on button "查 询" at bounding box center [374, 181] width 40 height 20
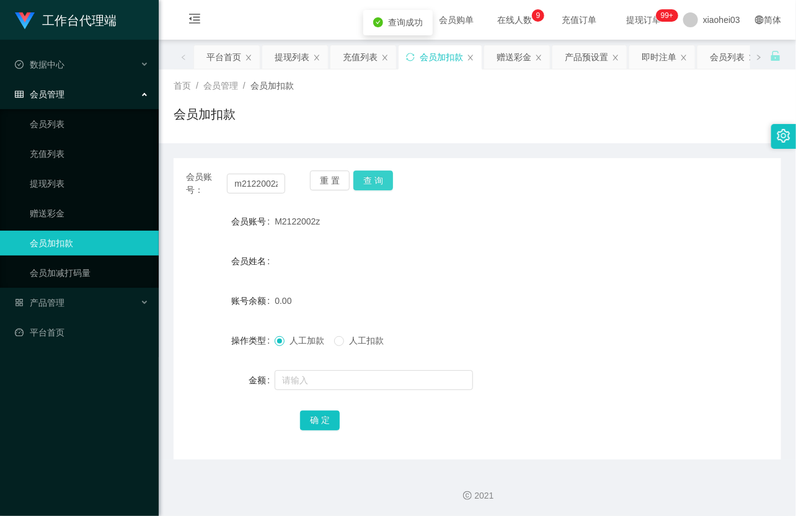
click at [368, 182] on button "查 询" at bounding box center [374, 181] width 40 height 20
drag, startPoint x: 368, startPoint y: 182, endPoint x: 419, endPoint y: 212, distance: 59.3
click at [370, 184] on button "查 询" at bounding box center [374, 181] width 40 height 20
click at [306, 377] on input "text" at bounding box center [374, 380] width 198 height 20
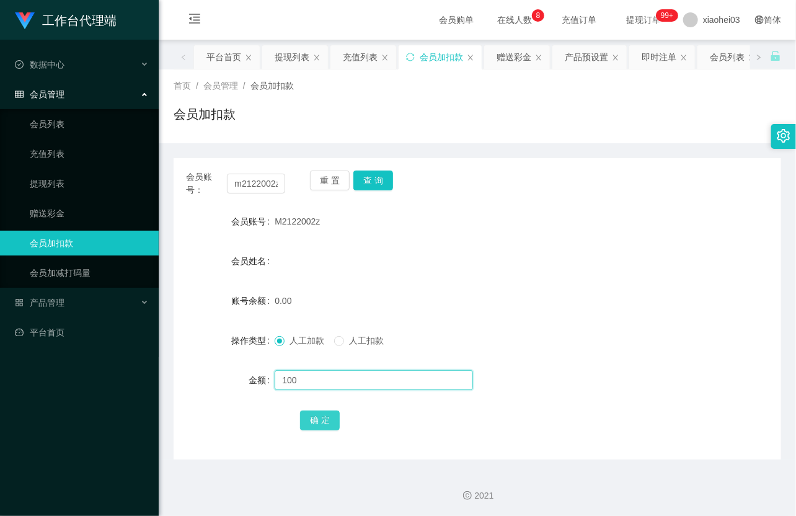
type input "100"
click at [326, 418] on button "确 定" at bounding box center [320, 421] width 40 height 20
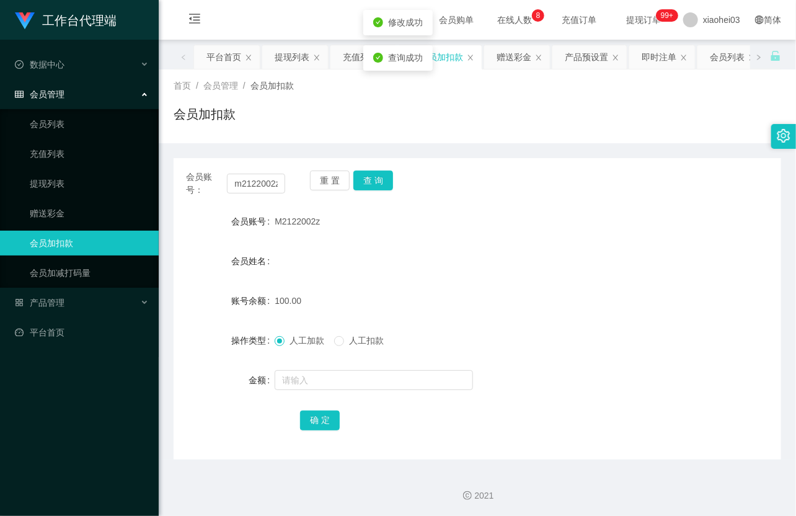
drag, startPoint x: 413, startPoint y: 252, endPoint x: 386, endPoint y: 195, distance: 62.4
click at [411, 249] on div "会员姓名" at bounding box center [478, 261] width 608 height 25
click at [385, 186] on button "查 询" at bounding box center [374, 181] width 40 height 20
click at [385, 185] on div "重 置 查 询" at bounding box center [359, 184] width 99 height 26
drag, startPoint x: 385, startPoint y: 185, endPoint x: 360, endPoint y: 190, distance: 26.0
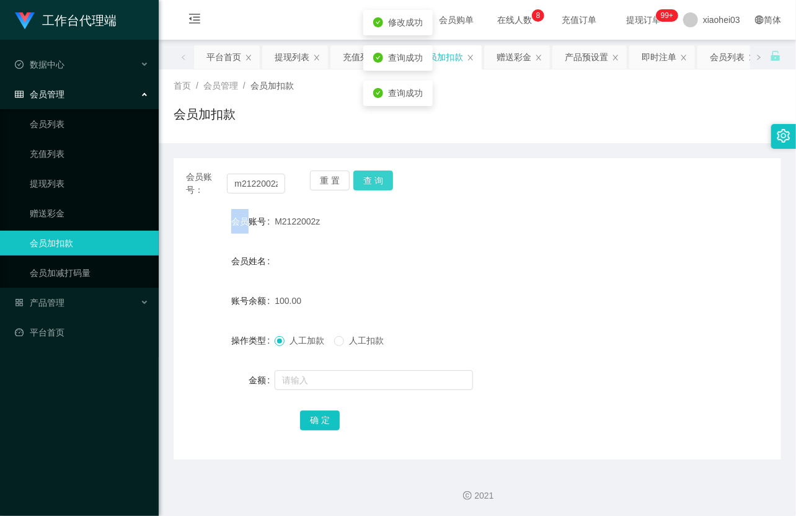
click at [385, 189] on button "查 询" at bounding box center [374, 181] width 40 height 20
click at [270, 190] on input "m2122002z" at bounding box center [256, 184] width 58 height 20
click at [269, 189] on input "m2122002z" at bounding box center [256, 184] width 58 height 20
click at [404, 243] on form "会员账号 M2122002z 会员姓名 账号余额 100.00 操作类型 人工加款 人工扣款 金额 确 定" at bounding box center [478, 320] width 608 height 223
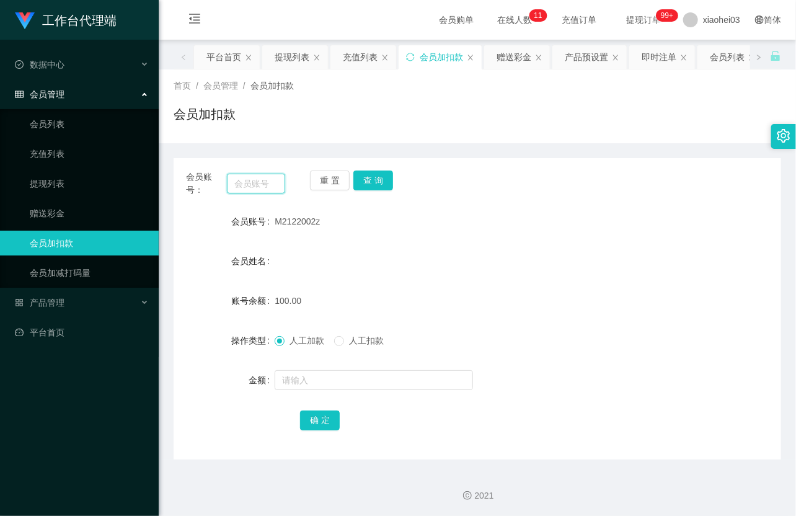
click at [247, 185] on input "text" at bounding box center [256, 184] width 58 height 20
paste input "yt123"
type input "yt123"
click at [373, 180] on button "查 询" at bounding box center [374, 181] width 40 height 20
click at [373, 180] on div "重 置 查 询" at bounding box center [359, 184] width 99 height 26
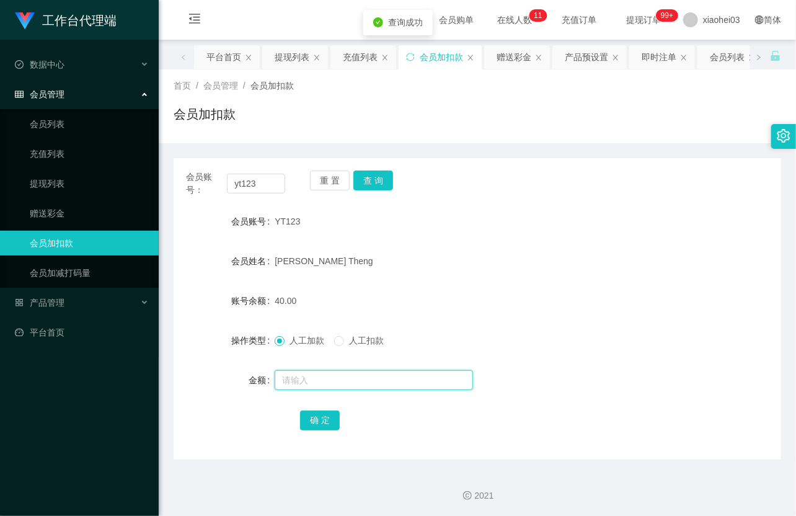
click at [321, 373] on input "text" at bounding box center [374, 380] width 198 height 20
type input "24"
click at [314, 417] on button "确 定" at bounding box center [320, 421] width 40 height 20
click at [478, 258] on div "[PERSON_NAME] Theng" at bounding box center [452, 261] width 355 height 25
click at [56, 184] on link "提现列表" at bounding box center [89, 183] width 119 height 25
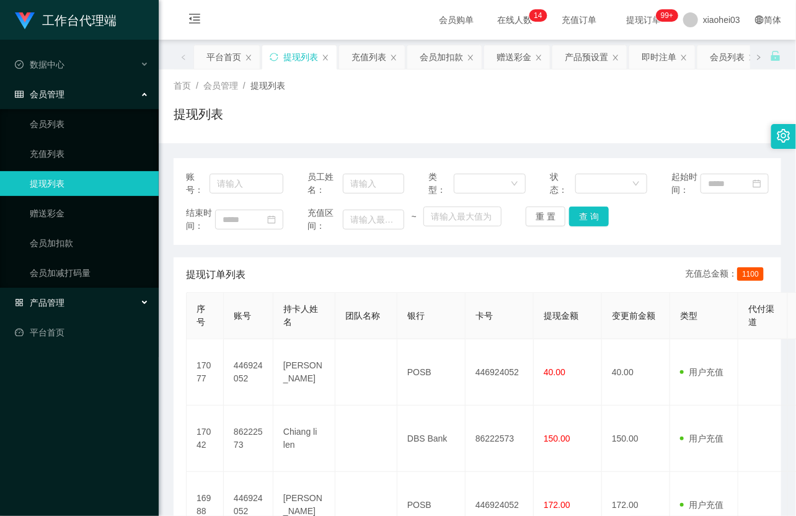
click at [83, 305] on div "产品管理" at bounding box center [79, 302] width 159 height 25
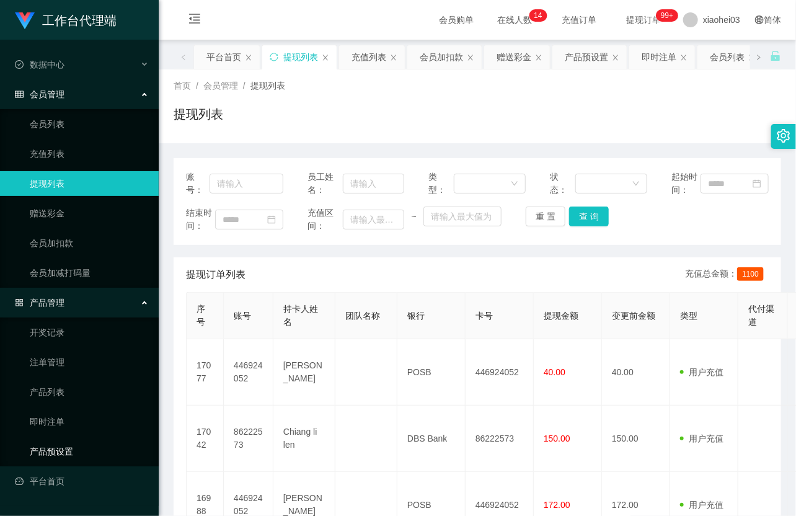
click at [59, 459] on link "产品预设置" at bounding box center [89, 451] width 119 height 25
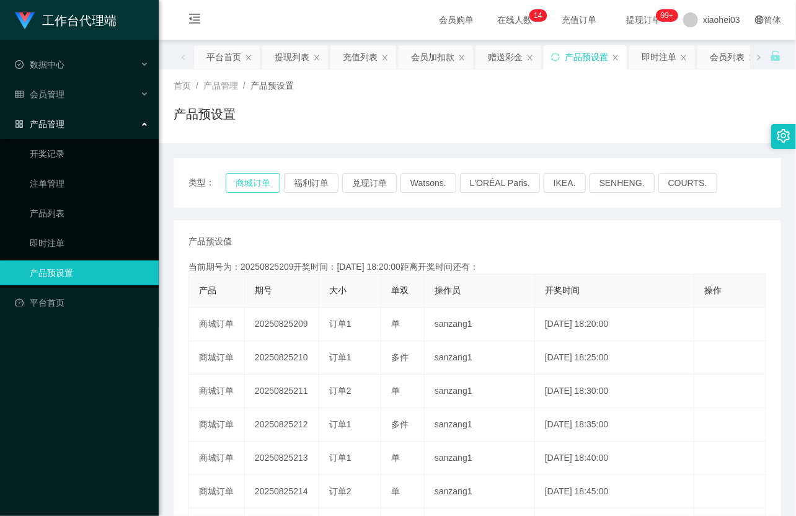
click at [231, 187] on button "商城订单" at bounding box center [253, 183] width 55 height 20
drag, startPoint x: 233, startPoint y: 186, endPoint x: 241, endPoint y: 182, distance: 8.9
click at [237, 186] on button "商城订单" at bounding box center [253, 183] width 55 height 20
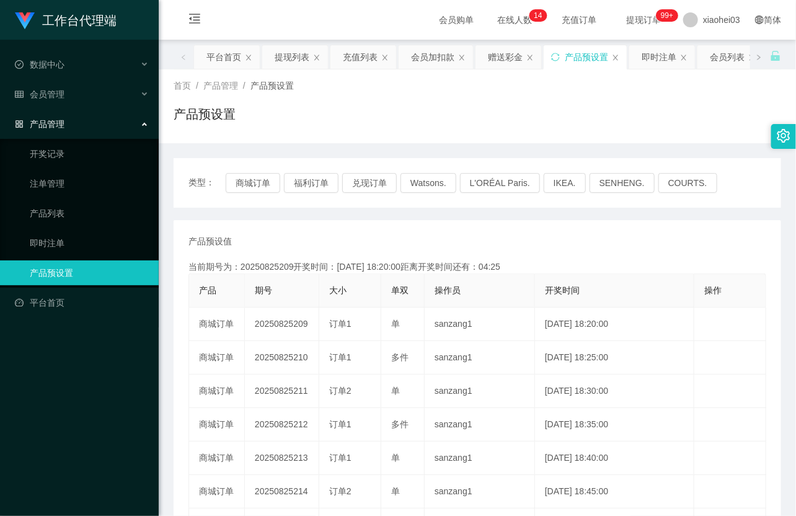
click at [522, 231] on div "产品预设值 添加期号 当前期号为：20250825209开奖时间：[DATE] 18:20:00距离开奖时间还有：04:25 产品 期号 大小 单双 操作员 …" at bounding box center [478, 458] width 608 height 477
click at [264, 184] on button "商城订单" at bounding box center [253, 183] width 55 height 20
click at [264, 182] on button "商城订单" at bounding box center [253, 183] width 55 height 20
click at [65, 82] on div "会员管理" at bounding box center [79, 94] width 159 height 25
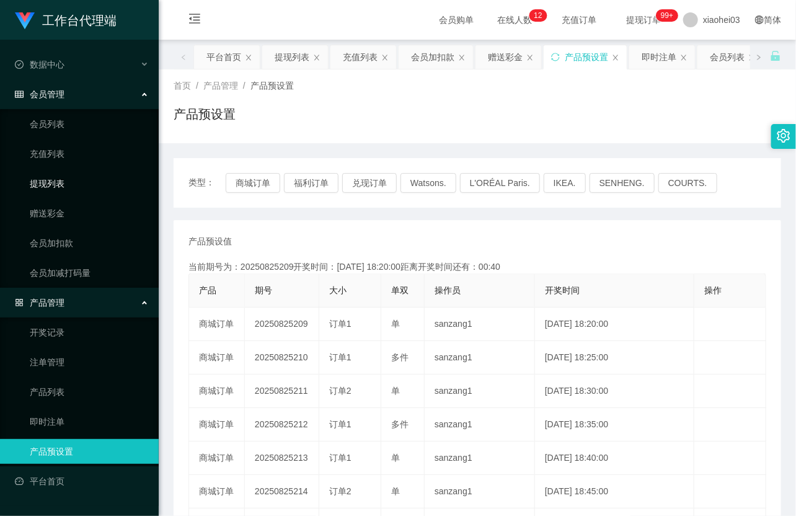
click at [61, 176] on link "提现列表" at bounding box center [89, 183] width 119 height 25
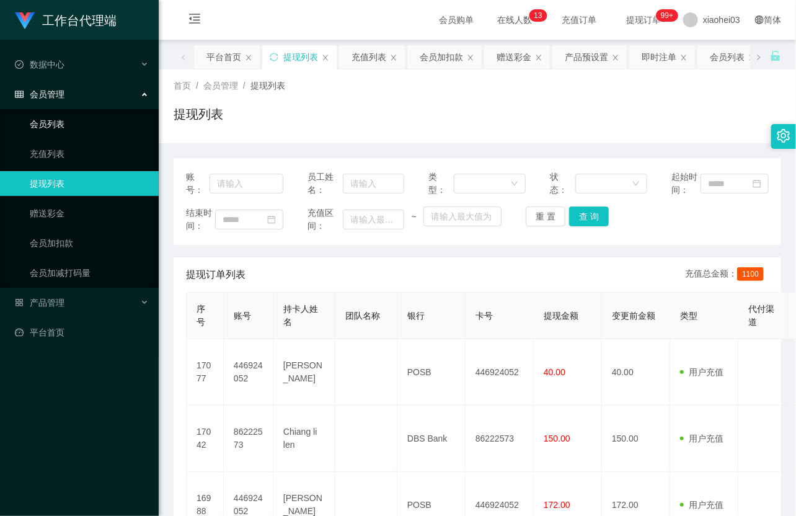
drag, startPoint x: 68, startPoint y: 124, endPoint x: 84, endPoint y: 129, distance: 16.9
click at [68, 124] on link "会员列表" at bounding box center [89, 124] width 119 height 25
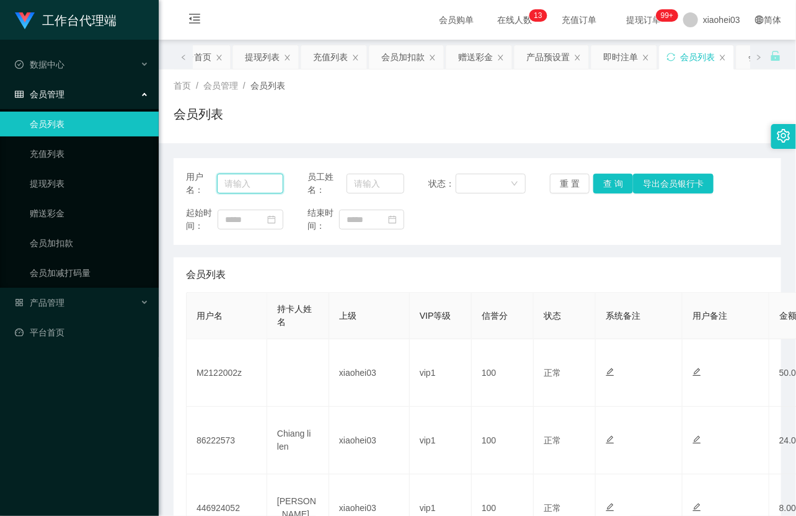
drag, startPoint x: 233, startPoint y: 182, endPoint x: 288, endPoint y: 189, distance: 55.6
click at [233, 182] on input "text" at bounding box center [250, 184] width 66 height 20
paste input "m2122002z"
type input "m2122002z"
click at [600, 178] on button "查 询" at bounding box center [614, 184] width 40 height 20
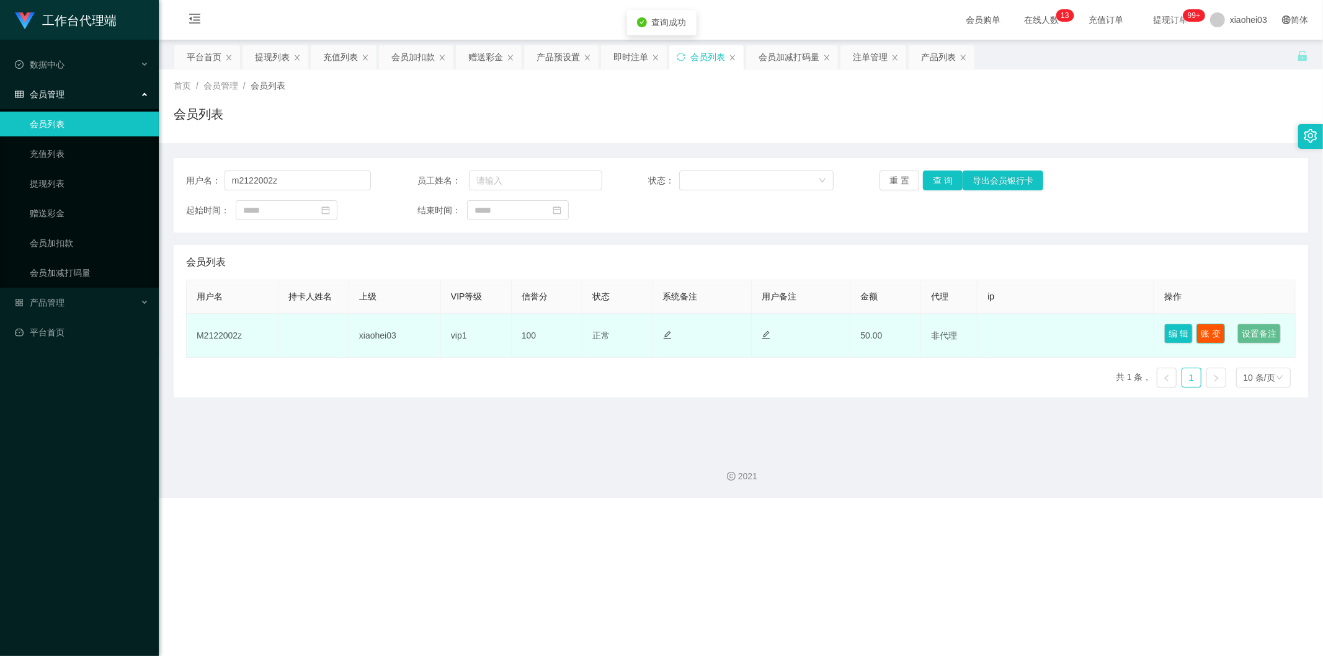
click at [796, 329] on button "账 变" at bounding box center [1211, 334] width 29 height 20
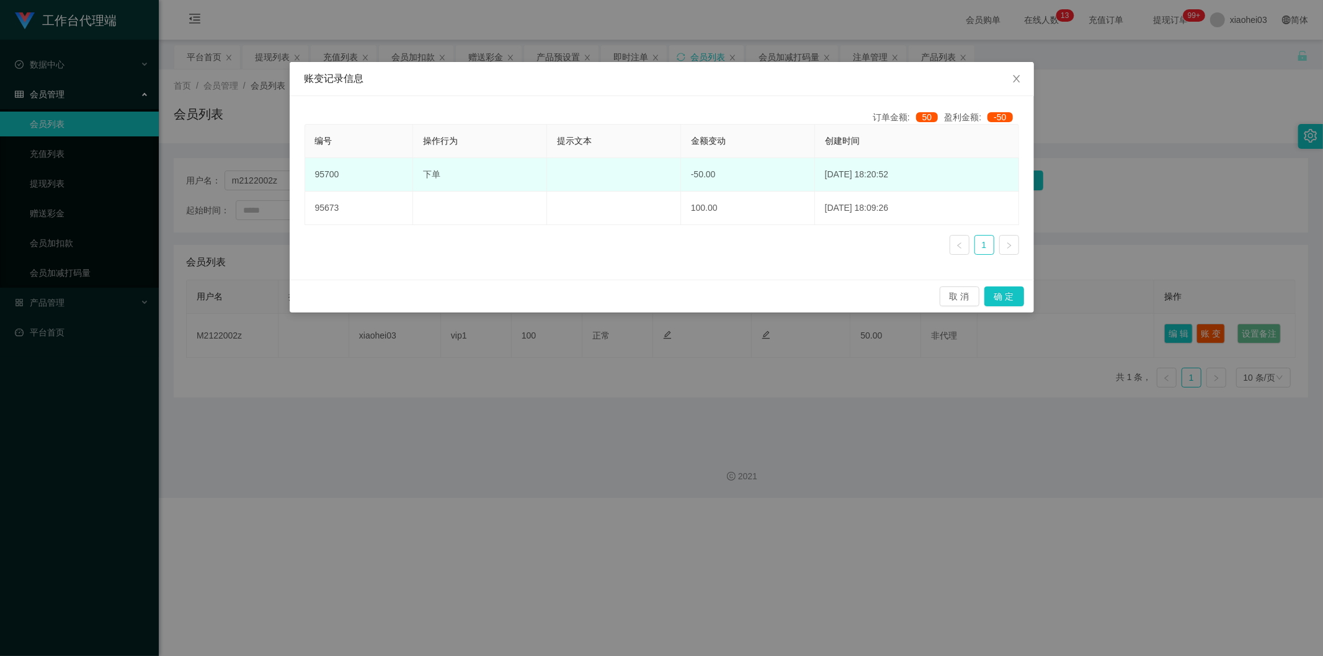
click at [607, 176] on td at bounding box center [614, 174] width 134 height 33
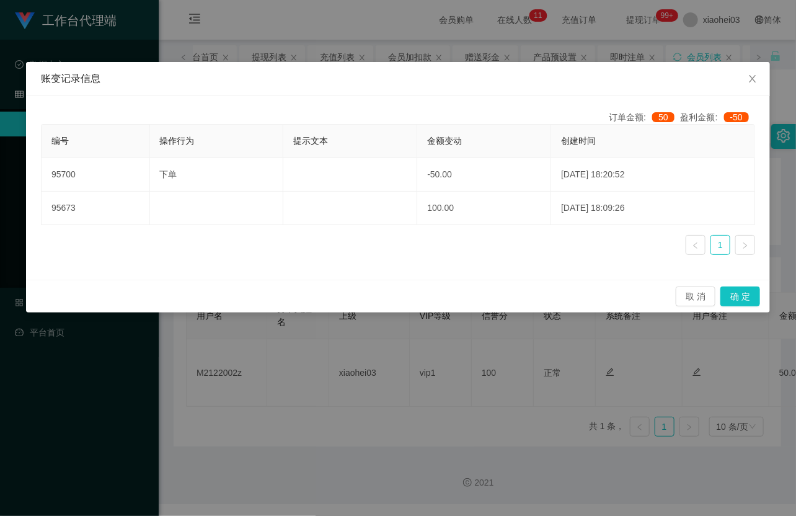
click at [344, 53] on div "账变记录信息 订单金额: 50 盈利金额: -50 编号 操作行为 提示文本 金额变动 创建时间 95700 下单 -50.00 2025-08-25 18:…" at bounding box center [398, 258] width 796 height 516
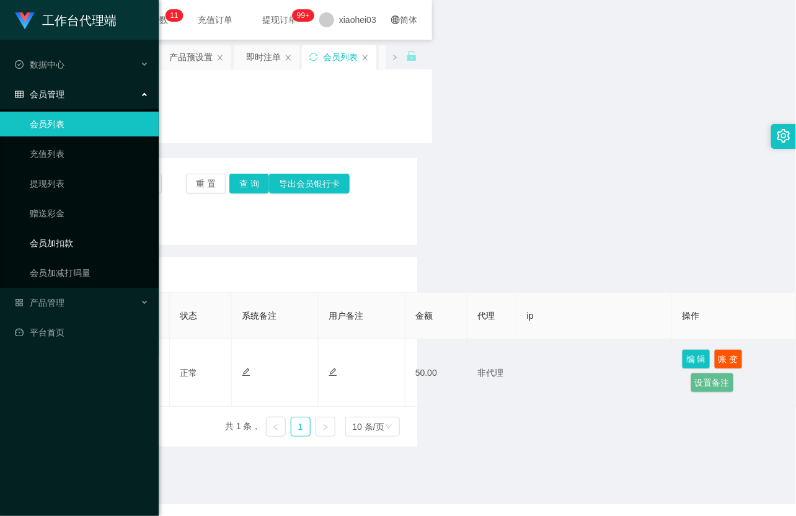
click at [59, 232] on link "会员加扣款" at bounding box center [89, 243] width 119 height 25
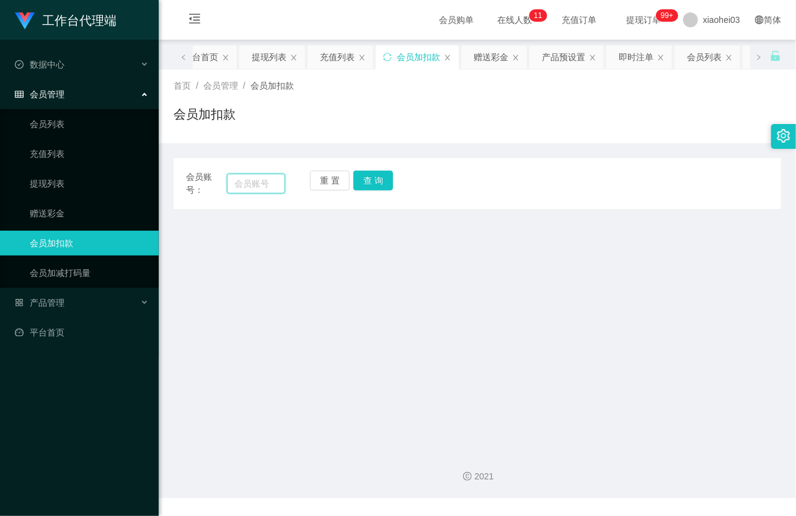
click at [254, 181] on input "text" at bounding box center [256, 184] width 58 height 20
paste input "86222573"
type input "86222573"
click at [399, 189] on div "重 置 查 询" at bounding box center [359, 184] width 99 height 26
click at [386, 182] on button "查 询" at bounding box center [374, 181] width 40 height 20
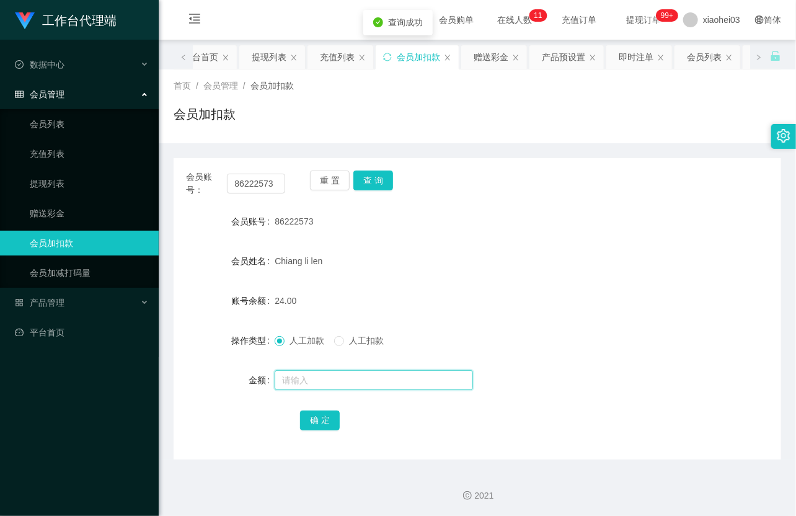
click at [306, 375] on input "text" at bounding box center [374, 380] width 198 height 20
type input "8"
click at [323, 419] on button "确 定" at bounding box center [320, 421] width 40 height 20
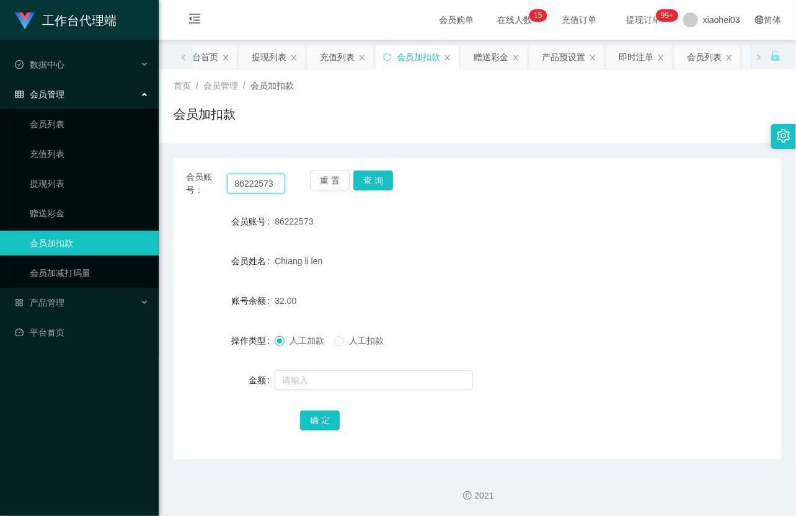
click at [270, 187] on input "86222573" at bounding box center [256, 184] width 58 height 20
paste input "yt12"
type input "yt123"
click at [374, 181] on button "查 询" at bounding box center [374, 181] width 40 height 20
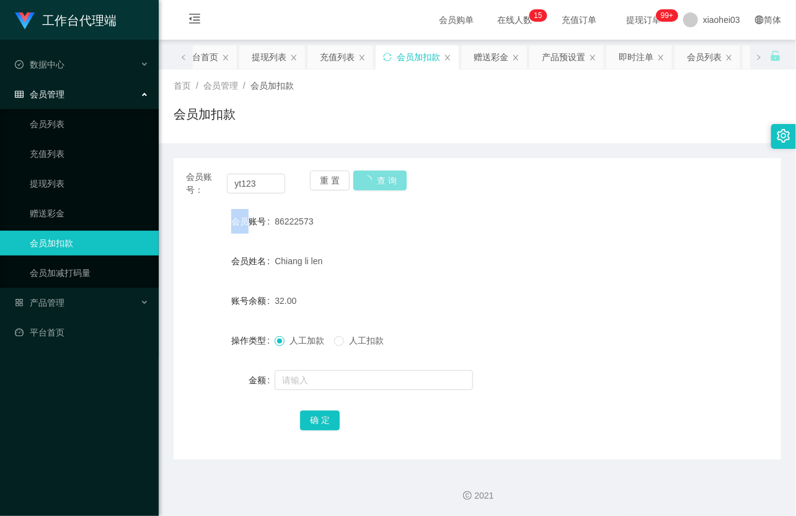
click at [374, 181] on div "重 置 查 询" at bounding box center [359, 184] width 99 height 26
drag, startPoint x: 374, startPoint y: 181, endPoint x: 347, endPoint y: 295, distance: 117.2
click at [374, 182] on button "查 询" at bounding box center [374, 181] width 40 height 20
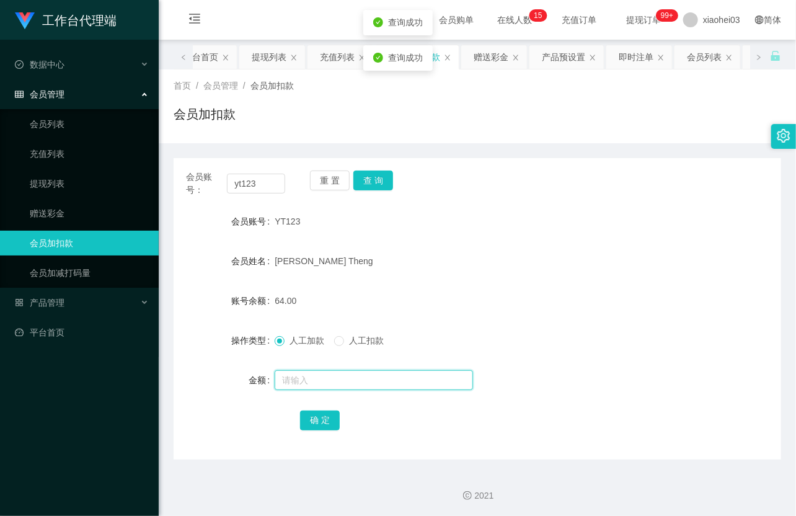
click at [318, 381] on input "text" at bounding box center [374, 380] width 198 height 20
type input "8"
click at [329, 424] on button "确 定" at bounding box center [320, 421] width 40 height 20
click at [408, 299] on div "72.00" at bounding box center [452, 300] width 355 height 25
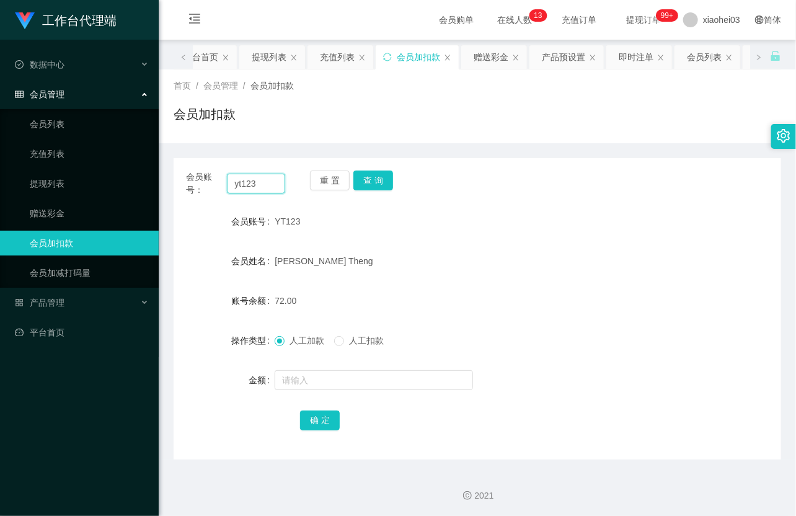
click at [245, 182] on input "yt123" at bounding box center [256, 184] width 58 height 20
paste input "446924052"
type input "446924052"
click at [383, 176] on button "查 询" at bounding box center [374, 181] width 40 height 20
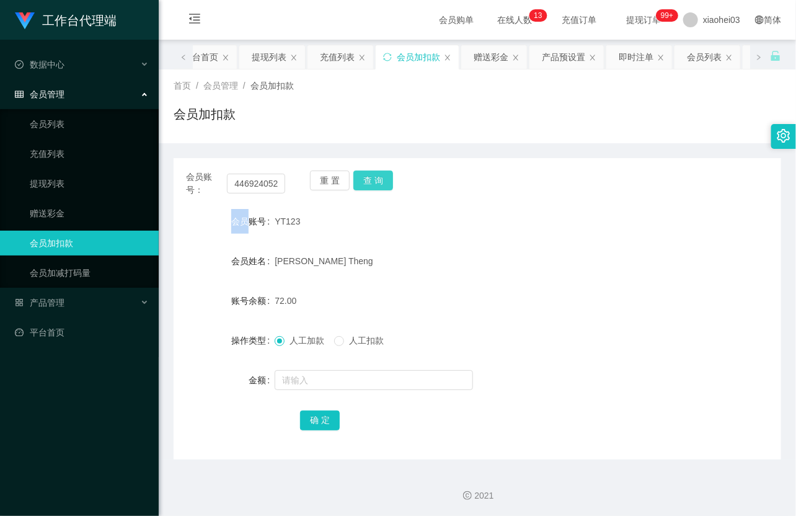
click at [383, 176] on div "重 置 查 询" at bounding box center [359, 184] width 99 height 26
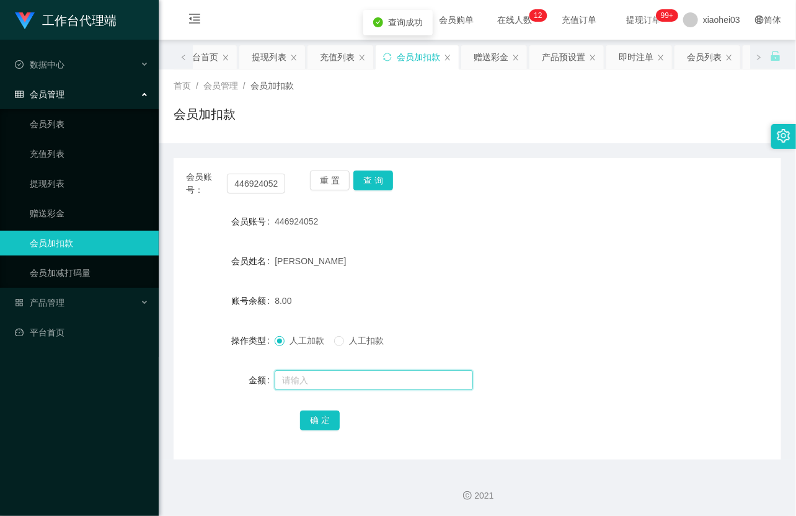
click at [326, 370] on input "text" at bounding box center [374, 380] width 198 height 20
type input "8"
click at [321, 414] on button "确 定" at bounding box center [320, 421] width 40 height 20
click at [435, 245] on form "会员账号 446924052 会员姓名 NOBI NOOR 账号余额 16.00 操作类型 人工加款 人工扣款 金额 确 定" at bounding box center [478, 320] width 608 height 223
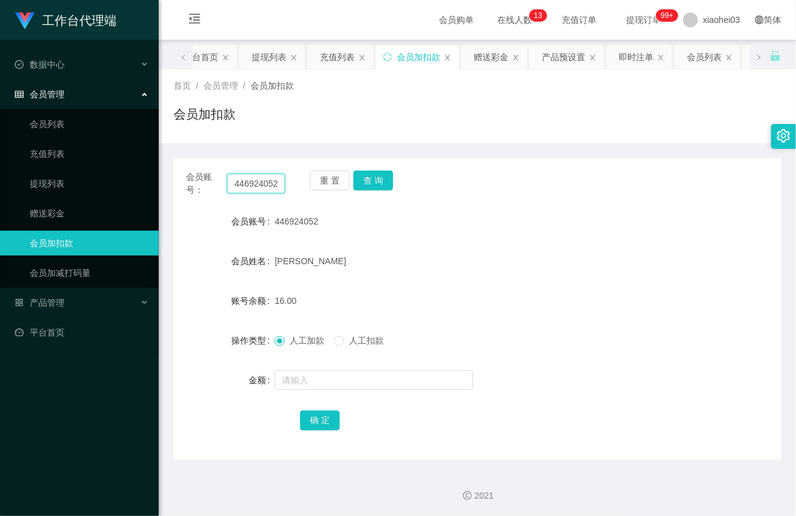
click at [261, 187] on input "446924052" at bounding box center [256, 184] width 58 height 20
paste input "m2122002z"
type input "m2122002z"
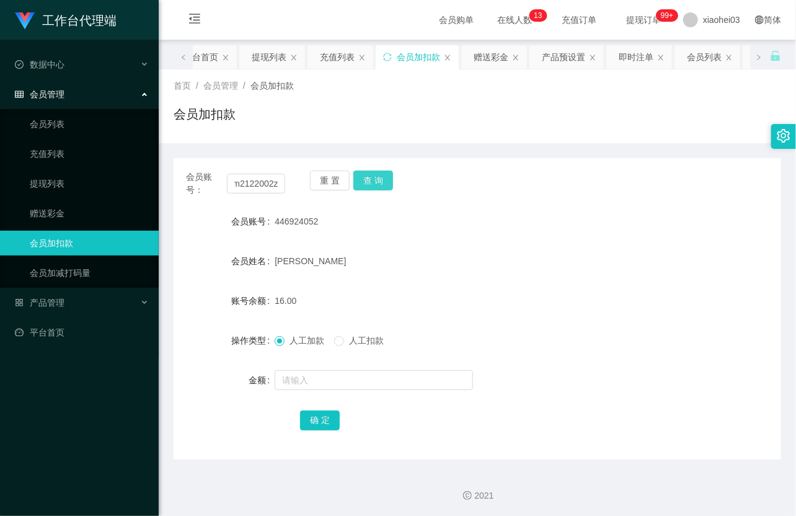
click at [381, 184] on button "查 询" at bounding box center [374, 181] width 40 height 20
click at [381, 184] on div "重 置 查 询" at bounding box center [359, 184] width 99 height 26
click at [381, 184] on button "查 询" at bounding box center [374, 181] width 40 height 20
click at [383, 181] on button "查 询" at bounding box center [374, 181] width 40 height 20
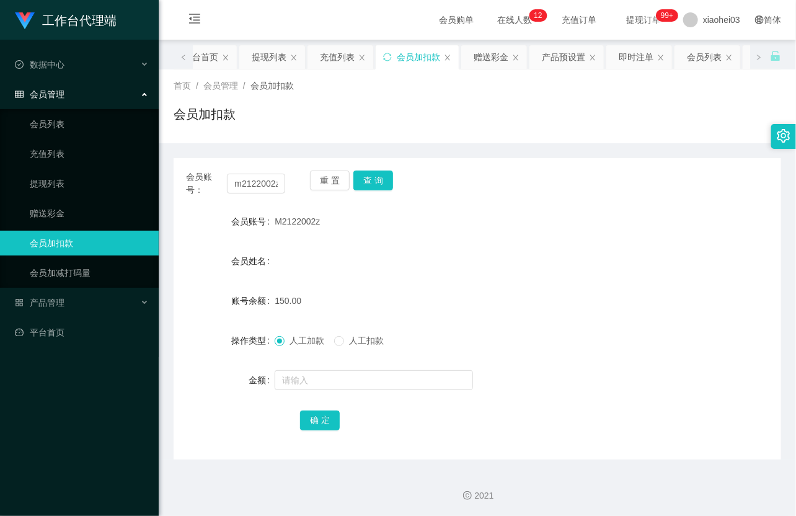
click at [342, 251] on div "会员姓名" at bounding box center [478, 261] width 608 height 25
click at [246, 182] on input "m2122002z" at bounding box center [256, 184] width 58 height 20
paste input "teddy612"
type input "teddy612"
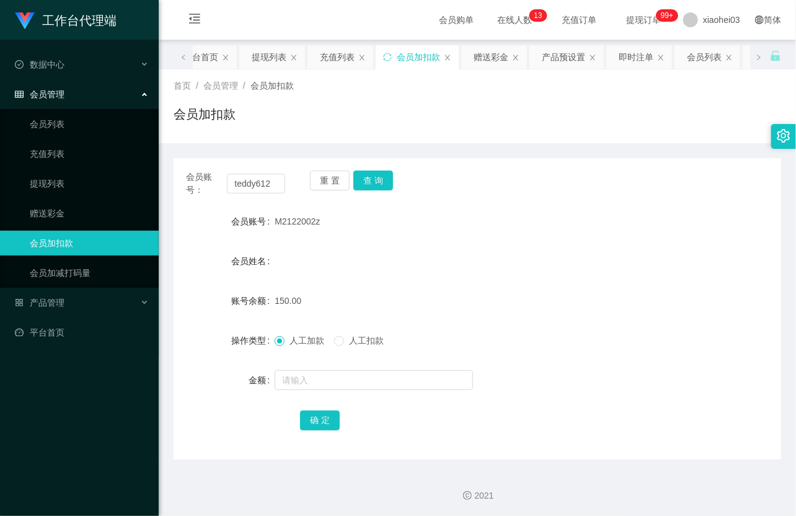
drag, startPoint x: 398, startPoint y: 187, endPoint x: 392, endPoint y: 185, distance: 6.7
click at [398, 187] on div "重 置 查 询" at bounding box center [359, 184] width 99 height 26
click at [383, 182] on button "查 询" at bounding box center [374, 181] width 40 height 20
click at [383, 182] on div "重 置 查 询" at bounding box center [359, 184] width 99 height 26
click at [342, 375] on input "text" at bounding box center [374, 380] width 198 height 20
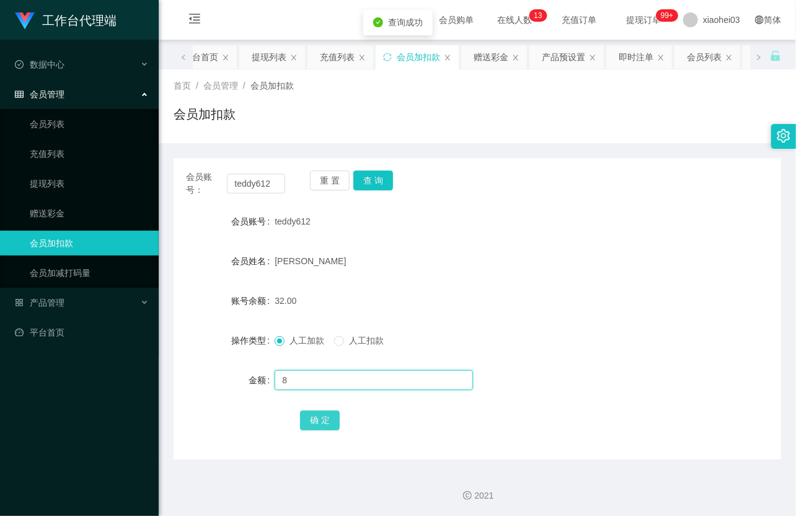
type input "8"
click at [329, 421] on button "确 定" at bounding box center [320, 421] width 40 height 20
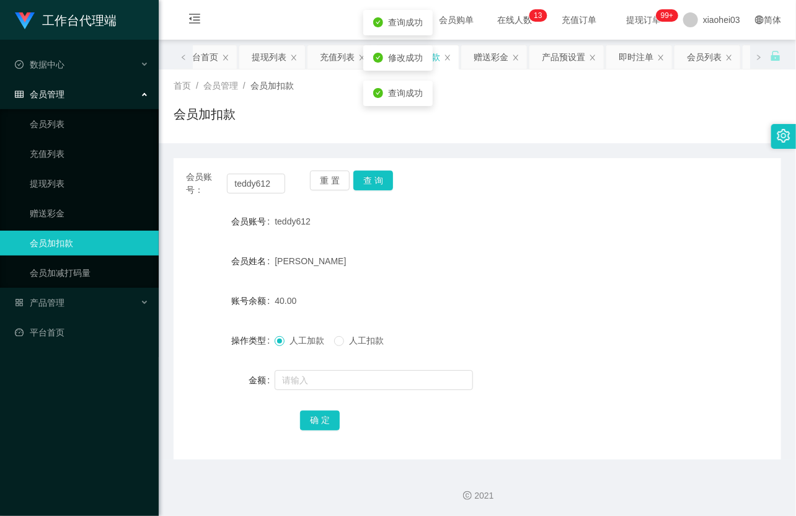
click at [442, 256] on div "[PERSON_NAME]" at bounding box center [452, 261] width 355 height 25
click at [36, 184] on link "提现列表" at bounding box center [89, 183] width 119 height 25
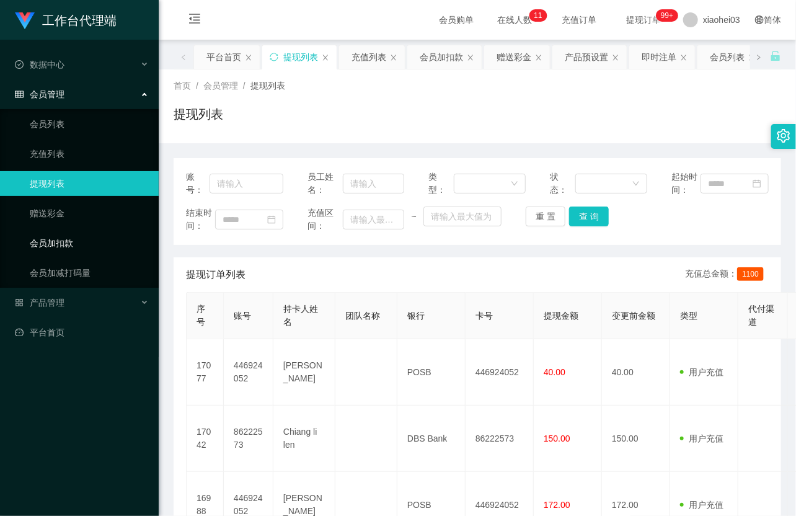
click at [58, 241] on link "会员加扣款" at bounding box center [89, 243] width 119 height 25
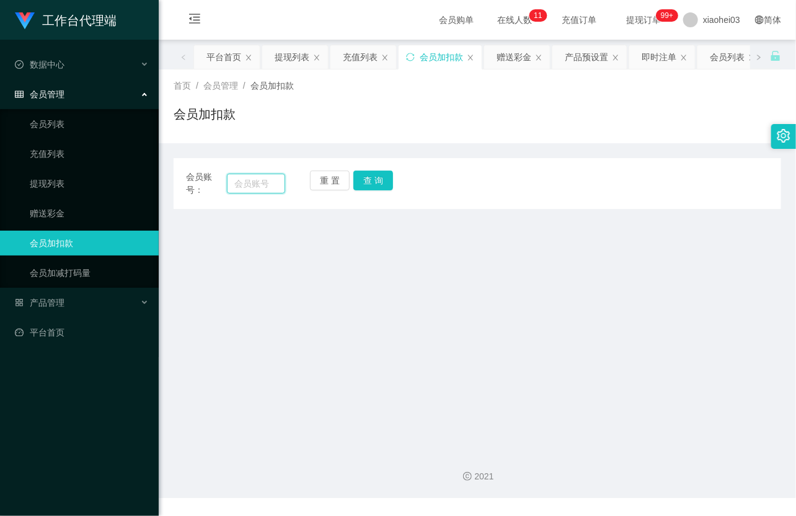
drag, startPoint x: 265, startPoint y: 189, endPoint x: 275, endPoint y: 187, distance: 10.0
click at [265, 189] on input "text" at bounding box center [256, 184] width 58 height 20
paste input "m2122002z"
type input "m2122002z"
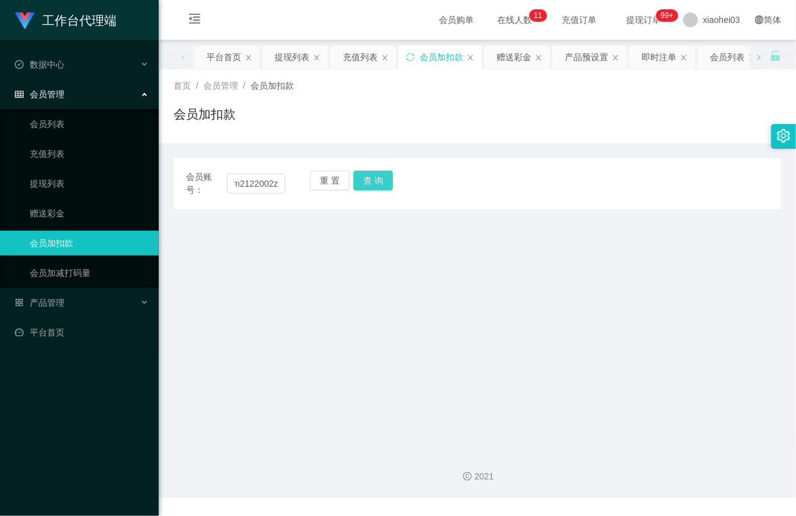
scroll to position [0, 0]
click at [373, 184] on button "查 询" at bounding box center [374, 181] width 40 height 20
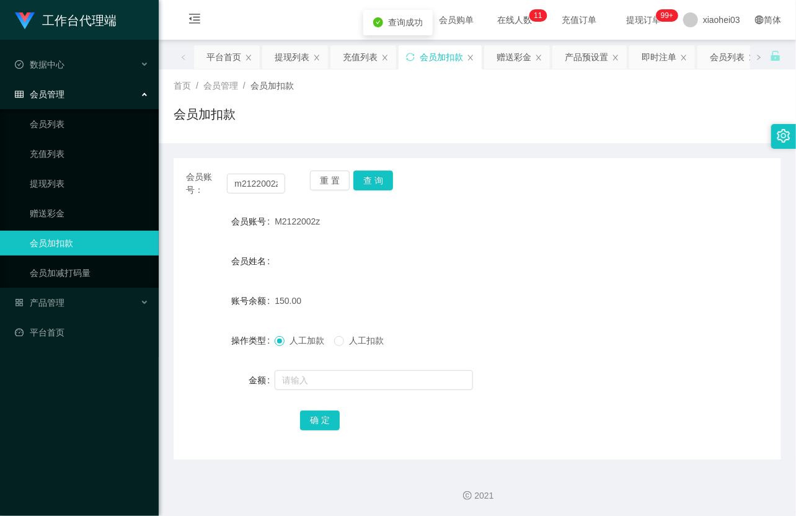
click at [519, 182] on div "会员账号： m2122002z 重 置 查 询" at bounding box center [478, 184] width 608 height 26
click at [52, 182] on link "提现列表" at bounding box center [89, 183] width 119 height 25
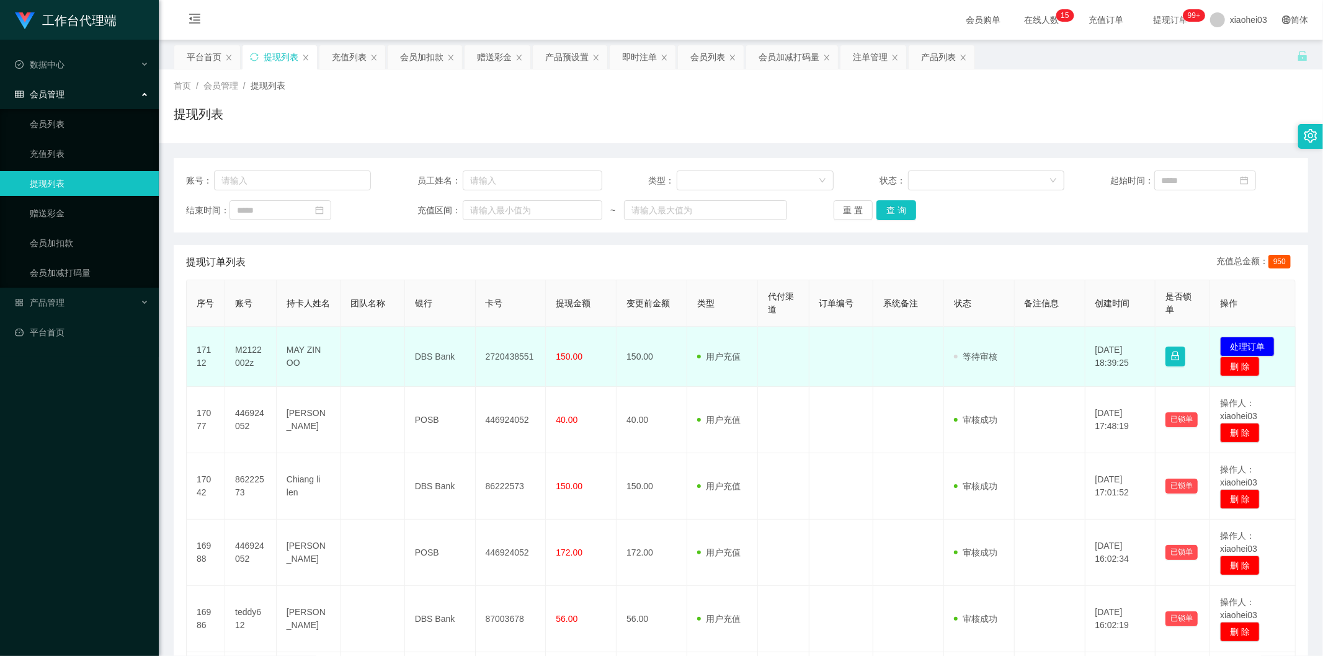
click at [249, 346] on td "M2122002z" at bounding box center [250, 357] width 51 height 60
copy td "M2122002z"
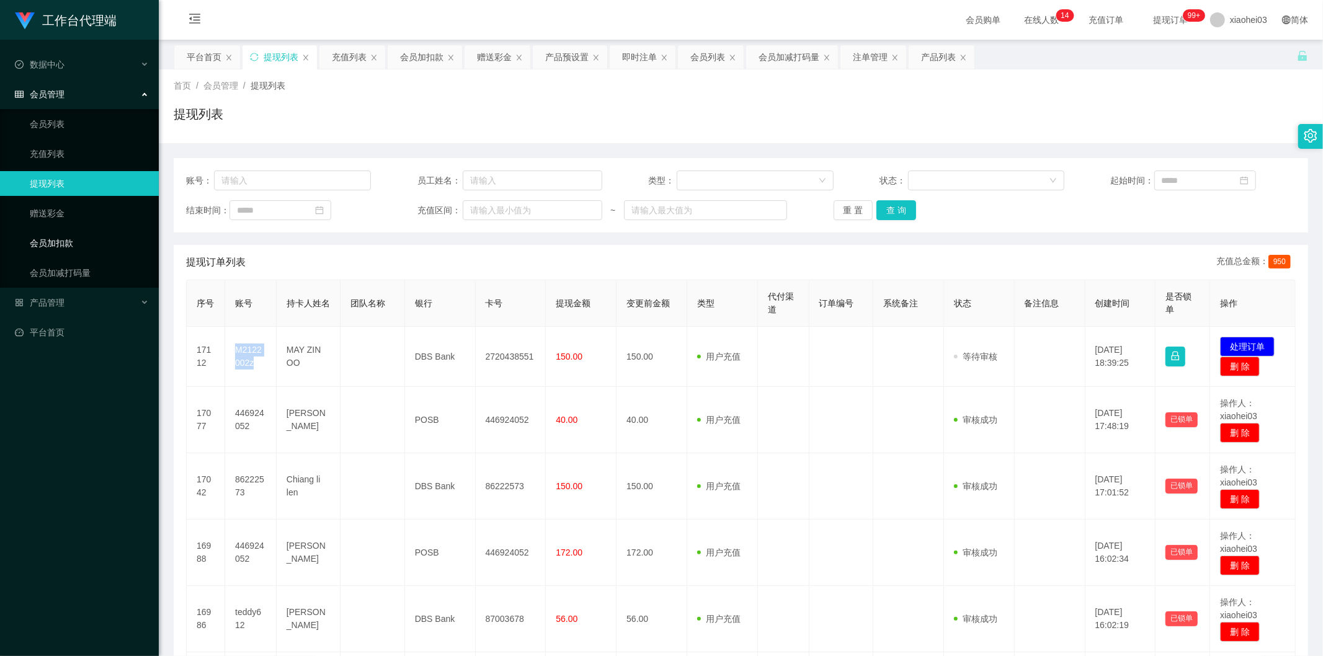
click at [73, 236] on link "会员加扣款" at bounding box center [89, 243] width 119 height 25
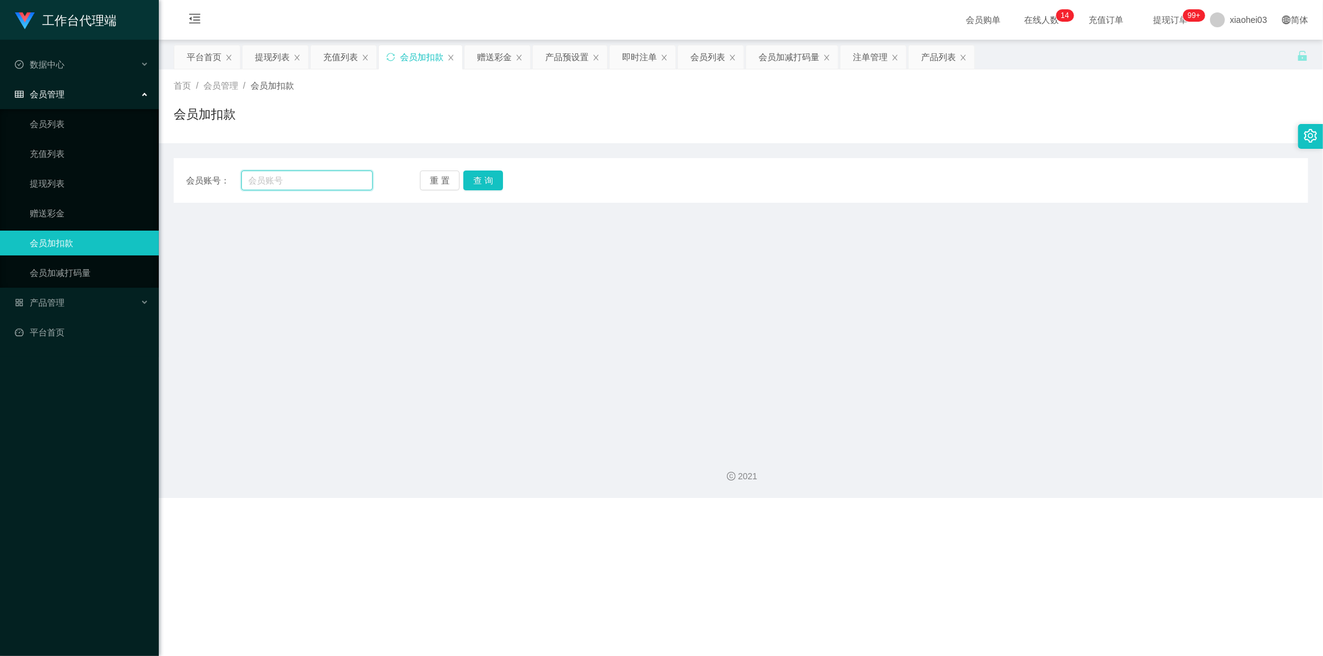
click at [298, 184] on input "text" at bounding box center [307, 181] width 132 height 20
paste input "yt123"
type input "yt123"
click at [479, 182] on button "查 询" at bounding box center [483, 181] width 40 height 20
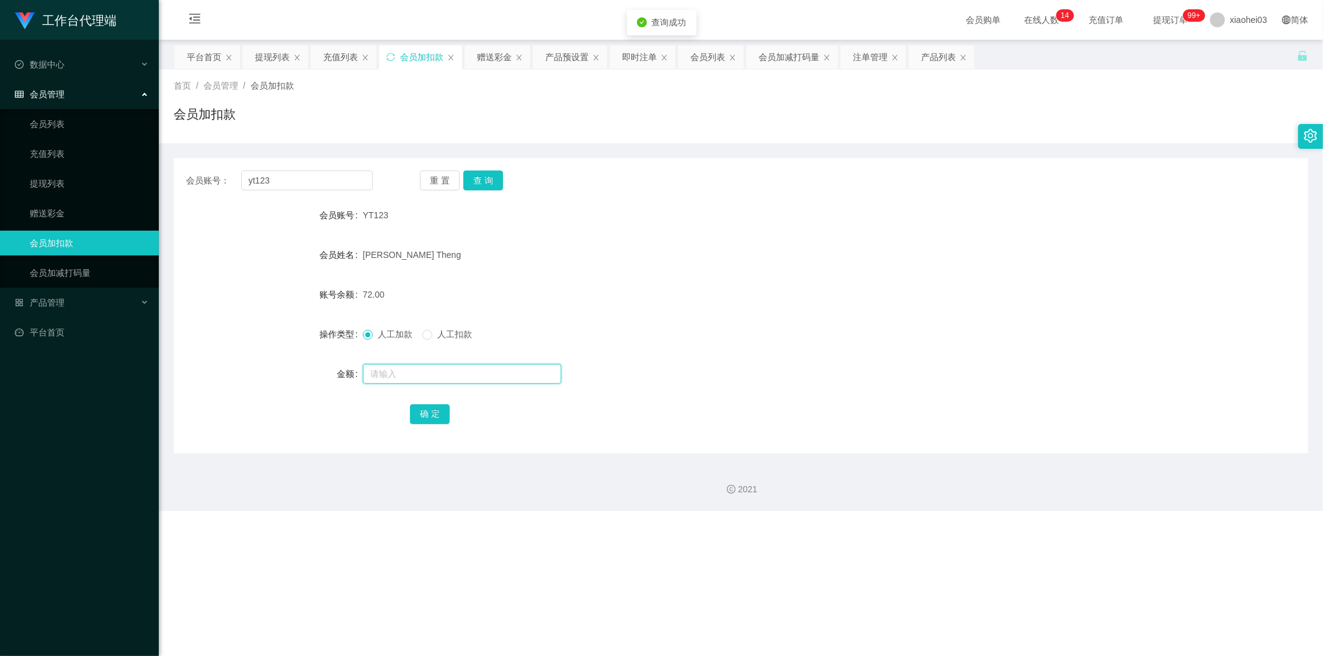
click at [429, 372] on input "text" at bounding box center [462, 374] width 198 height 20
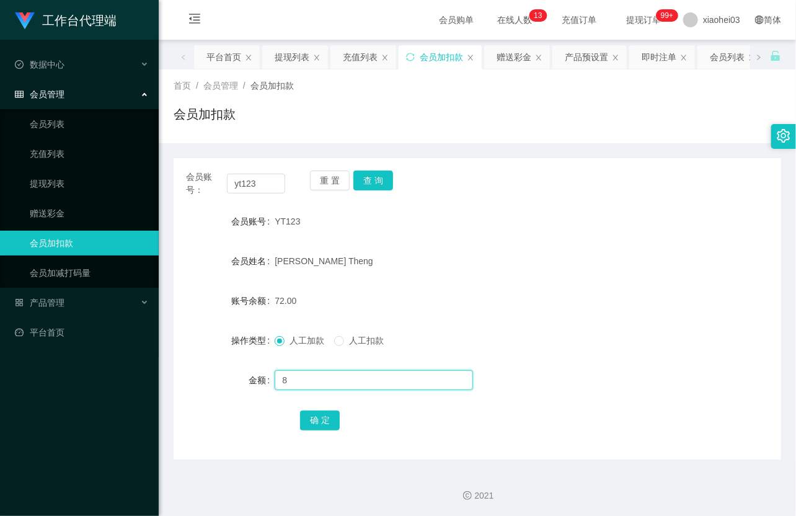
type input "8"
click at [311, 417] on button "确 定" at bounding box center [320, 421] width 40 height 20
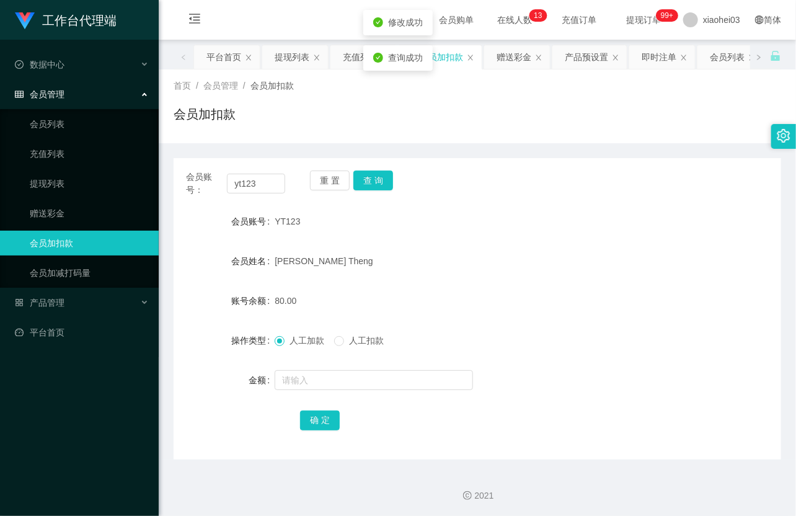
click at [377, 267] on div "[PERSON_NAME]" at bounding box center [452, 261] width 355 height 25
click at [386, 228] on div "YT123" at bounding box center [452, 221] width 355 height 25
click at [255, 183] on input "yt123" at bounding box center [256, 184] width 58 height 20
paste input "446924052"
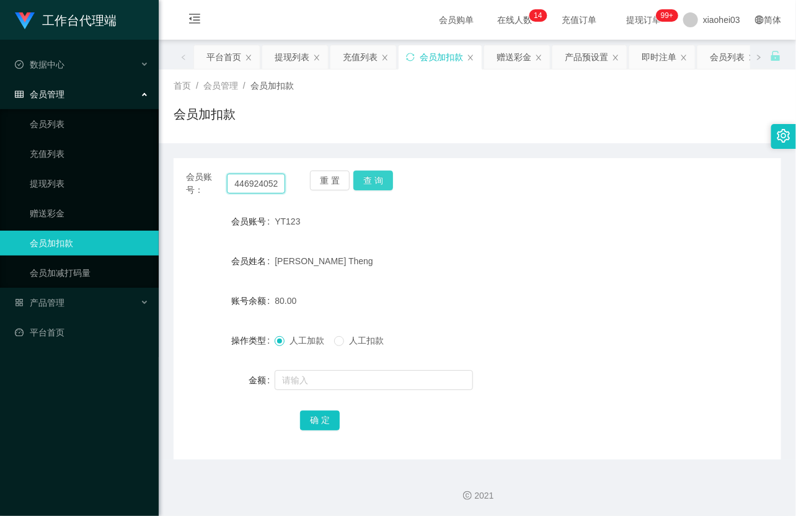
type input "446924052"
click at [391, 174] on button "查 询" at bounding box center [374, 181] width 40 height 20
click at [385, 176] on button "查 询" at bounding box center [374, 181] width 40 height 20
click at [385, 179] on div "重 置 查 询" at bounding box center [359, 184] width 99 height 26
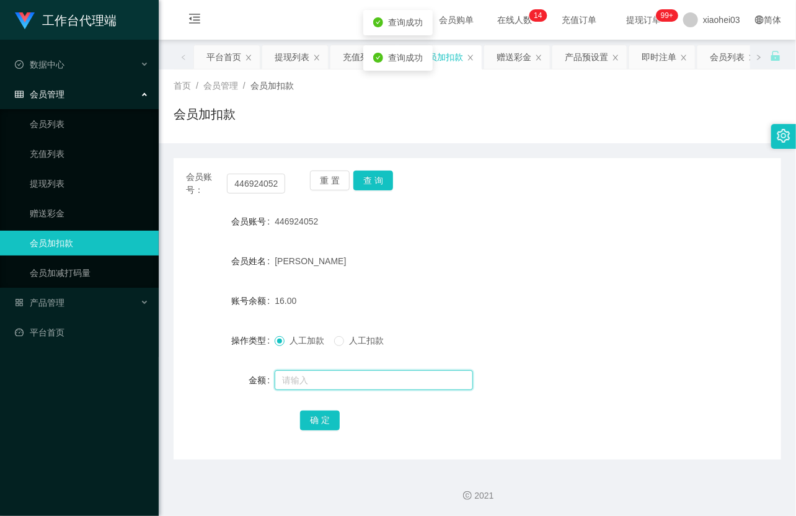
click at [336, 375] on input "text" at bounding box center [374, 380] width 198 height 20
type input "8"
click at [324, 425] on button "确 定" at bounding box center [320, 421] width 40 height 20
click at [448, 282] on form "会员账号 446924052 会员姓名 NOBI NOOR 账号余额 24.00 操作类型 人工加款 人工扣款 金额 确 定" at bounding box center [478, 320] width 608 height 223
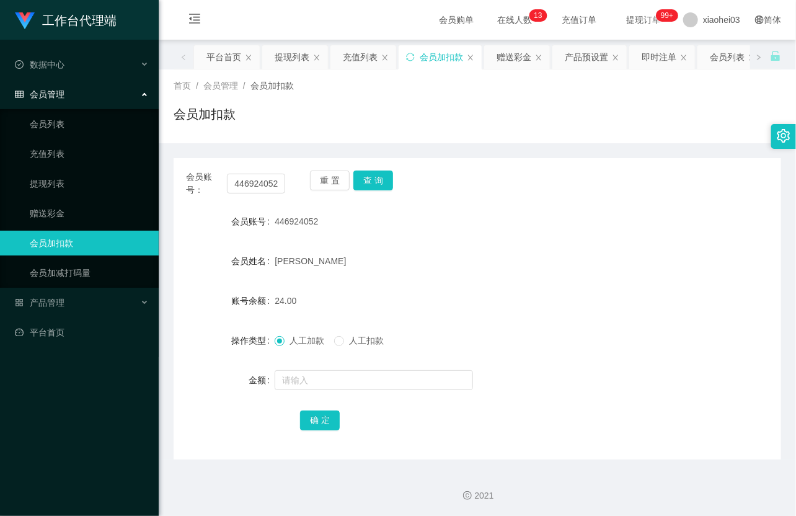
click at [365, 276] on form "会员账号 446924052 会员姓名 NOBI NOOR 账号余额 24.00 操作类型 人工加款 人工扣款 金额 确 定" at bounding box center [478, 320] width 608 height 223
click at [236, 192] on input "446924052" at bounding box center [256, 184] width 58 height 20
click at [236, 191] on input "446924052" at bounding box center [256, 184] width 58 height 20
paste input "teddy61"
type input "teddy612"
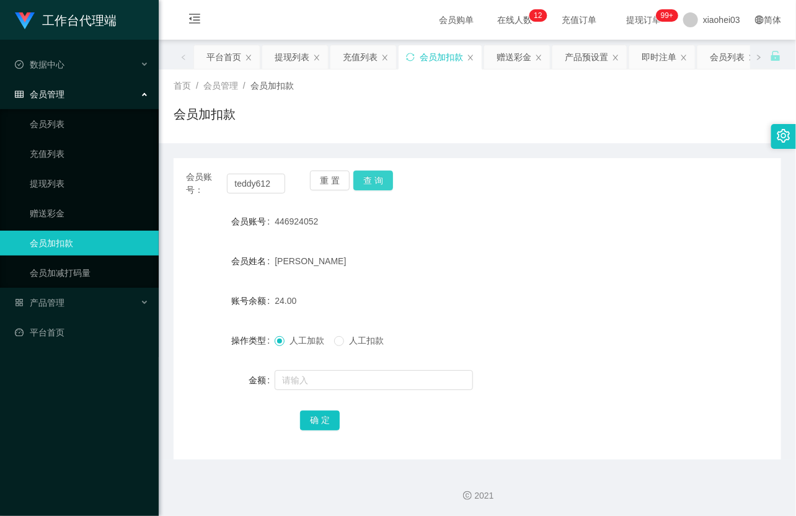
click at [372, 181] on button "查 询" at bounding box center [374, 181] width 40 height 20
click at [372, 181] on div "重 置 查 询" at bounding box center [359, 184] width 99 height 26
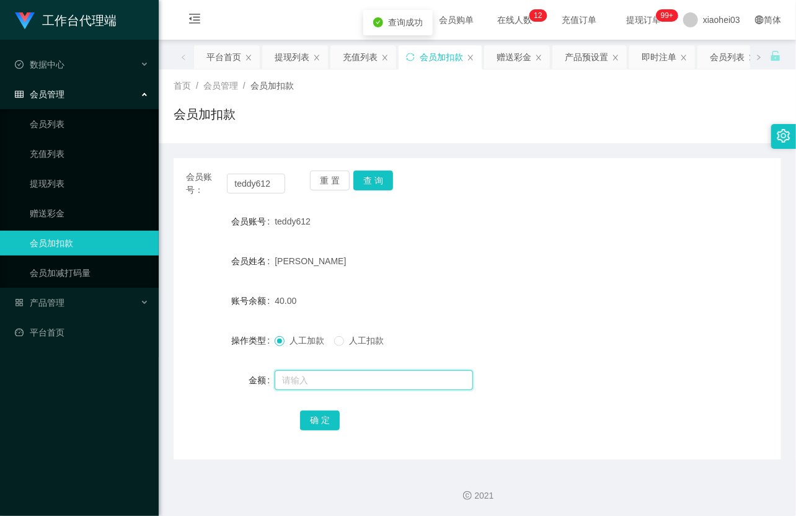
click at [332, 373] on input "text" at bounding box center [374, 380] width 198 height 20
type input "8"
click at [331, 418] on button "确 定" at bounding box center [320, 421] width 40 height 20
drag, startPoint x: 450, startPoint y: 253, endPoint x: 187, endPoint y: 226, distance: 264.4
click at [447, 253] on div "[PERSON_NAME]" at bounding box center [452, 261] width 355 height 25
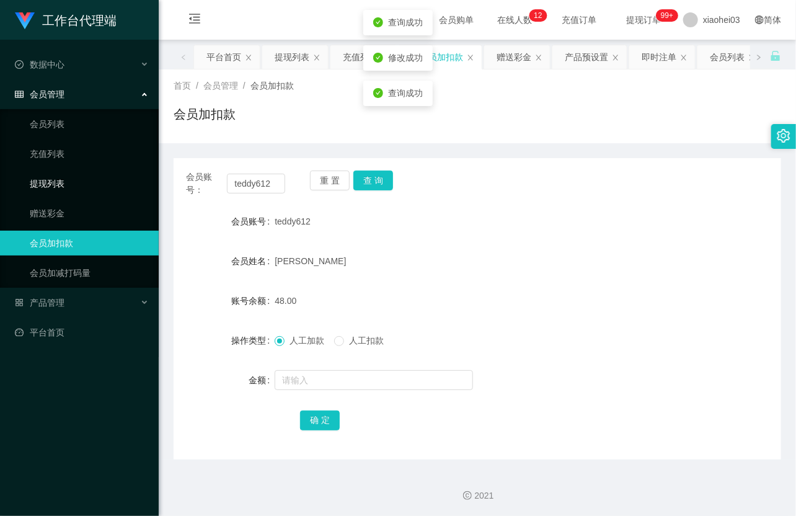
drag, startPoint x: 87, startPoint y: 184, endPoint x: 101, endPoint y: 179, distance: 14.7
click at [86, 183] on link "提现列表" at bounding box center [89, 183] width 119 height 25
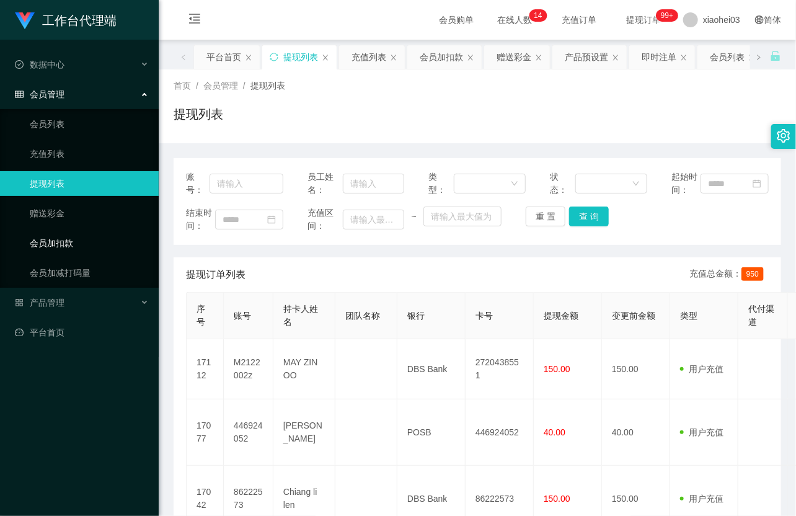
click at [41, 244] on link "会员加扣款" at bounding box center [89, 243] width 119 height 25
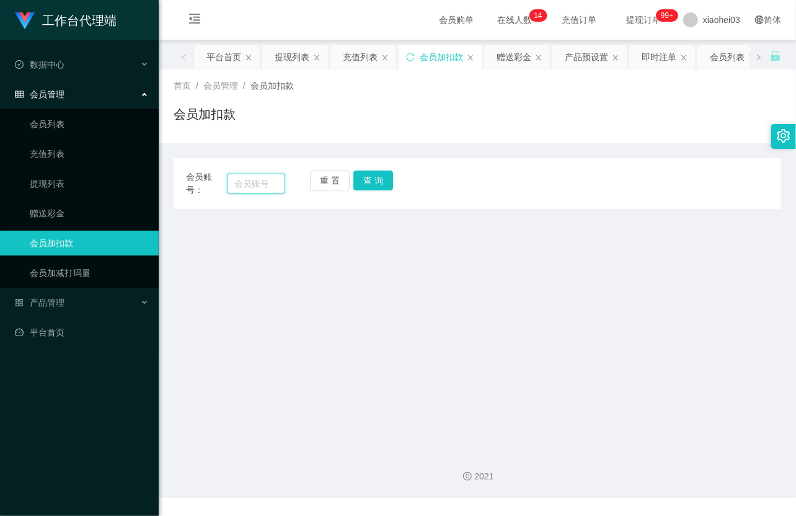
click at [265, 181] on input "text" at bounding box center [256, 184] width 58 height 20
paste input "86222573"
type input "86222573"
click at [382, 179] on button "查 询" at bounding box center [374, 181] width 40 height 20
click at [382, 180] on button "查 询" at bounding box center [374, 181] width 40 height 20
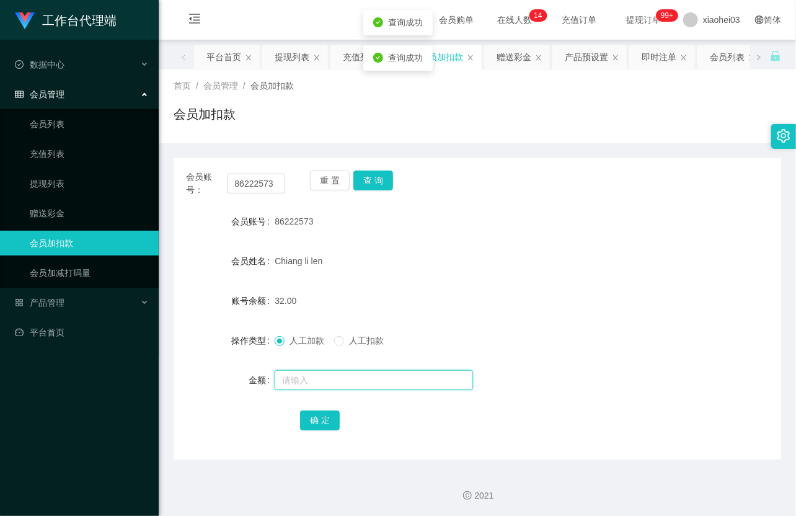
click at [332, 374] on input "text" at bounding box center [374, 380] width 198 height 20
type input "8"
click at [309, 414] on button "确 定" at bounding box center [320, 421] width 40 height 20
drag, startPoint x: 507, startPoint y: 276, endPoint x: 630, endPoint y: 116, distance: 201.7
click at [509, 275] on form "会员账号 86222573 会员姓名 Chiang li len 账号余额 32.00 操作类型 人工加款 人工扣款 金额 8 确 定" at bounding box center [478, 320] width 608 height 223
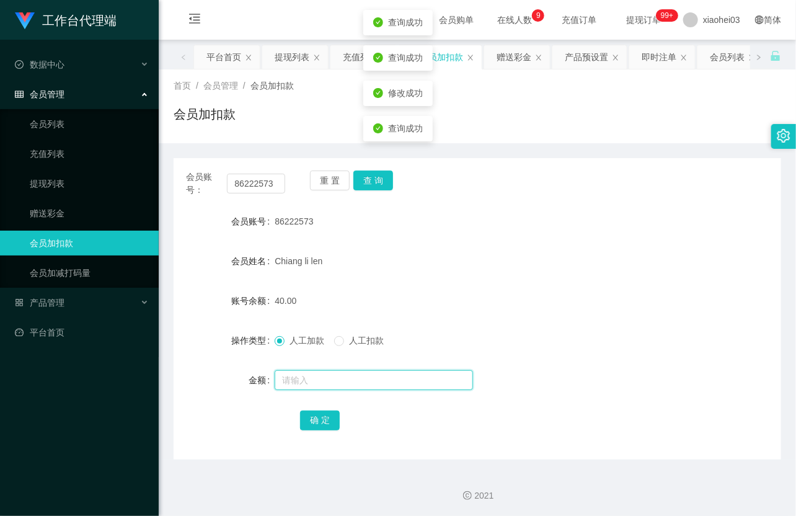
click at [321, 377] on input "text" at bounding box center [374, 380] width 198 height 20
drag, startPoint x: 381, startPoint y: 246, endPoint x: 363, endPoint y: 208, distance: 41.1
click at [381, 244] on form "会员账号 86222573 会员姓名 Chiang li len 账号余额 40.00 操作类型 人工加款 人工扣款 金额 确 定" at bounding box center [478, 320] width 608 height 223
click at [393, 179] on div "重 置 查 询" at bounding box center [359, 184] width 99 height 26
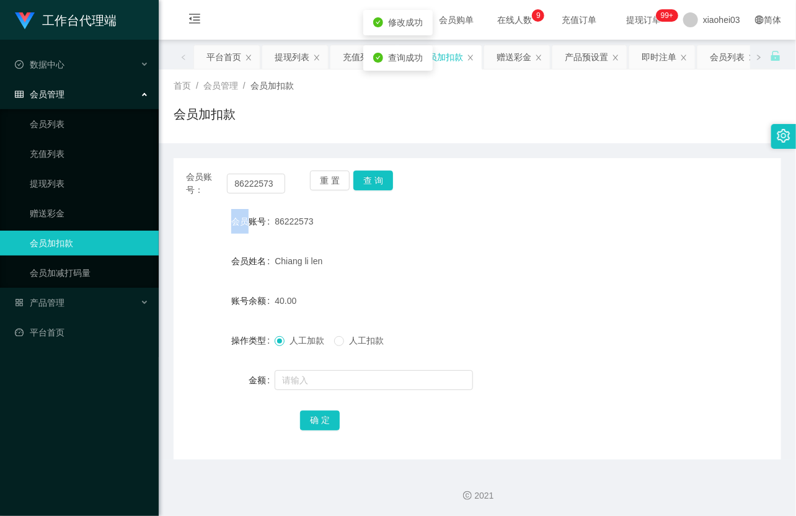
click at [393, 179] on div "重 置 查 询" at bounding box center [359, 184] width 99 height 26
click at [382, 177] on button "查 询" at bounding box center [374, 181] width 40 height 20
click at [382, 177] on div "重 置 查 询" at bounding box center [359, 184] width 99 height 26
drag, startPoint x: 458, startPoint y: 200, endPoint x: 506, endPoint y: 167, distance: 58.0
click at [461, 200] on div "会员账号： 86222573 重 置 查 询 会员账号 86222573 会员姓名 Chiang li len 账号余额 40.00 操作类型 人工加款 人工…" at bounding box center [478, 308] width 608 height 301
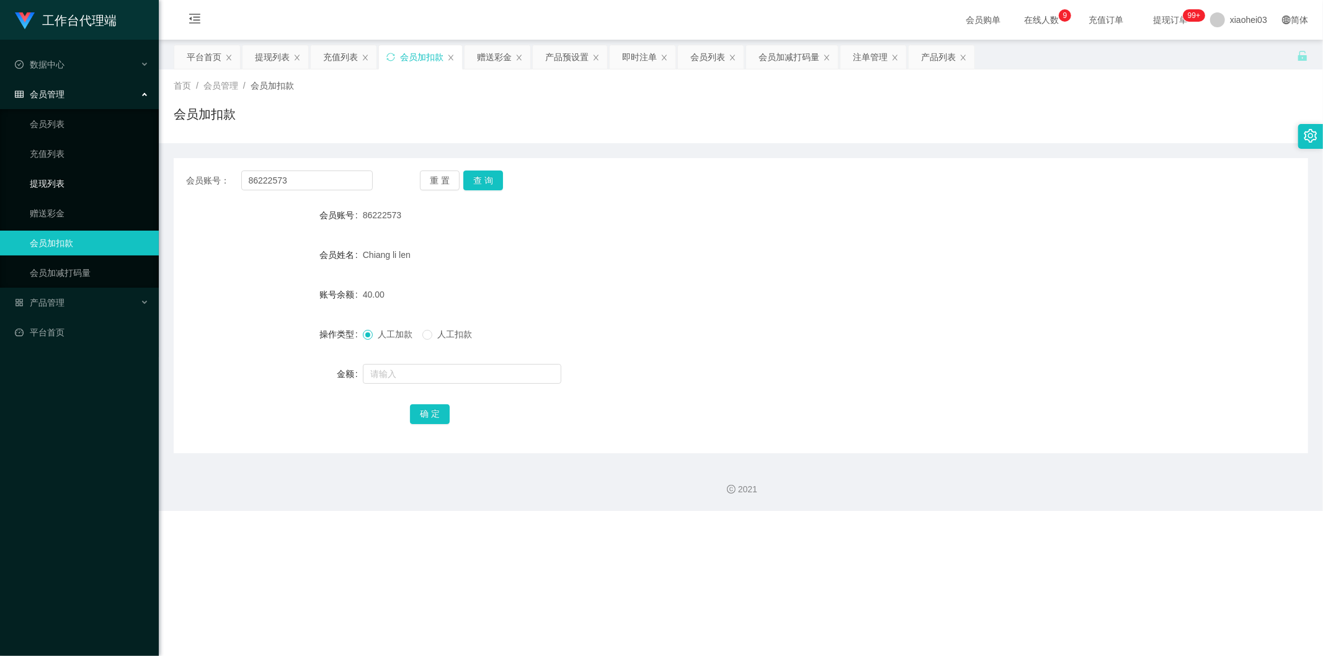
click at [43, 178] on link "提现列表" at bounding box center [89, 183] width 119 height 25
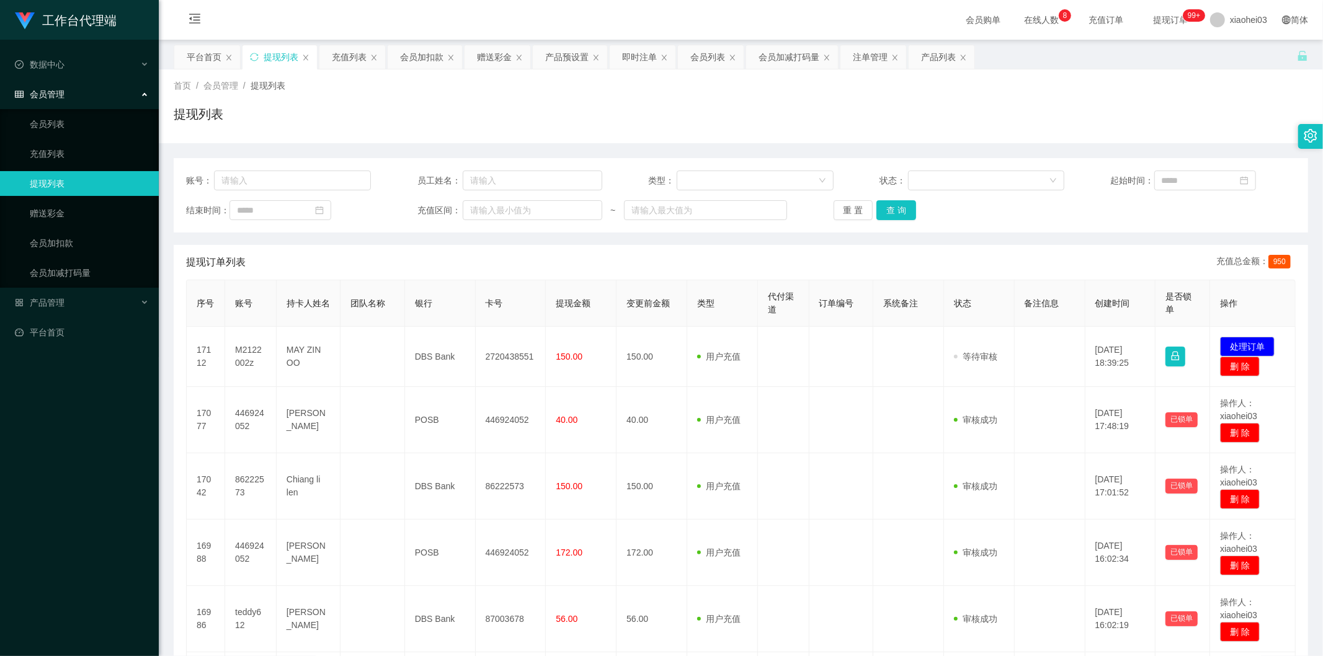
click at [1248, 345] on button "处理订单" at bounding box center [1247, 347] width 55 height 20
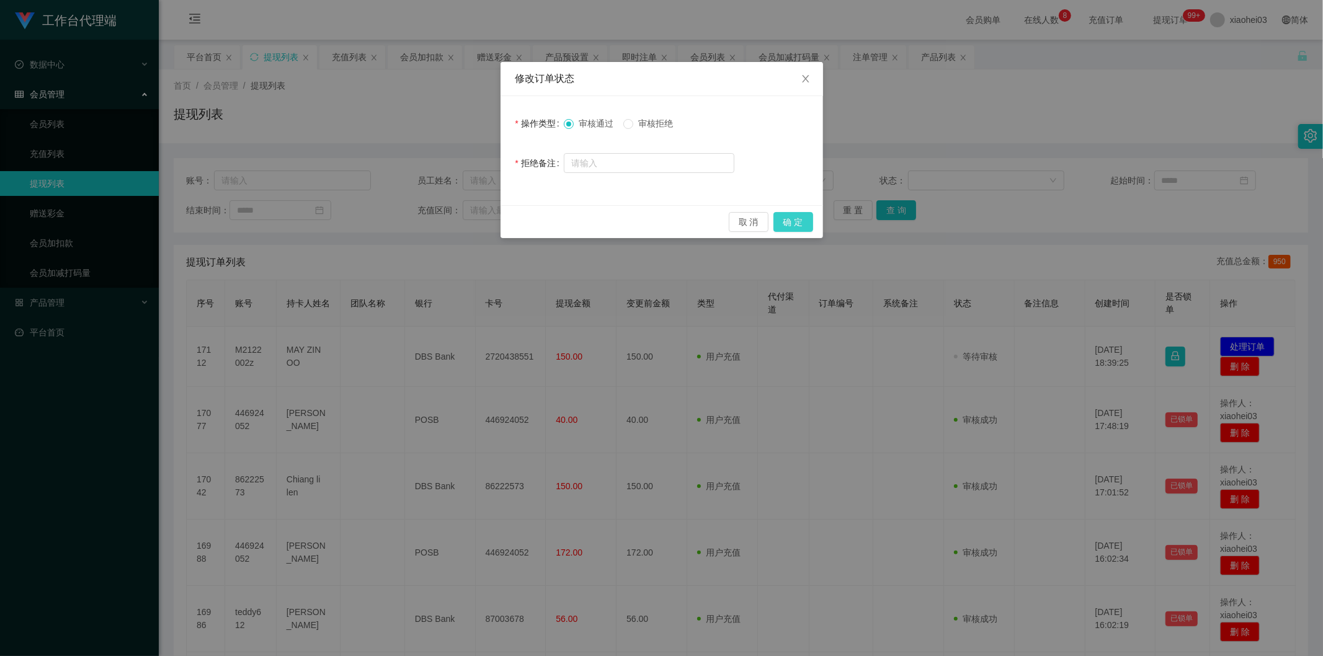
click at [805, 221] on button "确 定" at bounding box center [794, 222] width 40 height 20
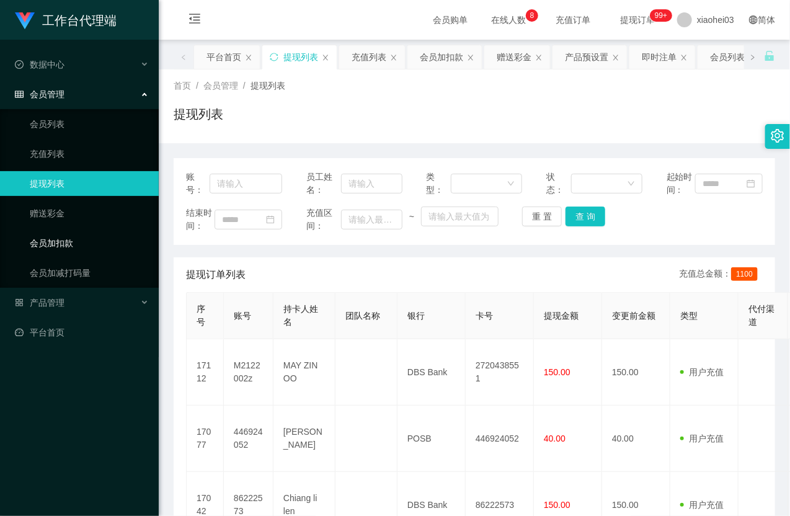
click at [56, 251] on link "会员加扣款" at bounding box center [89, 243] width 119 height 25
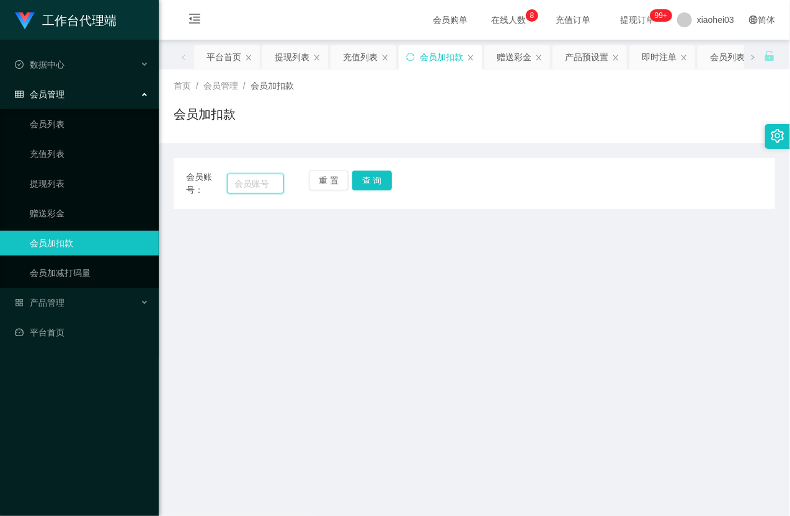
click at [258, 184] on input "text" at bounding box center [255, 184] width 57 height 20
paste input "m2122002z"
type input "m2122002z"
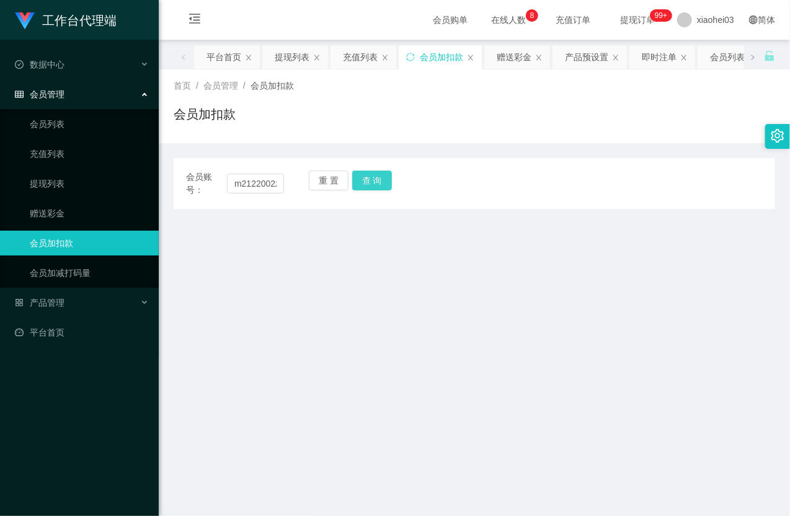
click at [368, 181] on button "查 询" at bounding box center [372, 181] width 40 height 20
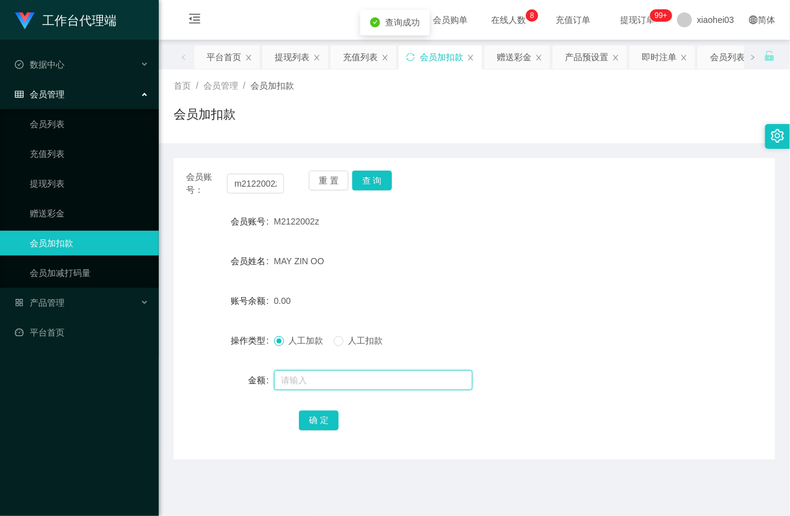
drag, startPoint x: 300, startPoint y: 381, endPoint x: 305, endPoint y: 377, distance: 6.6
click at [301, 381] on input "text" at bounding box center [373, 380] width 198 height 20
type input "8"
click at [316, 430] on div "确 定" at bounding box center [474, 420] width 351 height 25
click at [316, 422] on button "确 定" at bounding box center [319, 421] width 40 height 20
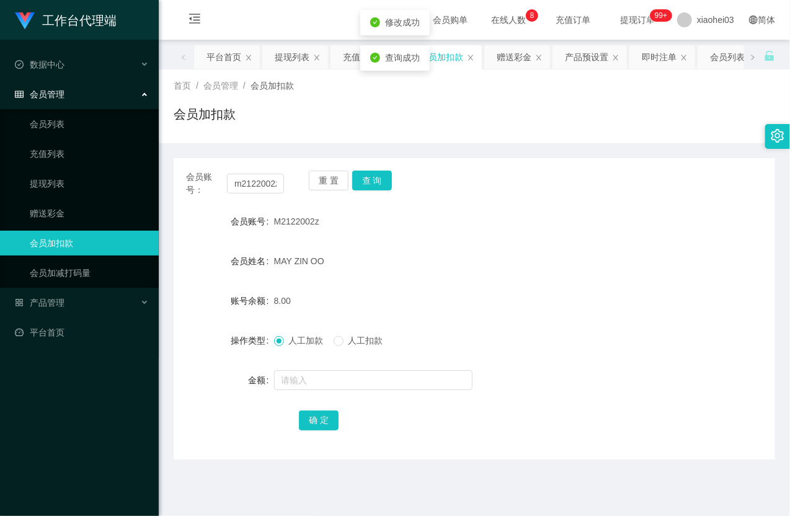
drag, startPoint x: 390, startPoint y: 271, endPoint x: 385, endPoint y: 247, distance: 24.7
click at [390, 269] on div "MAY ZIN OO" at bounding box center [449, 261] width 351 height 25
click at [371, 176] on button "查 询" at bounding box center [372, 181] width 40 height 20
click at [371, 176] on button "查 询" at bounding box center [378, 181] width 53 height 20
drag, startPoint x: 371, startPoint y: 176, endPoint x: 357, endPoint y: 176, distance: 13.6
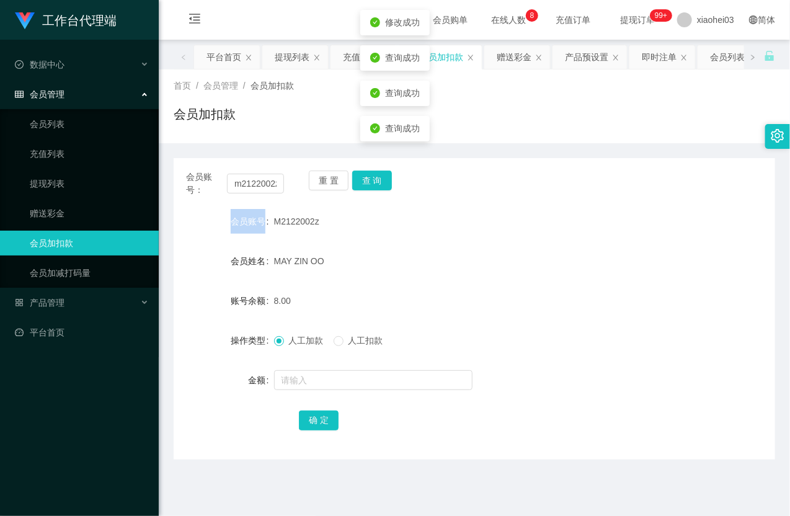
click at [369, 176] on div "重 置 查 询" at bounding box center [358, 184] width 98 height 26
click at [259, 182] on input "m2122002z" at bounding box center [255, 184] width 57 height 20
click at [515, 216] on div "M2122002z" at bounding box center [449, 221] width 351 height 25
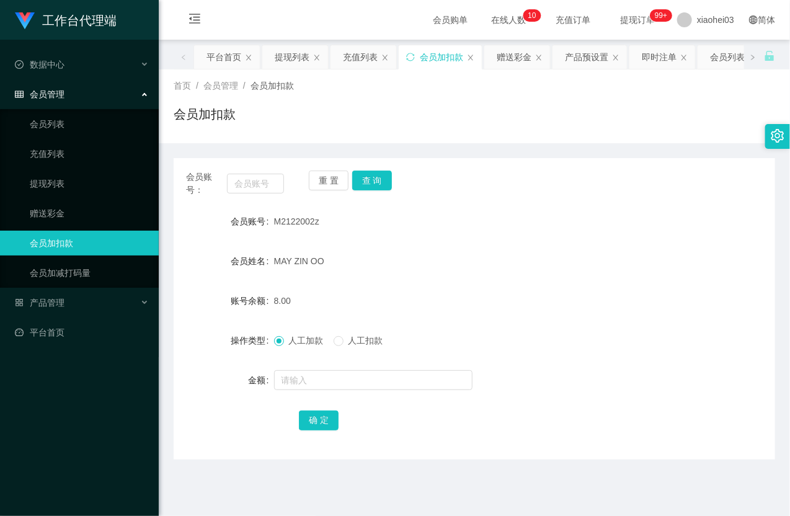
click at [467, 269] on div "MAY ZIN OO" at bounding box center [449, 261] width 351 height 25
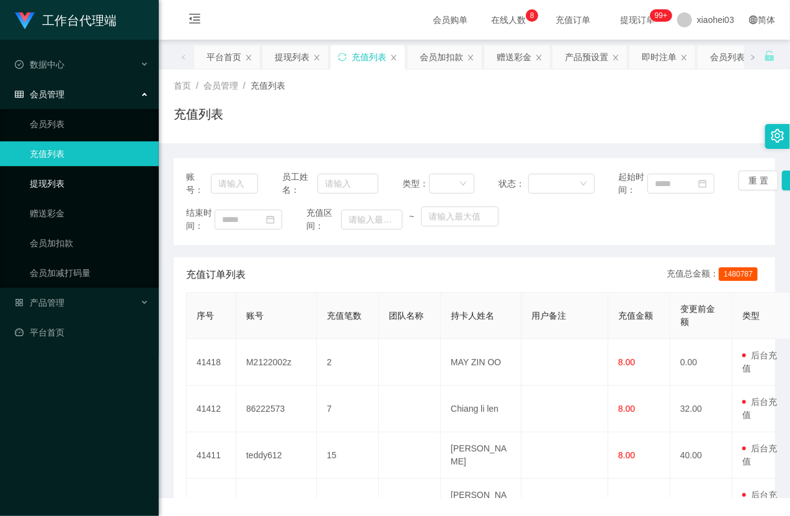
click at [81, 187] on link "提现列表" at bounding box center [89, 183] width 119 height 25
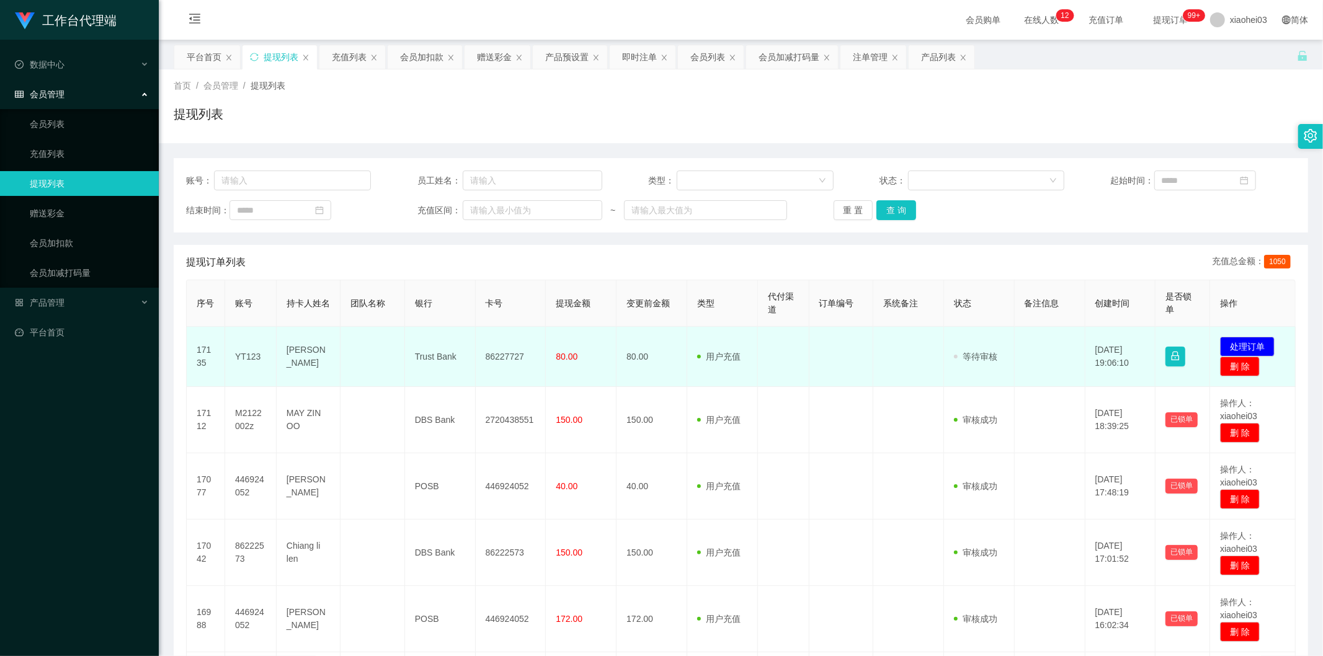
click at [238, 356] on td "YT123" at bounding box center [250, 357] width 51 height 60
copy td "YT123"
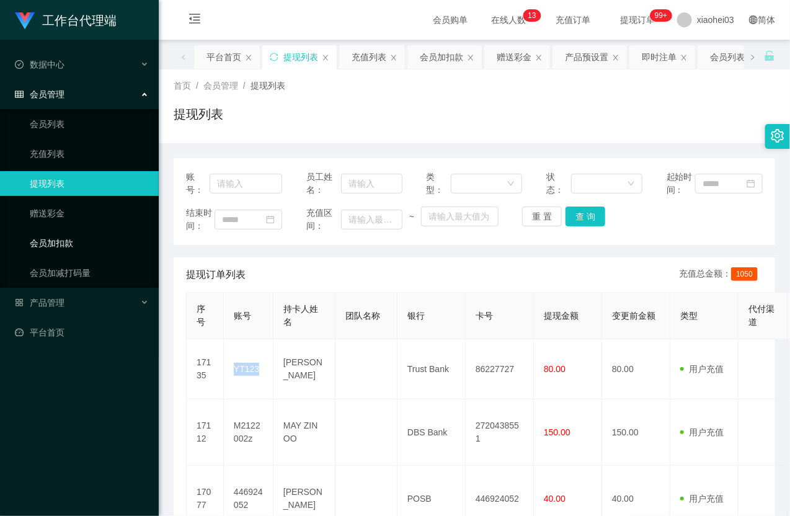
click at [71, 243] on link "会员加扣款" at bounding box center [89, 243] width 119 height 25
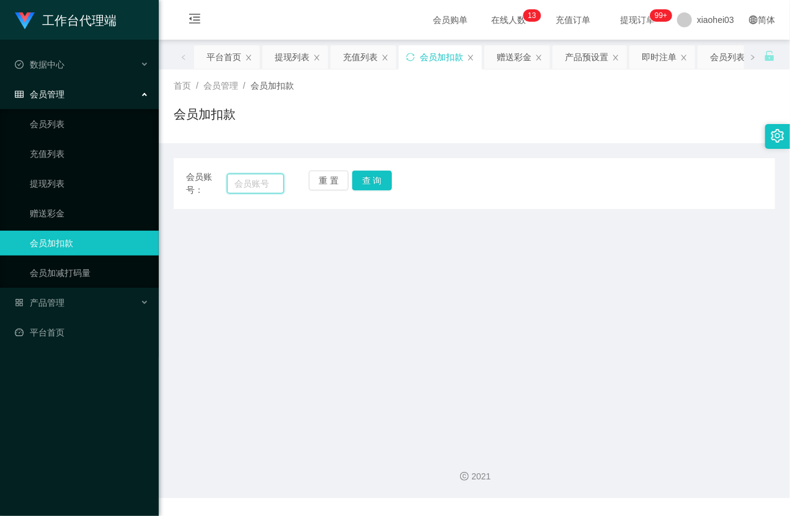
click at [251, 190] on input "text" at bounding box center [255, 184] width 57 height 20
paste input "86222573"
type input "86222573"
click at [371, 176] on button "查 询" at bounding box center [372, 181] width 40 height 20
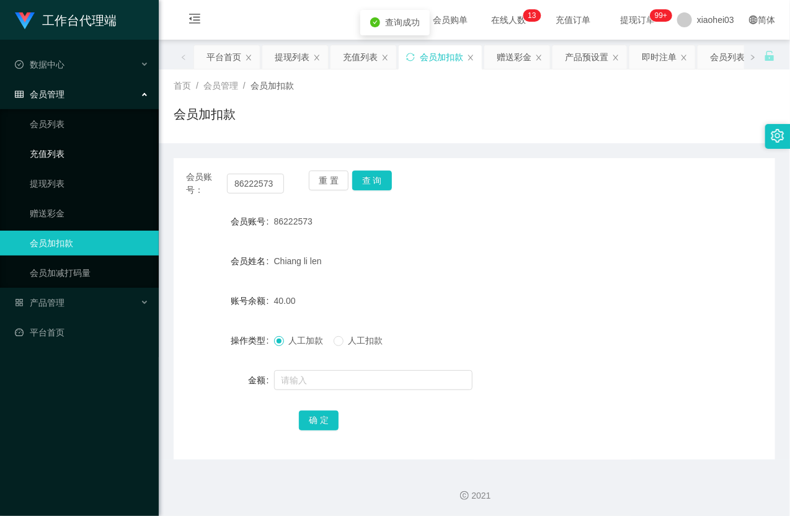
click at [65, 163] on link "充值列表" at bounding box center [89, 153] width 119 height 25
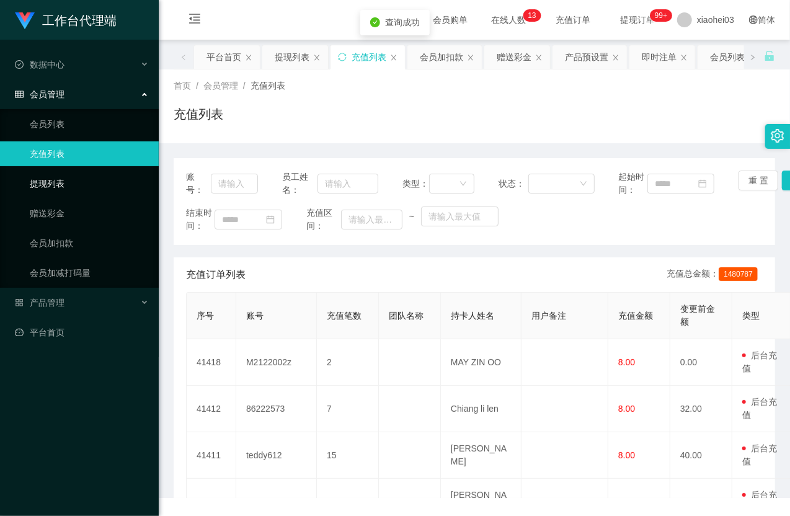
click at [77, 176] on link "提现列表" at bounding box center [89, 183] width 119 height 25
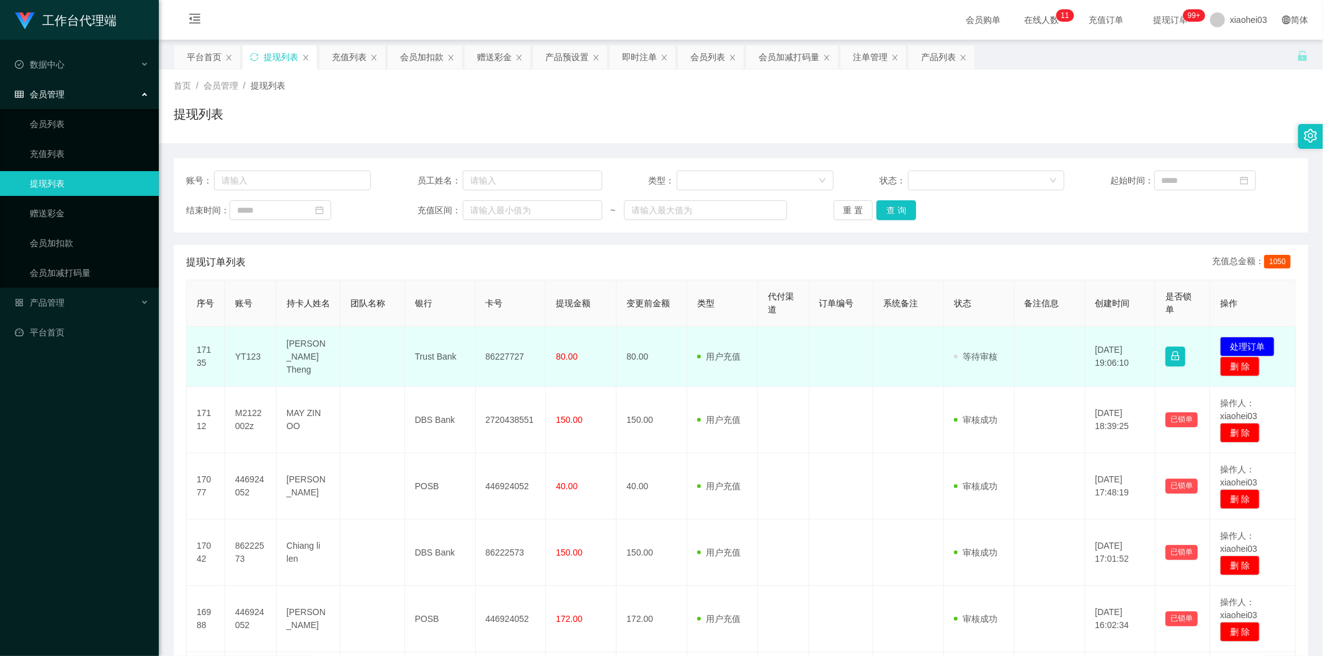
click at [255, 355] on td "YT123" at bounding box center [250, 357] width 51 height 60
click at [255, 354] on td "YT123" at bounding box center [250, 357] width 51 height 60
copy td "YT123"
click at [1229, 344] on button "处理订单" at bounding box center [1247, 347] width 55 height 20
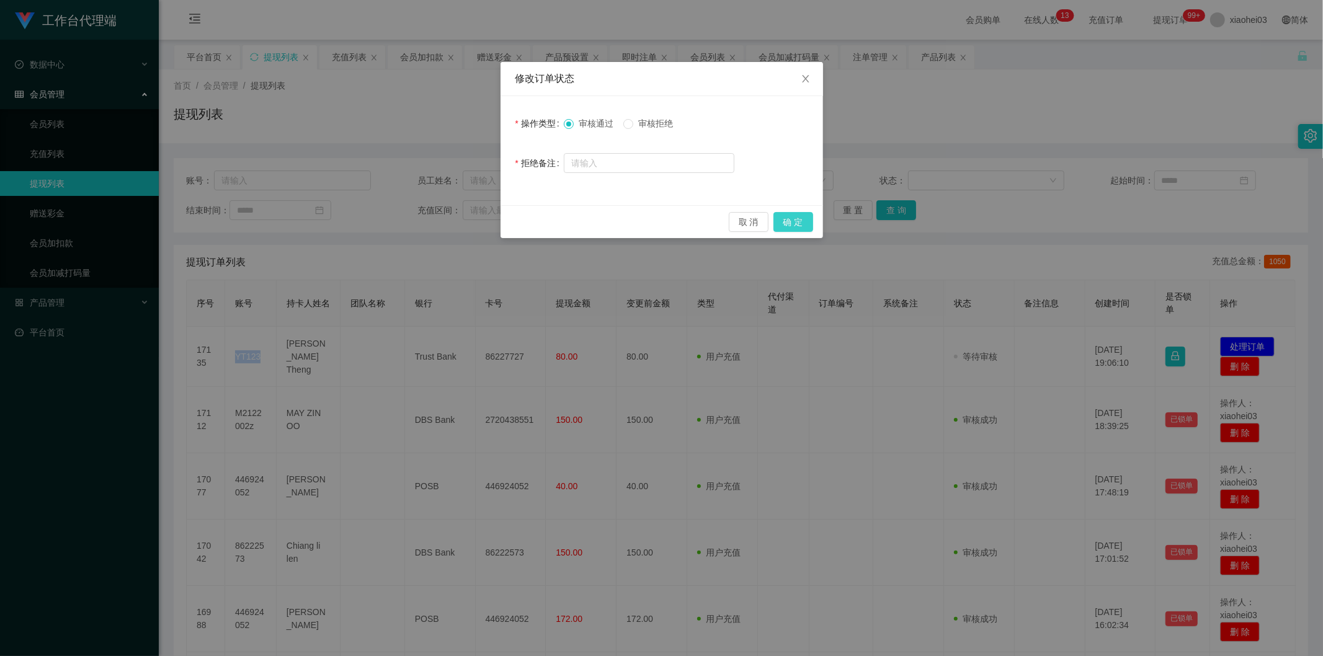
click at [801, 222] on button "确 定" at bounding box center [794, 222] width 40 height 20
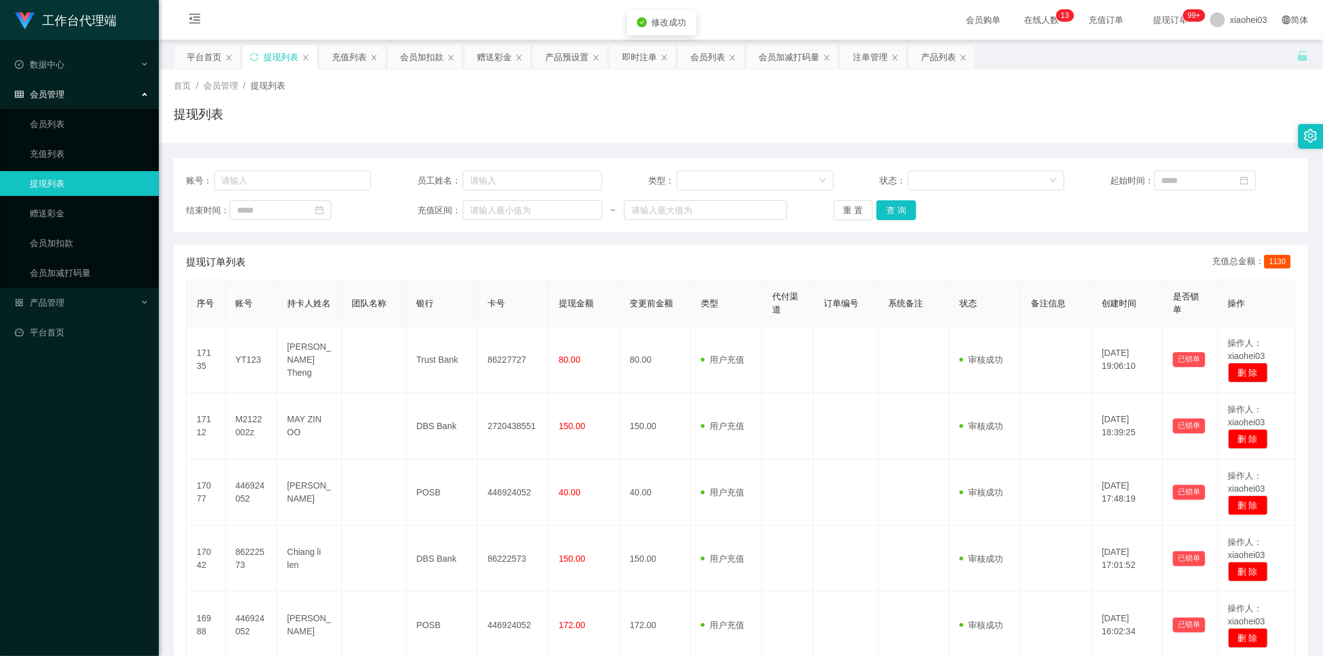
drag, startPoint x: 774, startPoint y: 339, endPoint x: 820, endPoint y: 264, distance: 88.0
click at [774, 339] on td at bounding box center [787, 360] width 51 height 66
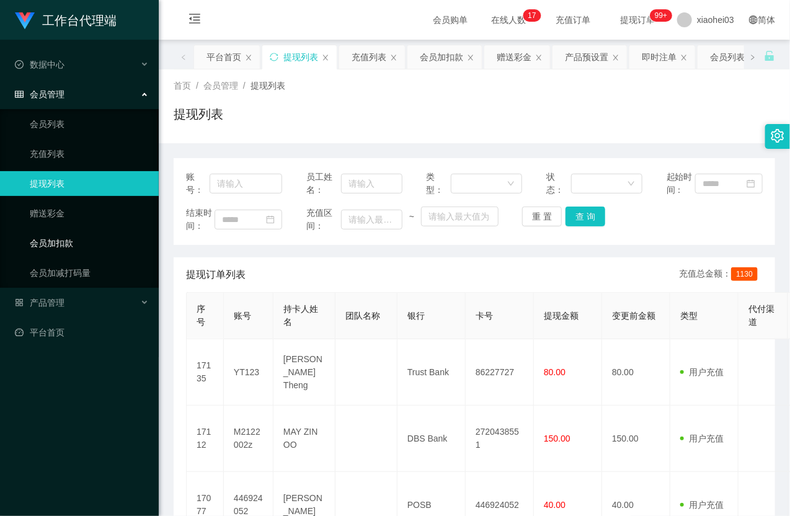
click at [71, 246] on link "会员加扣款" at bounding box center [89, 243] width 119 height 25
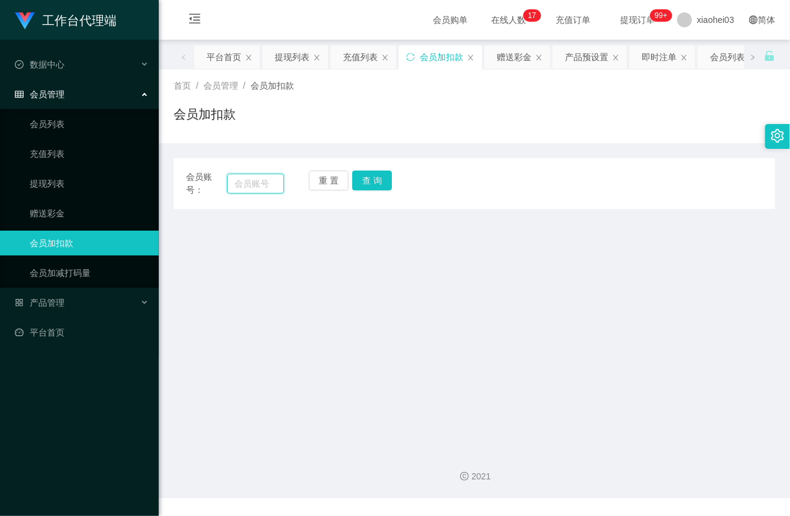
click at [261, 181] on input "text" at bounding box center [255, 184] width 57 height 20
paste input "yt123"
type input "yt123"
click at [387, 179] on button "查 询" at bounding box center [372, 181] width 40 height 20
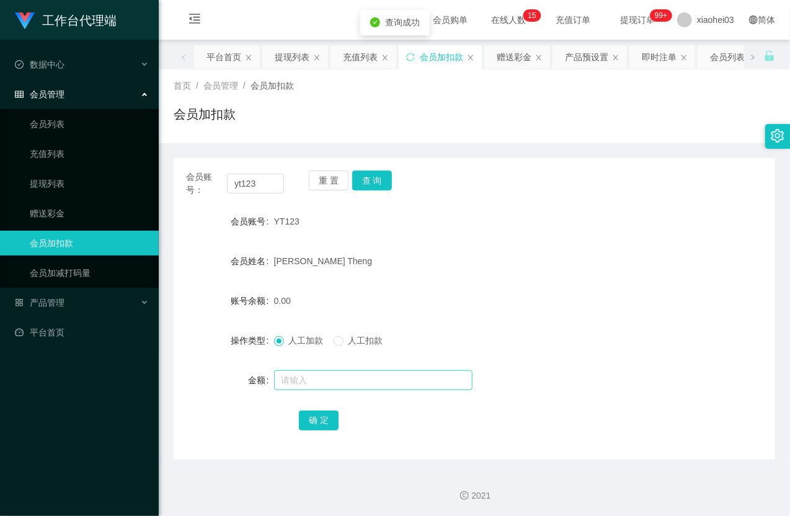
drag, startPoint x: 345, startPoint y: 363, endPoint x: 345, endPoint y: 376, distance: 13.0
click at [345, 363] on form "会员账号 YT123 会员姓名 Teh Lee Theng 账号余额 0.00 操作类型 人工加款 人工扣款 金额 确 定" at bounding box center [475, 320] width 602 height 223
click at [345, 379] on input "text" at bounding box center [373, 380] width 198 height 20
type input "8"
drag, startPoint x: 327, startPoint y: 424, endPoint x: 336, endPoint y: 416, distance: 11.4
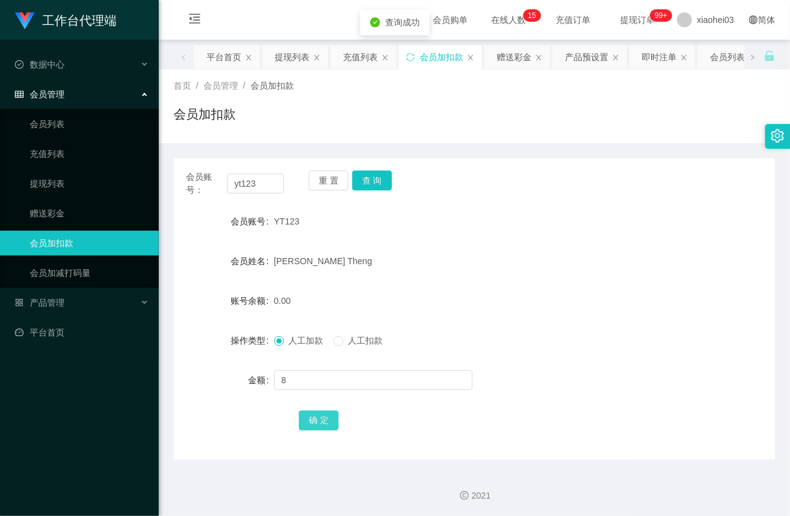
click at [327, 424] on button "确 定" at bounding box center [319, 421] width 40 height 20
click at [247, 190] on input "yt123" at bounding box center [255, 184] width 57 height 20
paste input "446924052"
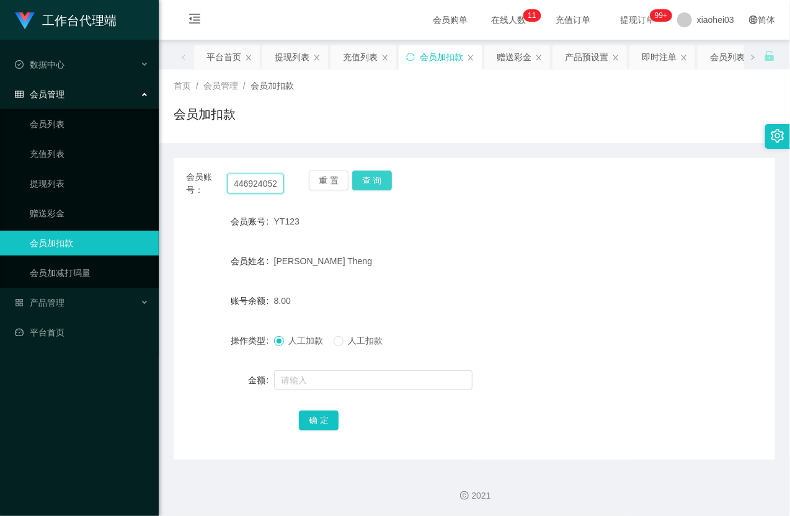
type input "446924052"
click at [367, 177] on button "查 询" at bounding box center [372, 181] width 40 height 20
click at [340, 391] on div at bounding box center [449, 380] width 351 height 25
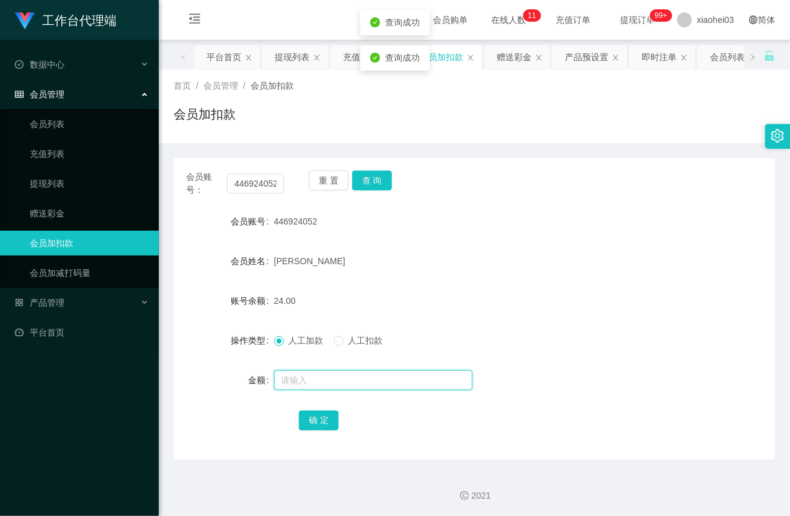
click at [343, 381] on input "text" at bounding box center [373, 380] width 198 height 20
type input "8"
drag, startPoint x: 326, startPoint y: 418, endPoint x: 378, endPoint y: 355, distance: 81.5
click at [326, 418] on button "确 定" at bounding box center [319, 421] width 40 height 20
drag, startPoint x: 491, startPoint y: 239, endPoint x: 586, endPoint y: 143, distance: 135.5
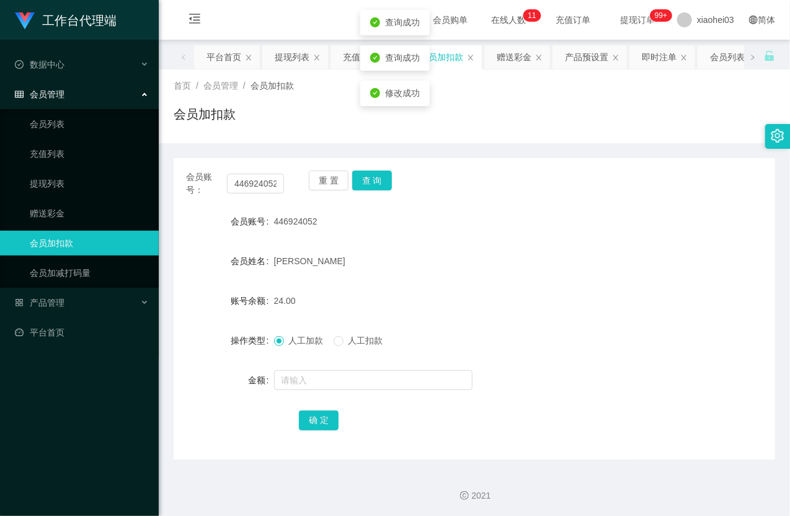
click at [491, 238] on form "会员账号 446924052 会员姓名 NOBI NOOR 账号余额 24.00 操作类型 人工加款 人工扣款 金额 确 定" at bounding box center [475, 320] width 602 height 223
click at [264, 182] on input "446924052" at bounding box center [255, 184] width 57 height 20
paste input "teddy61"
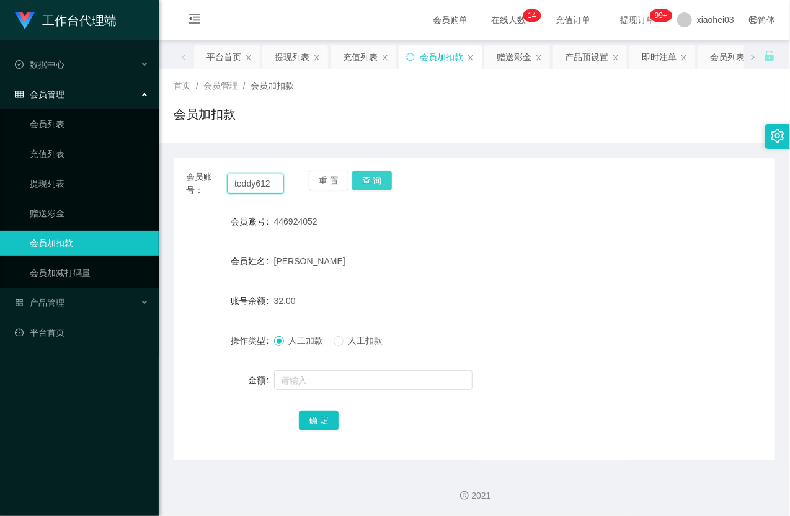
type input "teddy612"
click at [370, 183] on button "查 询" at bounding box center [372, 181] width 40 height 20
click at [370, 183] on div "重 置 查 询" at bounding box center [358, 184] width 98 height 26
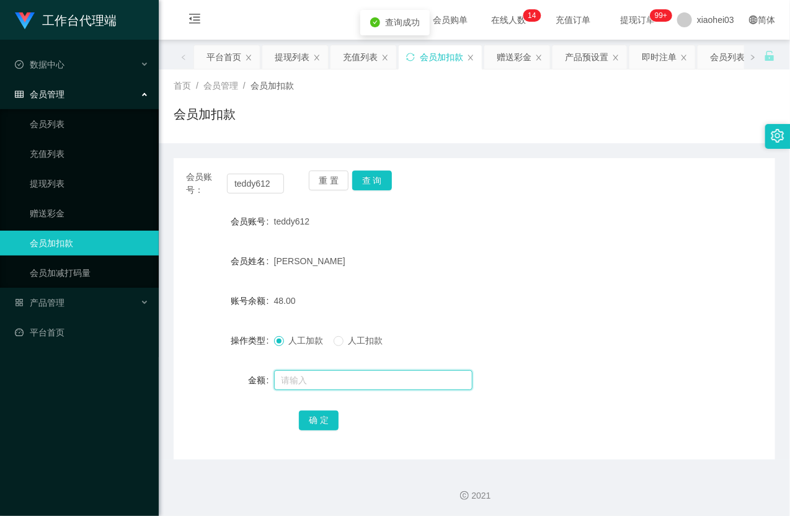
click at [331, 377] on input "text" at bounding box center [373, 380] width 198 height 20
type input "8"
drag, startPoint x: 321, startPoint y: 416, endPoint x: 372, endPoint y: 381, distance: 61.6
click at [323, 416] on button "确 定" at bounding box center [319, 421] width 40 height 20
drag, startPoint x: 462, startPoint y: 288, endPoint x: 480, endPoint y: 273, distance: 23.4
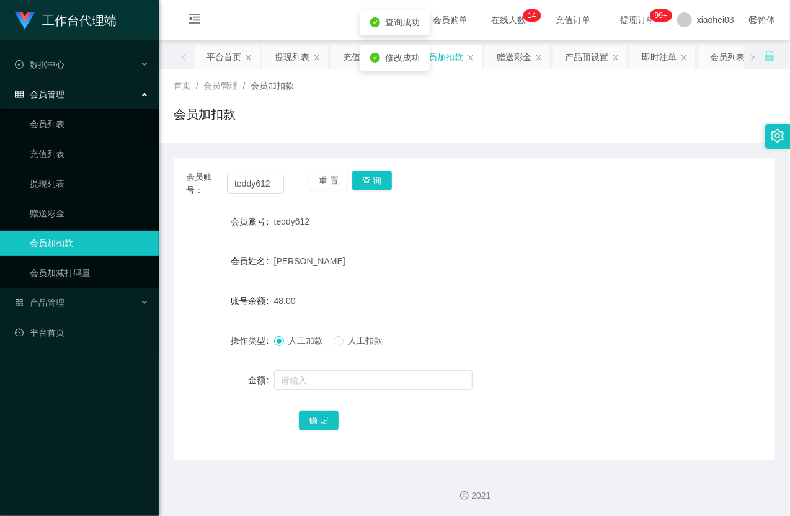
click at [463, 287] on form "会员账号 teddy612 会员姓名 Wang Pan 账号余额 48.00 操作类型 人工加款 人工扣款 金额 确 定" at bounding box center [475, 320] width 602 height 223
click at [264, 181] on input "teddy612" at bounding box center [255, 184] width 57 height 20
paste input "86222573"
type input "86222573"
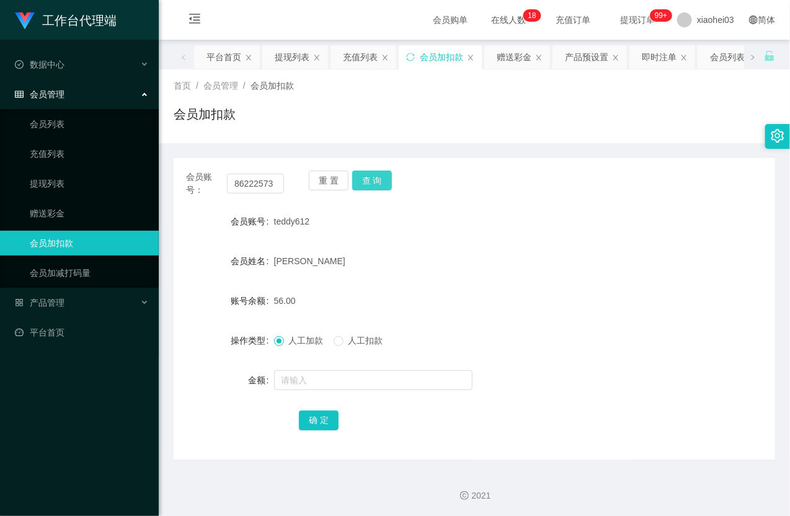
click at [375, 180] on button "查 询" at bounding box center [372, 181] width 40 height 20
click at [375, 180] on div "重 置 查 询" at bounding box center [358, 184] width 98 height 26
drag, startPoint x: 375, startPoint y: 180, endPoint x: 367, endPoint y: 319, distance: 139.2
click at [375, 181] on button "查 询" at bounding box center [372, 181] width 40 height 20
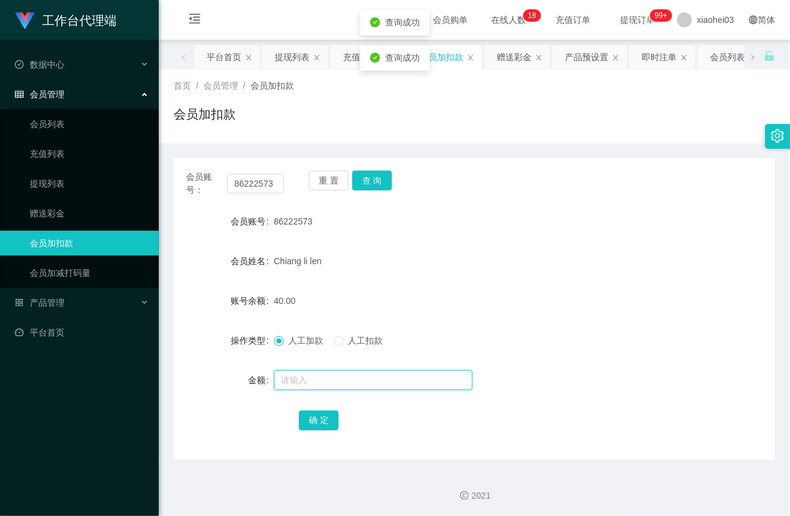
click at [350, 380] on input "text" at bounding box center [373, 380] width 198 height 20
type input "8"
click at [327, 418] on button "确 定" at bounding box center [319, 421] width 40 height 20
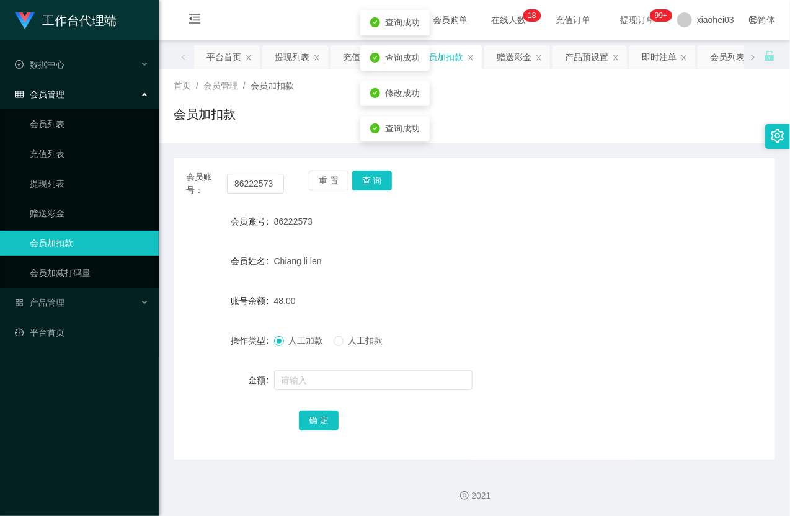
click at [486, 273] on div "Chiang li len" at bounding box center [449, 261] width 351 height 25
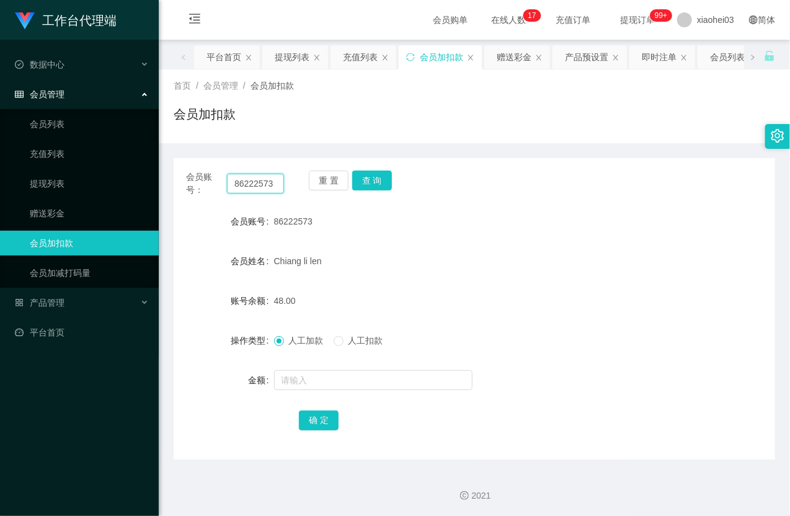
click at [265, 187] on input "86222573" at bounding box center [255, 184] width 57 height 20
click at [373, 181] on button "查 询" at bounding box center [372, 181] width 40 height 20
click at [373, 181] on div "重 置 查 询" at bounding box center [358, 184] width 98 height 26
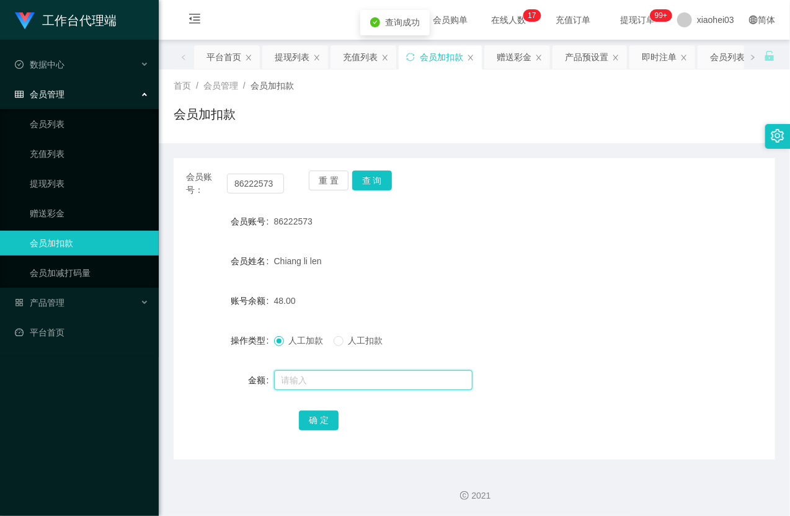
click at [352, 385] on input "text" at bounding box center [373, 380] width 198 height 20
type input "1000"
click at [318, 420] on button "确 定" at bounding box center [319, 421] width 40 height 20
click at [439, 271] on div "Chiang li len" at bounding box center [449, 261] width 351 height 25
click at [86, 177] on link "提现列表" at bounding box center [89, 183] width 119 height 25
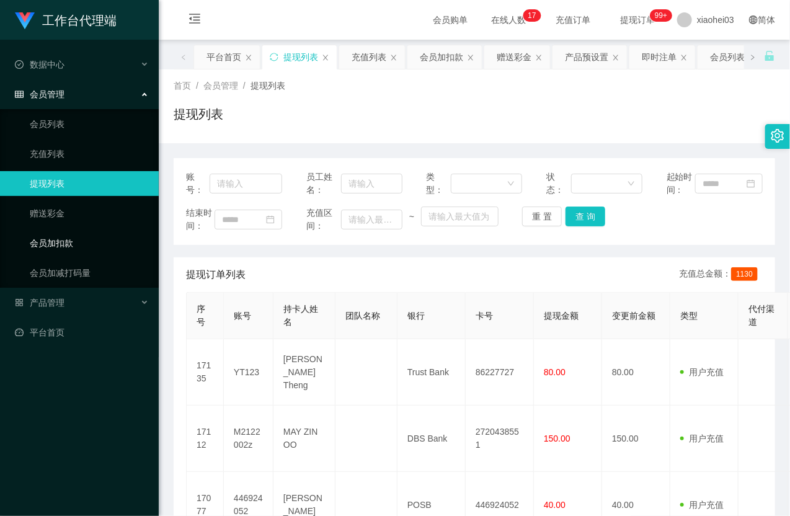
drag, startPoint x: 71, startPoint y: 243, endPoint x: 122, endPoint y: 233, distance: 51.8
click at [71, 242] on link "会员加扣款" at bounding box center [89, 243] width 119 height 25
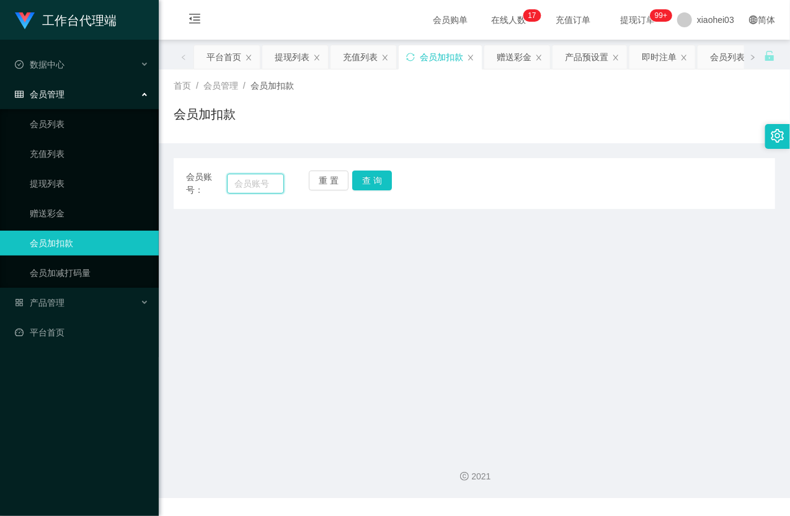
click at [236, 174] on input "text" at bounding box center [255, 184] width 57 height 20
click at [251, 184] on input "text" at bounding box center [255, 184] width 57 height 20
paste input "446924052"
type input "446924052"
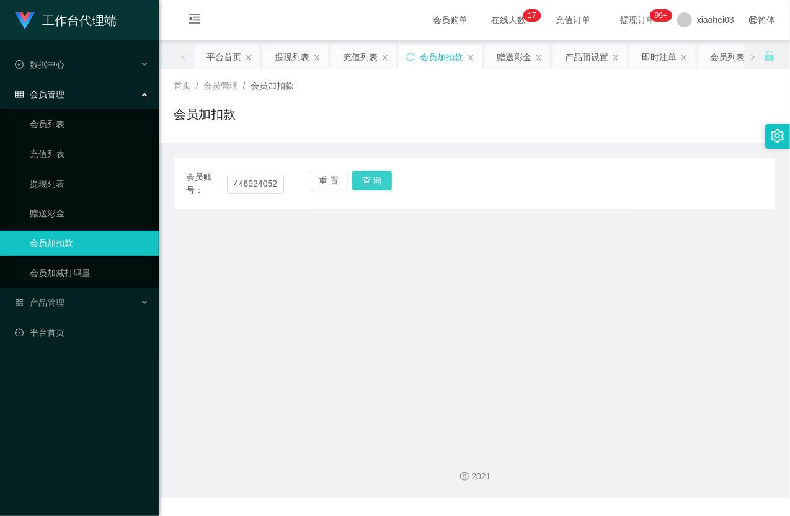
click at [378, 180] on button "查 询" at bounding box center [372, 181] width 40 height 20
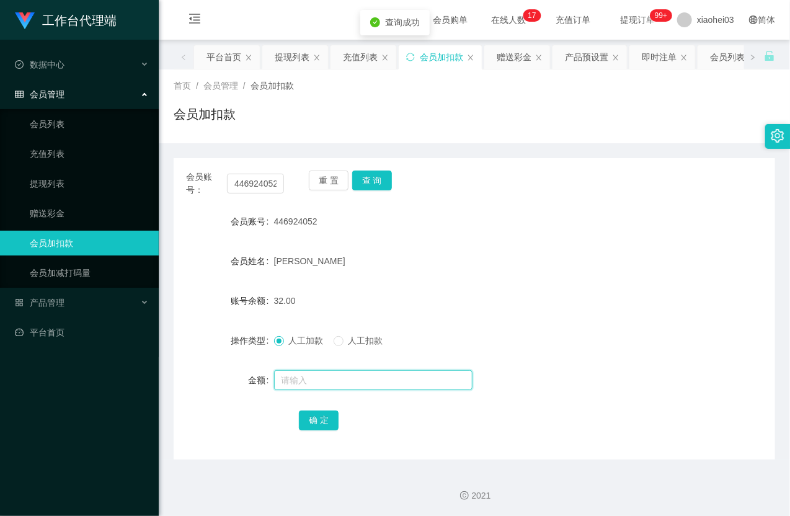
click at [334, 383] on input "text" at bounding box center [373, 380] width 198 height 20
type input "8"
click at [311, 429] on button "确 定" at bounding box center [319, 421] width 40 height 20
click at [478, 292] on div "40.00" at bounding box center [449, 300] width 351 height 25
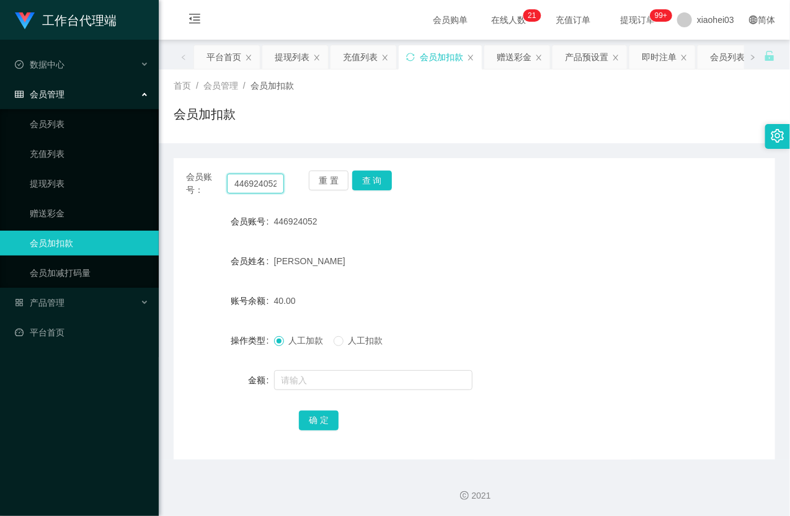
click at [249, 189] on input "446924052" at bounding box center [255, 184] width 57 height 20
paste input "teddy61"
type input "teddy612"
click at [376, 182] on button "查 询" at bounding box center [372, 181] width 40 height 20
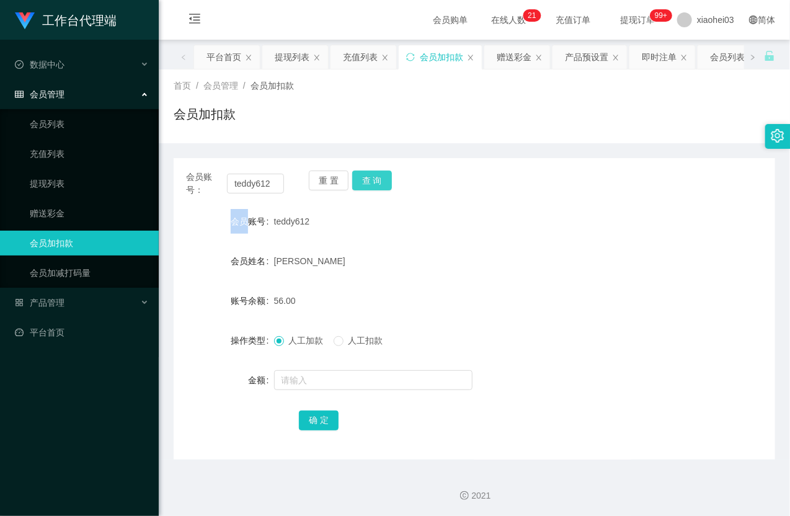
click at [376, 182] on div "重 置 查 询" at bounding box center [358, 184] width 98 height 26
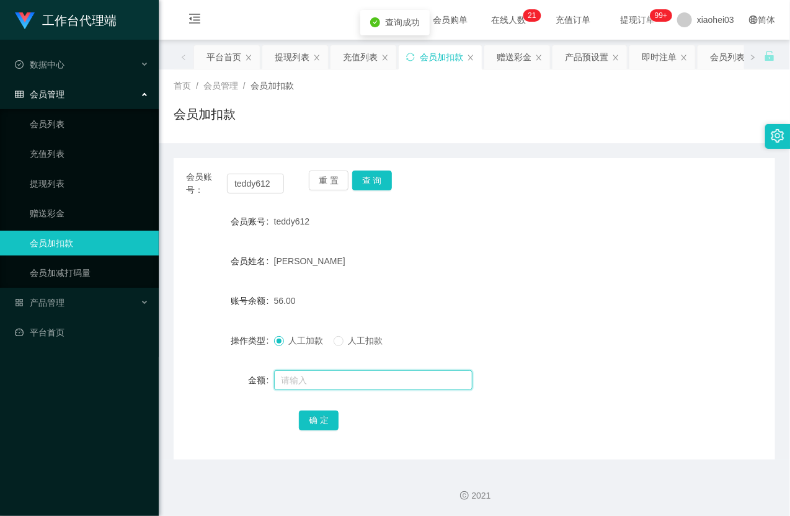
click at [316, 373] on input "text" at bounding box center [373, 380] width 198 height 20
type input "8"
click at [319, 422] on button "确 定" at bounding box center [319, 421] width 40 height 20
click at [432, 257] on div "[PERSON_NAME]" at bounding box center [449, 261] width 351 height 25
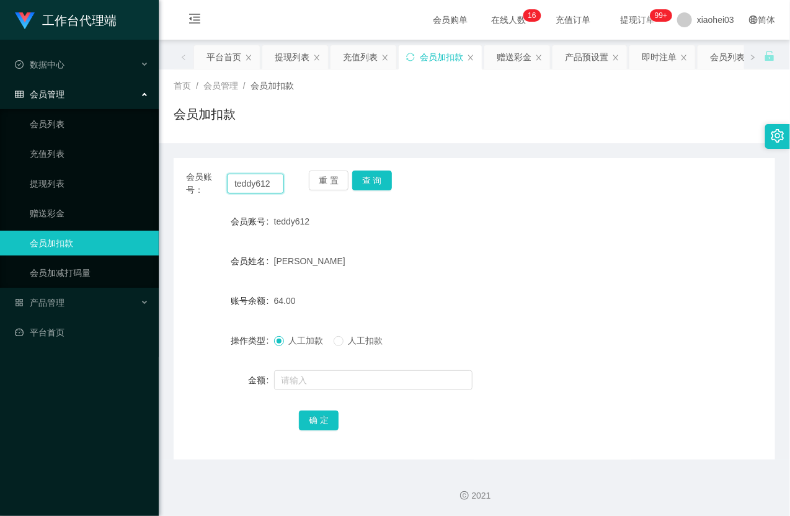
click at [272, 181] on input "teddy612" at bounding box center [255, 184] width 57 height 20
paste input "yt123"
type input "yt123"
click at [378, 188] on button "查 询" at bounding box center [372, 181] width 40 height 20
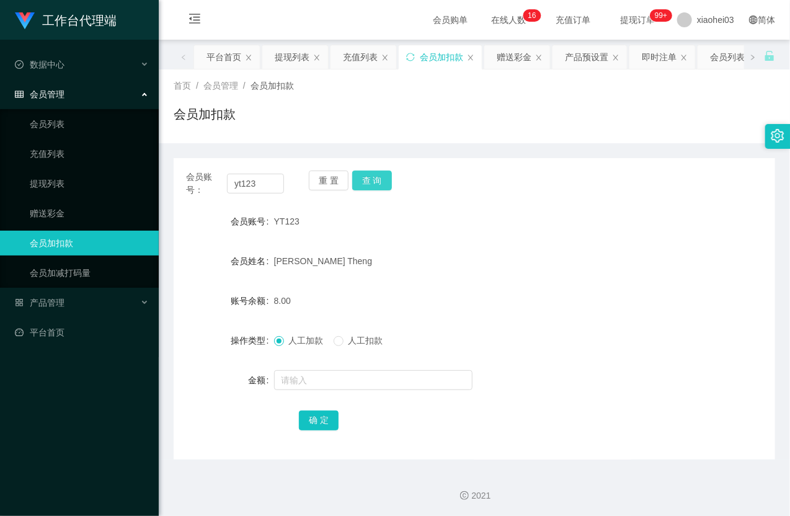
click at [378, 188] on button "查 询" at bounding box center [372, 181] width 40 height 20
click at [342, 363] on form "会员账号 YT123 会员姓名 Teh Lee Theng 账号余额 8.00 操作类型 人工加款 人工扣款 金额 确 定" at bounding box center [475, 320] width 602 height 223
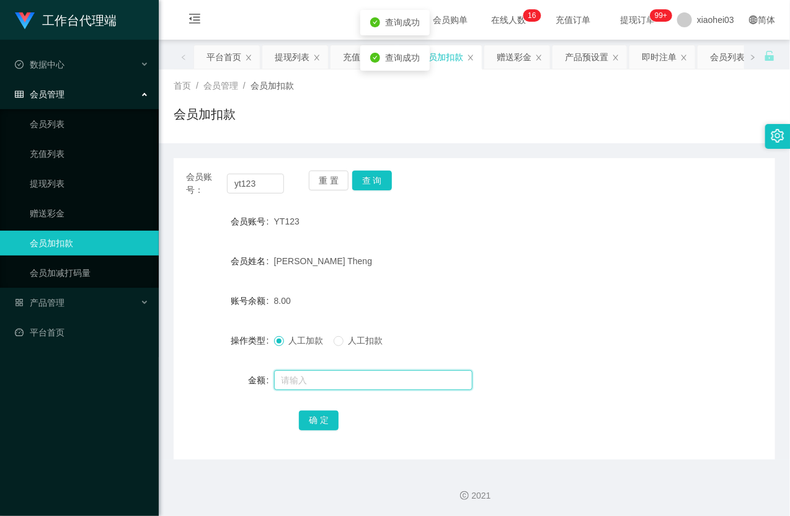
click at [340, 377] on input "text" at bounding box center [373, 380] width 198 height 20
type input "8"
click at [321, 427] on button "确 定" at bounding box center [319, 421] width 40 height 20
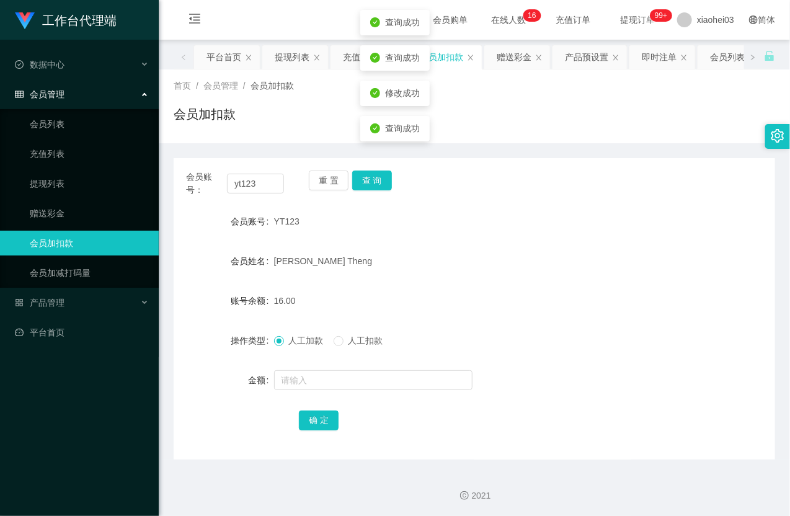
drag, startPoint x: 481, startPoint y: 283, endPoint x: 527, endPoint y: 254, distance: 54.4
click at [488, 281] on form "会员账号 YT123 会员姓名 Teh Lee Theng 账号余额 16.00 操作类型 人工加款 人工扣款 金额 确 定" at bounding box center [475, 320] width 602 height 223
click at [52, 189] on link "提现列表" at bounding box center [89, 183] width 119 height 25
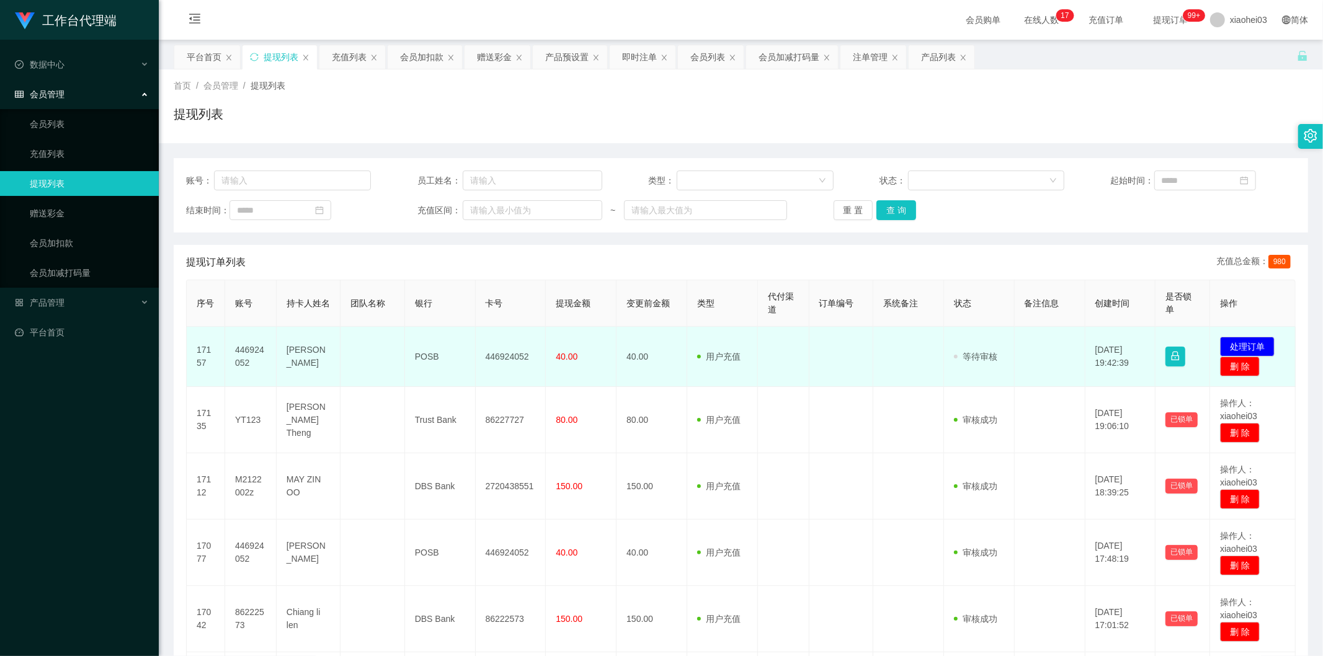
click at [242, 354] on td "446924052" at bounding box center [250, 357] width 51 height 60
copy td "446924052"
click at [888, 359] on td at bounding box center [908, 357] width 71 height 60
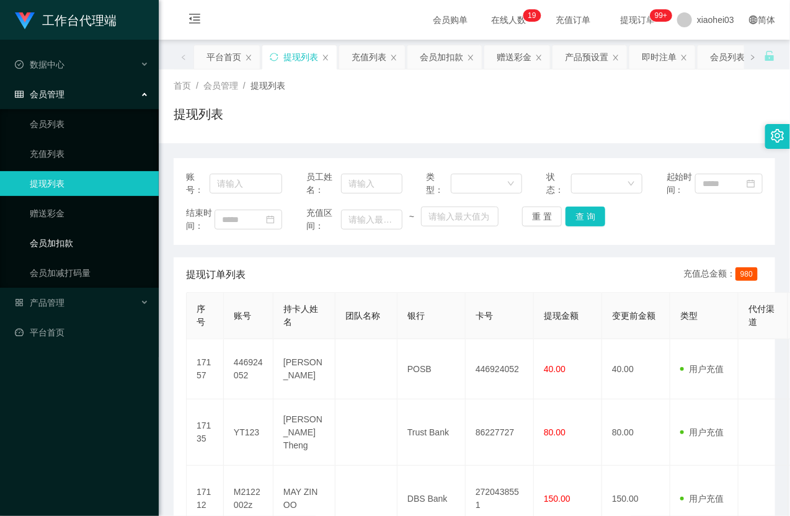
click at [63, 239] on link "会员加扣款" at bounding box center [89, 243] width 119 height 25
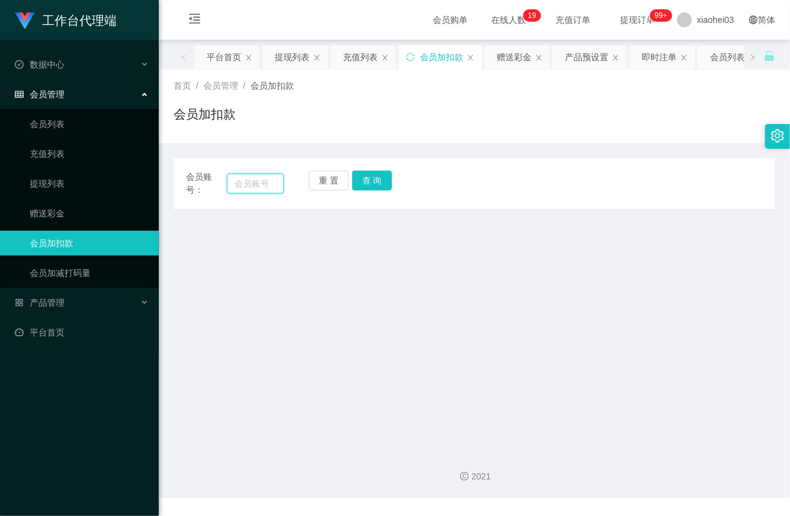
drag, startPoint x: 256, startPoint y: 180, endPoint x: 274, endPoint y: 183, distance: 18.3
click at [256, 181] on input "text" at bounding box center [255, 184] width 57 height 20
paste input "yt123"
type input "yt123"
click at [368, 185] on button "查 询" at bounding box center [372, 181] width 40 height 20
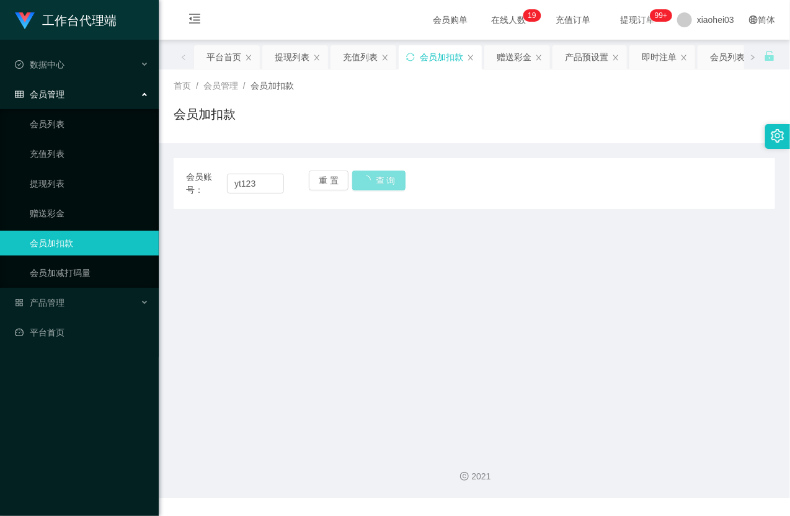
click at [368, 185] on button "查 询" at bounding box center [378, 181] width 53 height 20
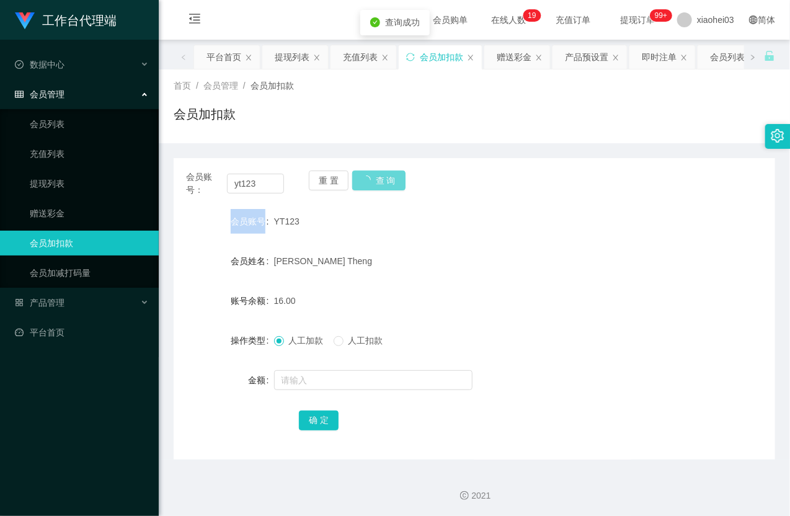
click at [368, 186] on div "重 置 查 询" at bounding box center [358, 184] width 98 height 26
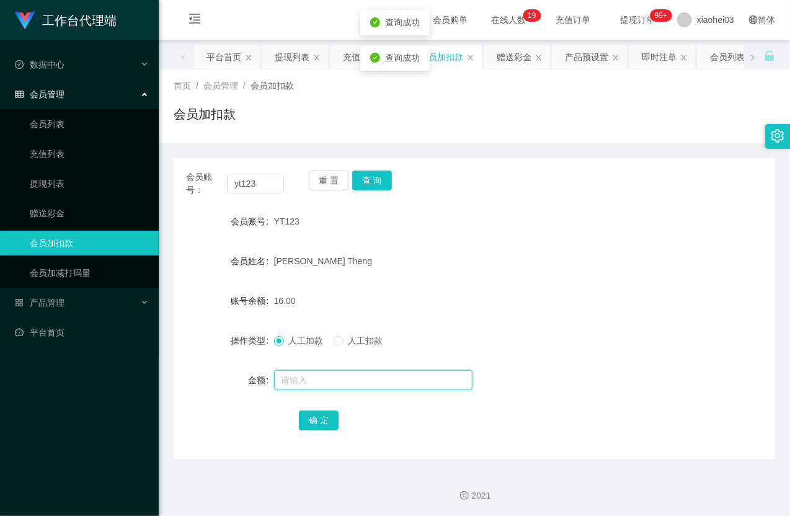
click at [324, 381] on input "text" at bounding box center [373, 380] width 198 height 20
type input "8"
click at [320, 421] on button "确 定" at bounding box center [319, 421] width 40 height 20
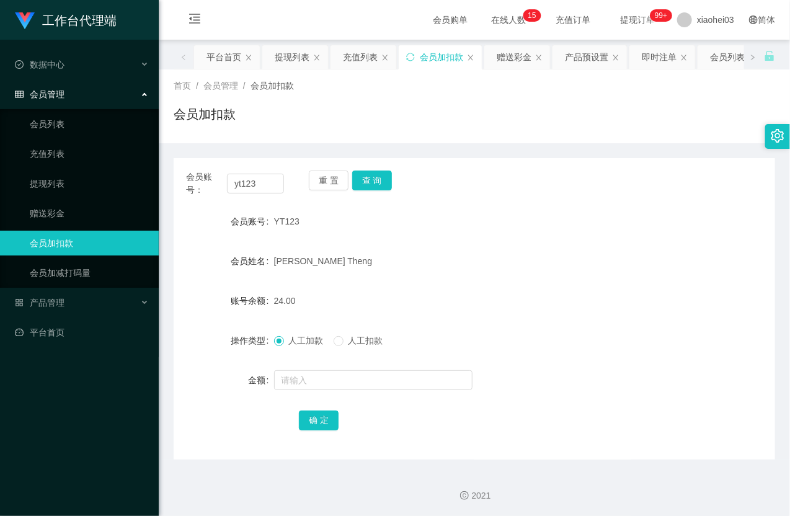
drag, startPoint x: 343, startPoint y: 211, endPoint x: 316, endPoint y: 193, distance: 32.2
click at [343, 211] on div "YT123" at bounding box center [449, 221] width 351 height 25
click at [253, 189] on input "yt123" at bounding box center [255, 184] width 57 height 20
paste input "446924052"
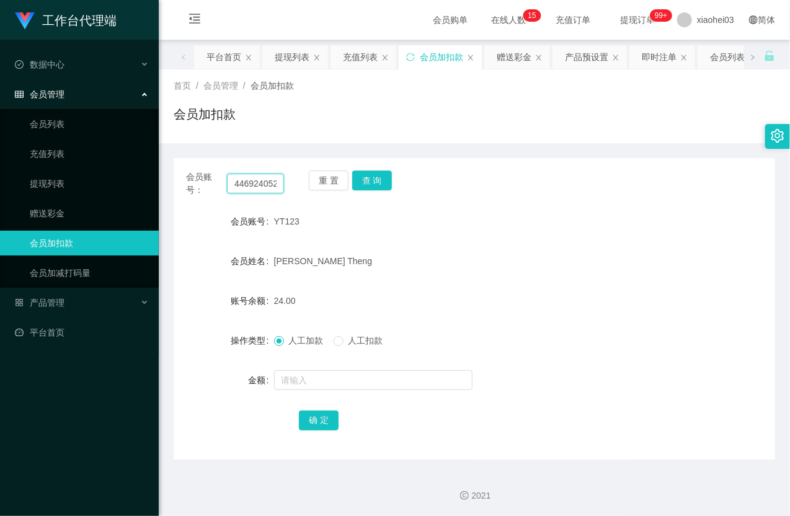
scroll to position [0, 1]
type input "446924052"
click at [383, 179] on button "查 询" at bounding box center [372, 181] width 40 height 20
click at [383, 179] on div "重 置 查 询" at bounding box center [358, 184] width 98 height 26
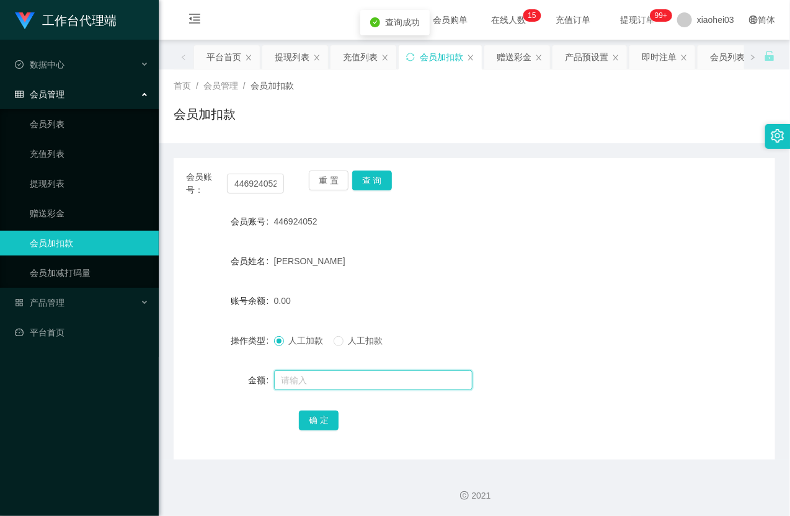
click at [348, 371] on input "text" at bounding box center [373, 380] width 198 height 20
type input "8"
click at [323, 421] on button "确 定" at bounding box center [319, 421] width 40 height 20
click at [470, 269] on div "[PERSON_NAME]" at bounding box center [449, 261] width 351 height 25
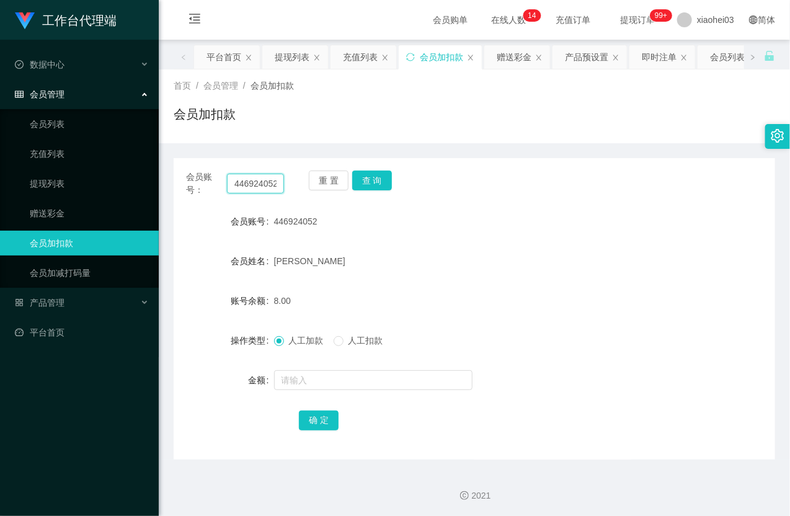
click at [277, 187] on input "446924052" at bounding box center [255, 184] width 57 height 20
paste input "teddy61"
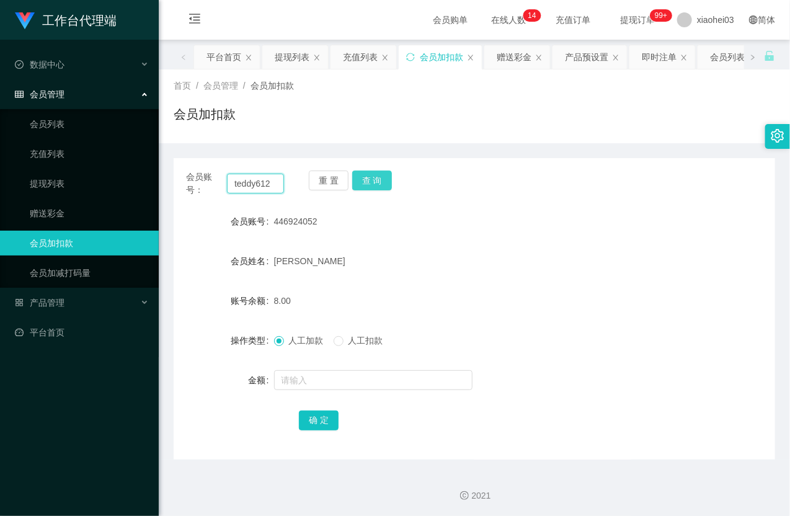
type input "teddy612"
click at [375, 179] on button "查 询" at bounding box center [372, 181] width 40 height 20
click at [375, 179] on div "重 置 查 询" at bounding box center [358, 184] width 98 height 26
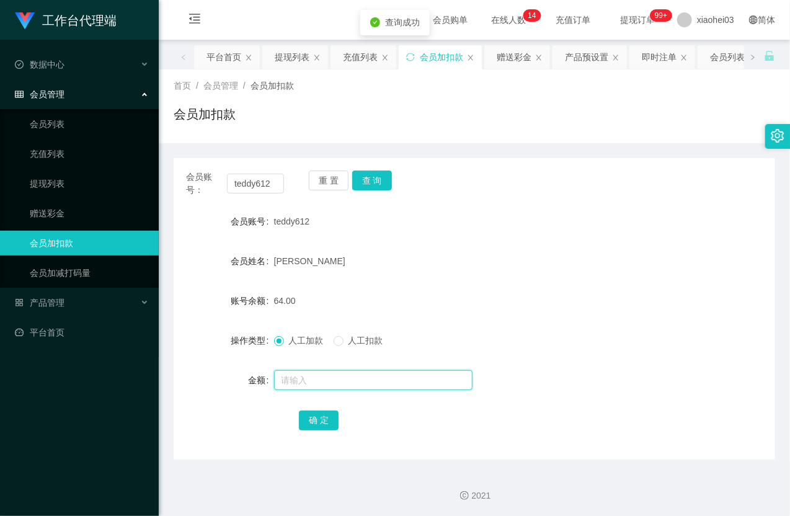
drag, startPoint x: 345, startPoint y: 377, endPoint x: 337, endPoint y: 375, distance: 8.3
click at [344, 377] on input "text" at bounding box center [373, 380] width 198 height 20
type input "8"
click at [317, 416] on button "确 定" at bounding box center [319, 421] width 40 height 20
click at [443, 287] on form "会员账号 teddy612 会员姓名 Wang Pan 账号余额 72.00 操作类型 人工加款 人工扣款 金额 确 定" at bounding box center [475, 320] width 602 height 223
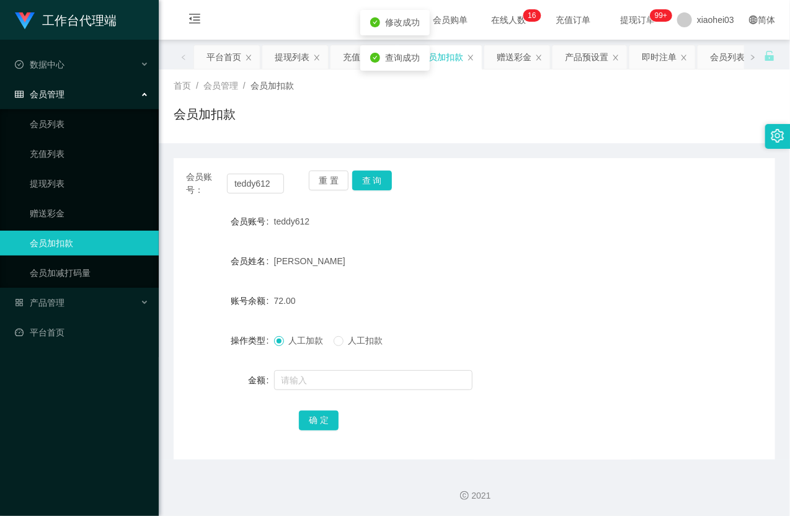
click at [309, 285] on form "会员账号 teddy612 会员姓名 Wang Pan 账号余额 72.00 操作类型 人工加款 人工扣款 金额 确 定" at bounding box center [475, 320] width 602 height 223
click at [259, 190] on input "teddy612" at bounding box center [255, 184] width 57 height 20
click at [261, 190] on input "teddy612" at bounding box center [255, 184] width 57 height 20
paste input "86222573"
type input "86222573"
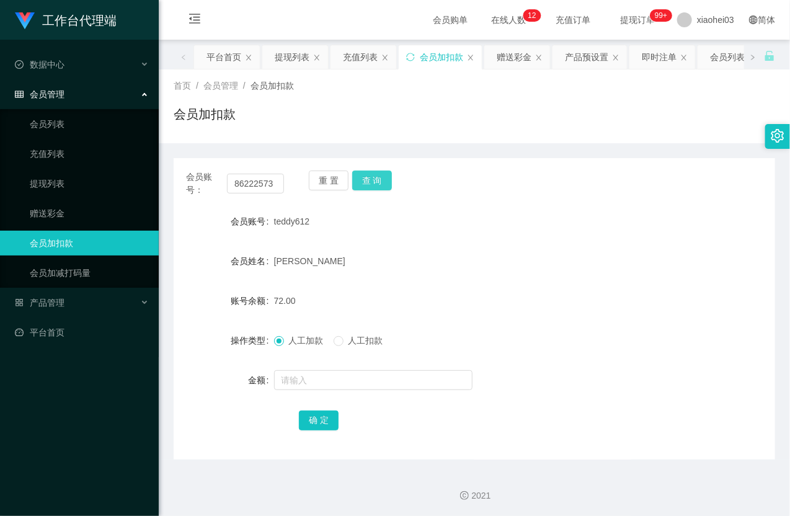
click at [368, 180] on button "查 询" at bounding box center [372, 181] width 40 height 20
click at [368, 180] on div "重 置 查 询" at bounding box center [358, 184] width 98 height 26
click at [369, 180] on button "查 询" at bounding box center [372, 181] width 40 height 20
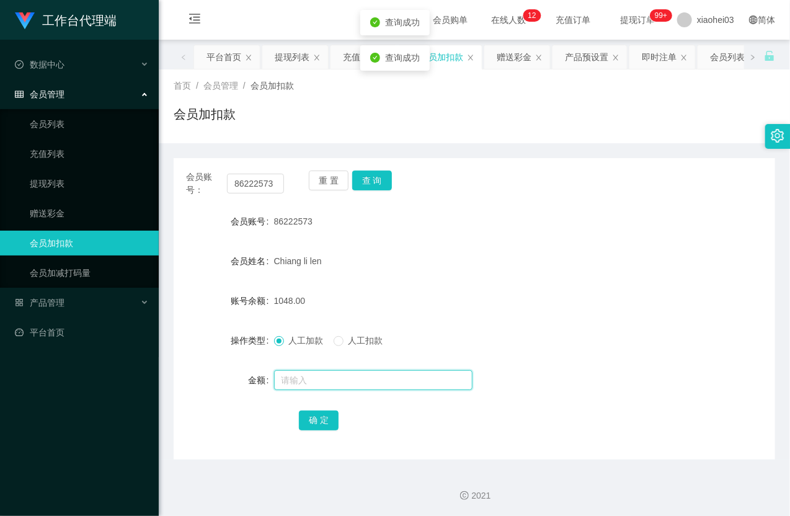
click at [347, 380] on input "text" at bounding box center [373, 380] width 198 height 20
type input "300"
click at [324, 420] on button "确 定" at bounding box center [319, 421] width 40 height 20
click at [244, 182] on input "86222573" at bounding box center [255, 184] width 57 height 20
click at [246, 181] on input "86222573" at bounding box center [255, 184] width 57 height 20
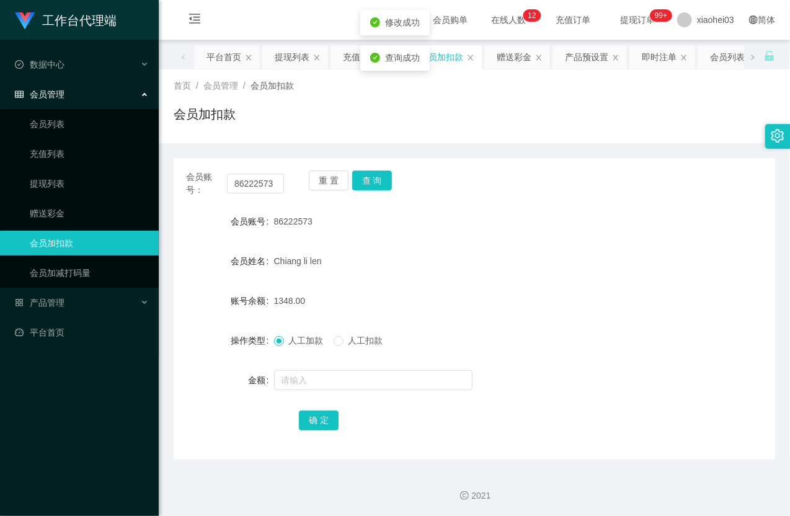
drag, startPoint x: 404, startPoint y: 201, endPoint x: 375, endPoint y: 194, distance: 29.9
click at [403, 200] on div "会员账号： 86222573 重 置 查 询 会员账号 86222573 会员姓名 Chiang li len 账号余额 1348.00 操作类型 人工加款 …" at bounding box center [475, 308] width 602 height 301
click at [367, 187] on button "查 询" at bounding box center [372, 181] width 40 height 20
click at [367, 187] on button "查 询" at bounding box center [378, 181] width 53 height 20
drag, startPoint x: 435, startPoint y: 222, endPoint x: 490, endPoint y: 189, distance: 64.3
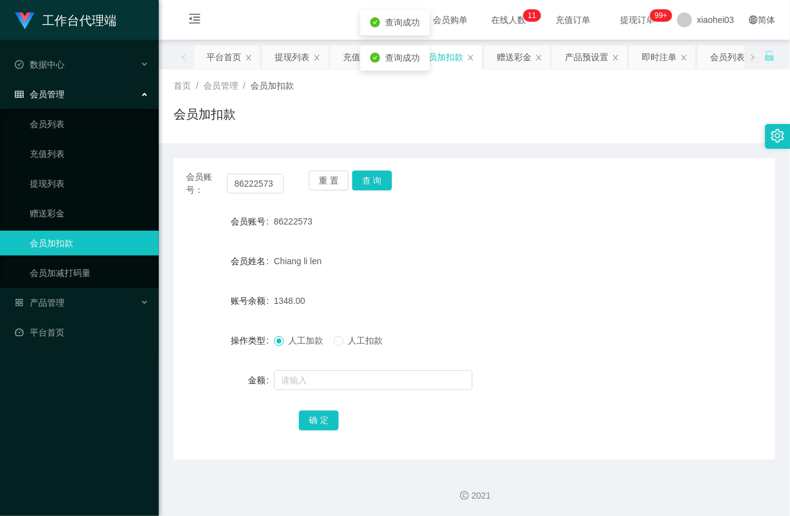
click at [436, 225] on div "86222573" at bounding box center [449, 221] width 351 height 25
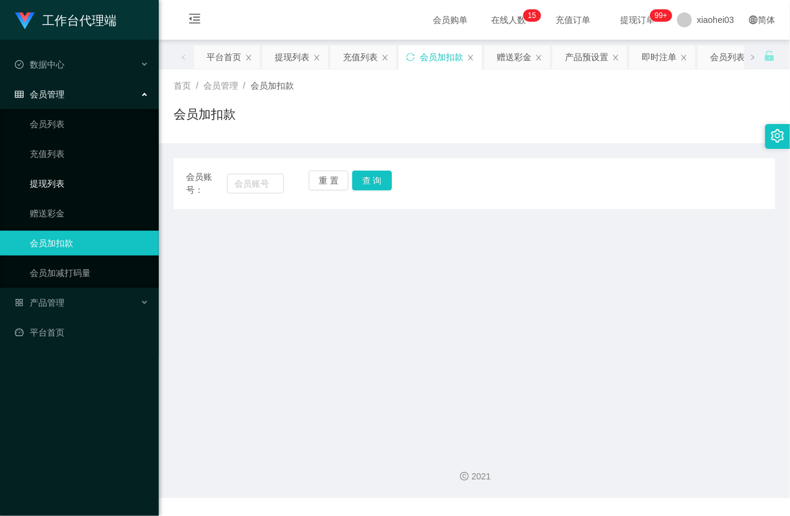
click at [48, 174] on link "提现列表" at bounding box center [89, 183] width 119 height 25
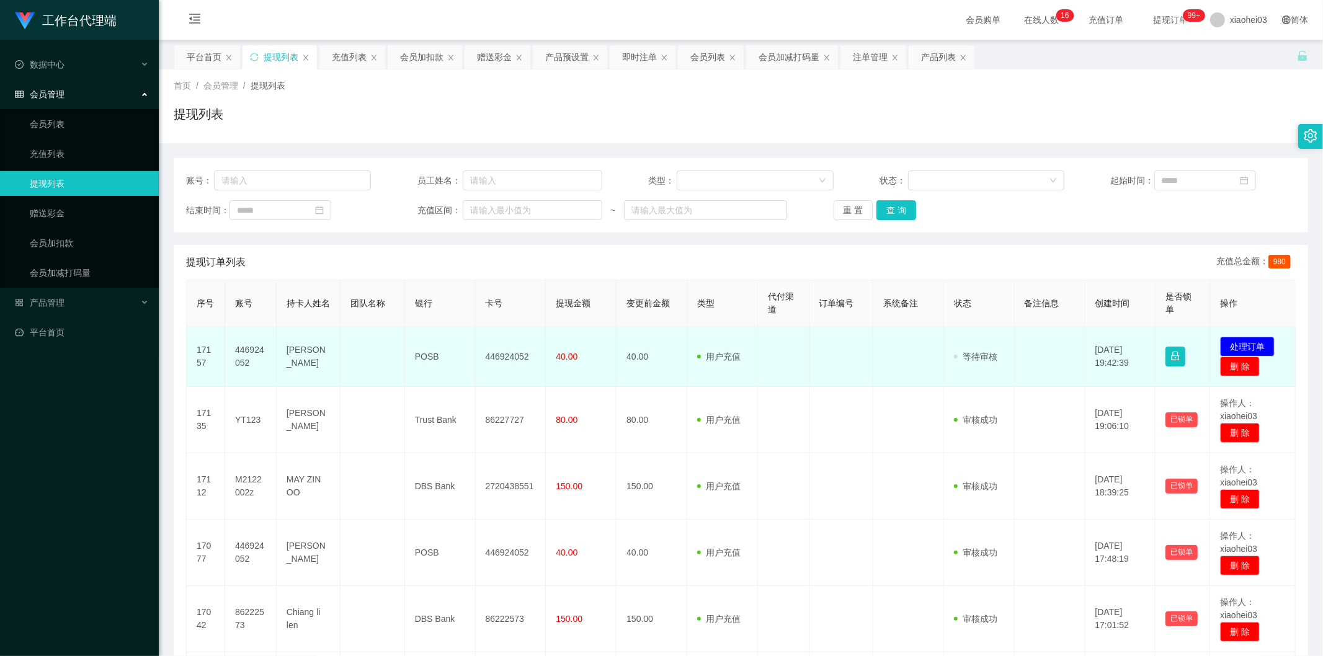
click at [244, 346] on td "446924052" at bounding box center [250, 357] width 51 height 60
copy td "446924052"
click at [240, 349] on td "446924052" at bounding box center [250, 357] width 51 height 60
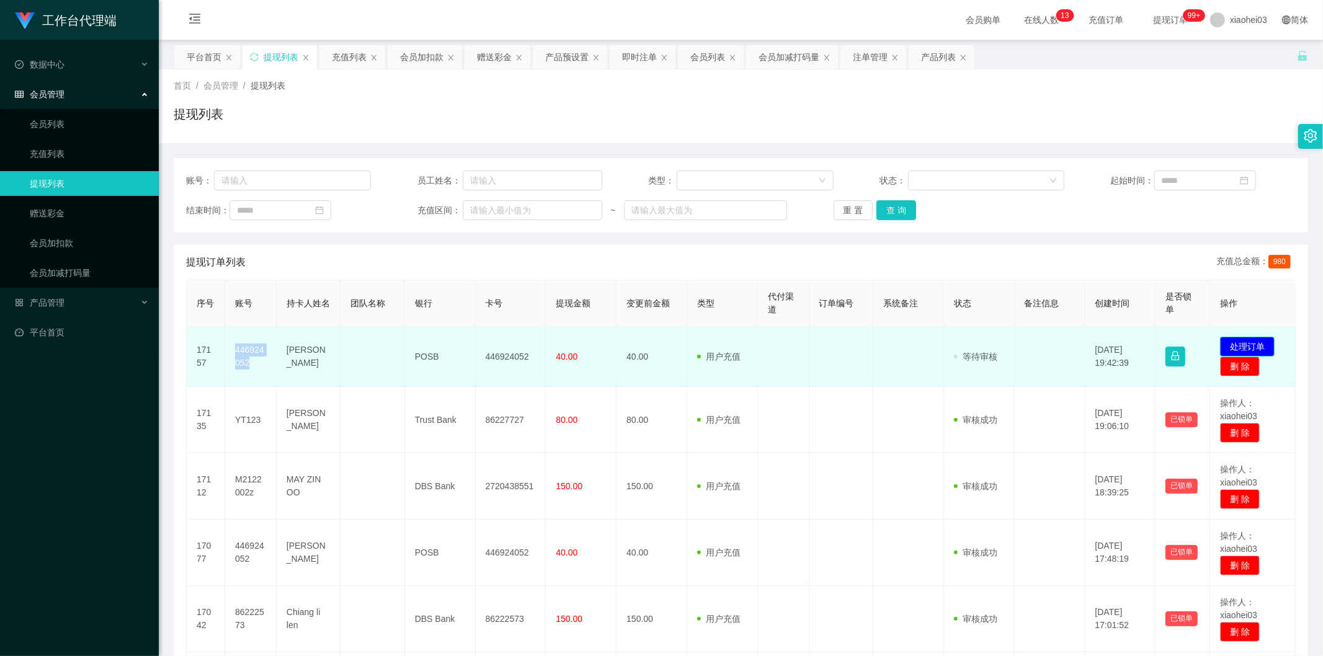
click at [790, 341] on button "处理订单" at bounding box center [1247, 347] width 55 height 20
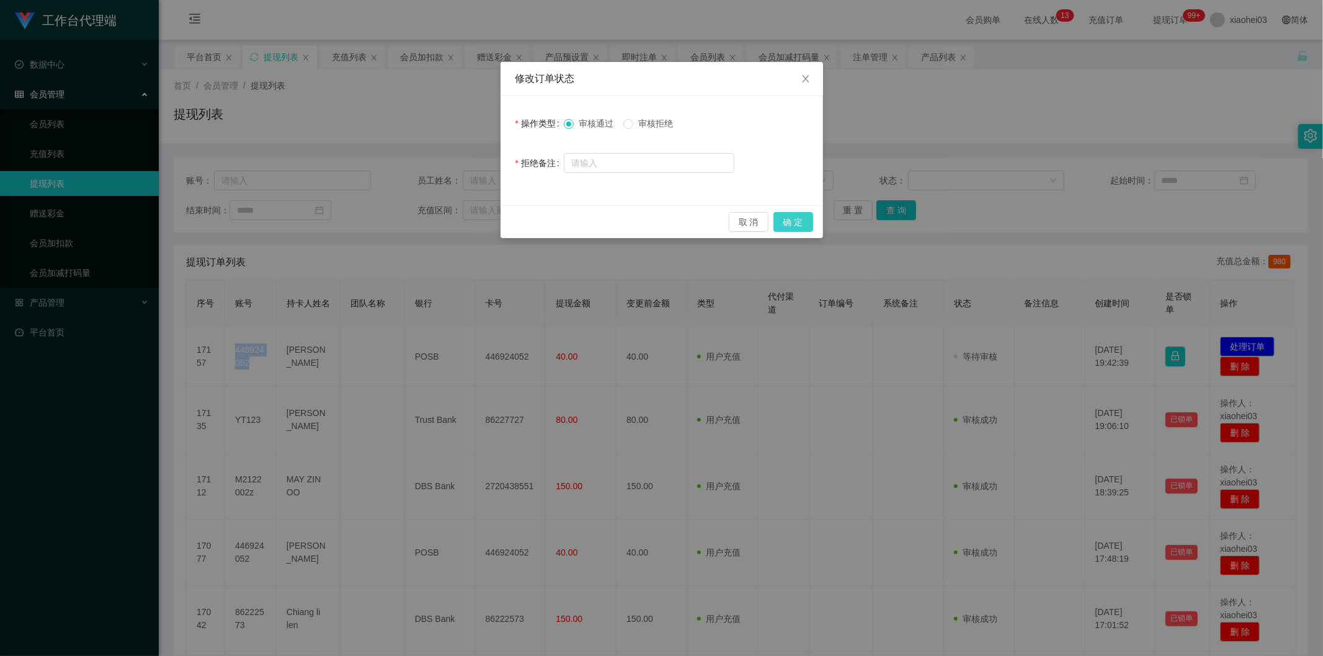
click at [789, 220] on button "确 定" at bounding box center [794, 222] width 40 height 20
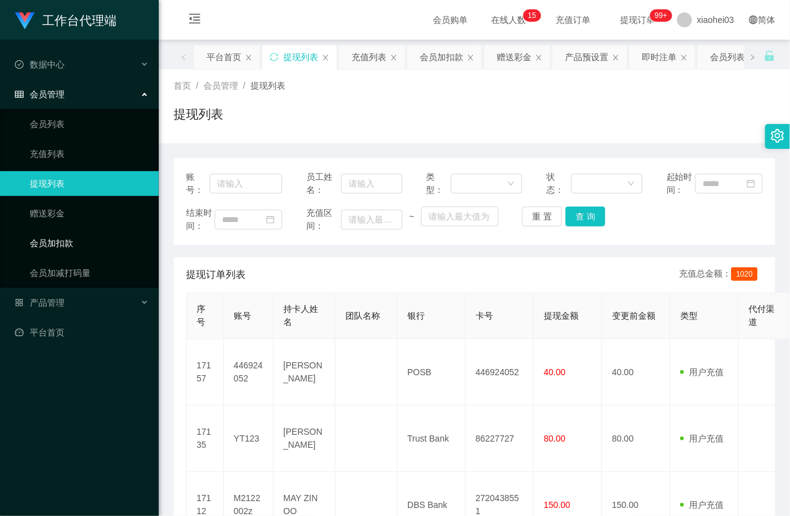
click at [66, 242] on link "会员加扣款" at bounding box center [89, 243] width 119 height 25
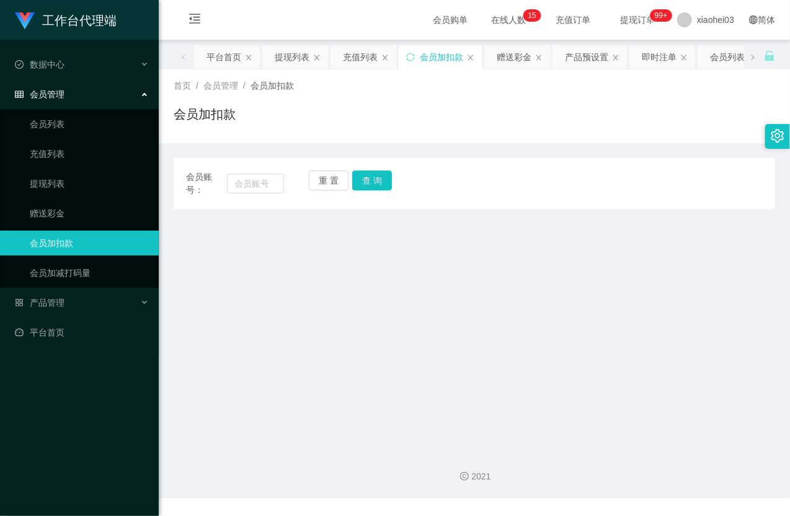
click at [261, 172] on div "会员账号：" at bounding box center [235, 184] width 98 height 26
click at [253, 182] on input "text" at bounding box center [255, 184] width 57 height 20
paste input "yt123"
type input "yt123"
click at [376, 177] on button "查 询" at bounding box center [372, 181] width 40 height 20
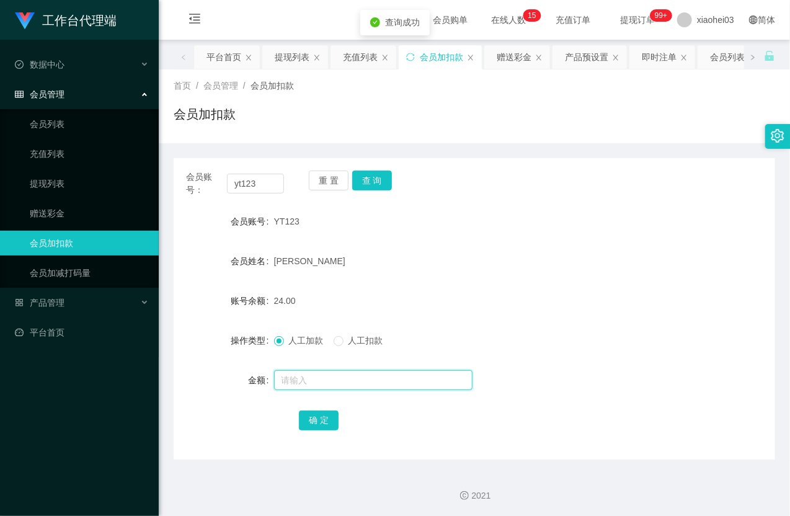
click at [315, 389] on input "text" at bounding box center [373, 380] width 198 height 20
type input "8"
click at [333, 414] on button "确 定" at bounding box center [319, 421] width 40 height 20
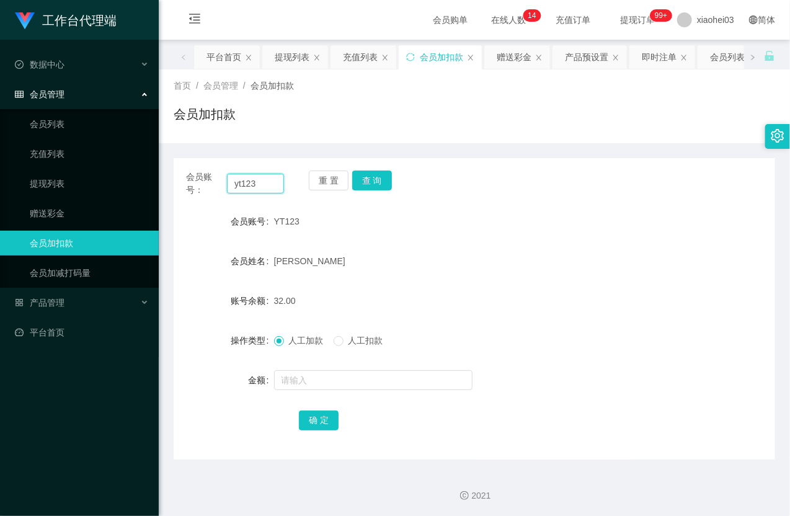
click at [264, 186] on input "yt123" at bounding box center [255, 184] width 57 height 20
paste input "446924052"
type input "446924052"
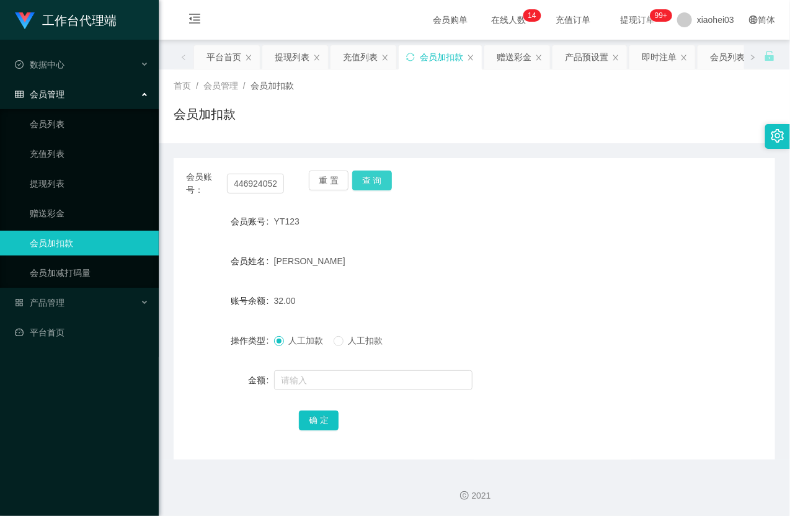
click at [369, 182] on button "查 询" at bounding box center [372, 181] width 40 height 20
click at [369, 182] on button "查 询" at bounding box center [378, 181] width 53 height 20
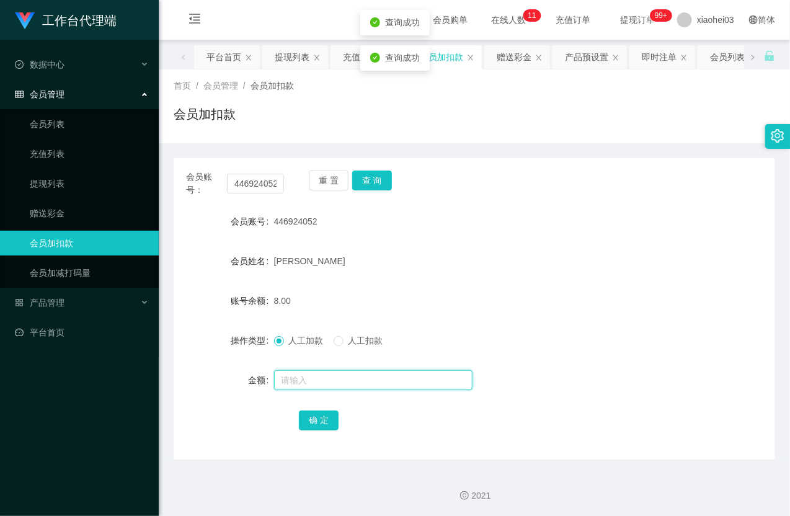
click at [331, 388] on input "text" at bounding box center [373, 380] width 198 height 20
type input "7"
type input "8"
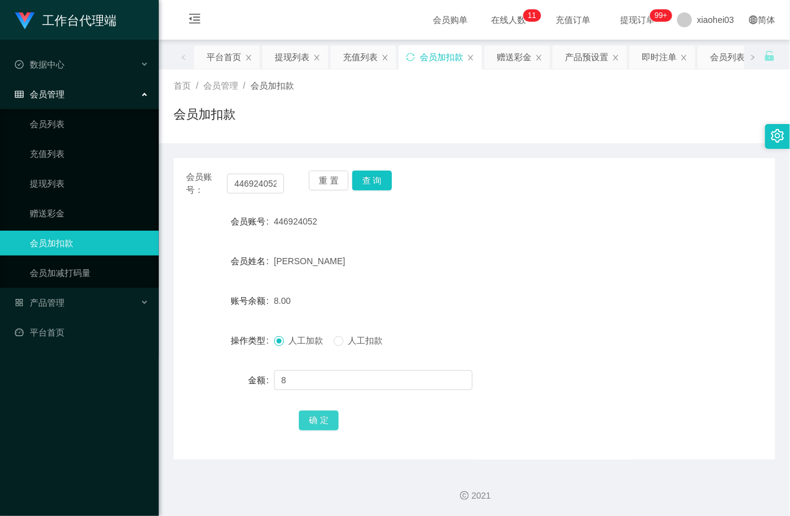
click at [314, 417] on button "确 定" at bounding box center [319, 421] width 40 height 20
click at [430, 293] on div "16.00" at bounding box center [449, 300] width 351 height 25
click at [74, 182] on link "提现列表" at bounding box center [89, 183] width 119 height 25
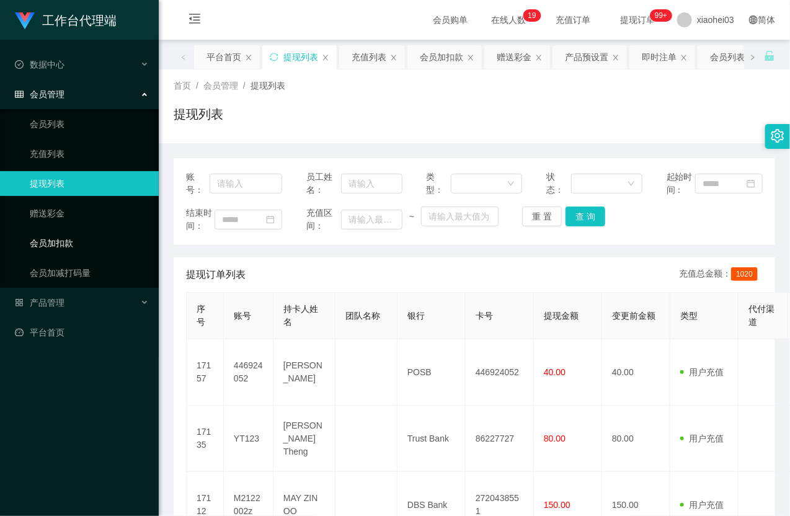
click at [64, 246] on link "会员加扣款" at bounding box center [89, 243] width 119 height 25
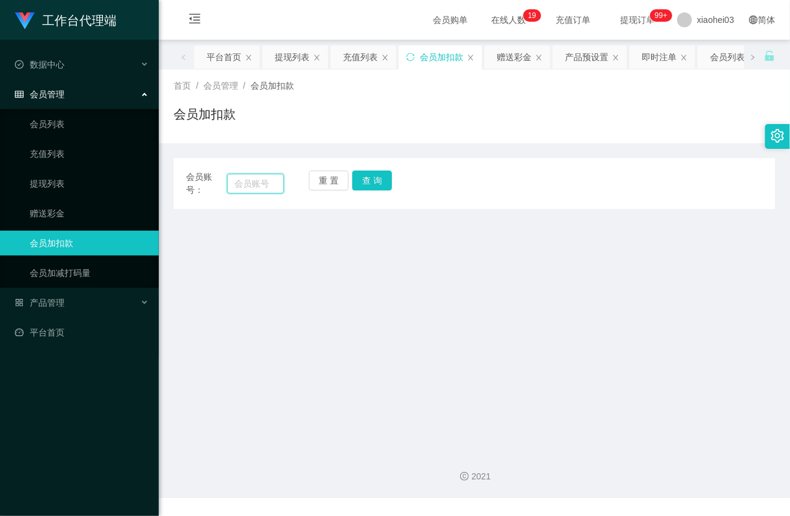
click at [241, 184] on input "text" at bounding box center [255, 184] width 57 height 20
paste input "teddy612"
type input "teddy612"
click at [365, 179] on button "查 询" at bounding box center [372, 181] width 40 height 20
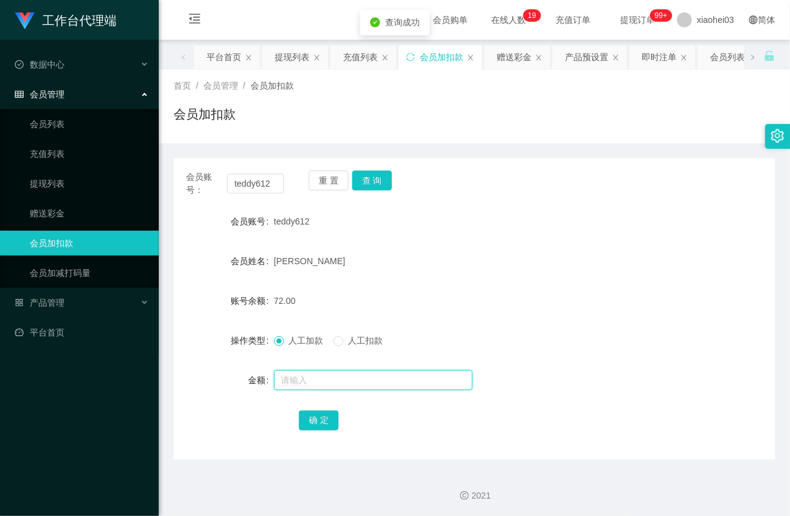
click at [307, 377] on input "text" at bounding box center [373, 380] width 198 height 20
type input "8"
drag, startPoint x: 331, startPoint y: 422, endPoint x: 333, endPoint y: 412, distance: 10.7
click at [331, 422] on button "确 定" at bounding box center [319, 421] width 40 height 20
click at [478, 278] on form "会员账号 teddy612 会员姓名 Wang Pan 账号余额 80.00 操作类型 人工加款 人工扣款 金额 确 定" at bounding box center [475, 320] width 602 height 223
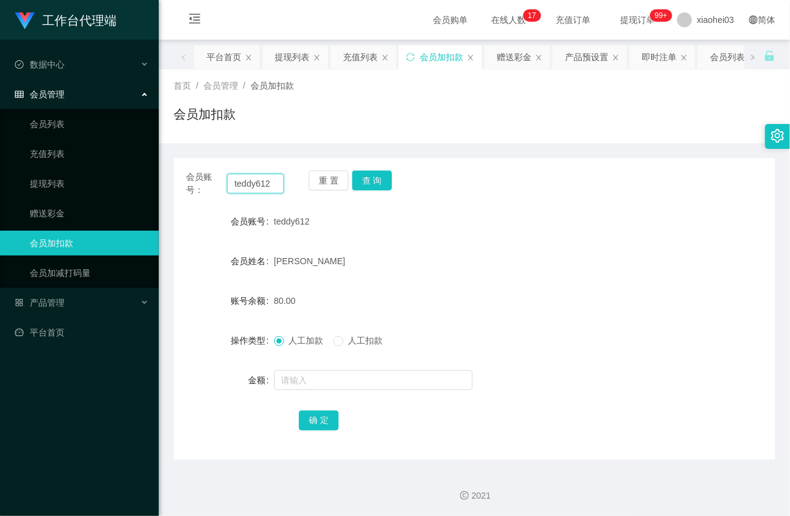
click at [248, 185] on input "teddy612" at bounding box center [255, 184] width 57 height 20
paste input "86222573"
type input "86222573"
click at [383, 182] on button "查 询" at bounding box center [372, 181] width 40 height 20
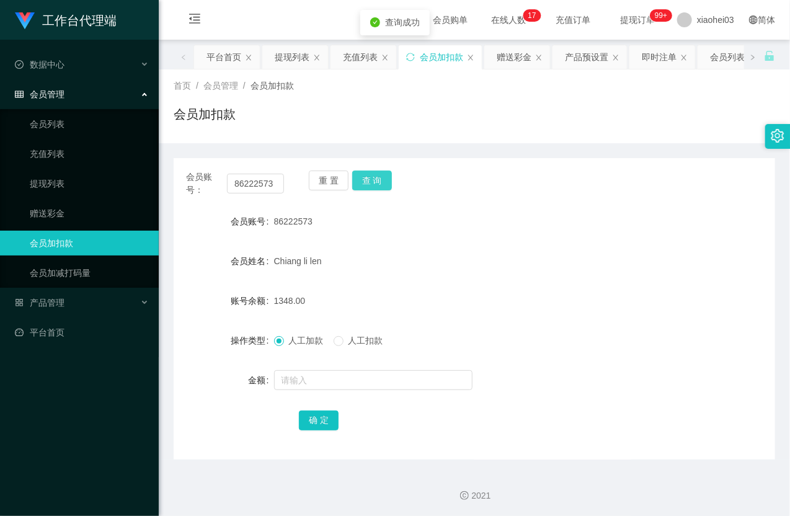
click at [383, 182] on button "查 询" at bounding box center [372, 181] width 40 height 20
click at [422, 288] on div "1348.00" at bounding box center [449, 300] width 351 height 25
click at [65, 161] on link "充值列表" at bounding box center [89, 153] width 119 height 25
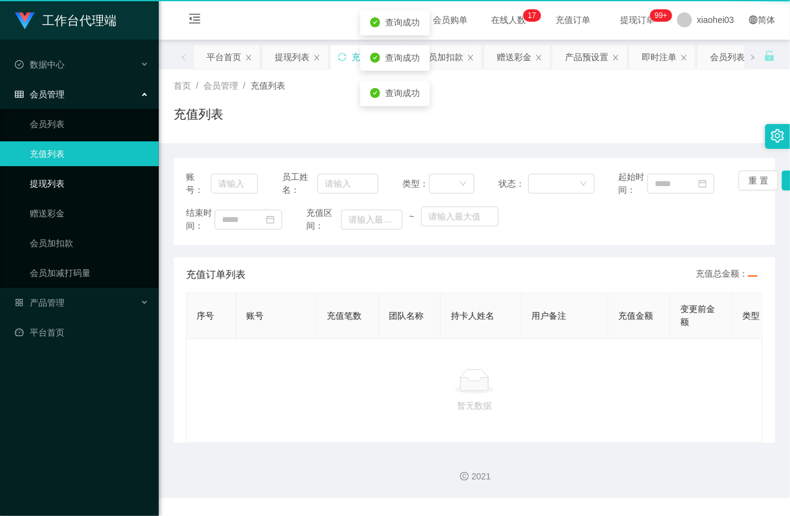
click at [64, 183] on link "提现列表" at bounding box center [89, 183] width 119 height 25
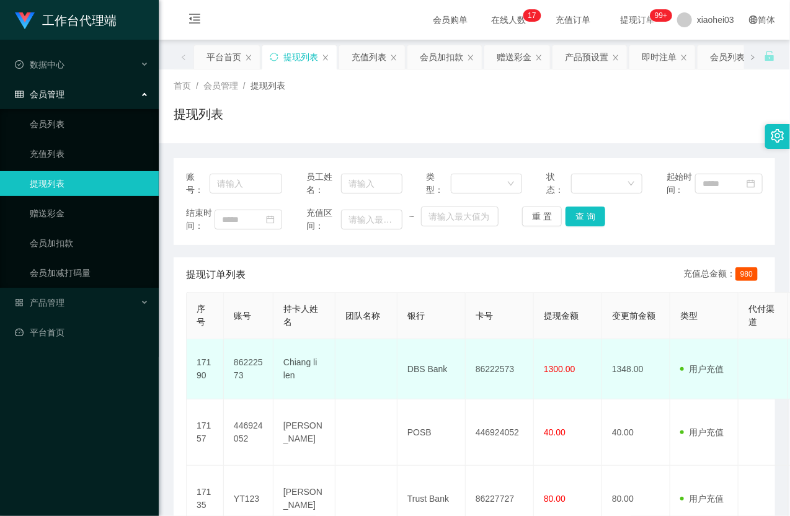
click at [240, 388] on td "86222573" at bounding box center [249, 369] width 50 height 60
copy td "86222573"
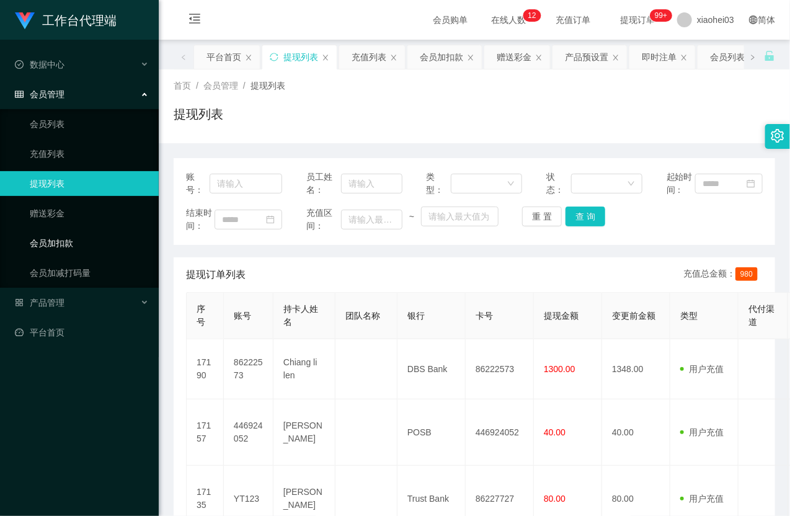
click at [83, 246] on link "会员加扣款" at bounding box center [89, 243] width 119 height 25
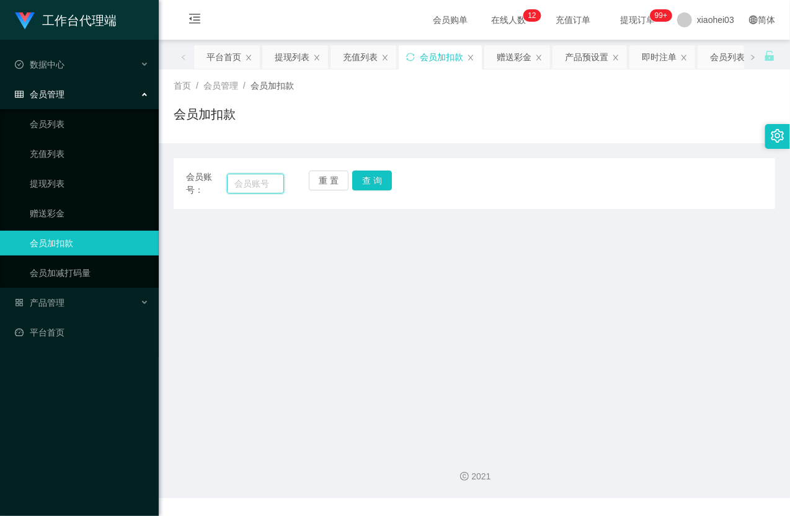
click at [273, 188] on input "text" at bounding box center [255, 184] width 57 height 20
paste input "86222573"
type input "86222573"
click at [375, 184] on button "查 询" at bounding box center [372, 181] width 40 height 20
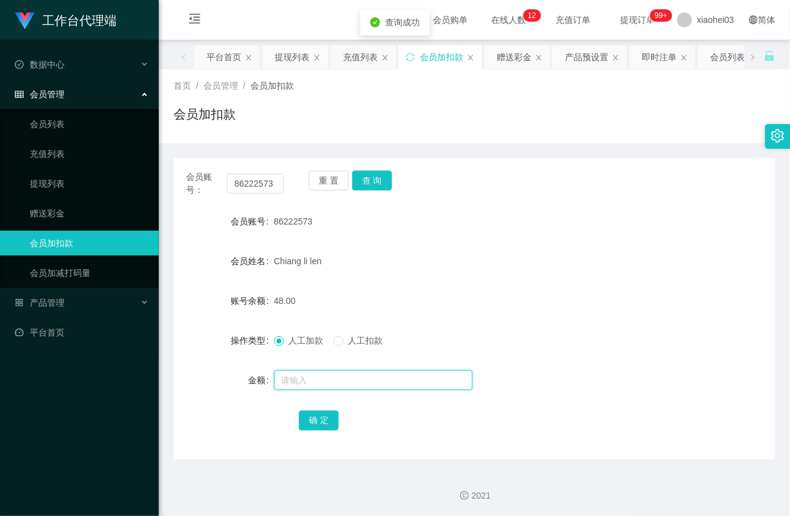
drag, startPoint x: 309, startPoint y: 381, endPoint x: 313, endPoint y: 370, distance: 11.8
click at [309, 381] on input "text" at bounding box center [373, 380] width 198 height 20
type input "16"
click at [318, 429] on button "确 定" at bounding box center [319, 421] width 40 height 20
click at [421, 298] on div "64.00" at bounding box center [449, 300] width 351 height 25
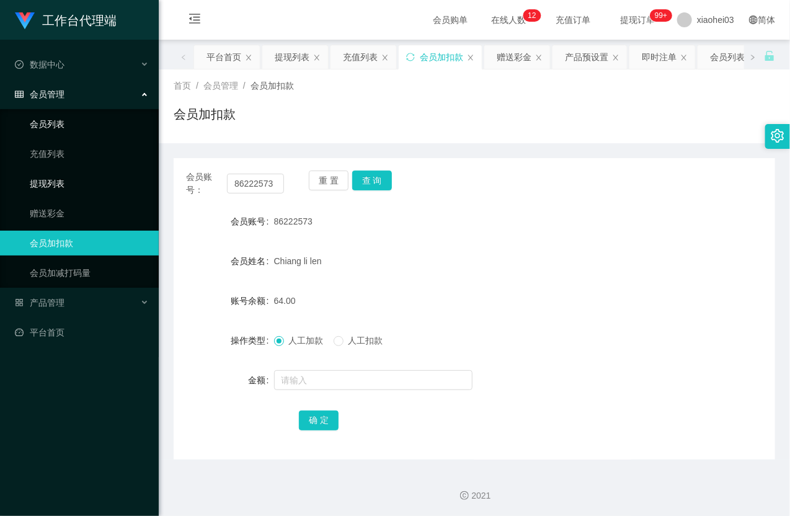
drag, startPoint x: 54, startPoint y: 179, endPoint x: 58, endPoint y: 115, distance: 64.0
click at [54, 179] on link "提现列表" at bounding box center [89, 183] width 119 height 25
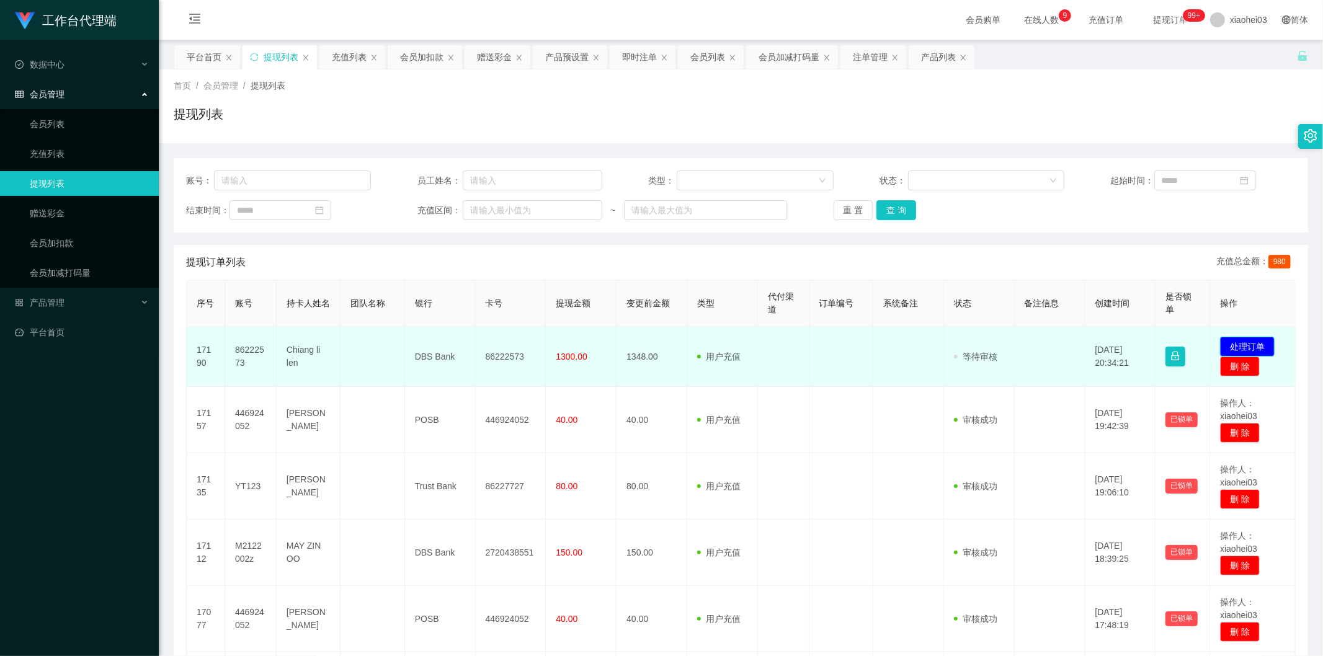
click at [1236, 340] on button "处理订单" at bounding box center [1247, 347] width 55 height 20
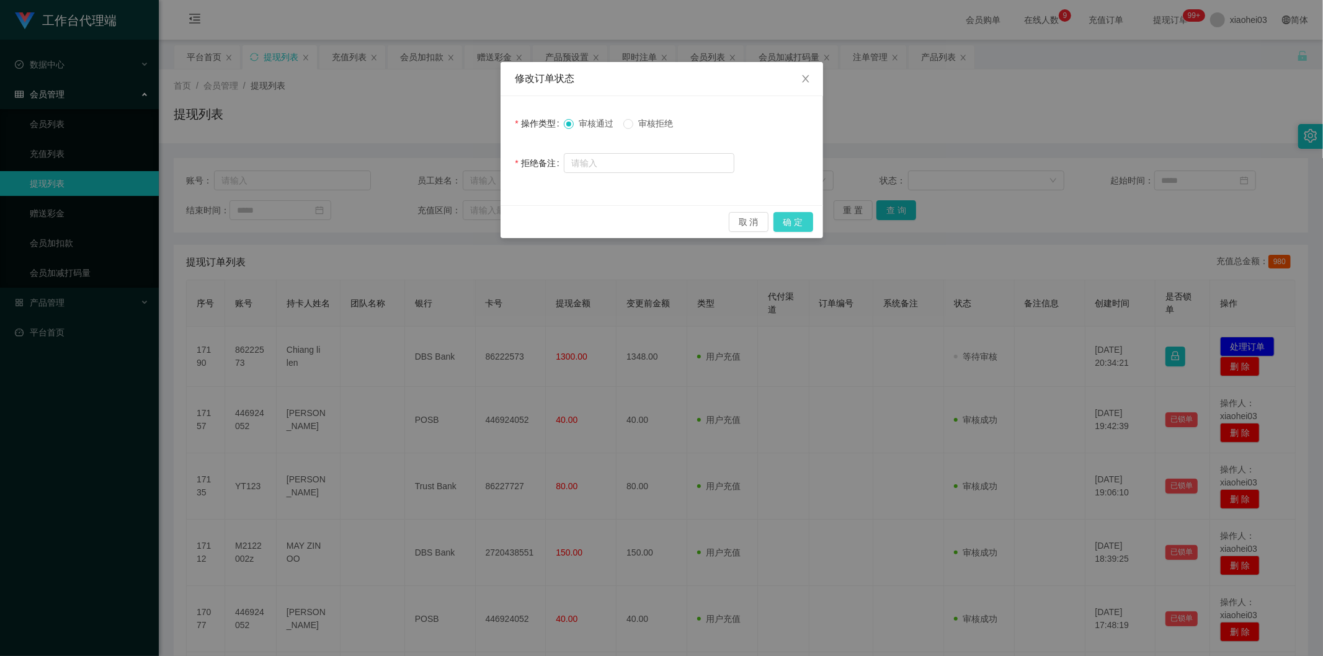
click at [794, 217] on button "确 定" at bounding box center [794, 222] width 40 height 20
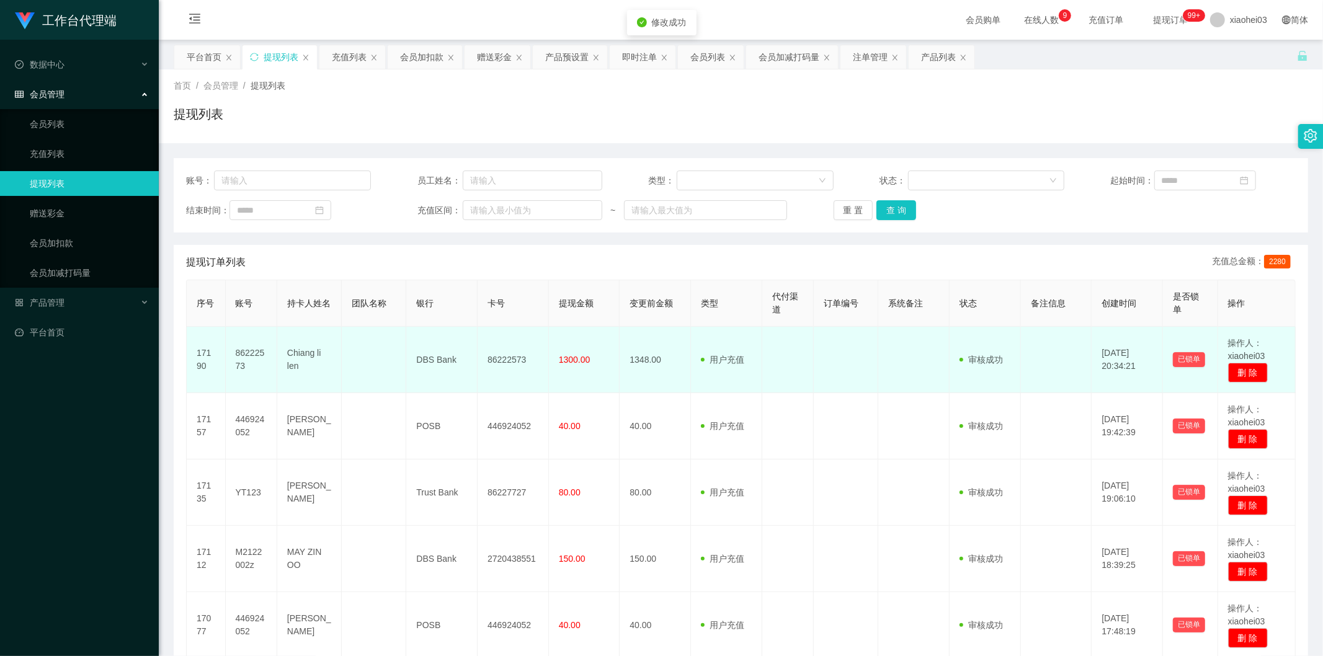
drag, startPoint x: 677, startPoint y: 349, endPoint x: 681, endPoint y: 357, distance: 8.9
click at [677, 349] on td "1348.00" at bounding box center [655, 360] width 71 height 66
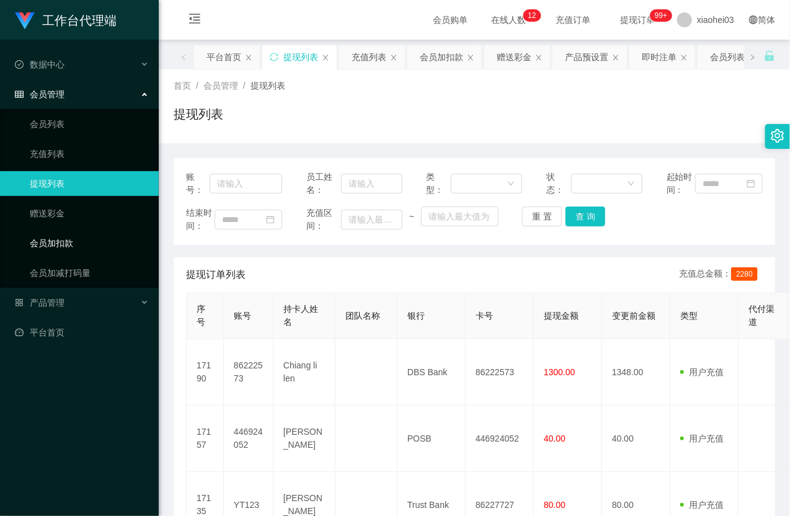
click at [69, 239] on link "会员加扣款" at bounding box center [89, 243] width 119 height 25
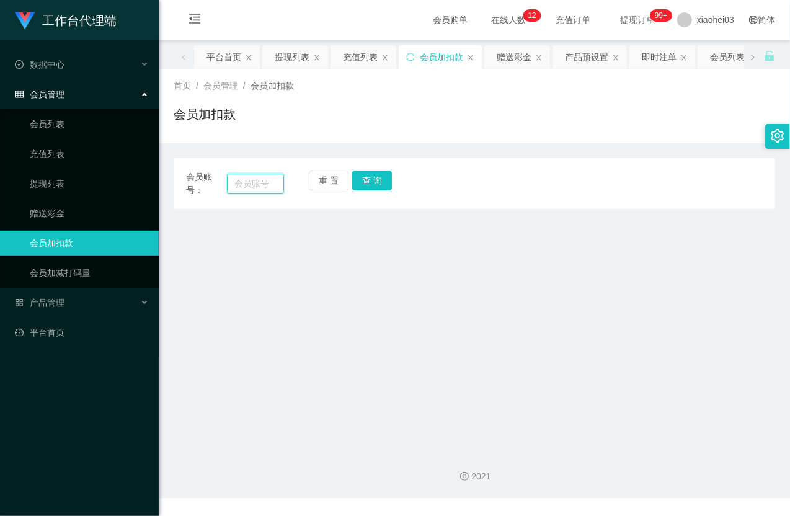
drag, startPoint x: 252, startPoint y: 185, endPoint x: 273, endPoint y: 185, distance: 20.5
click at [253, 185] on input "text" at bounding box center [255, 184] width 57 height 20
paste input "yt123"
type input "yt123"
click at [378, 189] on button "查 询" at bounding box center [372, 181] width 40 height 20
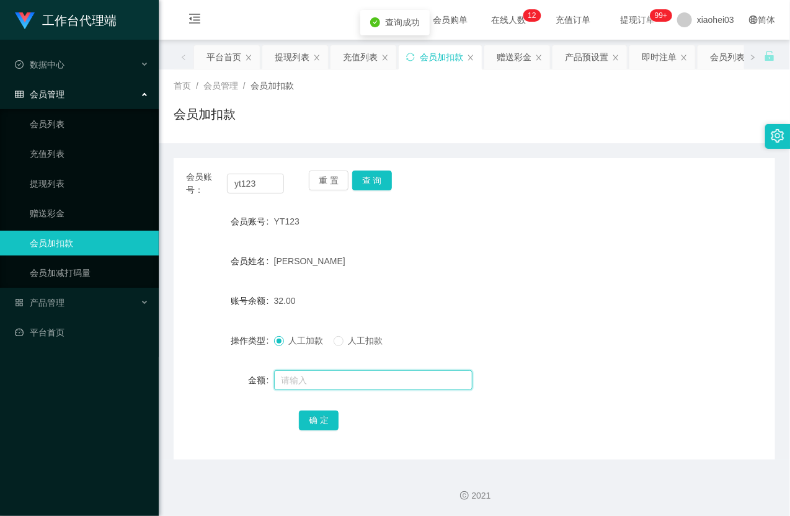
click at [314, 389] on input "text" at bounding box center [373, 380] width 198 height 20
type input "8"
click at [318, 411] on button "确 定" at bounding box center [319, 421] width 40 height 20
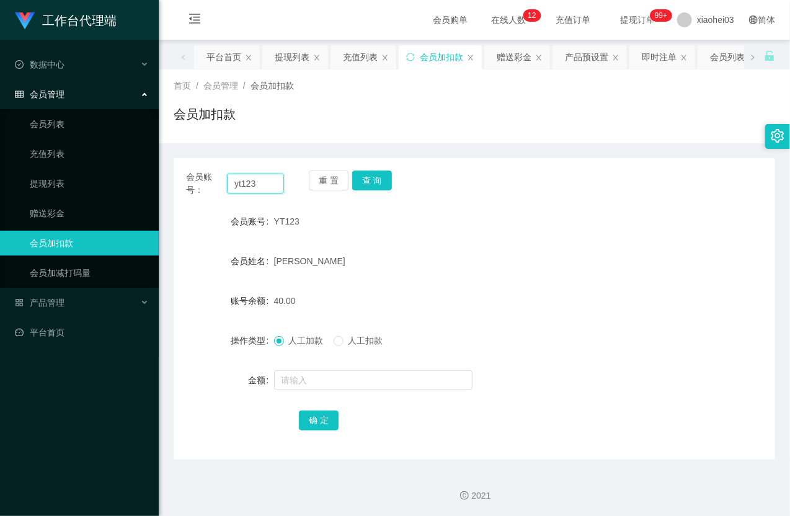
click at [264, 190] on input "yt123" at bounding box center [255, 184] width 57 height 20
paste input "teddy612"
type input "teddy612"
click at [371, 181] on button "查 询" at bounding box center [372, 181] width 40 height 20
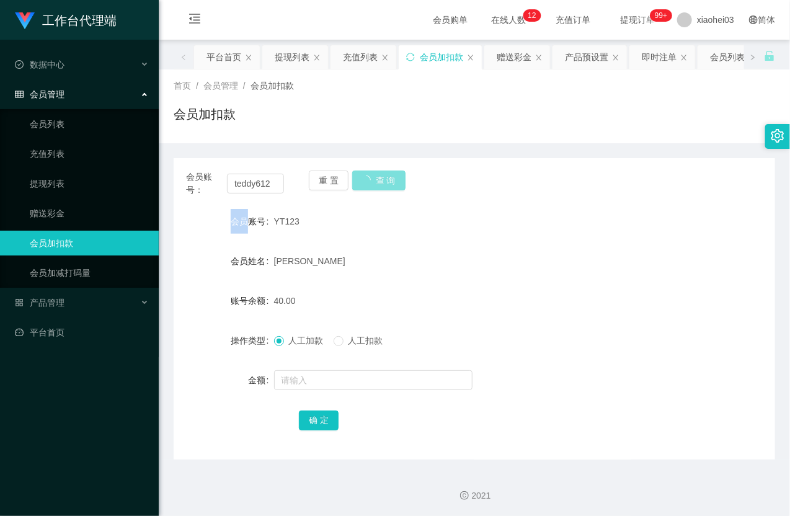
click at [371, 181] on div "重 置 查 询" at bounding box center [358, 184] width 98 height 26
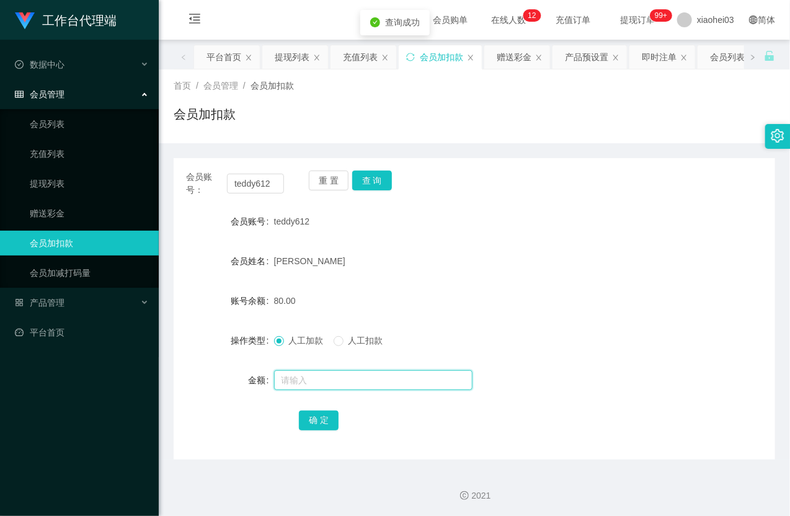
click at [344, 385] on input "text" at bounding box center [373, 380] width 198 height 20
type input "8"
click at [325, 424] on button "确 定" at bounding box center [319, 421] width 40 height 20
click at [395, 251] on div "[PERSON_NAME]" at bounding box center [449, 261] width 351 height 25
click at [298, 258] on span "[PERSON_NAME]" at bounding box center [309, 261] width 71 height 10
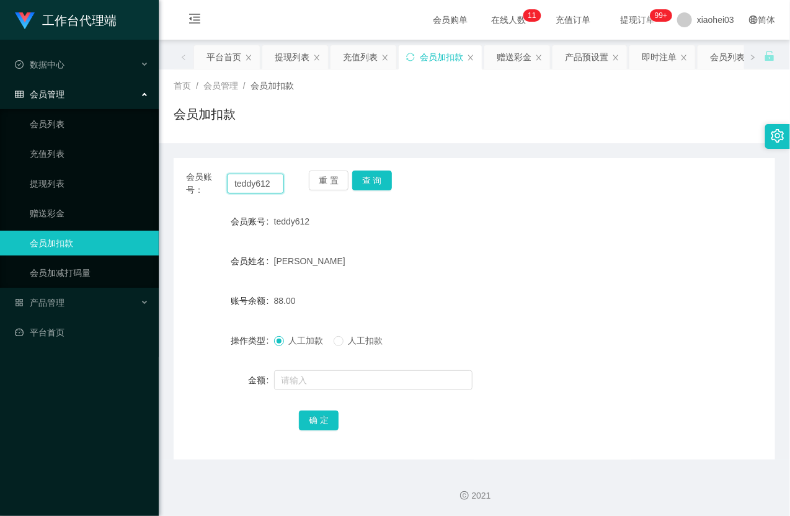
click at [262, 185] on input "teddy612" at bounding box center [255, 184] width 57 height 20
paste input "44692405"
type input "446924052"
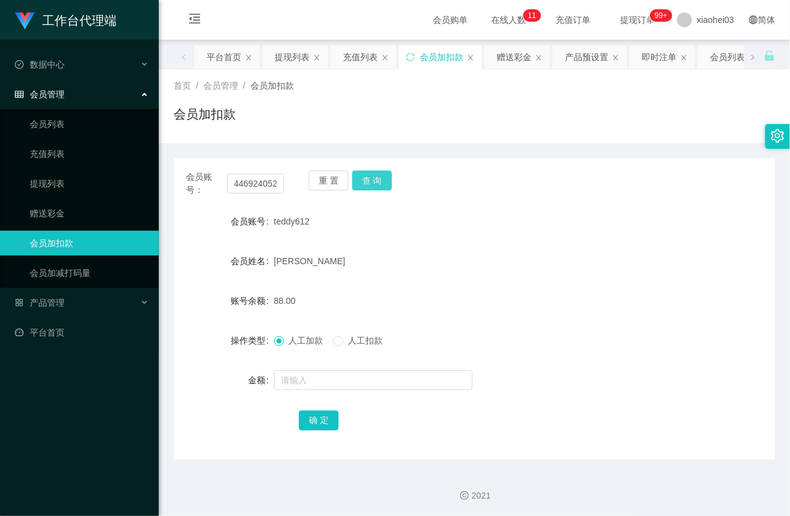
click at [381, 181] on button "查 询" at bounding box center [372, 181] width 40 height 20
click at [379, 180] on button "查 询" at bounding box center [372, 181] width 40 height 20
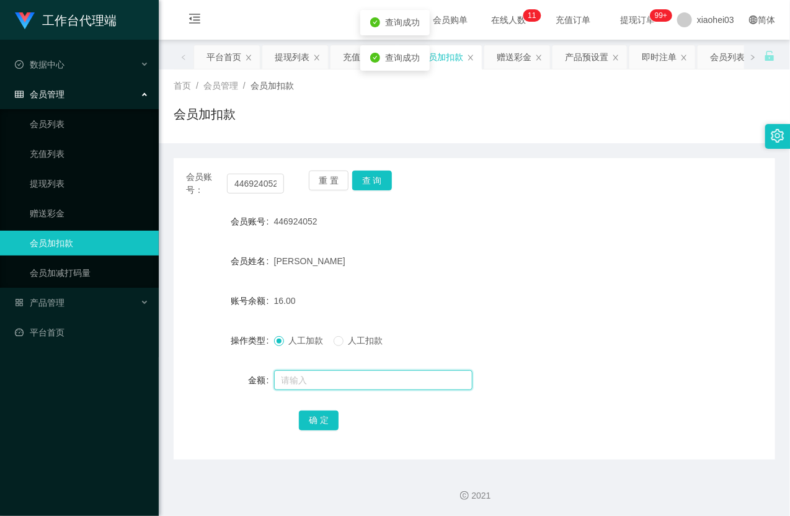
click at [362, 383] on input "text" at bounding box center [373, 380] width 198 height 20
type input "8"
click at [307, 419] on button "确 定" at bounding box center [319, 421] width 40 height 20
click at [396, 308] on div "16.00" at bounding box center [449, 300] width 351 height 25
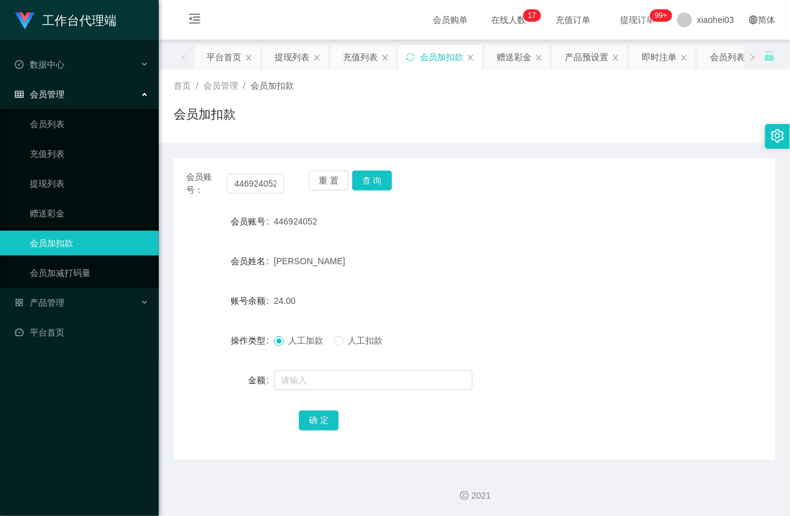
drag, startPoint x: 316, startPoint y: 250, endPoint x: 667, endPoint y: 11, distance: 424.1
click at [318, 247] on form "会员账号 446924052 会员姓名 NOBI NOOR 账号余额 24.00 操作类型 人工加款 人工扣款 金额 确 定" at bounding box center [475, 320] width 602 height 223
click at [53, 158] on link "充值列表" at bounding box center [89, 153] width 119 height 25
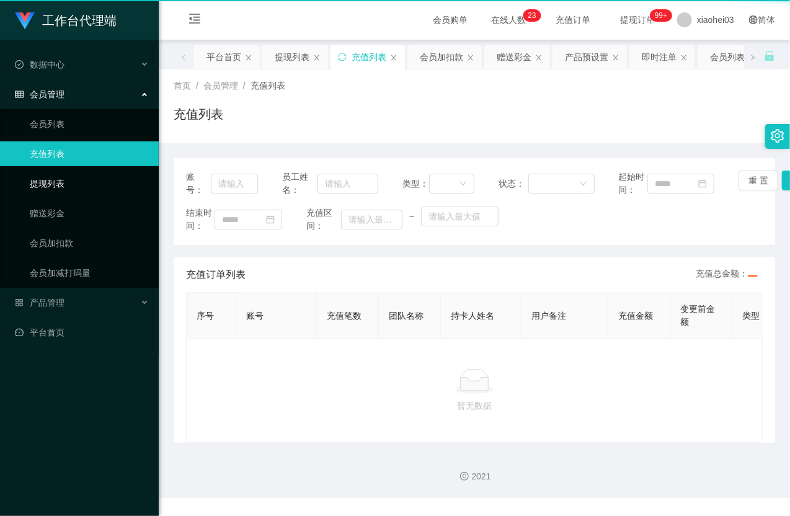
click at [55, 181] on link "提现列表" at bounding box center [89, 183] width 119 height 25
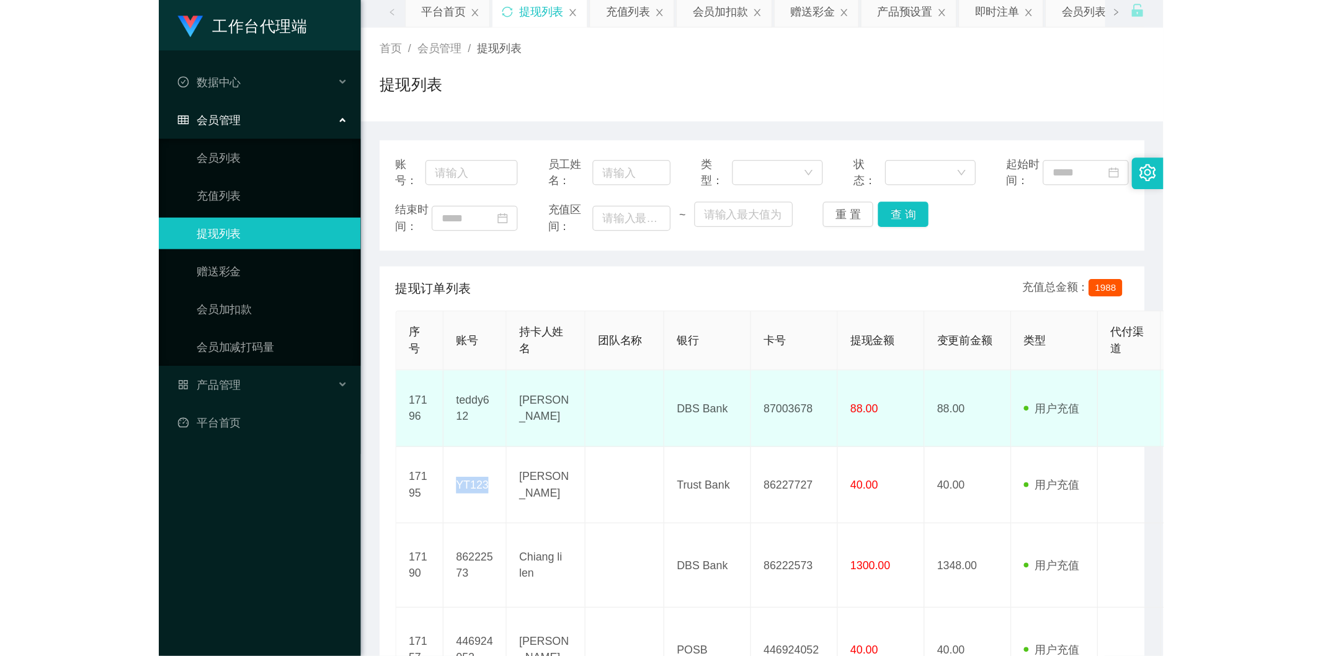
scroll to position [69, 0]
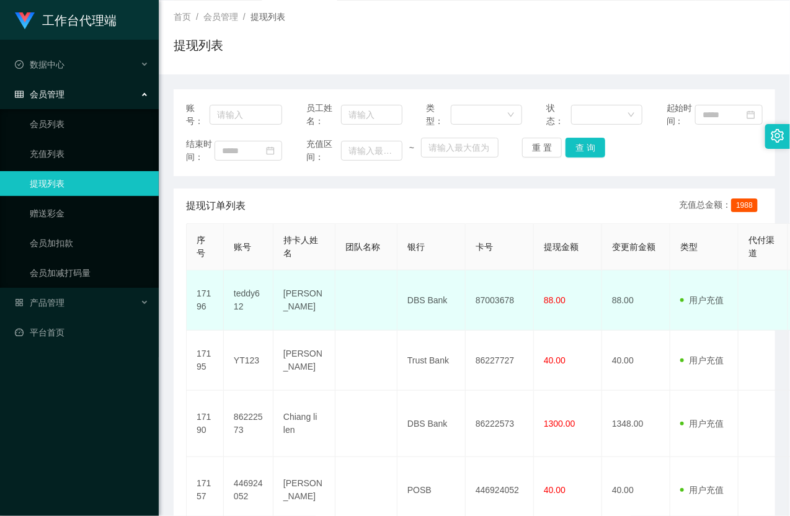
click at [249, 326] on td "teddy612" at bounding box center [249, 300] width 50 height 60
click at [250, 323] on td "teddy612" at bounding box center [249, 300] width 50 height 60
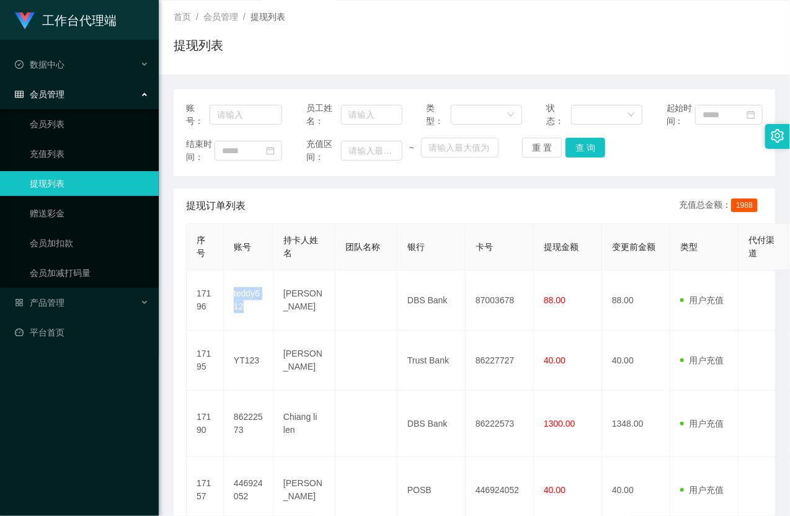
copy td "teddy612"
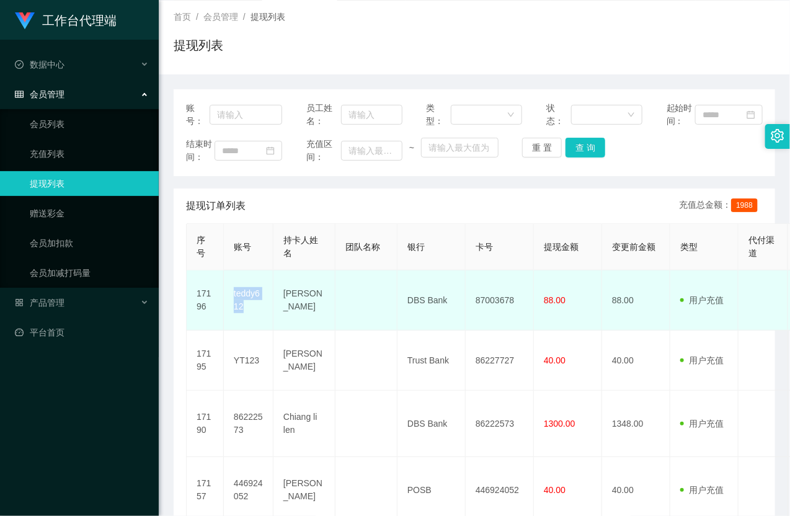
click at [245, 318] on td "teddy612" at bounding box center [249, 300] width 50 height 60
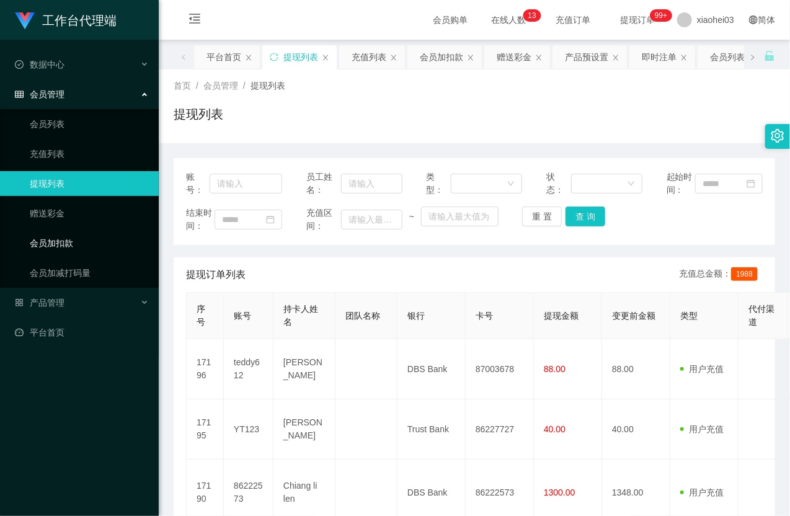
click at [67, 242] on link "会员加扣款" at bounding box center [89, 243] width 119 height 25
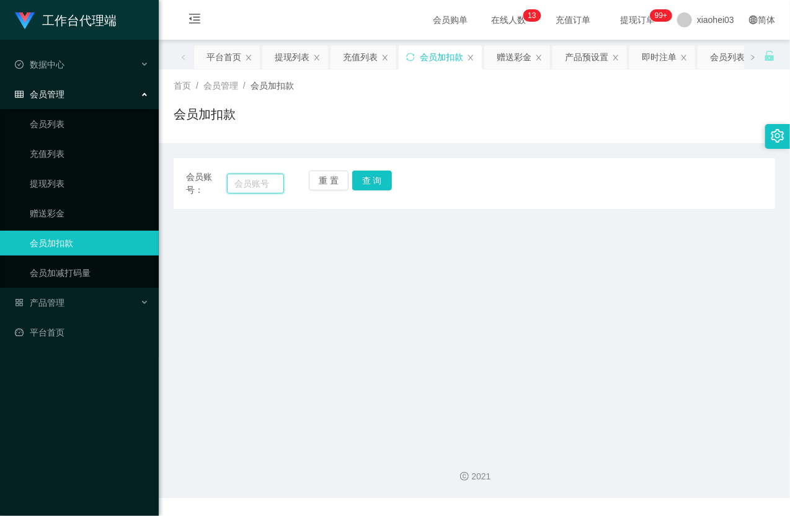
click at [250, 182] on input "text" at bounding box center [255, 184] width 57 height 20
paste input "446924052"
type input "446924052"
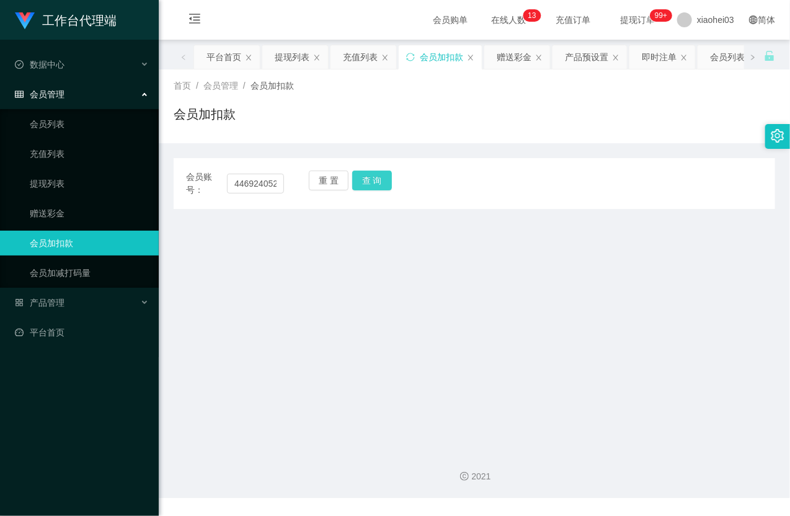
click at [372, 181] on button "查 询" at bounding box center [372, 181] width 40 height 20
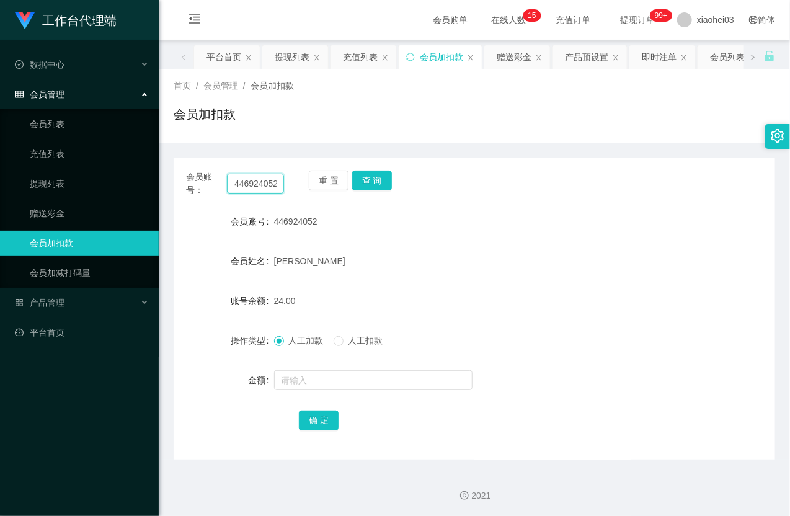
click at [256, 182] on input "446924052" at bounding box center [255, 184] width 57 height 20
paste input "86222573"
type input "86222573"
click at [385, 185] on button "查 询" at bounding box center [372, 181] width 40 height 20
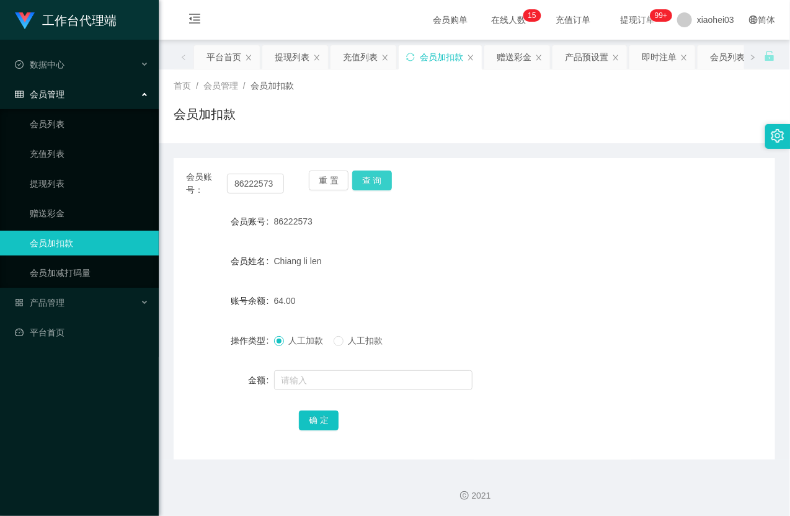
click at [385, 185] on button "查 询" at bounding box center [372, 181] width 40 height 20
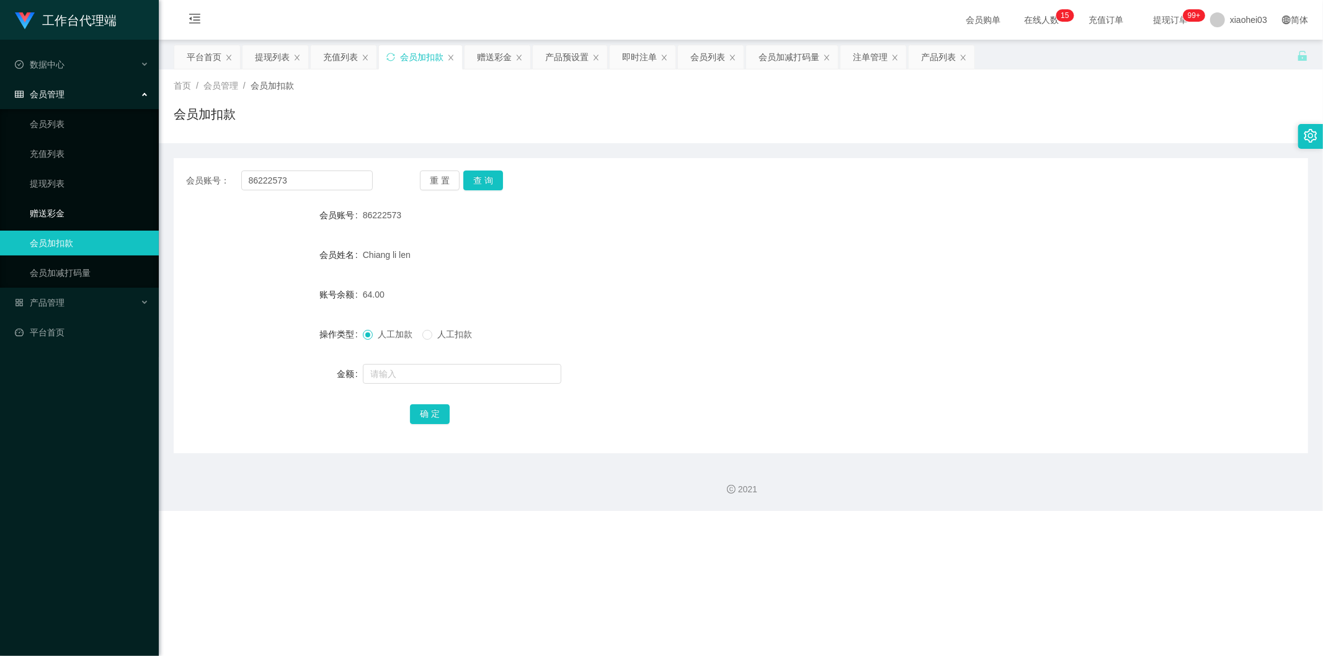
drag, startPoint x: 74, startPoint y: 213, endPoint x: 118, endPoint y: 209, distance: 43.6
click at [74, 213] on link "赠送彩金" at bounding box center [89, 213] width 119 height 25
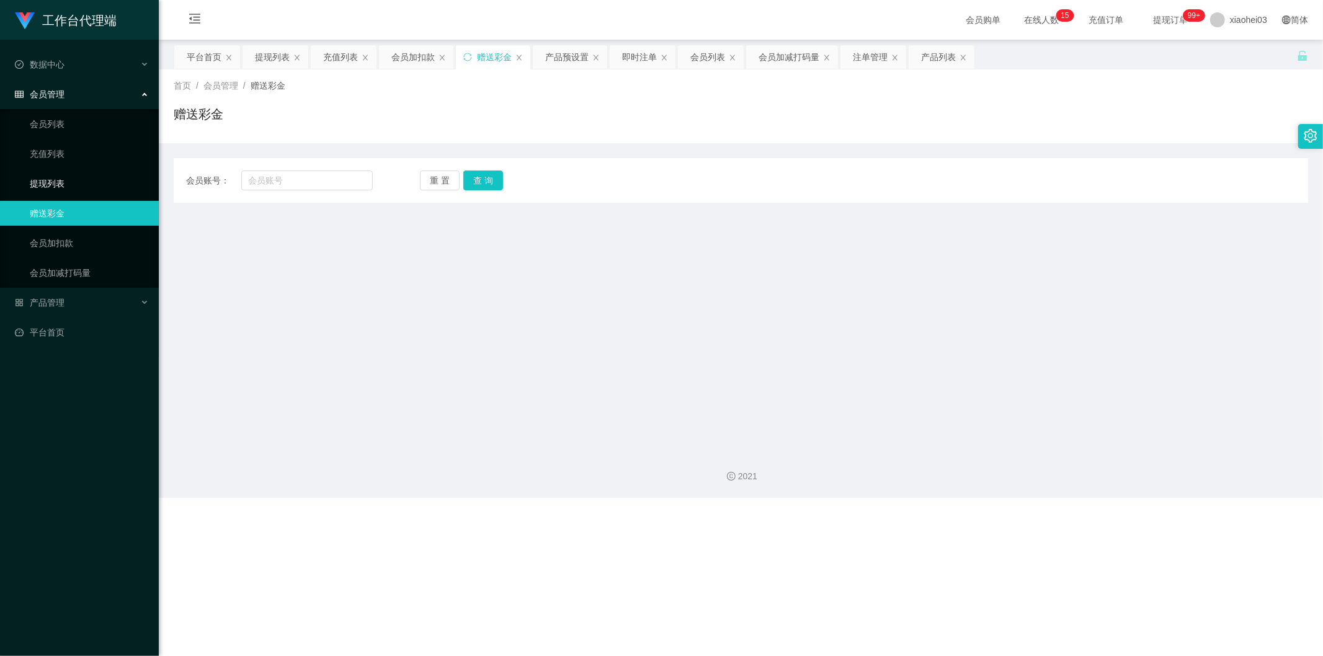
click at [50, 176] on link "提现列表" at bounding box center [89, 183] width 119 height 25
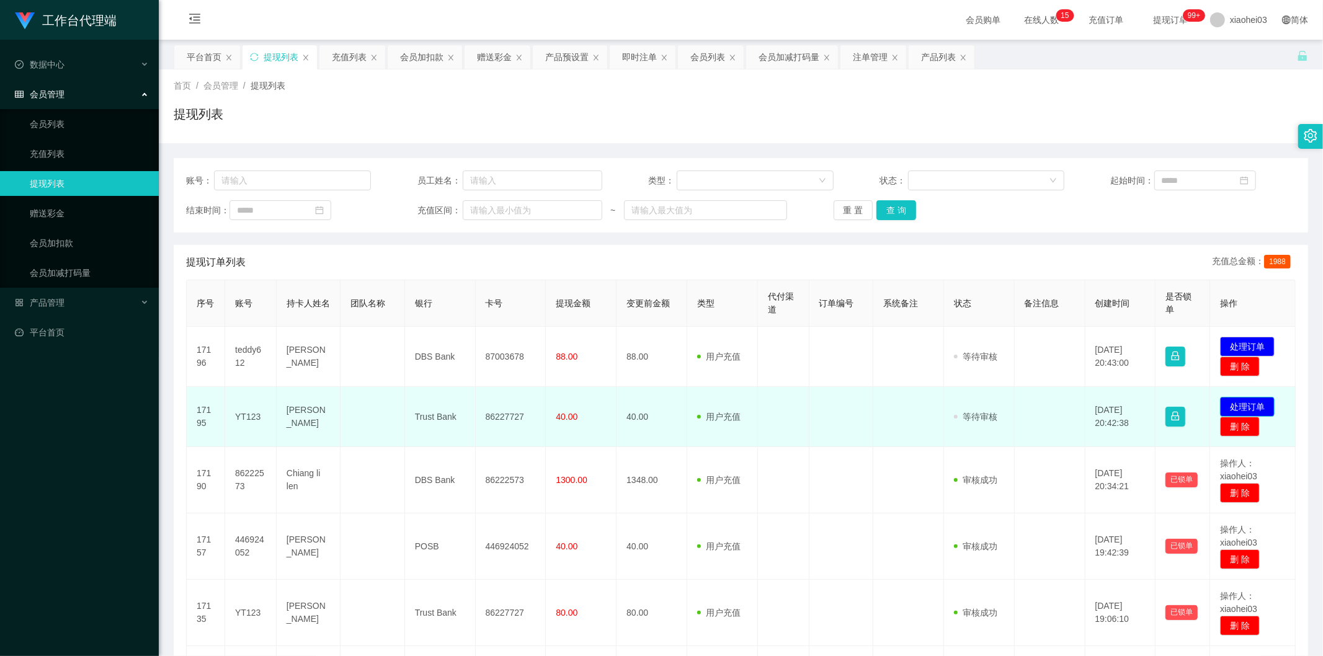
click at [790, 401] on button "处理订单" at bounding box center [1247, 407] width 55 height 20
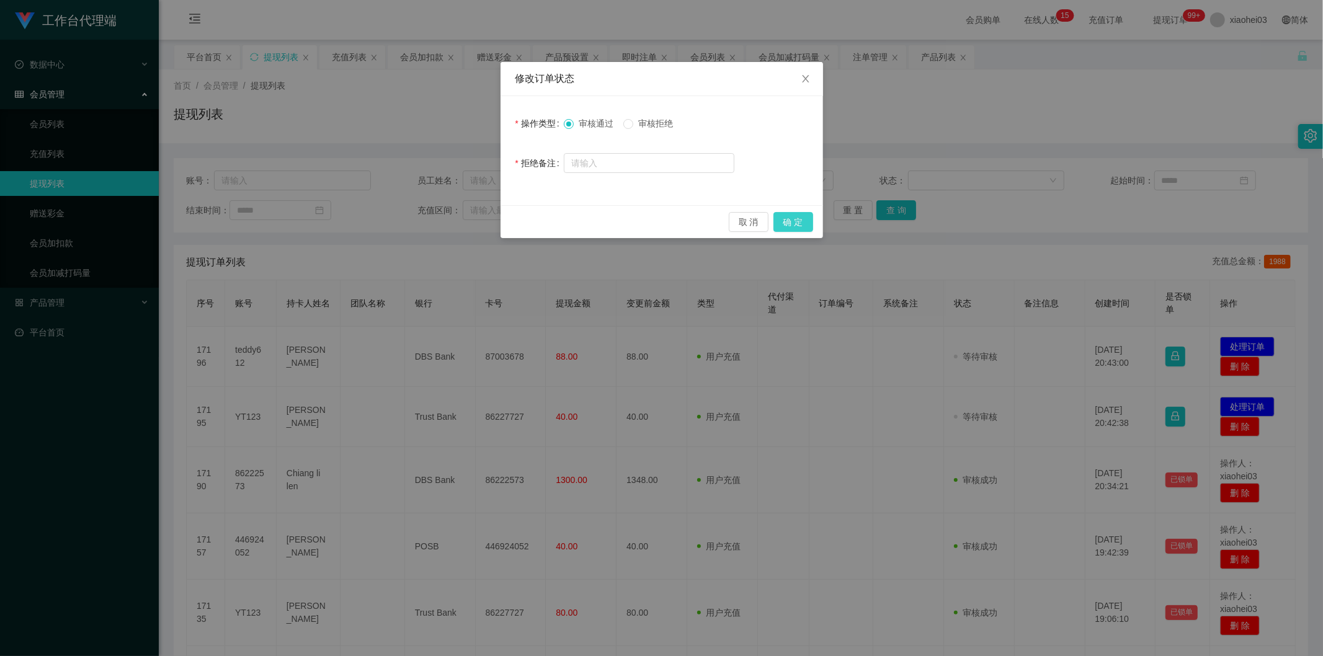
click at [779, 218] on button "确 定" at bounding box center [794, 222] width 40 height 20
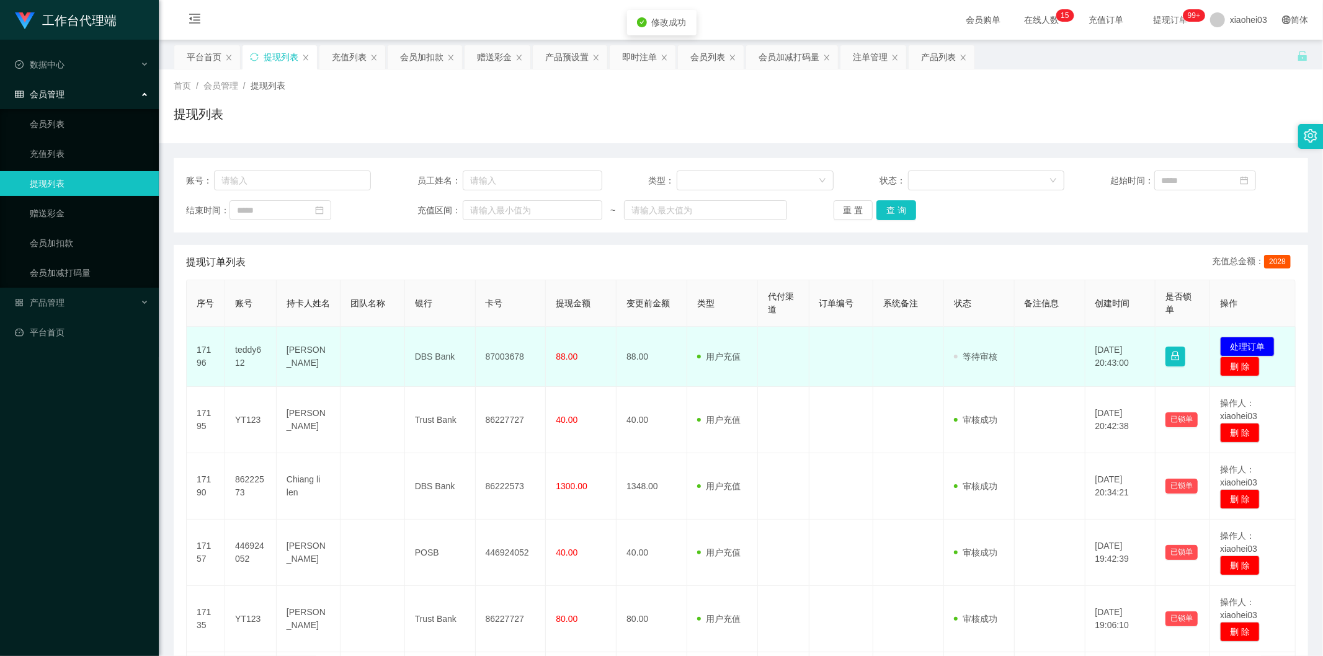
drag, startPoint x: 973, startPoint y: 419, endPoint x: 1194, endPoint y: 376, distance: 225.7
click at [790, 419] on span "审核成功" at bounding box center [975, 420] width 43 height 10
click at [790, 345] on button "处理订单" at bounding box center [1247, 347] width 55 height 20
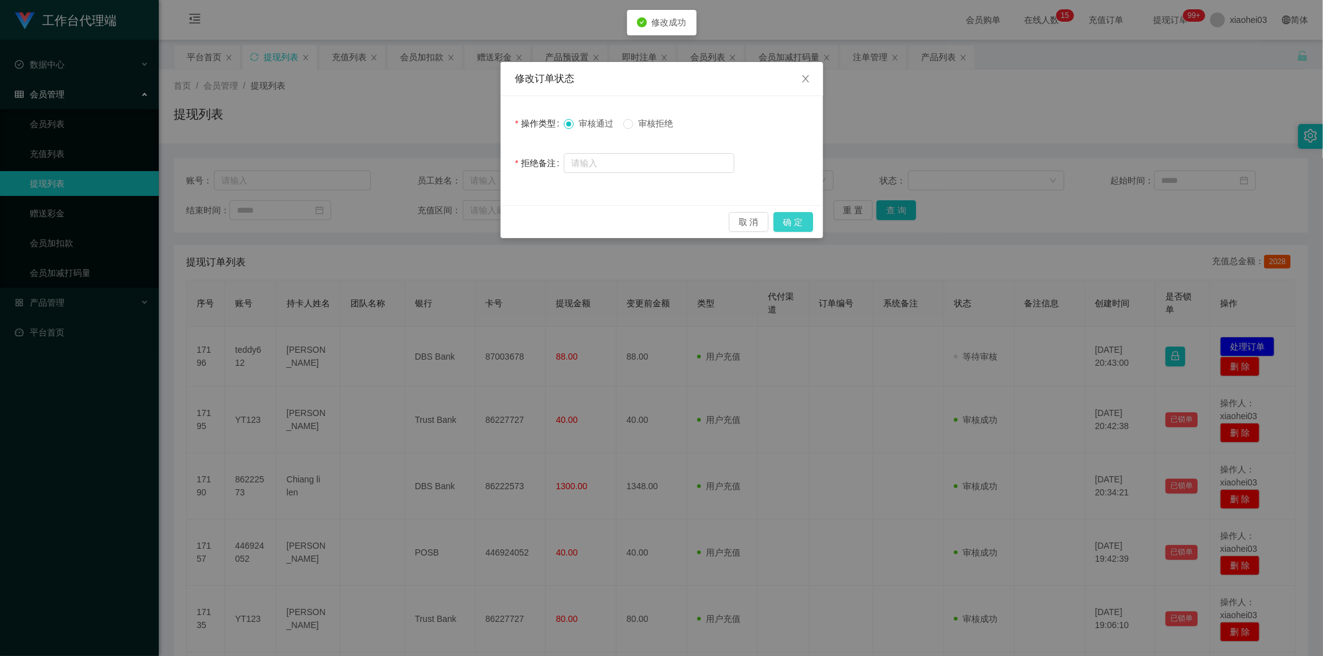
click at [790, 220] on button "确 定" at bounding box center [794, 222] width 40 height 20
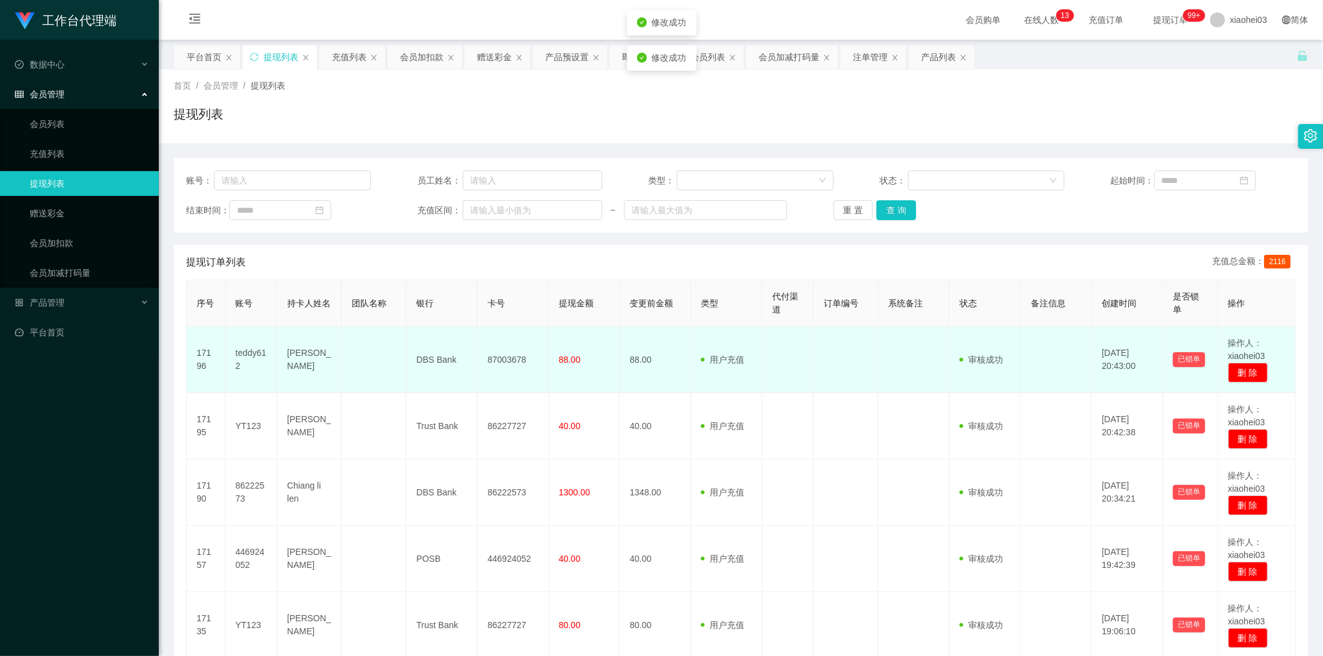
click at [790, 365] on td at bounding box center [913, 360] width 71 height 66
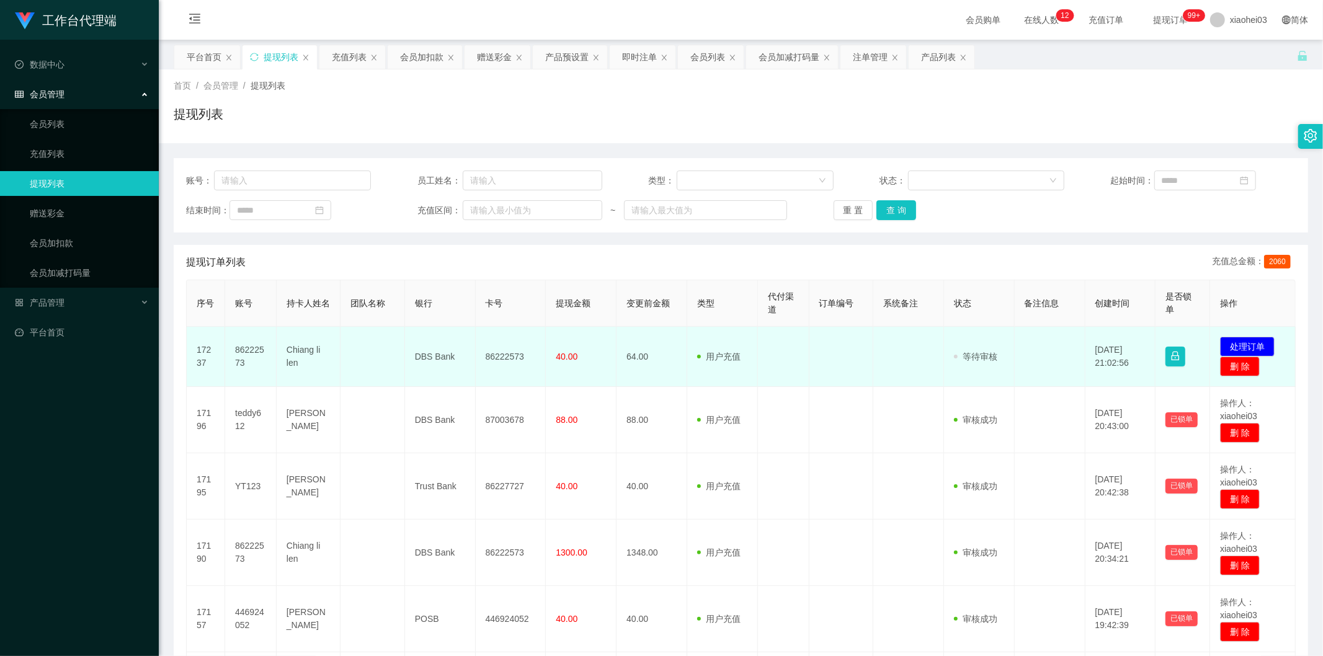
click at [241, 345] on td "86222573" at bounding box center [250, 357] width 51 height 60
copy td "86222573"
click at [790, 344] on button "处理订单" at bounding box center [1247, 347] width 55 height 20
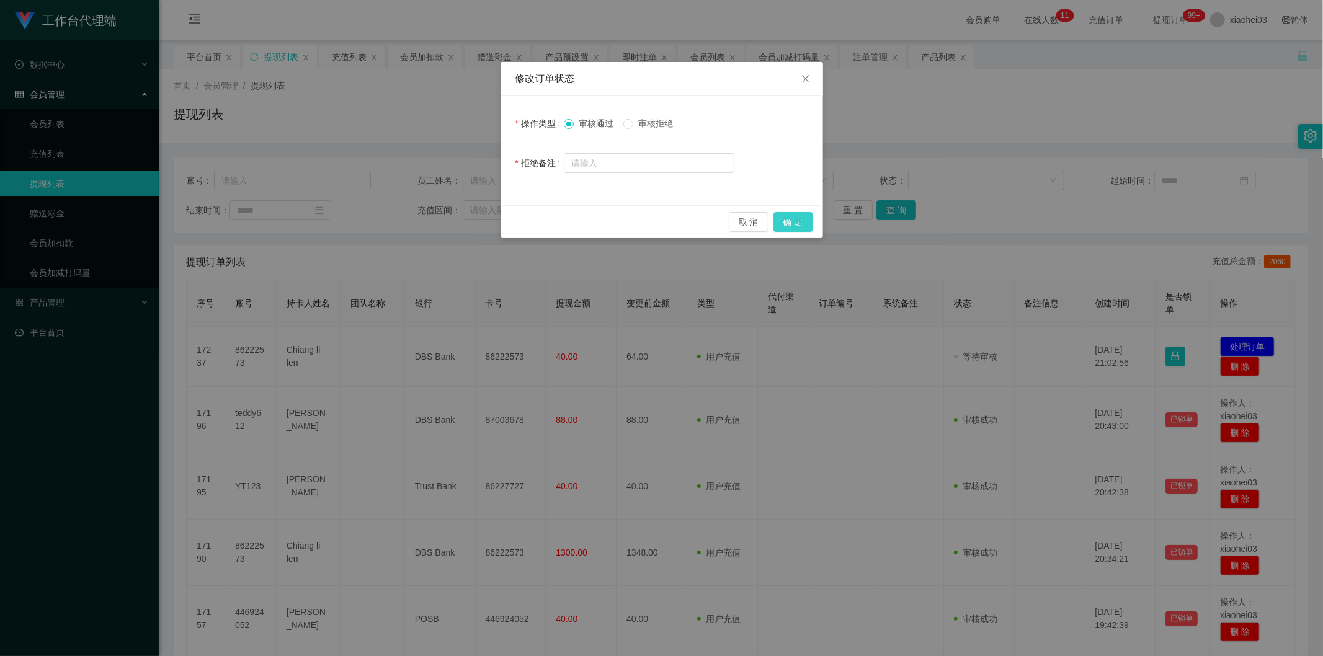
click at [790, 216] on button "确 定" at bounding box center [794, 222] width 40 height 20
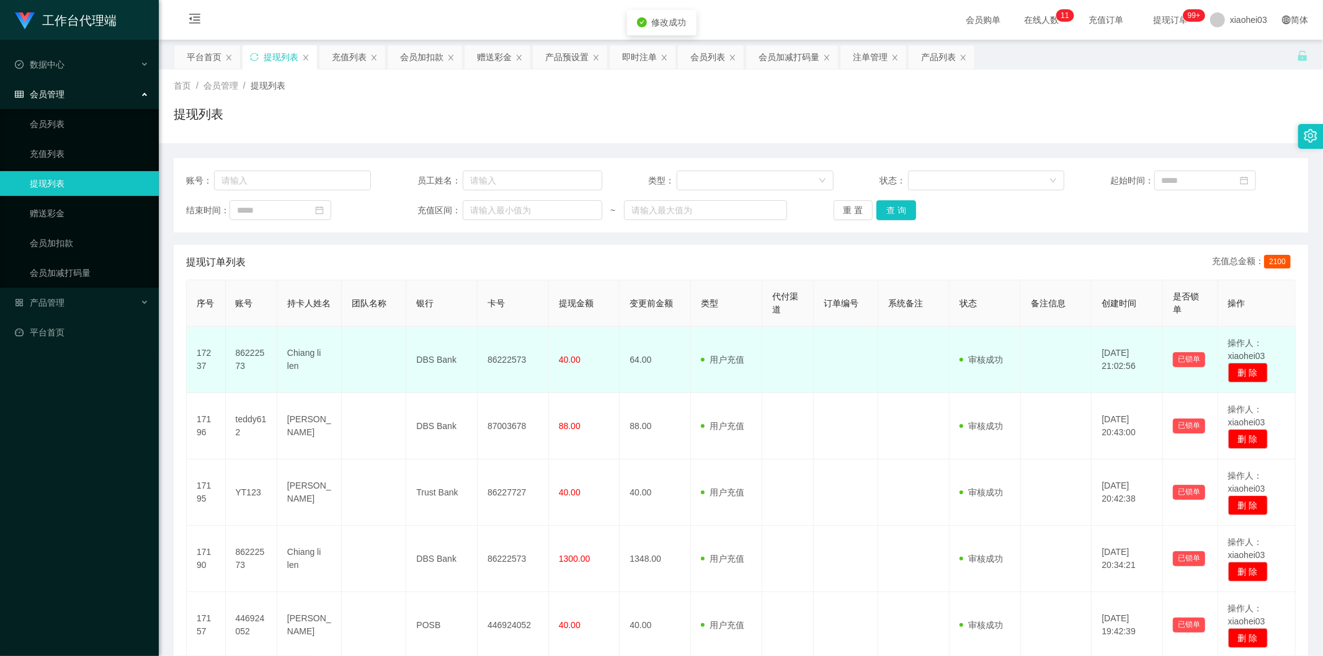
click at [718, 331] on td "用户充值 人工扣款" at bounding box center [726, 360] width 71 height 66
